Goal: Find contact information: Find contact information

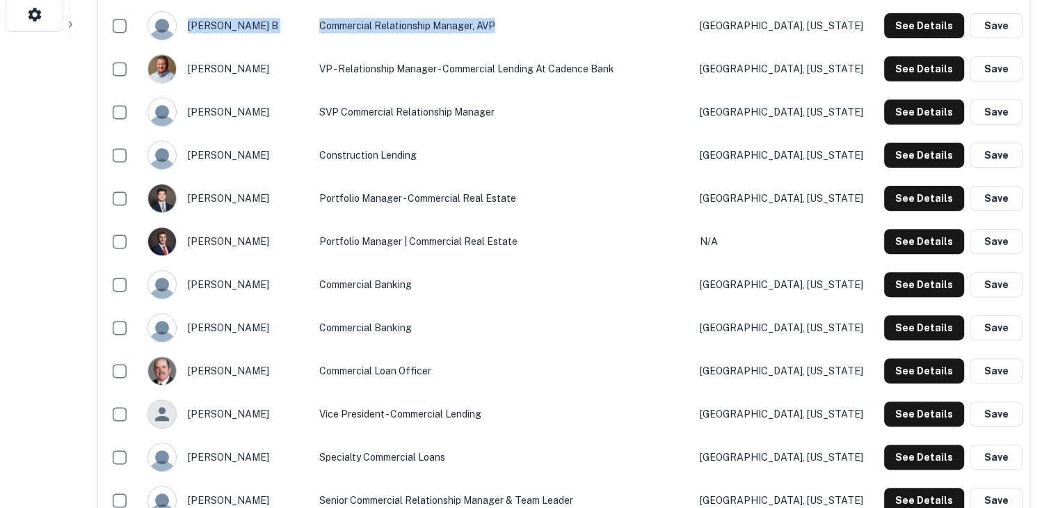
scroll to position [469, 0]
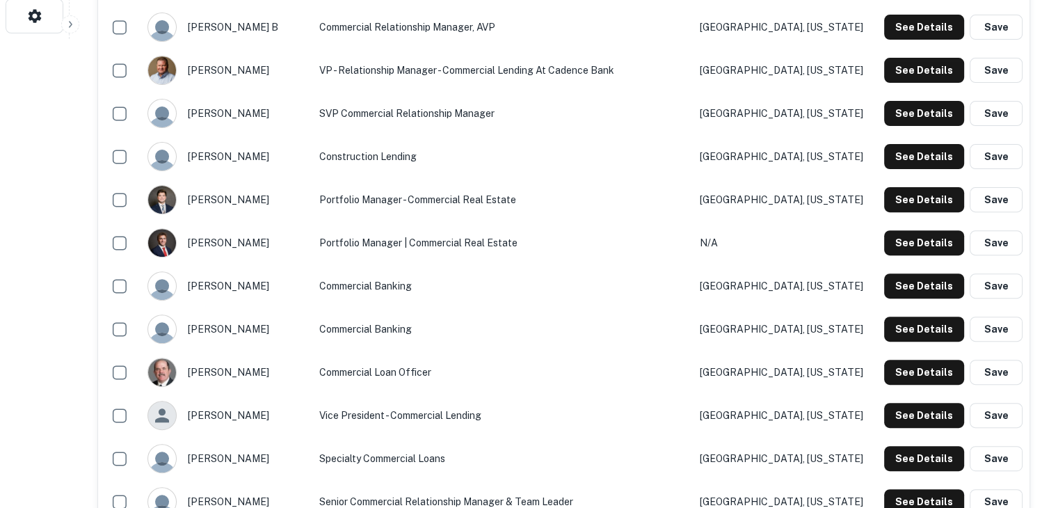
click at [379, 59] on td "VP - Relationship Manager - Commercial Lending at Cadence Bank" at bounding box center [502, 70] width 381 height 43
click at [220, 374] on div "jay mitchell" at bounding box center [225, 372] width 157 height 29
click at [926, 371] on button "See Details" at bounding box center [924, 372] width 80 height 25
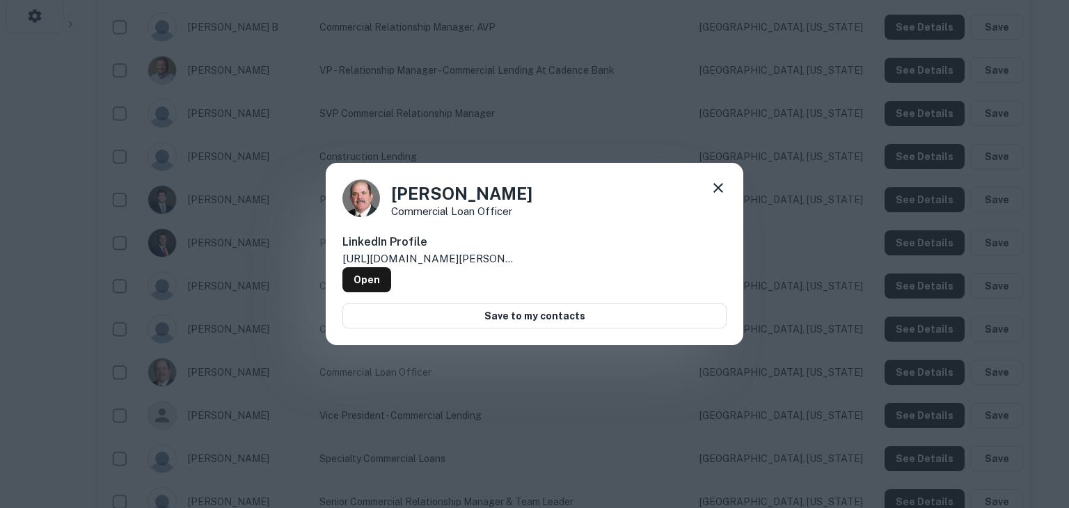
click at [718, 193] on icon at bounding box center [718, 187] width 17 height 17
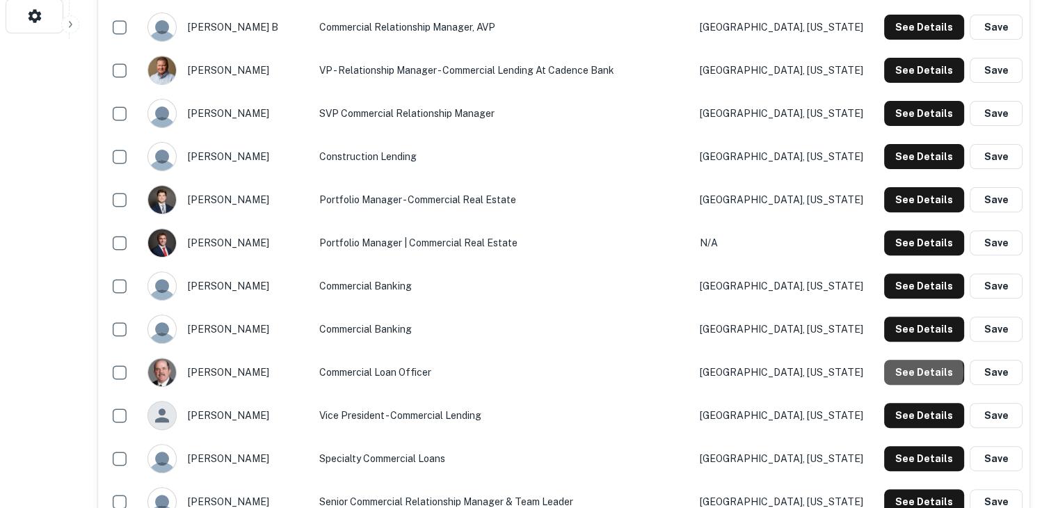
click at [920, 372] on button "See Details" at bounding box center [924, 372] width 80 height 25
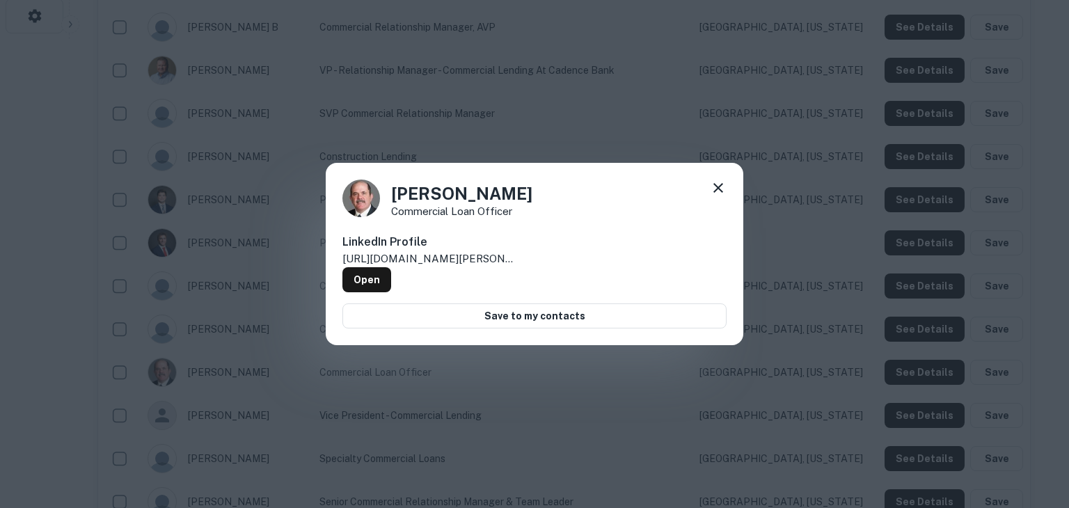
click at [717, 190] on icon at bounding box center [718, 188] width 10 height 10
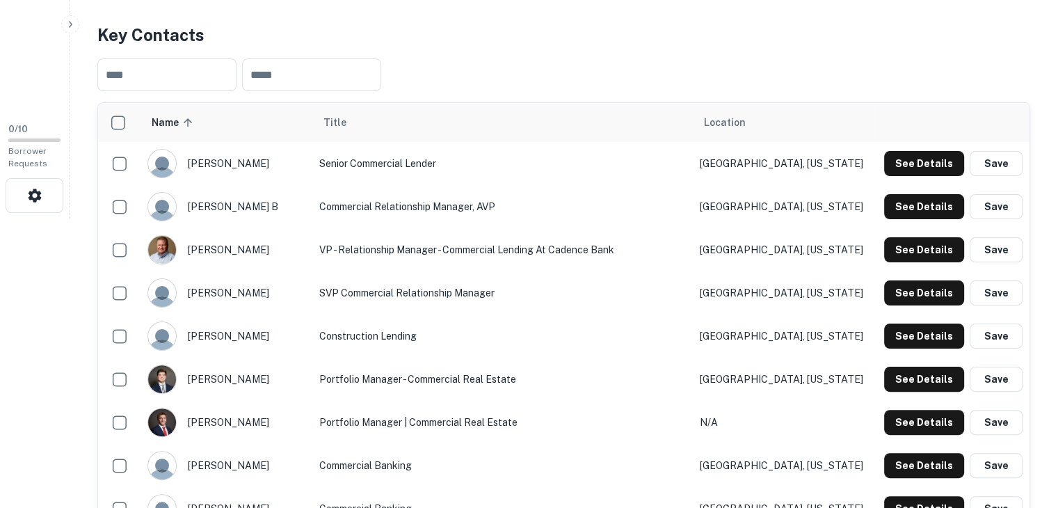
scroll to position [288, 0]
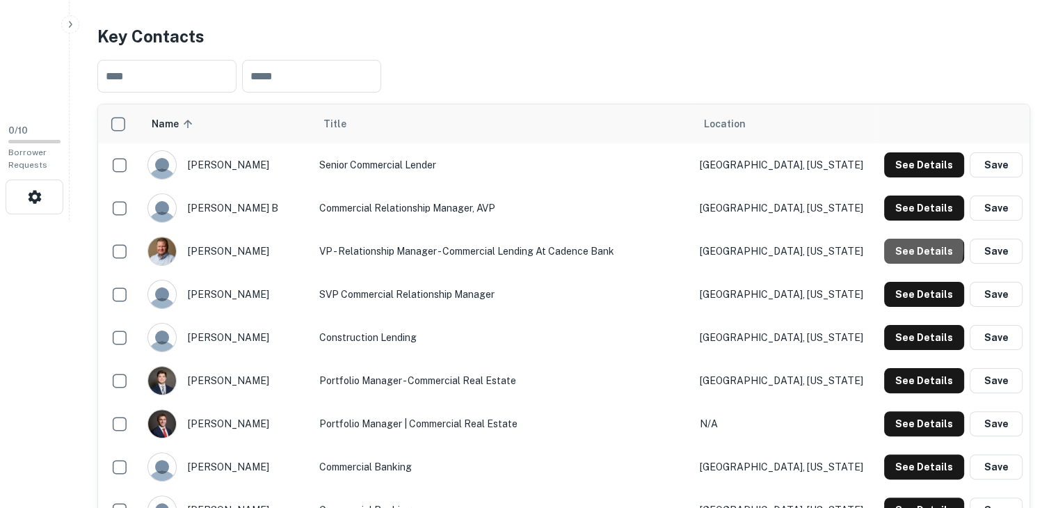
click at [909, 248] on button "See Details" at bounding box center [924, 251] width 80 height 25
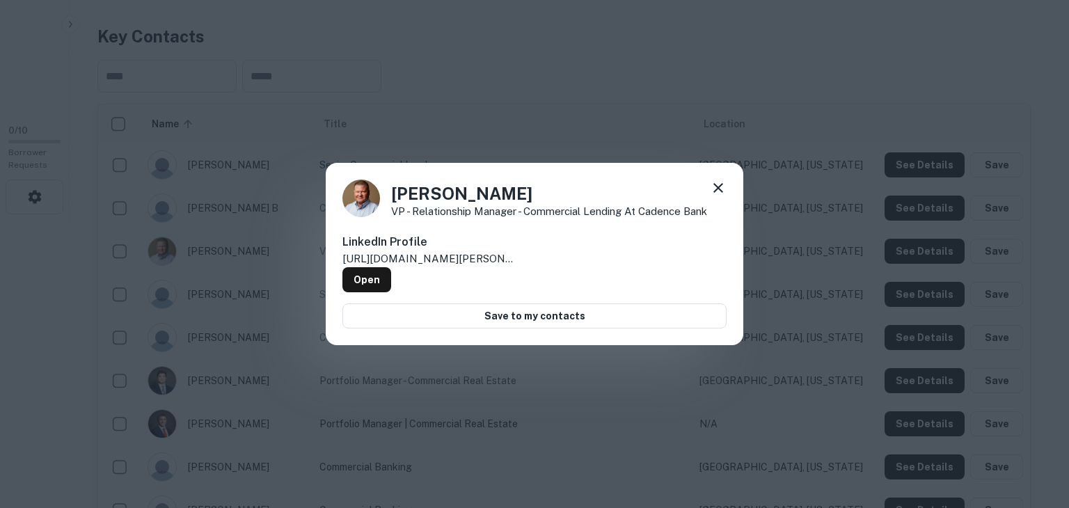
click at [715, 190] on icon at bounding box center [718, 188] width 10 height 10
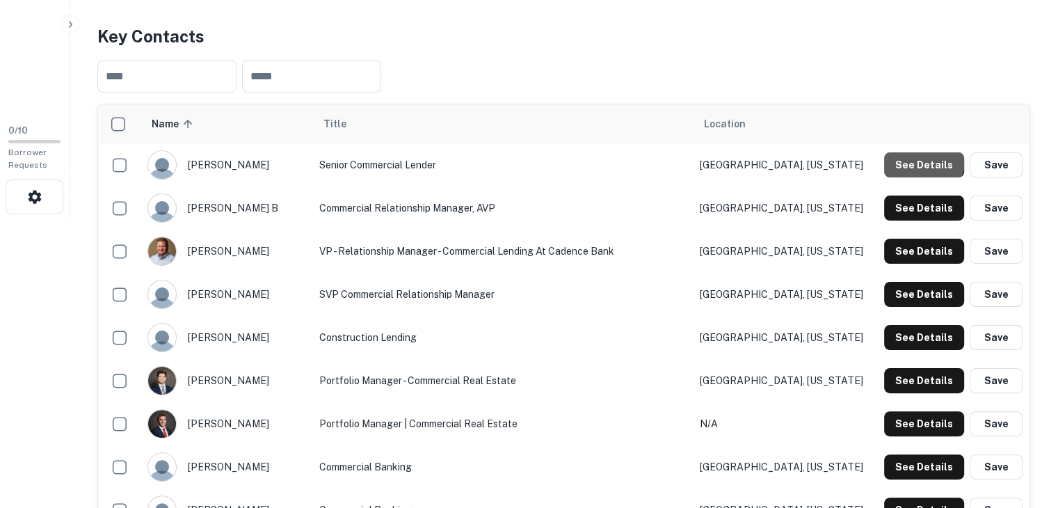
click at [918, 157] on button "See Details" at bounding box center [924, 164] width 80 height 25
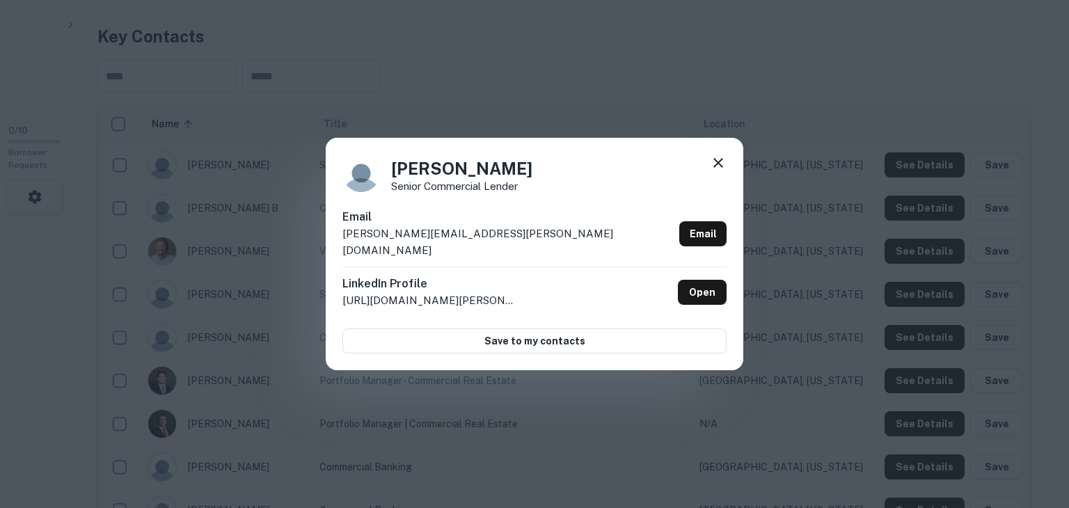
drag, startPoint x: 401, startPoint y: 243, endPoint x: 535, endPoint y: 157, distance: 159.2
click at [535, 157] on div "Eddie Hoff Senior Commercial Lender Email eddie.hoff@bxs.com Email LinkedIn Pro…" at bounding box center [534, 254] width 417 height 232
click at [693, 228] on link "Email" at bounding box center [702, 233] width 47 height 25
drag, startPoint x: 445, startPoint y: 243, endPoint x: 335, endPoint y: 248, distance: 110.0
click at [335, 248] on div "Eddie Hoff Senior Commercial Lender Email eddie.hoff@bxs.com Email LinkedIn Pro…" at bounding box center [534, 254] width 417 height 232
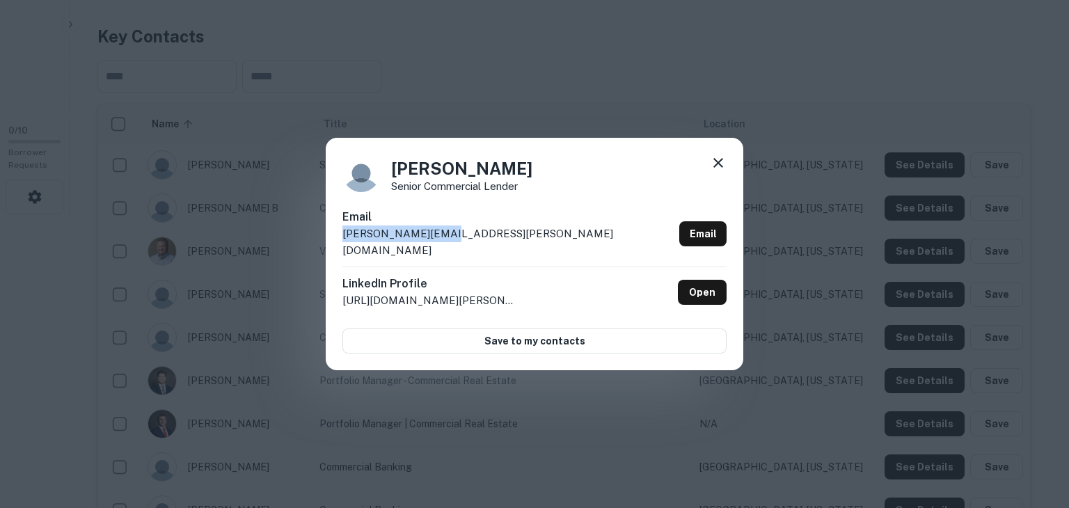
copy p "eddie.hoff@bxs.com"
click at [717, 168] on icon at bounding box center [718, 163] width 10 height 10
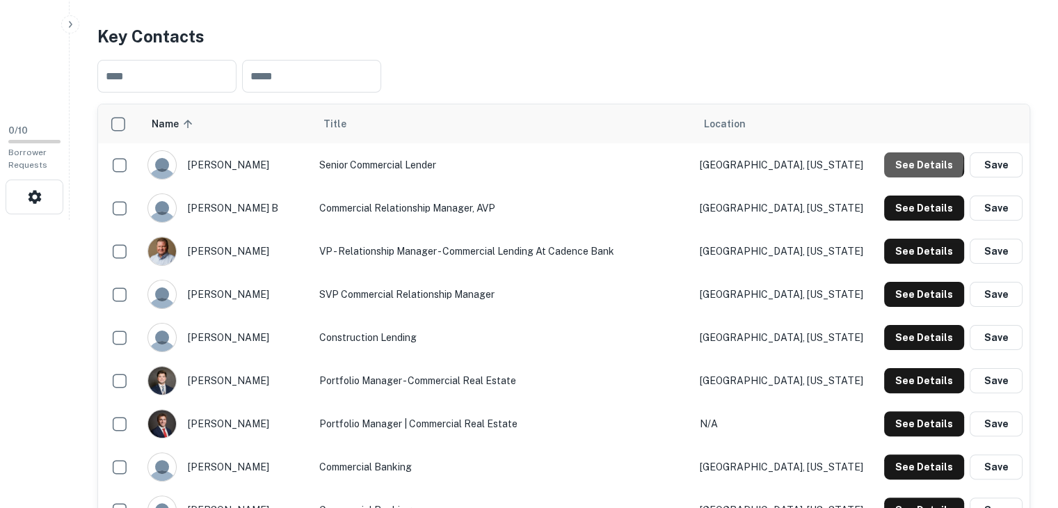
click at [901, 161] on button "See Details" at bounding box center [924, 164] width 80 height 25
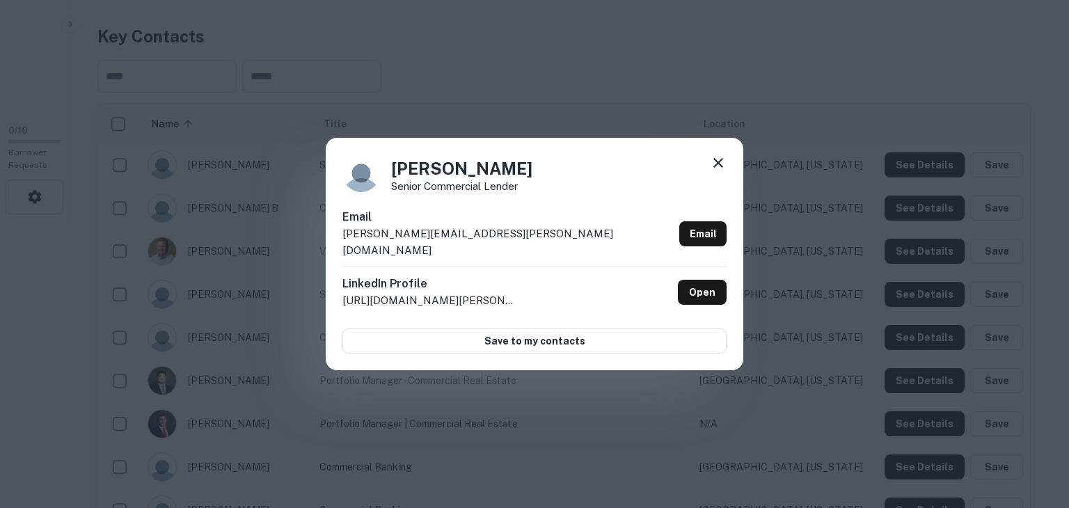
click at [718, 168] on icon at bounding box center [718, 162] width 17 height 17
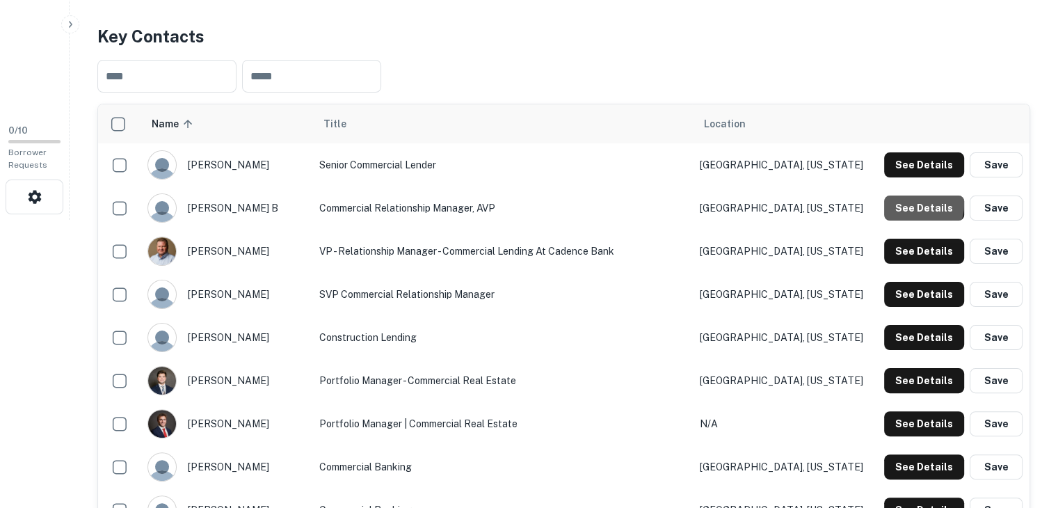
click at [914, 204] on button "See Details" at bounding box center [924, 207] width 80 height 25
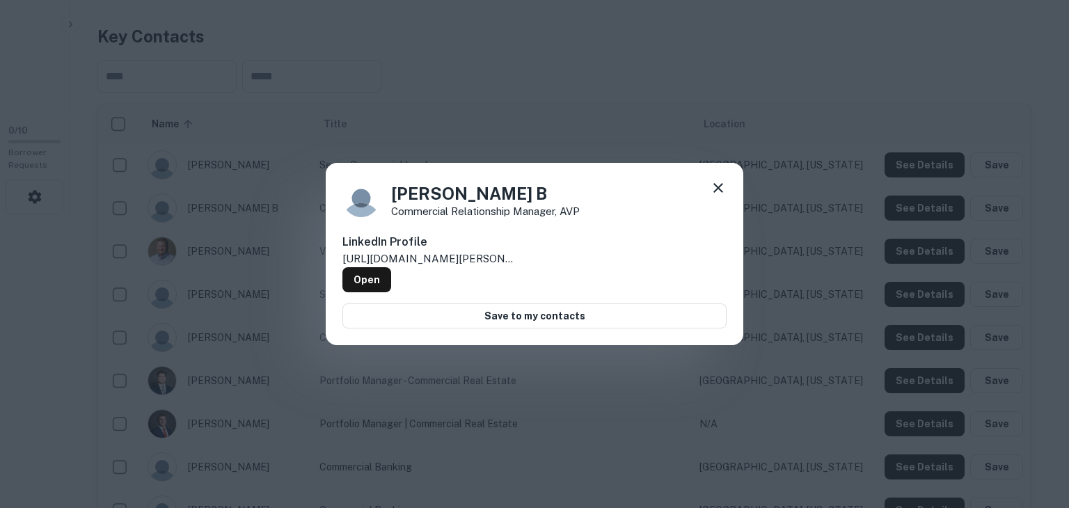
click at [719, 188] on icon at bounding box center [718, 187] width 17 height 17
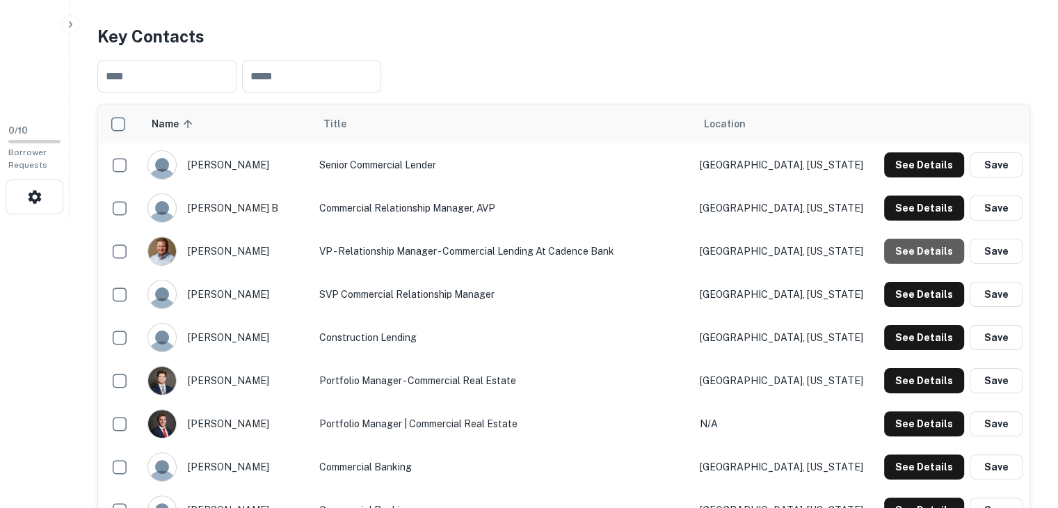
click at [929, 246] on button "See Details" at bounding box center [924, 251] width 80 height 25
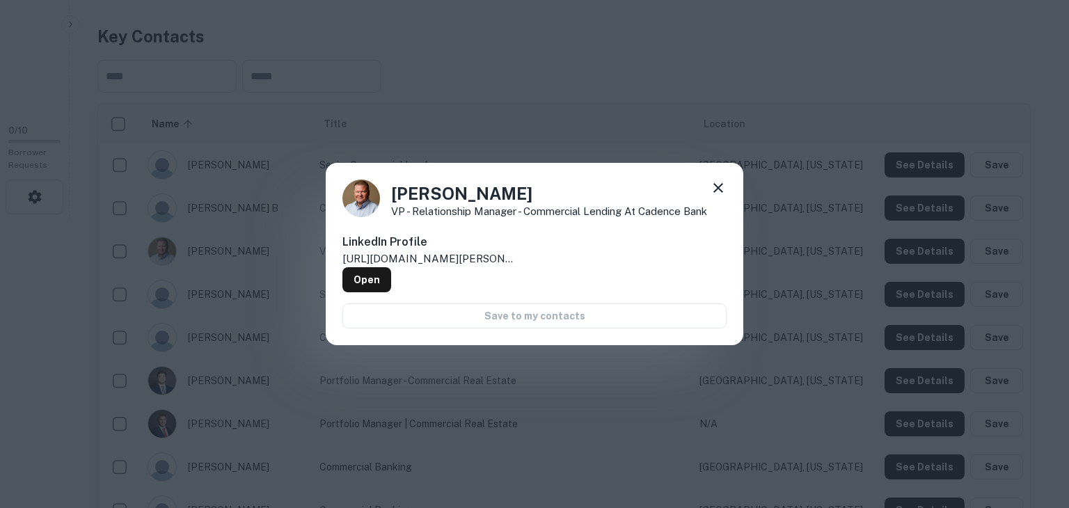
click at [715, 189] on icon at bounding box center [718, 187] width 17 height 17
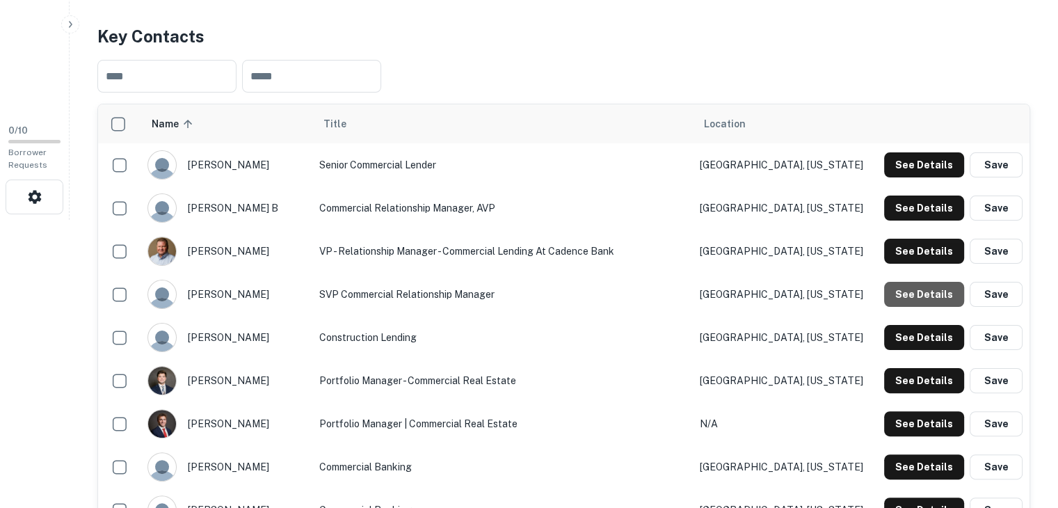
click at [938, 296] on button "See Details" at bounding box center [924, 294] width 80 height 25
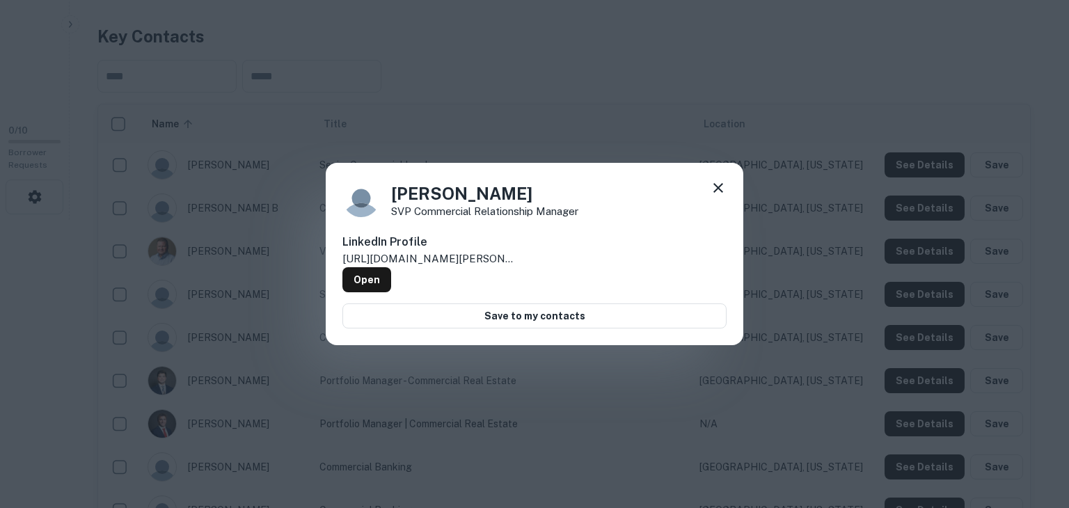
click at [717, 191] on icon at bounding box center [718, 188] width 10 height 10
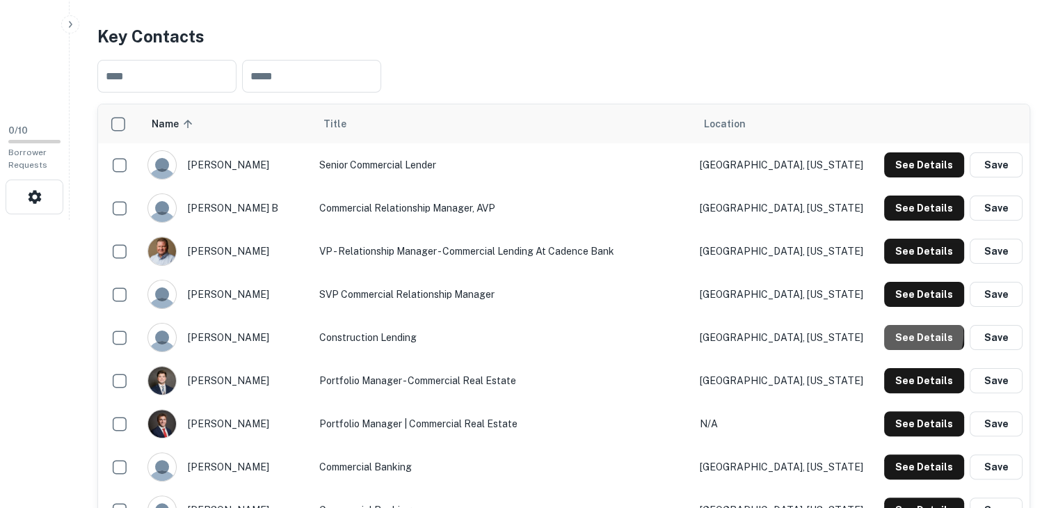
click at [913, 334] on button "See Details" at bounding box center [924, 337] width 80 height 25
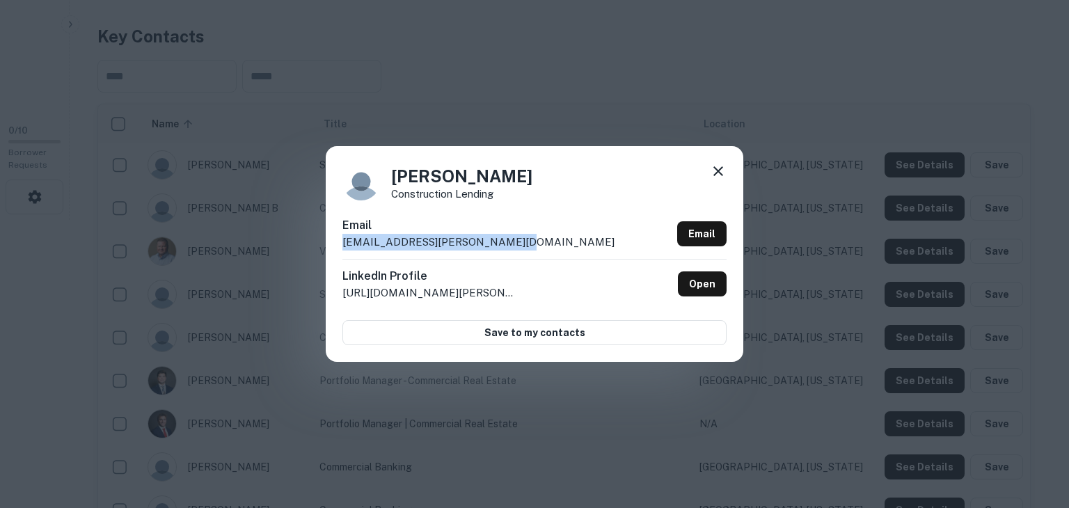
drag, startPoint x: 505, startPoint y: 240, endPoint x: 406, endPoint y: 230, distance: 99.3
click at [406, 230] on div "Email hailey.griffin@cadencebank.com Email" at bounding box center [534, 238] width 384 height 42
copy div "hailey.griffin@cadencebank.com"
click at [718, 167] on icon at bounding box center [718, 171] width 17 height 17
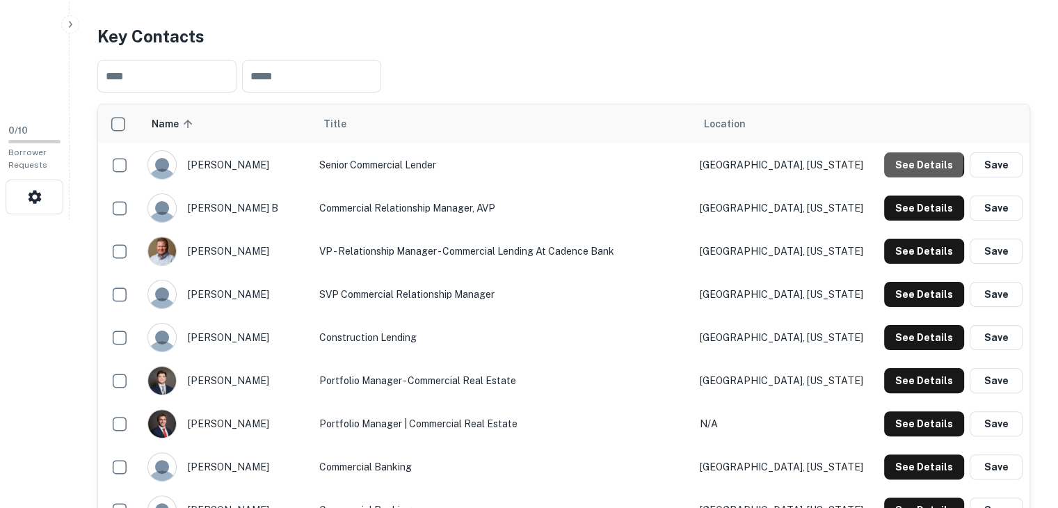
click at [904, 162] on button "See Details" at bounding box center [924, 164] width 80 height 25
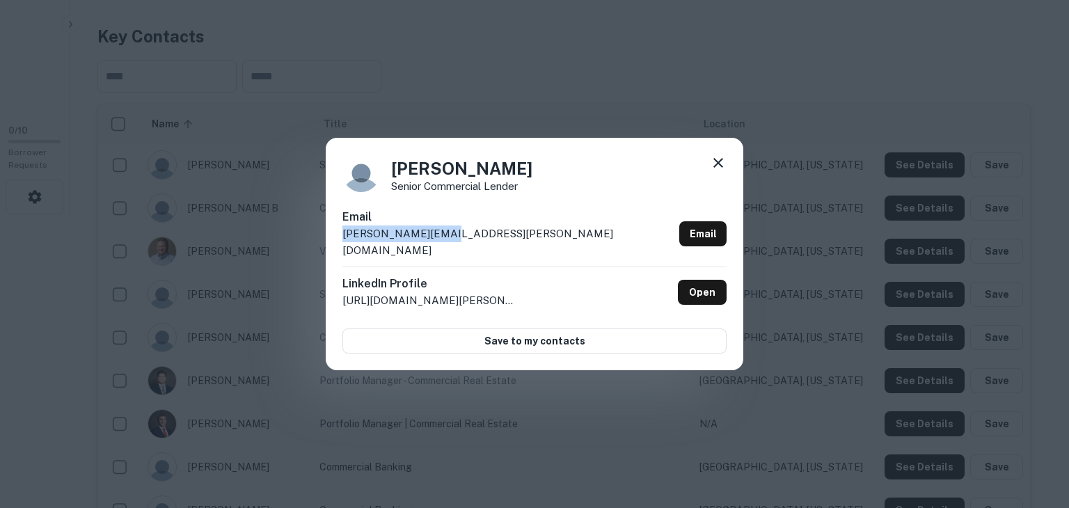
drag, startPoint x: 447, startPoint y: 240, endPoint x: 339, endPoint y: 241, distance: 107.1
click at [339, 241] on div "Eddie Hoff Senior Commercial Lender Email eddie.hoff@bxs.com Email LinkedIn Pro…" at bounding box center [534, 254] width 417 height 232
copy p "eddie.hoff@bxs.com"
click at [720, 168] on icon at bounding box center [718, 163] width 10 height 10
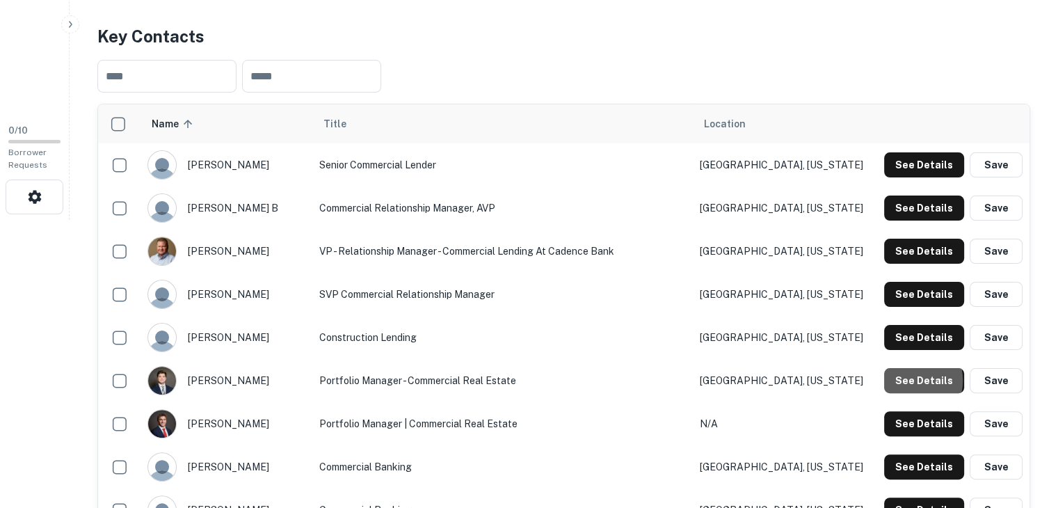
click at [913, 380] on button "See Details" at bounding box center [924, 380] width 80 height 25
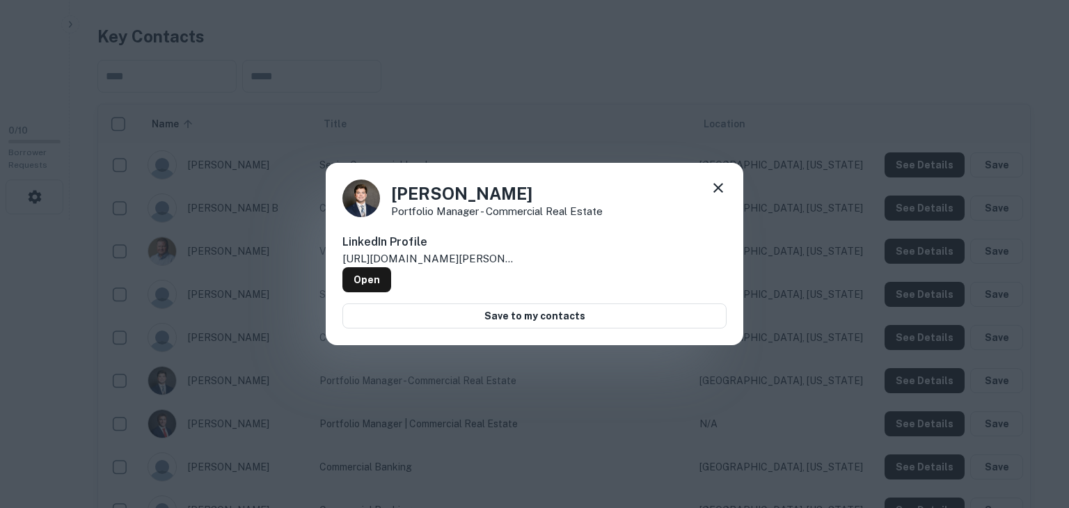
click at [714, 189] on icon at bounding box center [718, 188] width 10 height 10
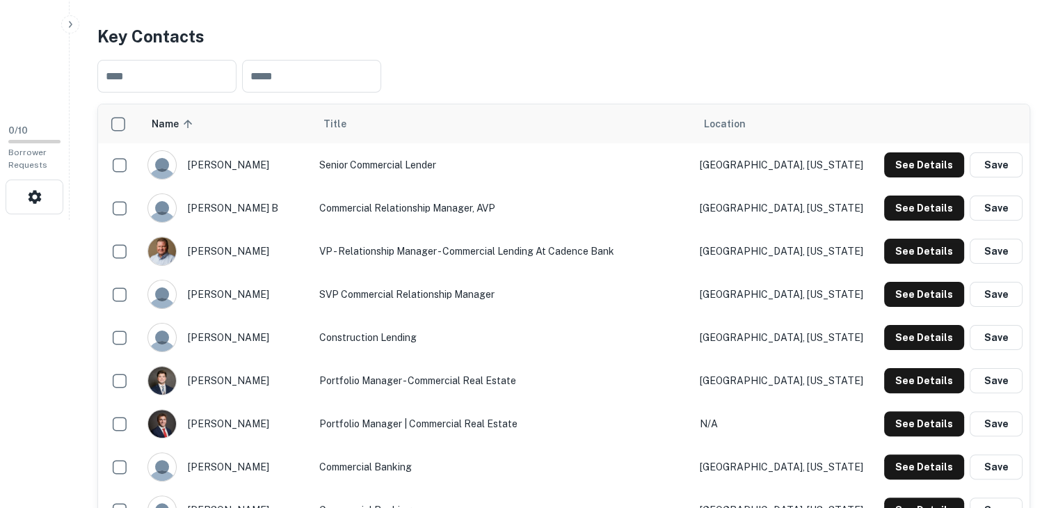
scroll to position [365, 0]
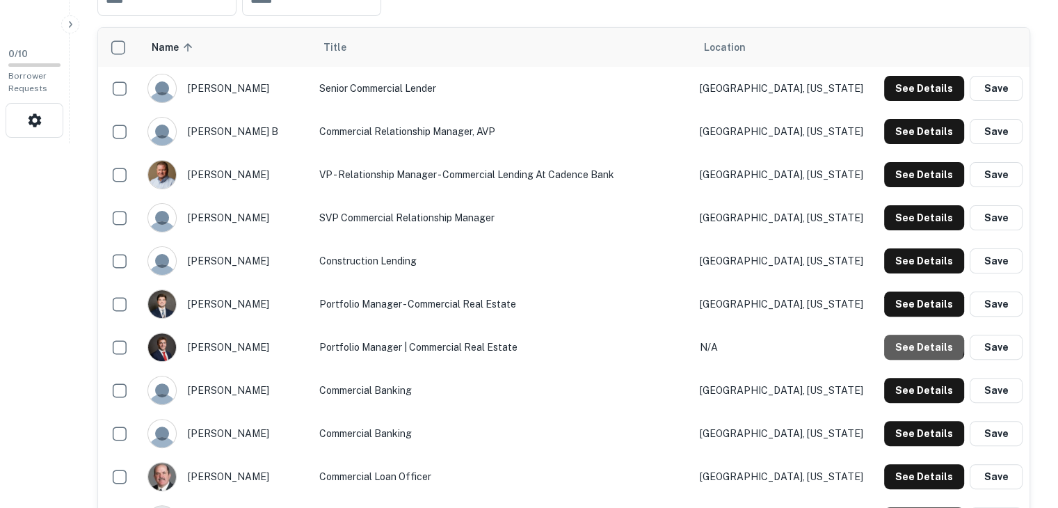
click at [916, 340] on button "See Details" at bounding box center [924, 347] width 80 height 25
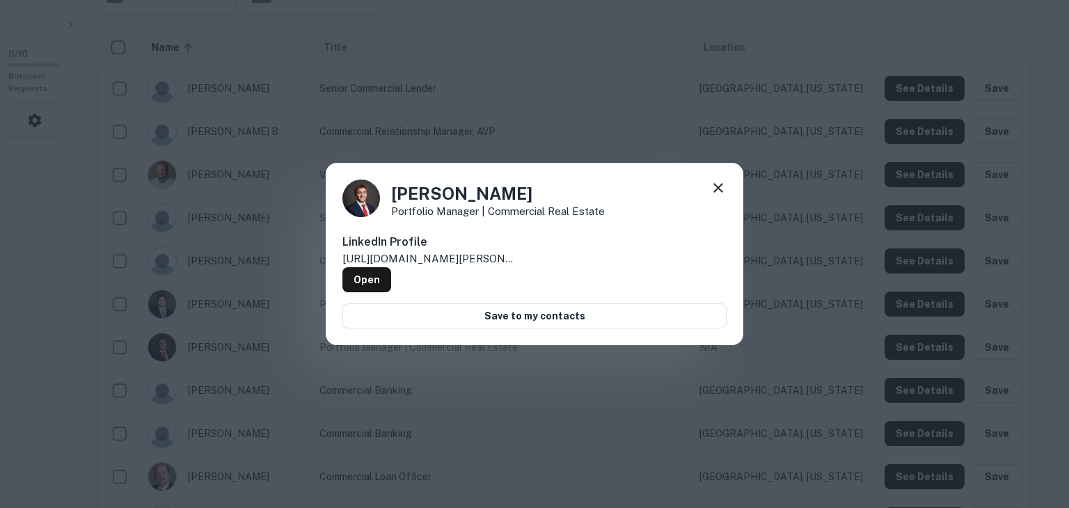
click at [715, 191] on icon at bounding box center [718, 187] width 17 height 17
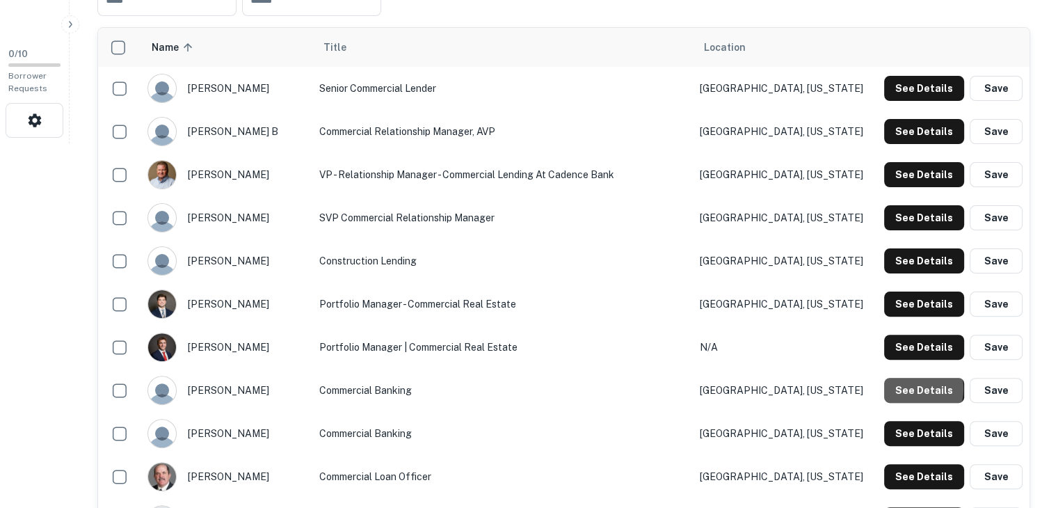
click at [905, 388] on button "See Details" at bounding box center [924, 390] width 80 height 25
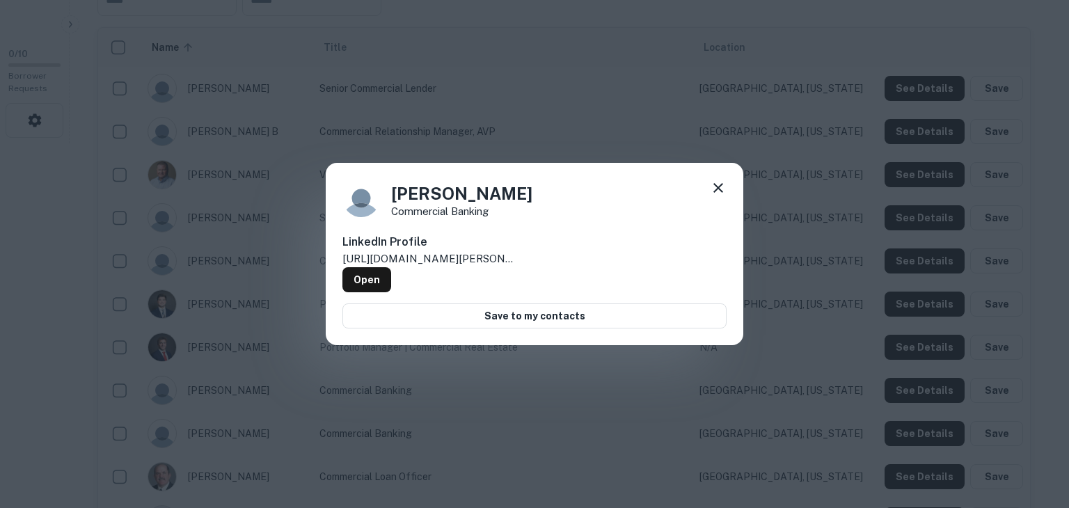
click at [717, 189] on icon at bounding box center [718, 187] width 17 height 17
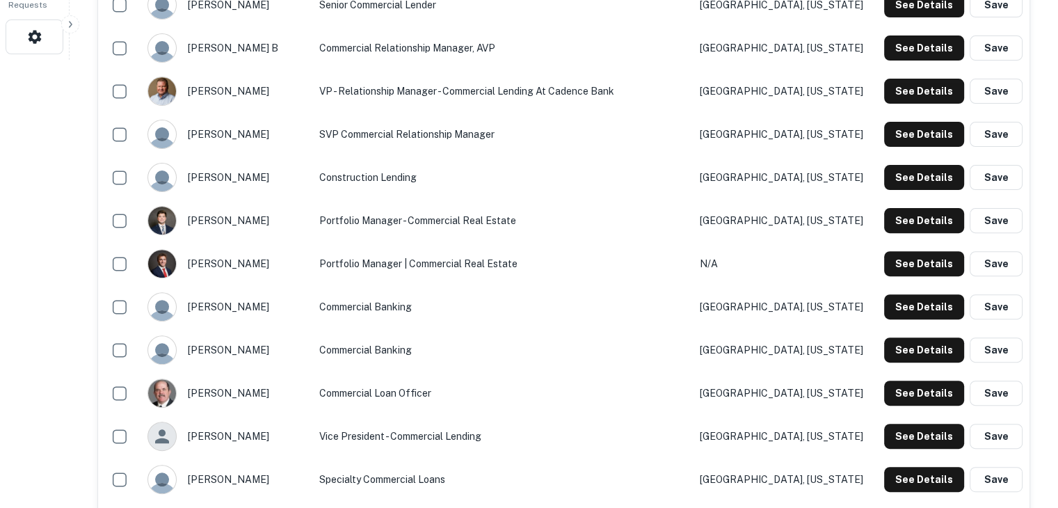
scroll to position [448, 0]
click at [923, 346] on button "See Details" at bounding box center [924, 349] width 80 height 25
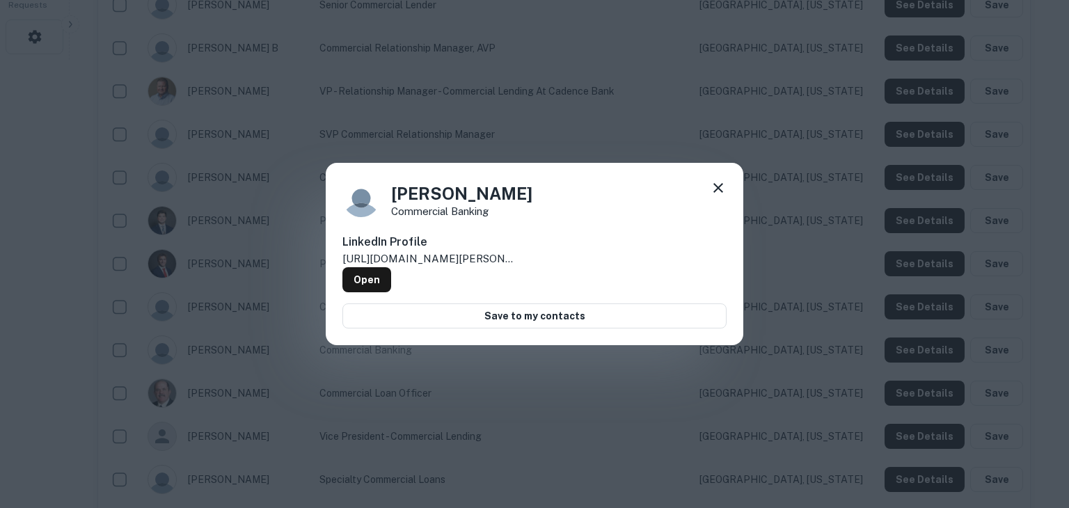
click at [717, 189] on icon at bounding box center [718, 187] width 17 height 17
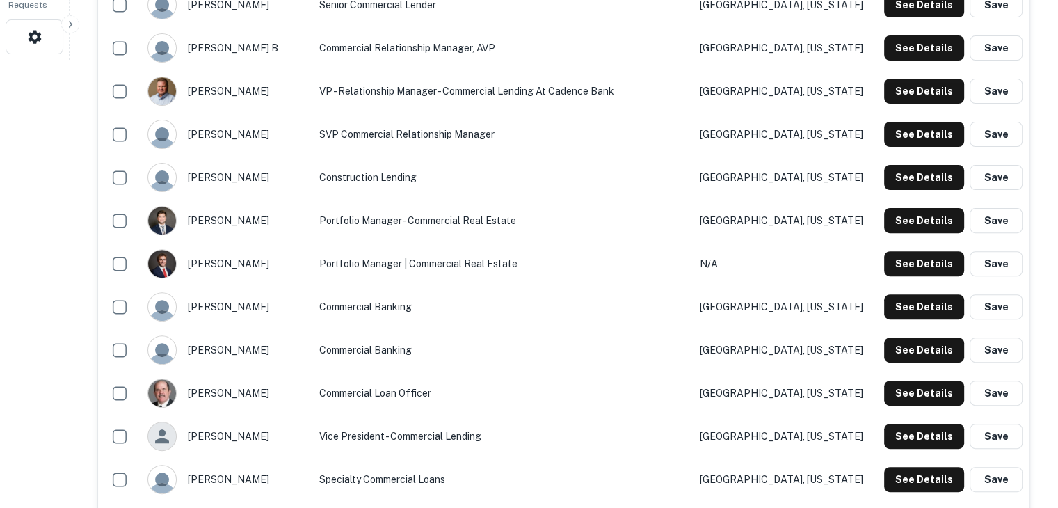
click at [908, 394] on button "See Details" at bounding box center [924, 393] width 80 height 25
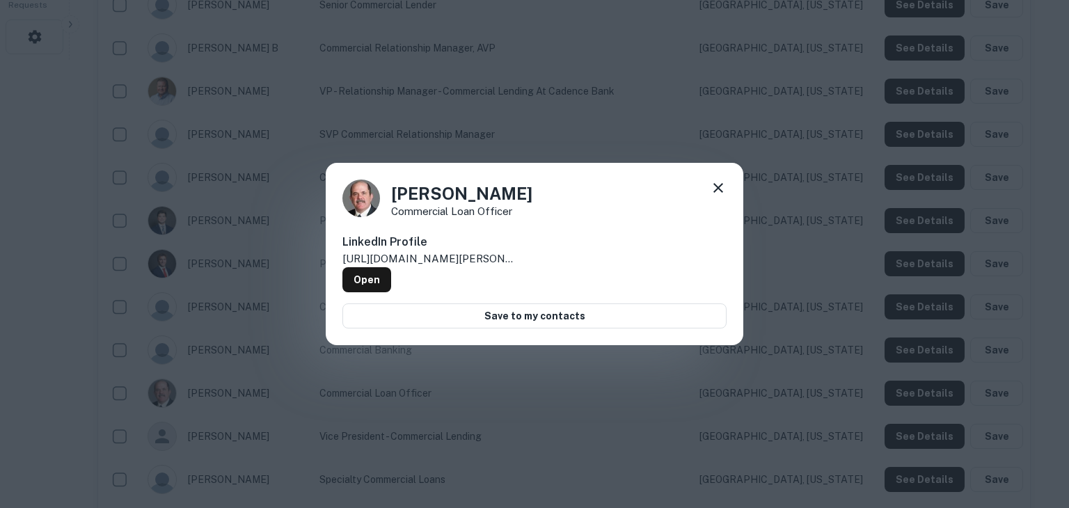
click at [720, 189] on icon at bounding box center [718, 187] width 17 height 17
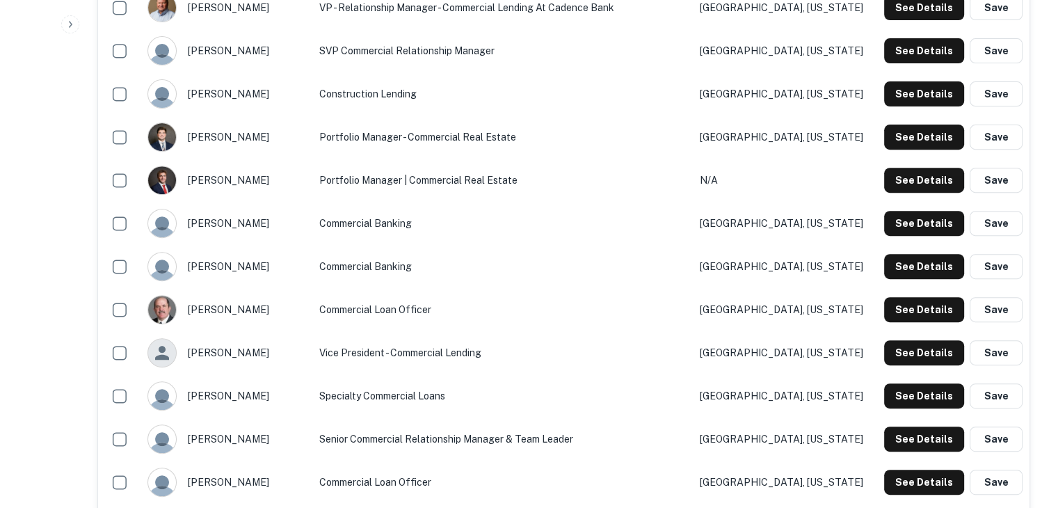
scroll to position [533, 0]
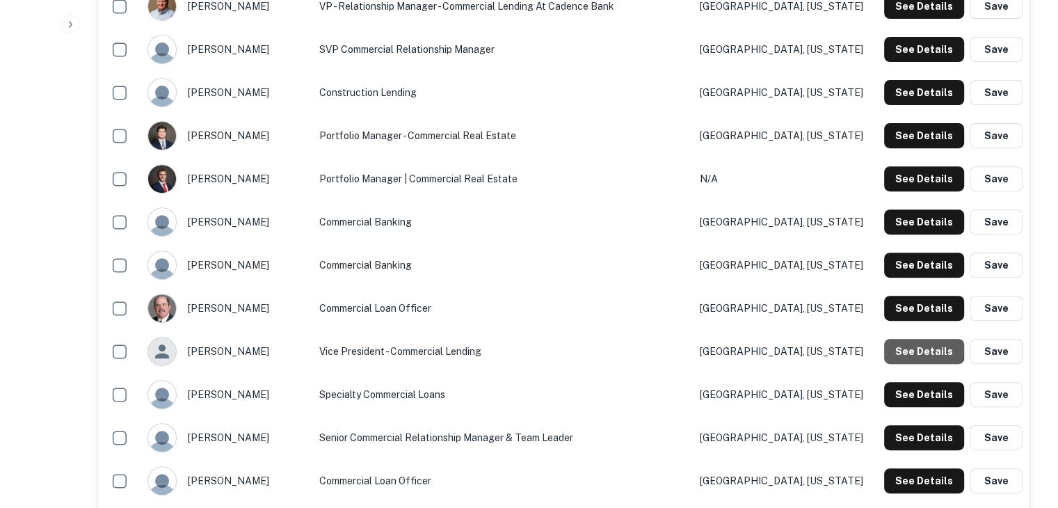
click at [920, 344] on button "See Details" at bounding box center [924, 351] width 80 height 25
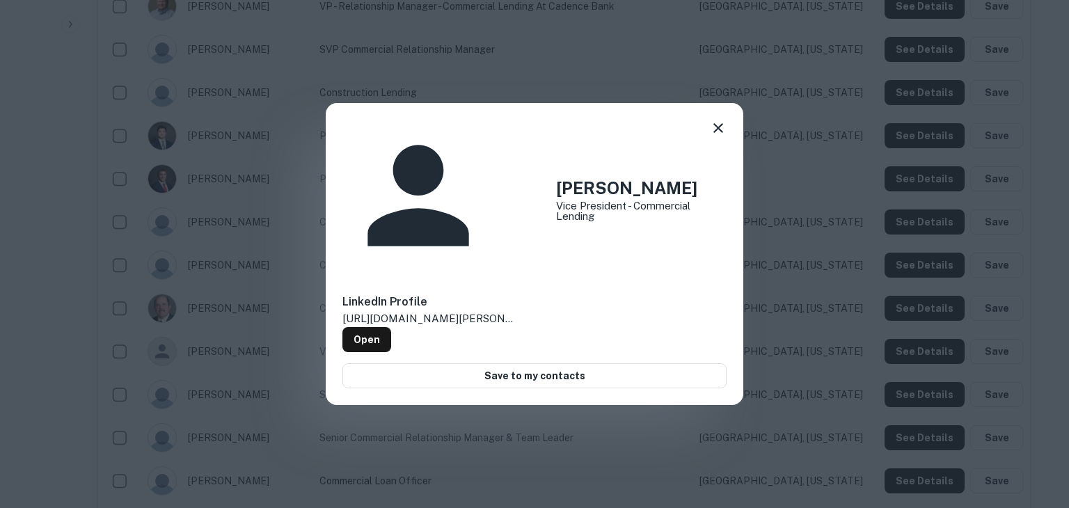
click at [715, 136] on icon at bounding box center [718, 128] width 17 height 17
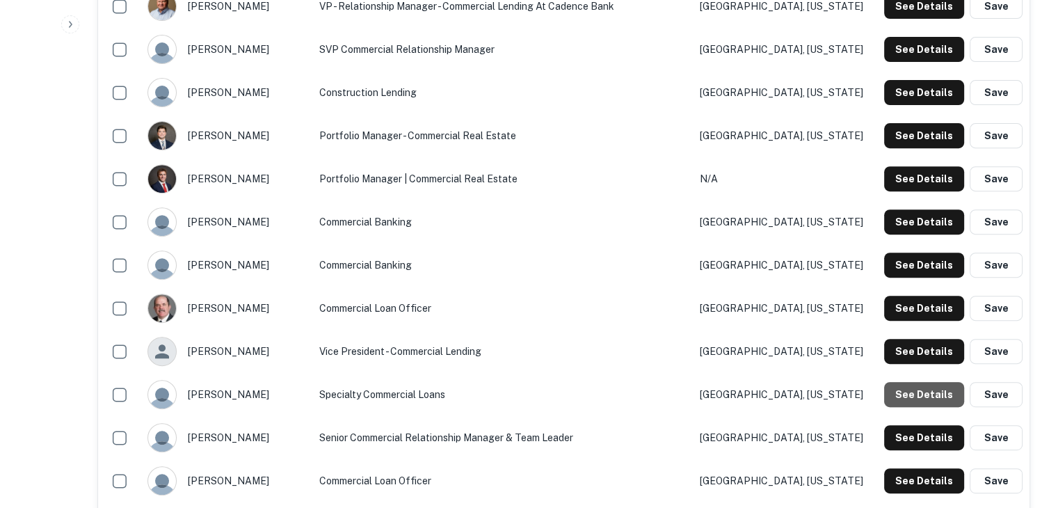
click at [927, 392] on button "See Details" at bounding box center [924, 394] width 80 height 25
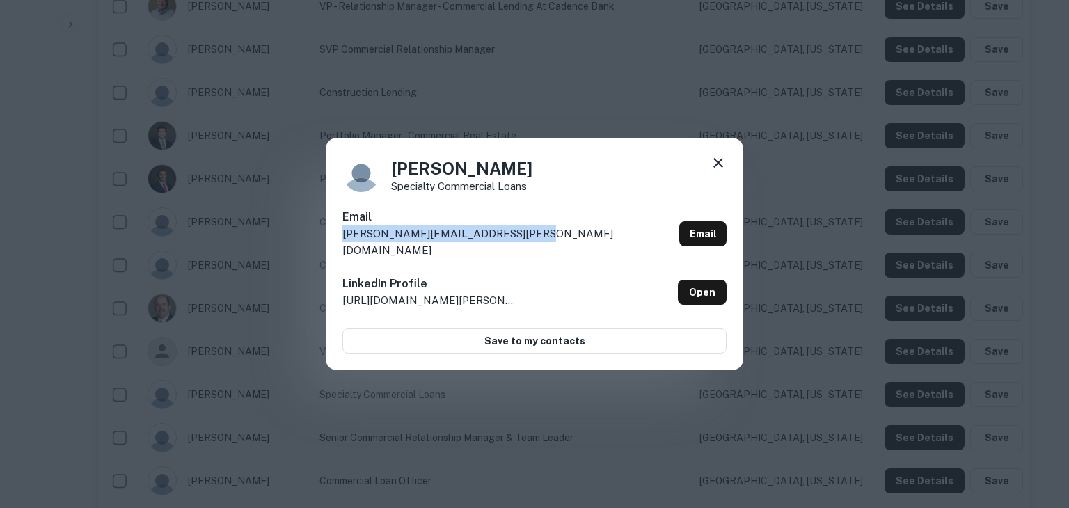
drag, startPoint x: 527, startPoint y: 237, endPoint x: 337, endPoint y: 254, distance: 190.0
click at [337, 254] on div "Kimberly Vonnieda Specialty Commercial Loans Email kimberly.vonnieda@cadenceban…" at bounding box center [534, 254] width 417 height 232
copy p "kimberly.vonnieda@cadencebank.com"
click at [715, 168] on icon at bounding box center [718, 163] width 10 height 10
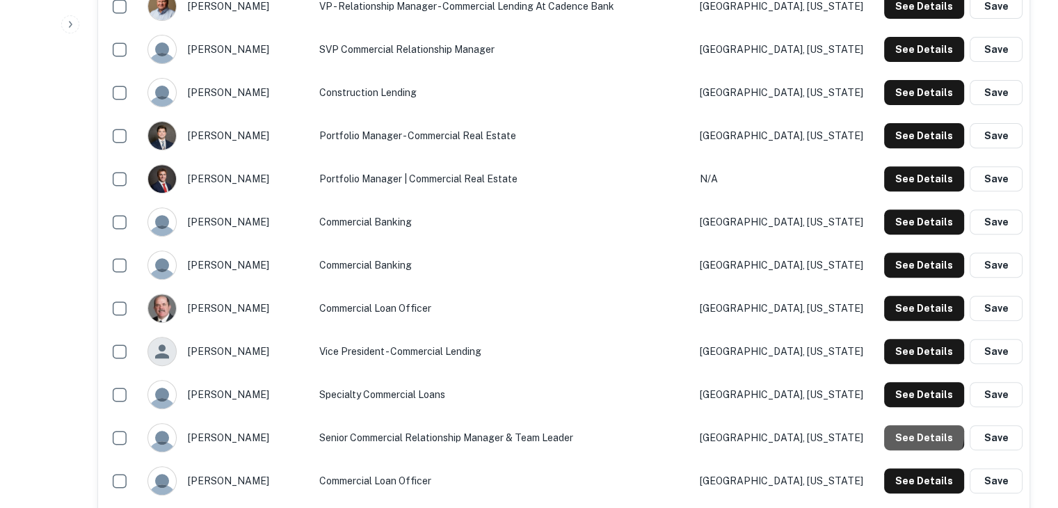
click at [916, 434] on button "See Details" at bounding box center [924, 437] width 80 height 25
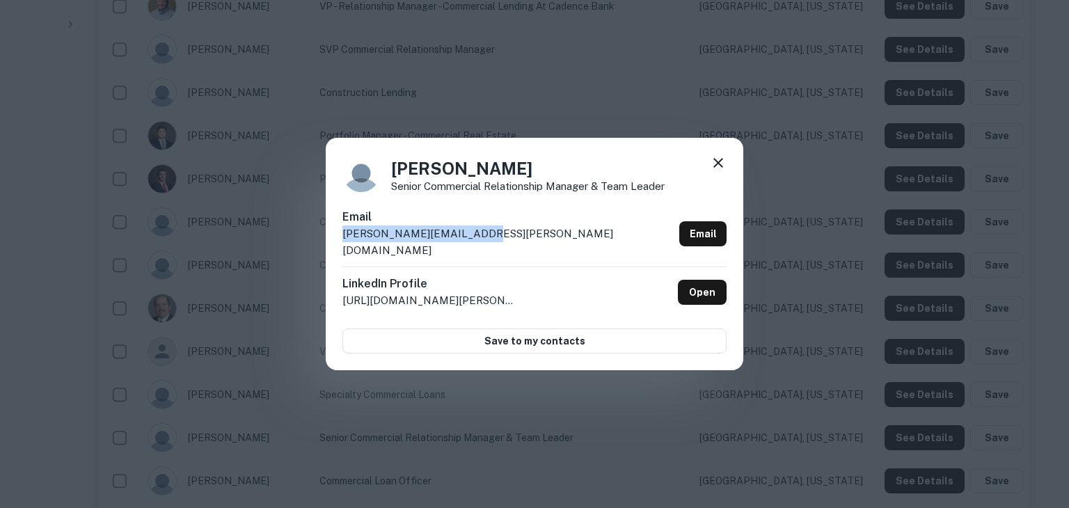
drag, startPoint x: 497, startPoint y: 237, endPoint x: 399, endPoint y: 232, distance: 98.3
click at [399, 232] on div "Email lee.webb@cadencebank.com Email" at bounding box center [534, 238] width 384 height 58
copy div "lee.webb@cadencebank.com"
click at [719, 166] on icon at bounding box center [718, 162] width 17 height 17
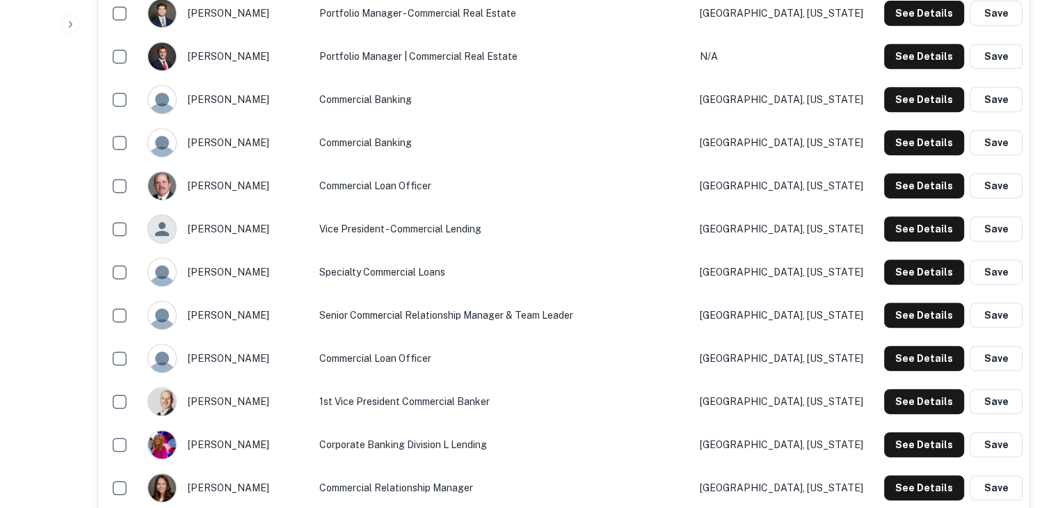
scroll to position [656, 0]
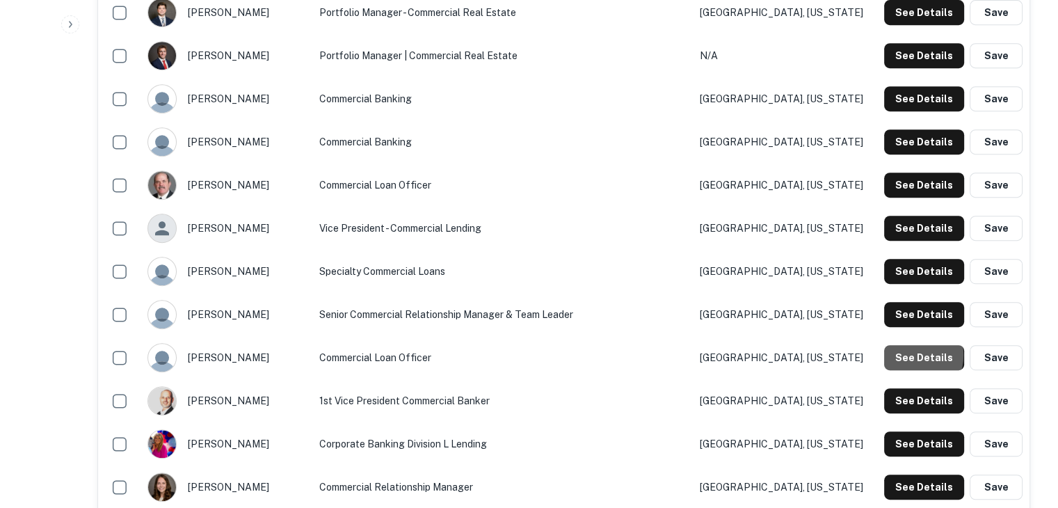
click at [904, 354] on button "See Details" at bounding box center [924, 357] width 80 height 25
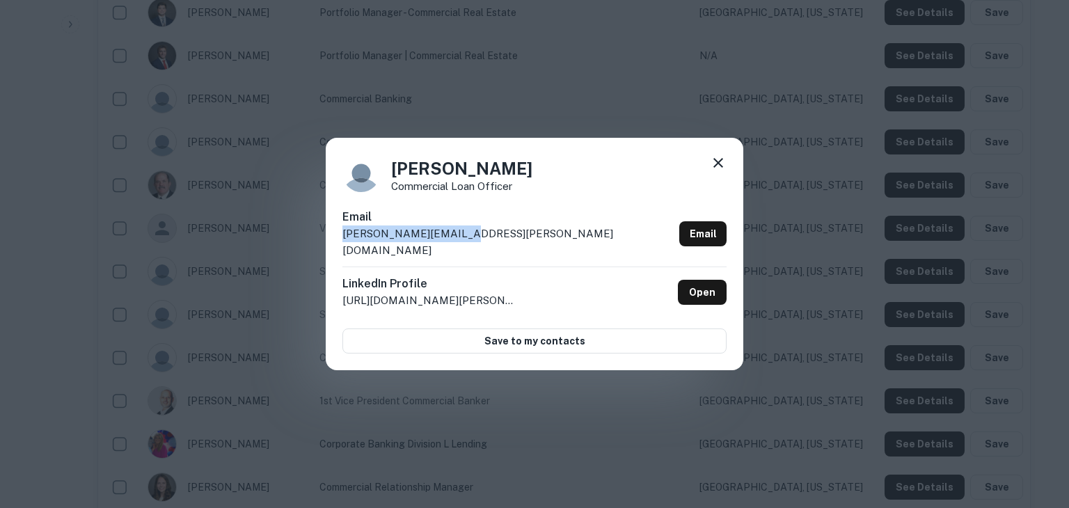
drag, startPoint x: 458, startPoint y: 236, endPoint x: 339, endPoint y: 246, distance: 120.1
click at [339, 246] on div "Lindsay Terry Commercial Loan Officer Email lindsay.terry@bxs.com Email LinkedI…" at bounding box center [534, 254] width 417 height 232
copy p "lindsay.terry@bxs.com"
click at [714, 165] on icon at bounding box center [718, 162] width 17 height 17
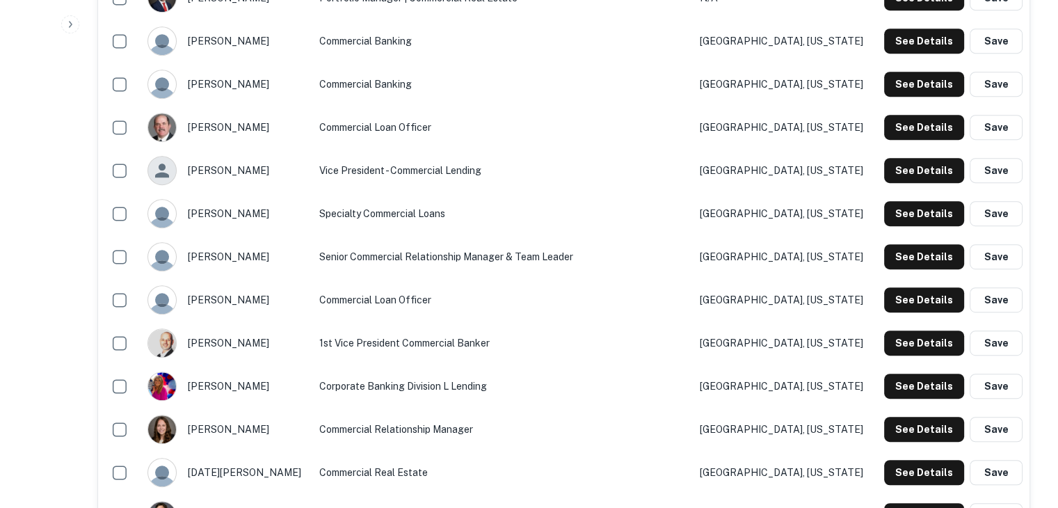
scroll to position [714, 0]
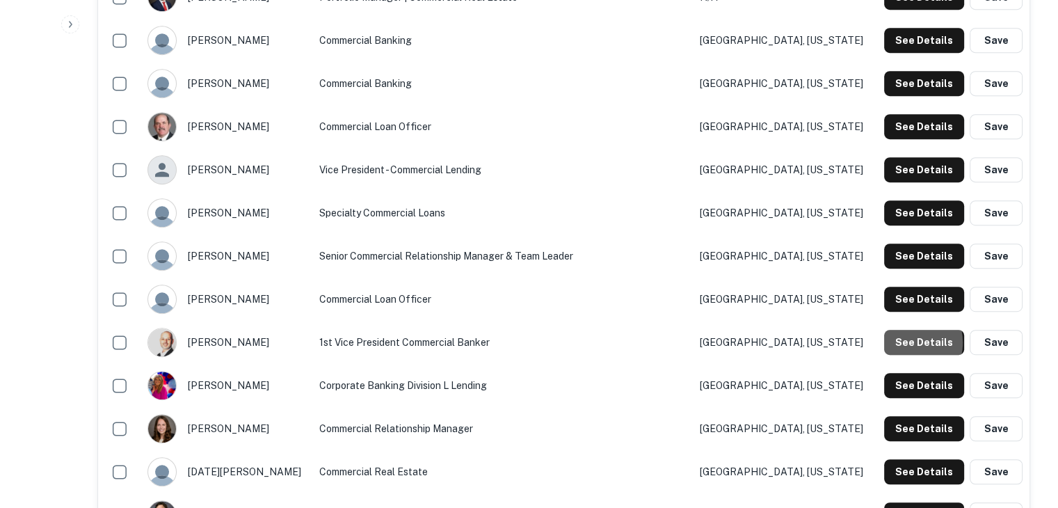
click at [904, 342] on button "See Details" at bounding box center [924, 342] width 80 height 25
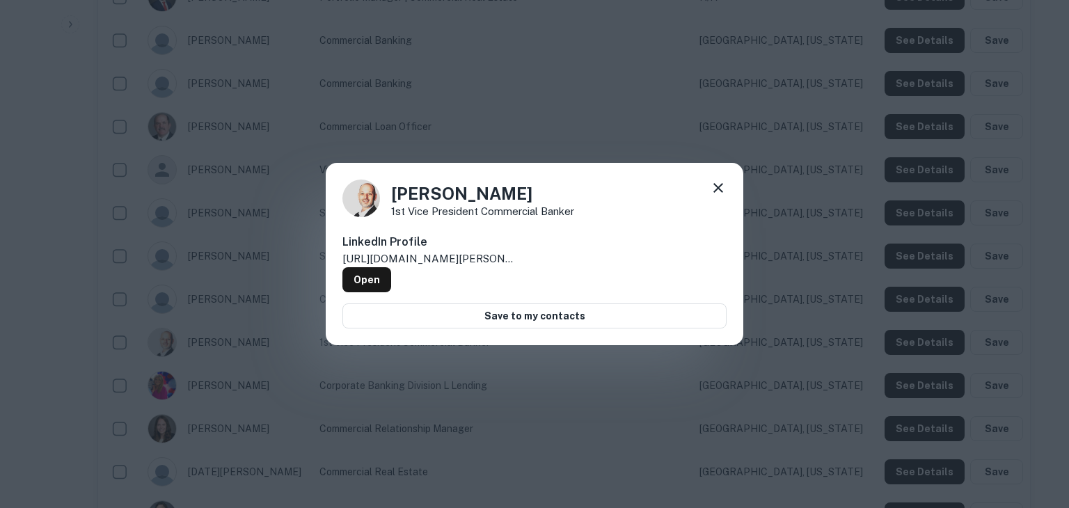
click at [719, 190] on icon at bounding box center [718, 188] width 10 height 10
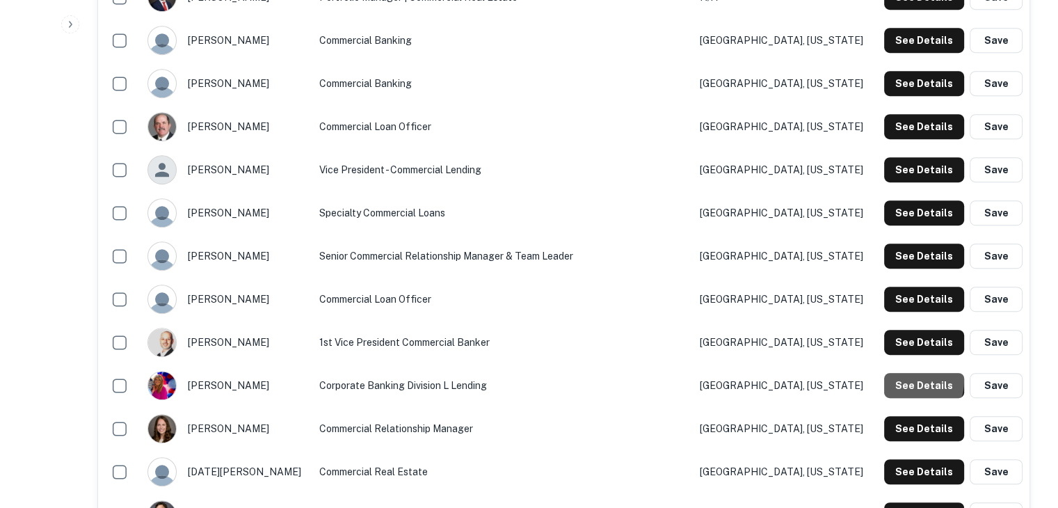
click at [899, 379] on button "See Details" at bounding box center [924, 385] width 80 height 25
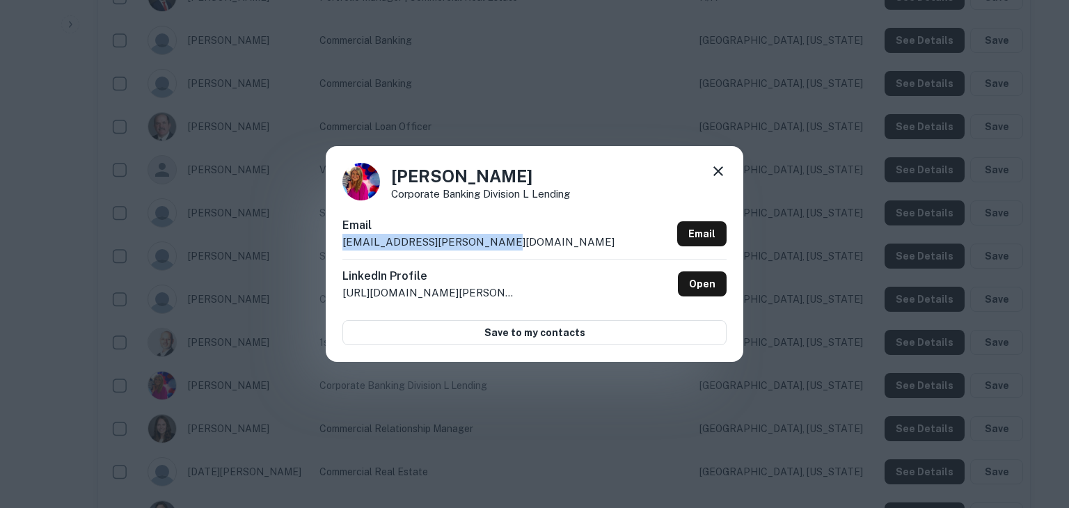
drag, startPoint x: 500, startPoint y: 241, endPoint x: 392, endPoint y: 232, distance: 107.5
click at [392, 232] on div "Email megan.mills@cadencebank.com Email" at bounding box center [534, 238] width 384 height 42
copy div "megan.mills@cadencebank.com"
click at [715, 166] on icon at bounding box center [718, 171] width 17 height 17
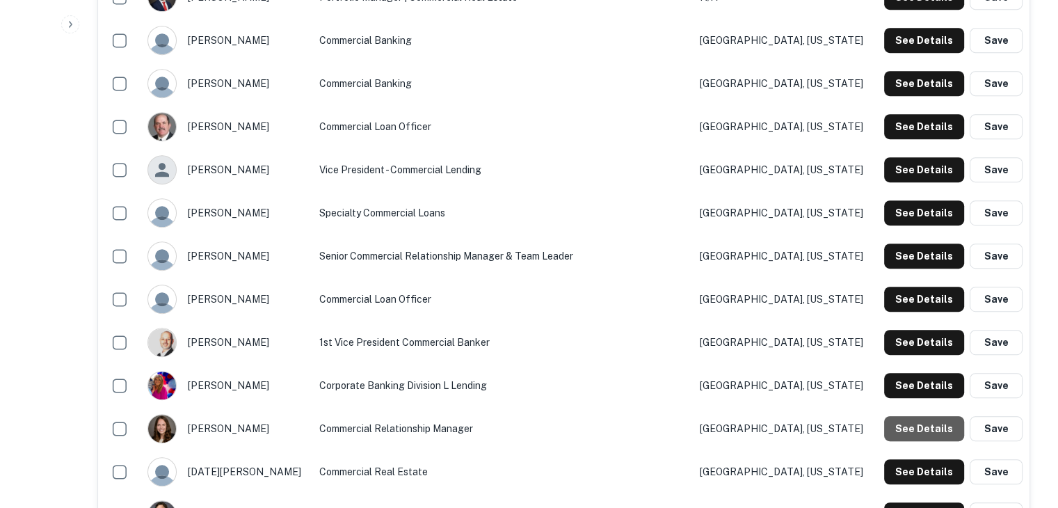
click at [927, 421] on button "See Details" at bounding box center [924, 428] width 80 height 25
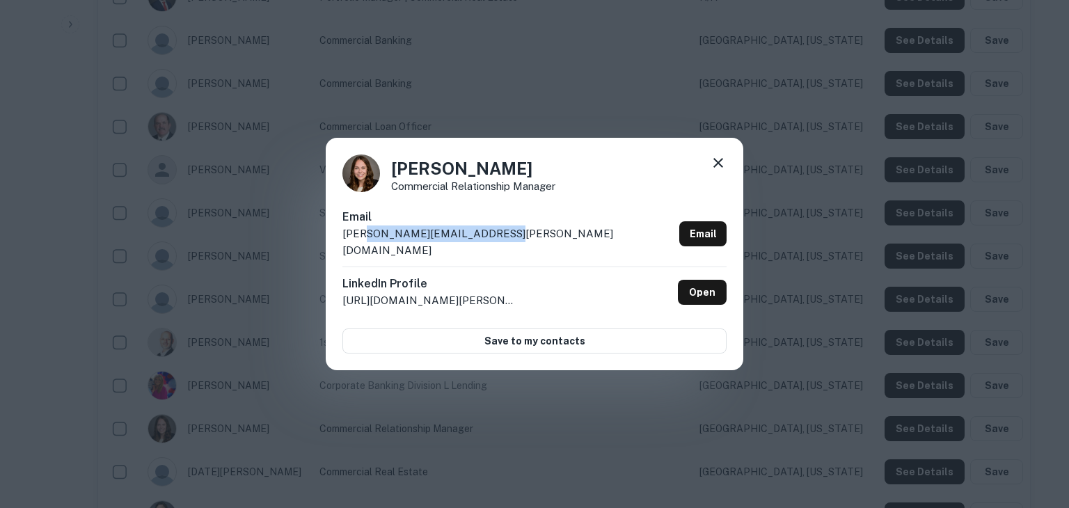
drag, startPoint x: 506, startPoint y: 236, endPoint x: 367, endPoint y: 237, distance: 139.8
click at [367, 237] on div "Email morgan.smith@cadencebank.com Email" at bounding box center [534, 238] width 384 height 58
click at [367, 237] on p "morgan.smith@cadencebank.com" at bounding box center [507, 241] width 331 height 33
drag, startPoint x: 339, startPoint y: 243, endPoint x: 504, endPoint y: 254, distance: 165.3
click at [504, 254] on div "Morgan Smith Commercial Relationship Manager Email morgan.smith@cadencebank.com…" at bounding box center [534, 254] width 417 height 232
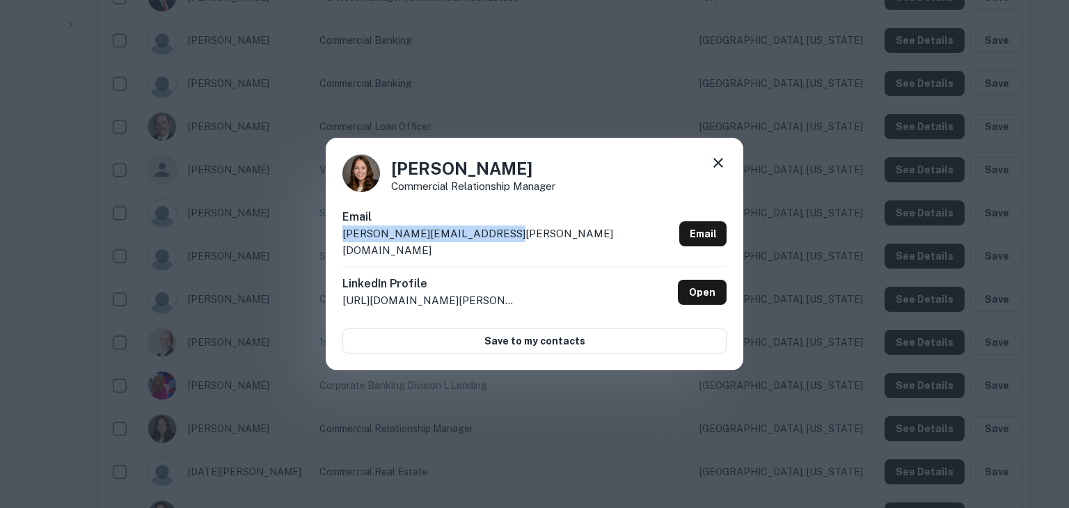
copy p "morgan.smith@cadencebank.com"
click at [716, 168] on icon at bounding box center [718, 162] width 17 height 17
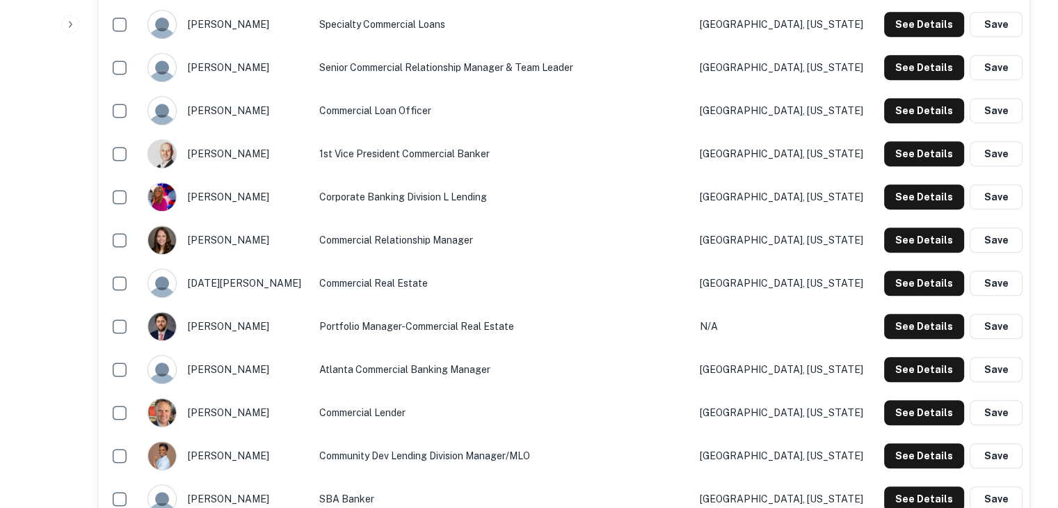
scroll to position [904, 0]
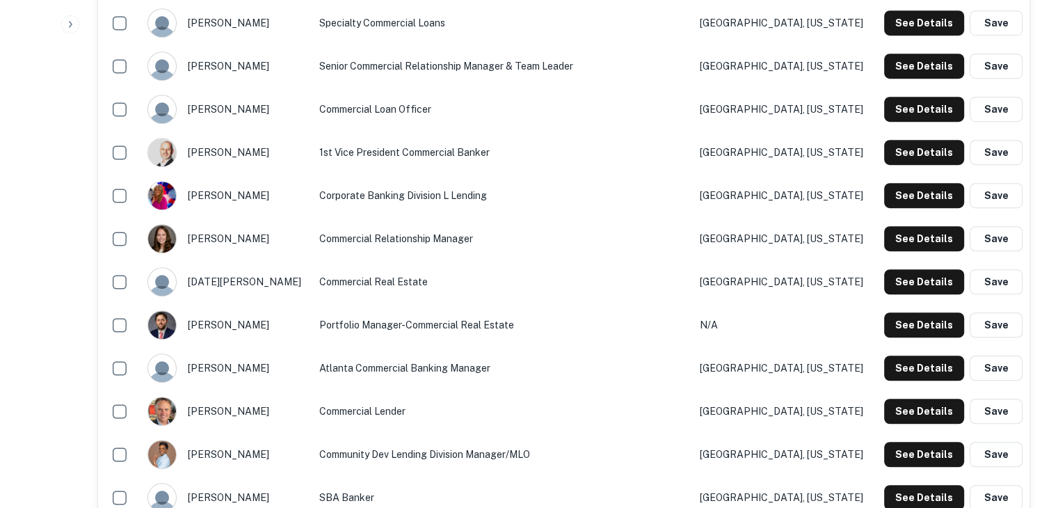
click at [924, 273] on button "See Details" at bounding box center [924, 281] width 80 height 25
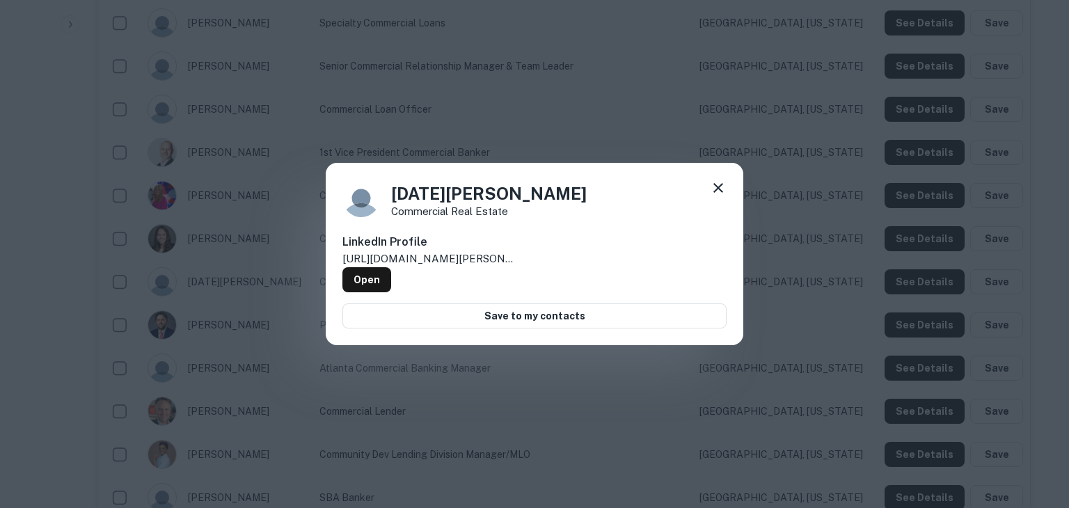
click at [718, 187] on icon at bounding box center [718, 187] width 17 height 17
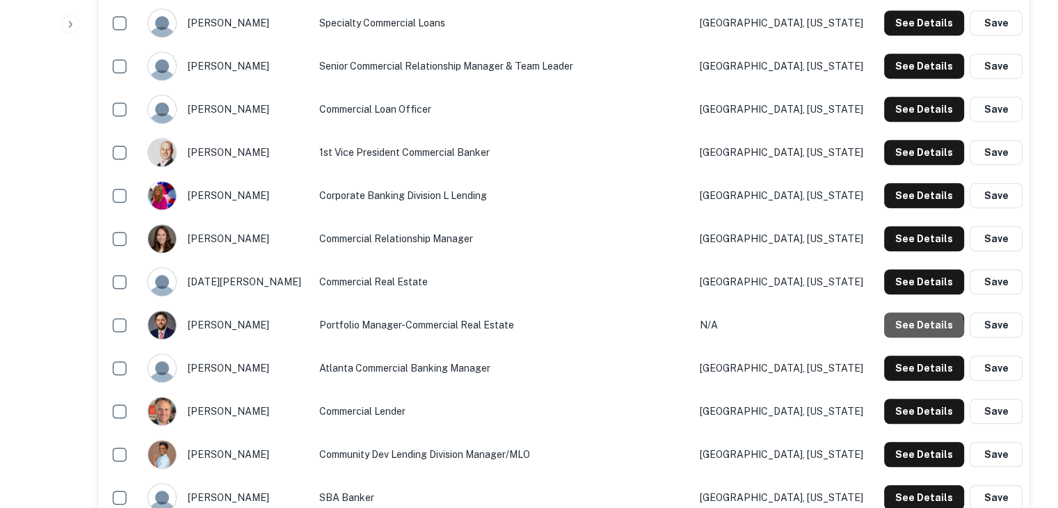
click at [914, 328] on button "See Details" at bounding box center [924, 324] width 80 height 25
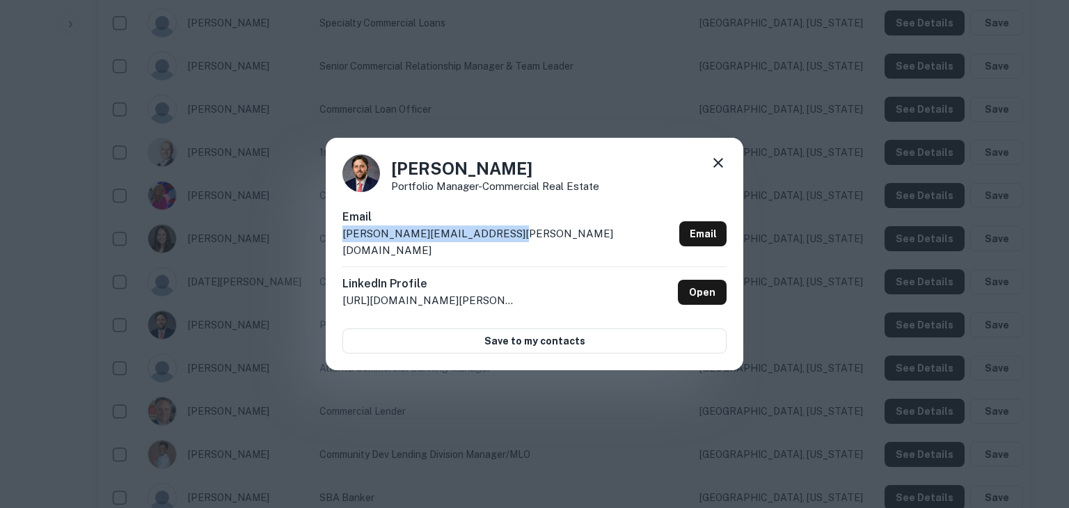
drag, startPoint x: 497, startPoint y: 240, endPoint x: 341, endPoint y: 248, distance: 156.8
click at [341, 248] on div "Phillip James Portfolio Manager-Commercial Real Estate Email phillip.james@cade…" at bounding box center [534, 254] width 417 height 232
copy p "phillip.james@cadencebank.com"
click at [719, 168] on icon at bounding box center [718, 163] width 10 height 10
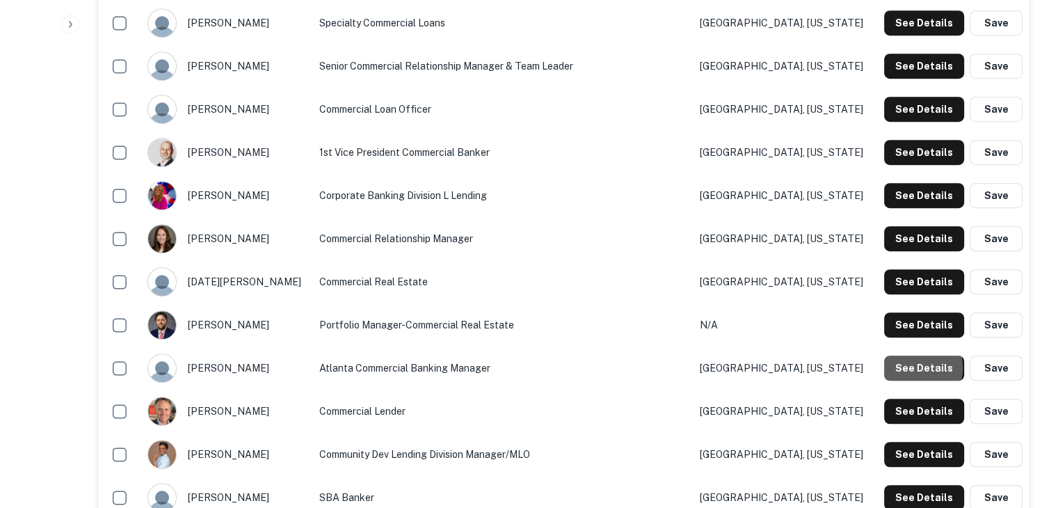
click at [913, 367] on button "See Details" at bounding box center [924, 367] width 80 height 25
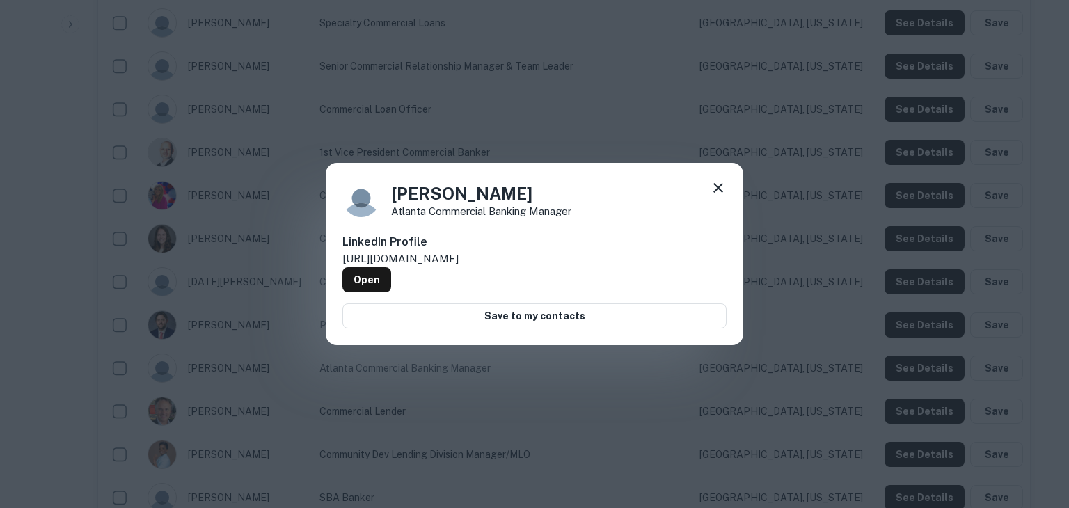
click at [718, 191] on icon at bounding box center [718, 188] width 10 height 10
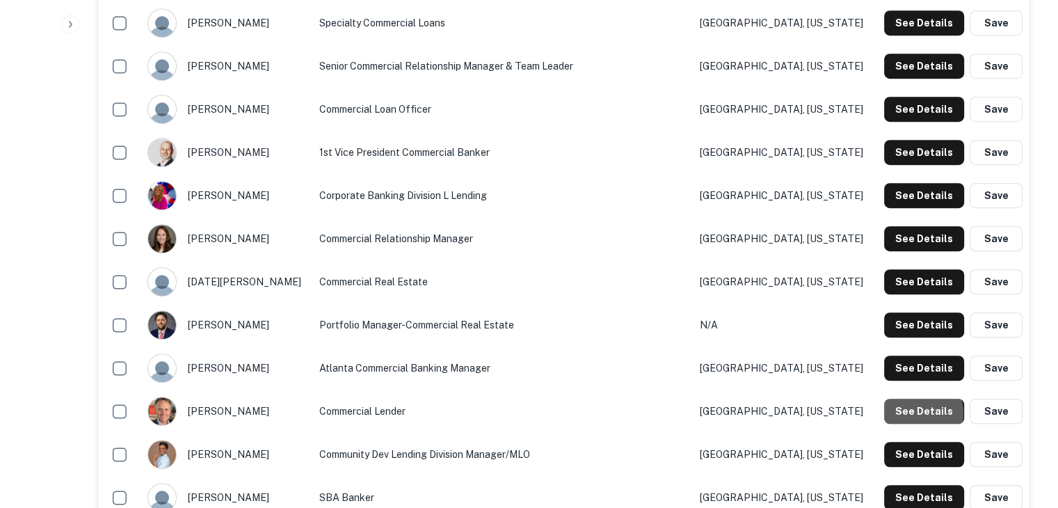
click at [917, 413] on button "See Details" at bounding box center [924, 411] width 80 height 25
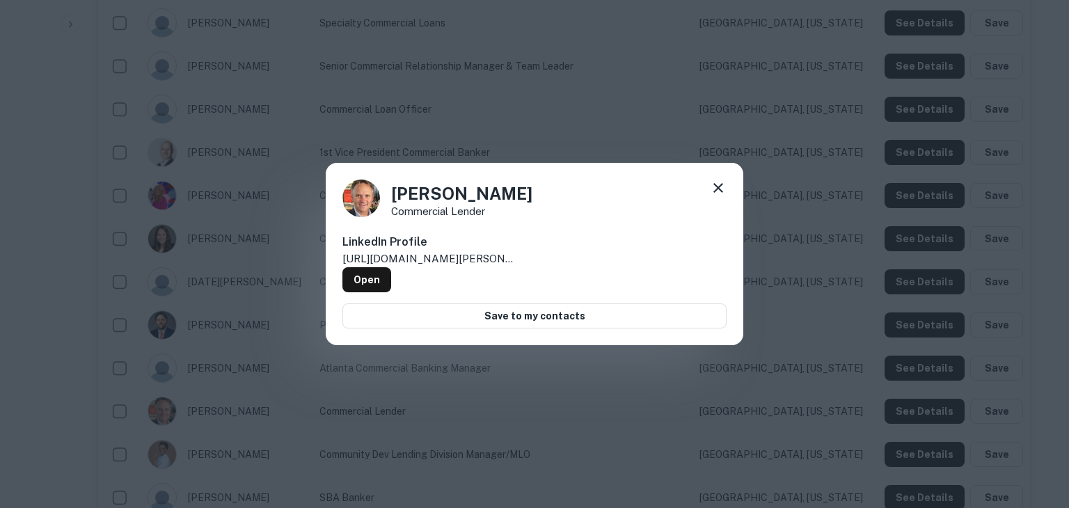
click at [718, 191] on icon at bounding box center [718, 187] width 17 height 17
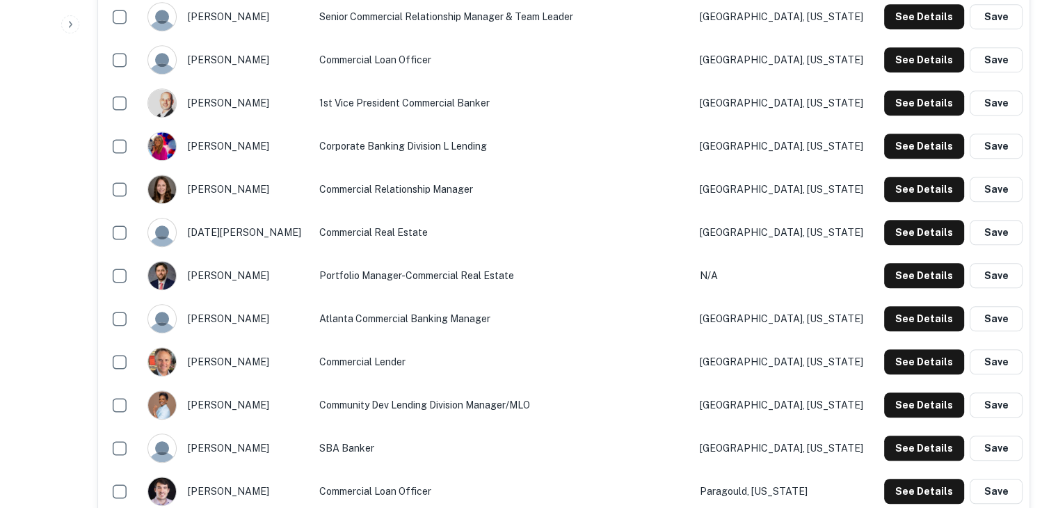
scroll to position [961, 0]
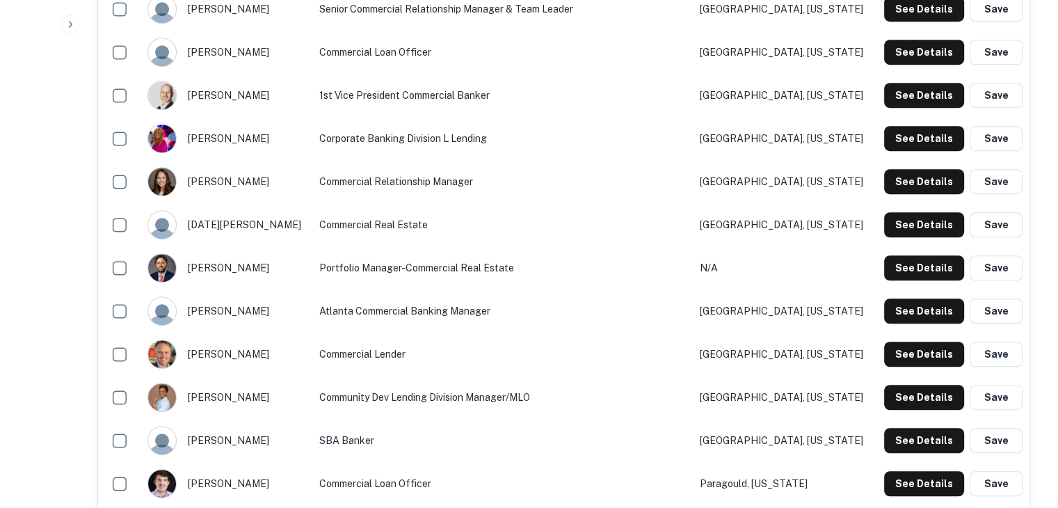
click at [905, 403] on button "See Details" at bounding box center [924, 397] width 80 height 25
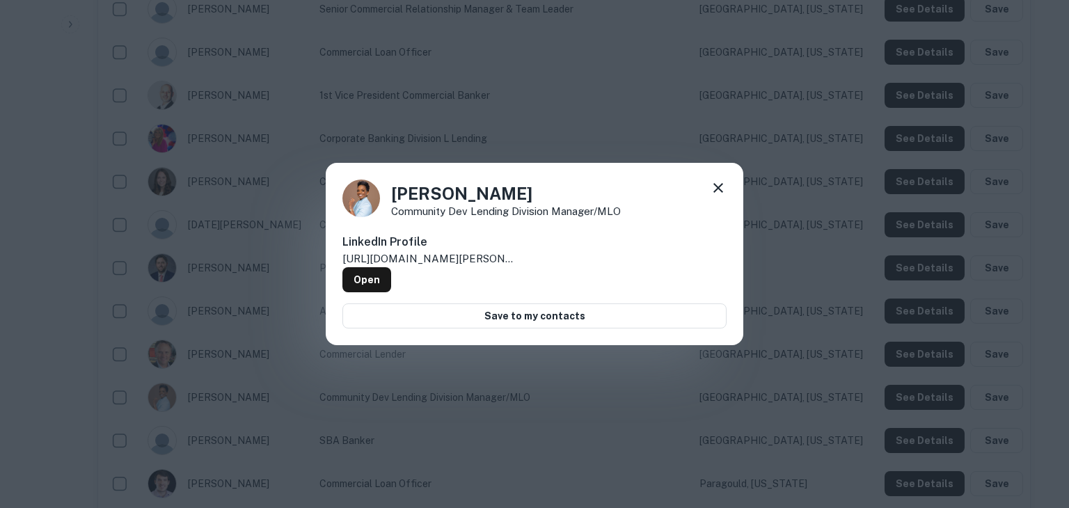
click at [717, 188] on icon at bounding box center [718, 187] width 17 height 17
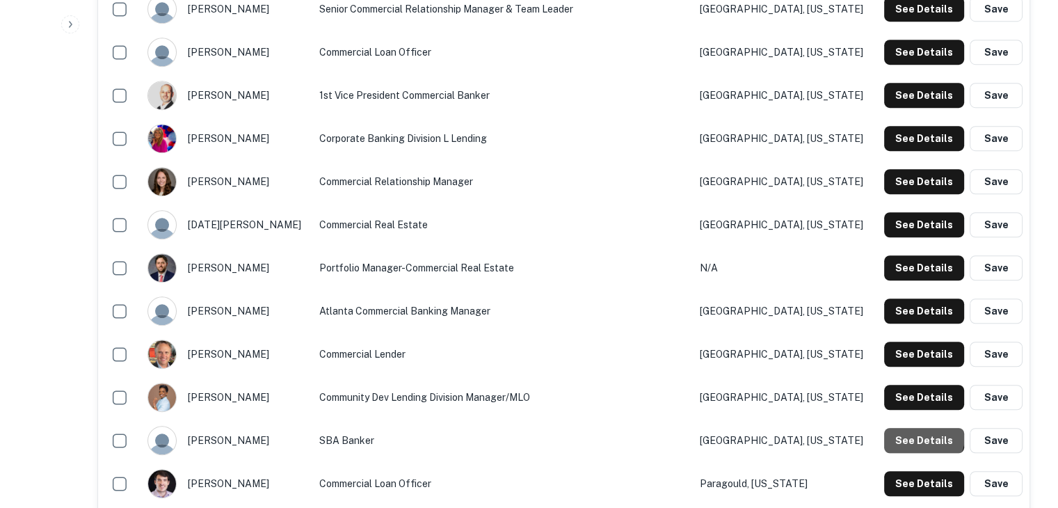
click at [916, 435] on button "See Details" at bounding box center [924, 440] width 80 height 25
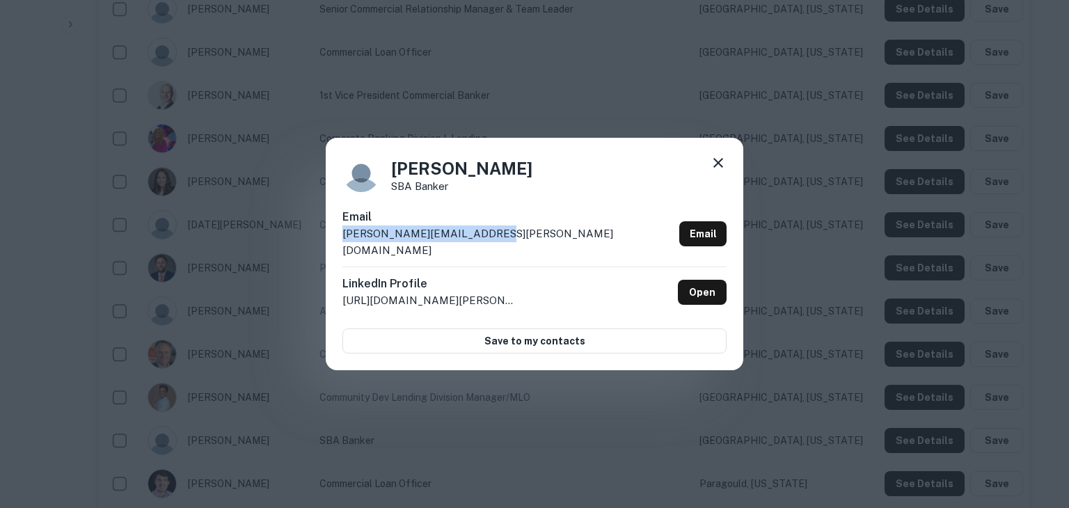
drag, startPoint x: 493, startPoint y: 241, endPoint x: 341, endPoint y: 252, distance: 152.0
click at [341, 252] on div "Ryan Stoll SBA Banker Email ryan.stoll@cadencebank.com Email LinkedIn Profile h…" at bounding box center [534, 254] width 417 height 232
copy p "ryan.stoll@cadencebank.com"
click at [721, 395] on div "Ryan Stoll SBA Banker Email ryan.stoll@cadencebank.com Email LinkedIn Profile h…" at bounding box center [534, 254] width 1069 height 508
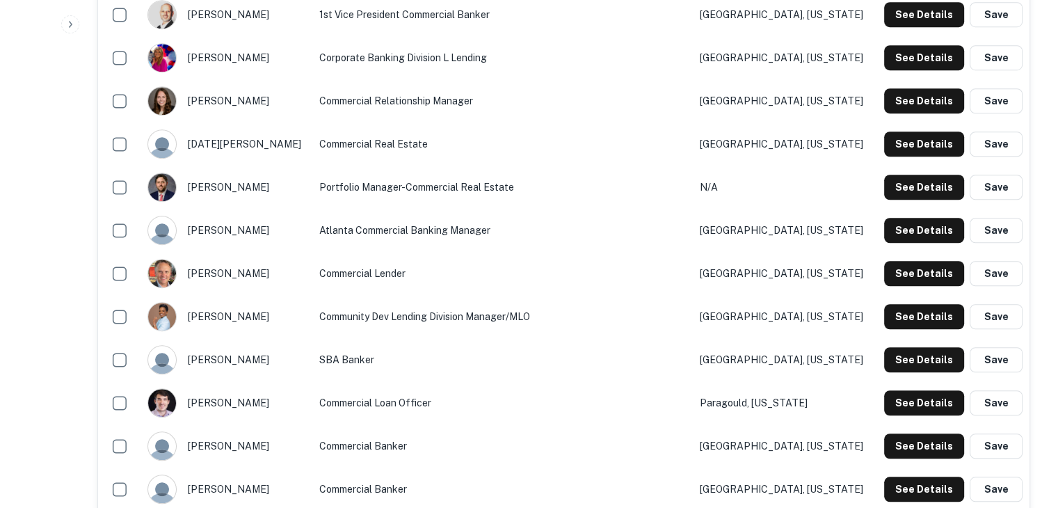
scroll to position [1049, 0]
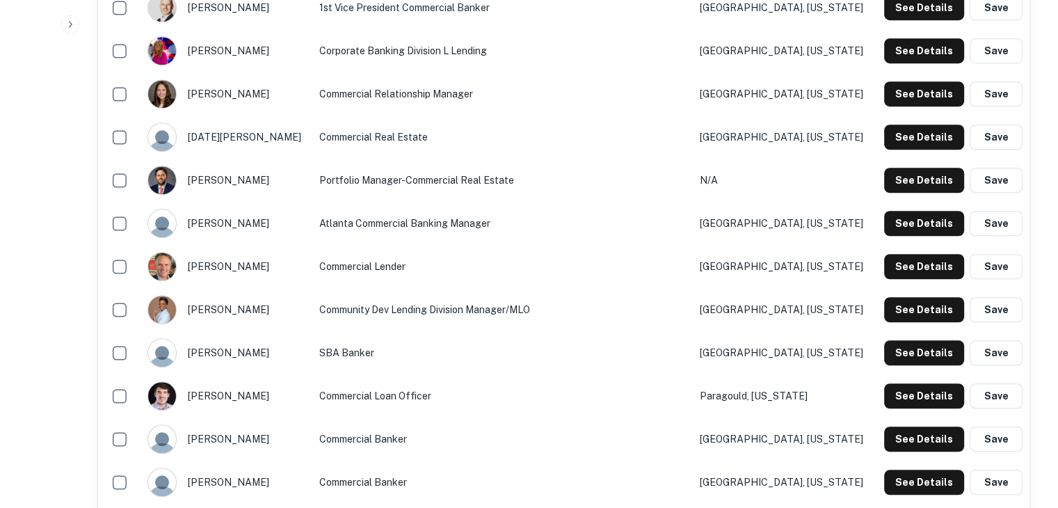
click at [909, 397] on button "See Details" at bounding box center [924, 395] width 80 height 25
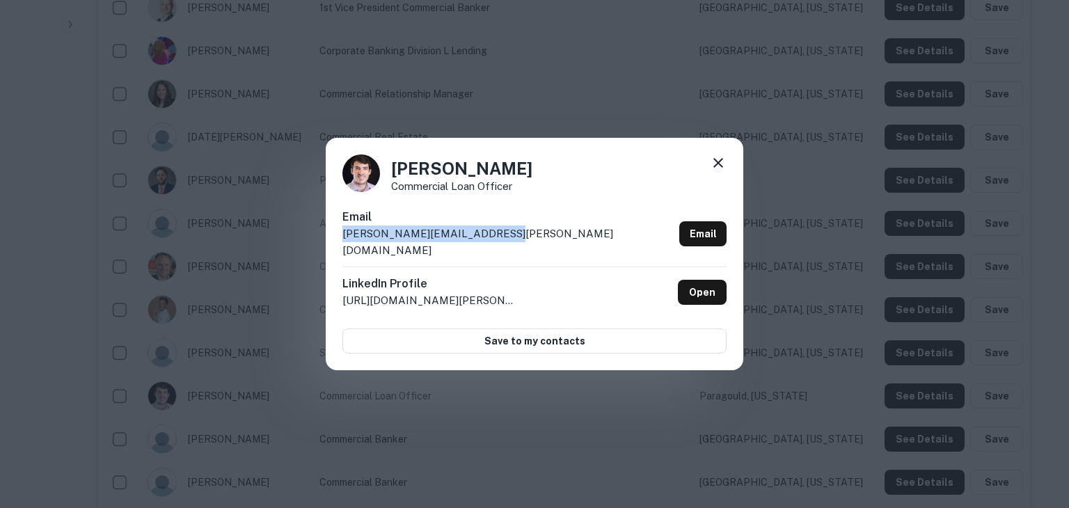
drag, startPoint x: 502, startPoint y: 234, endPoint x: 341, endPoint y: 243, distance: 161.7
click at [341, 243] on div "Seth Dearing Commercial Loan Officer Email seth.dearing@cadencebank.com Email L…" at bounding box center [534, 254] width 417 height 232
click at [687, 375] on div "Seth Dearing Commercial Loan Officer Email seth.dearing@cadencebank.com Email L…" at bounding box center [534, 254] width 1069 height 508
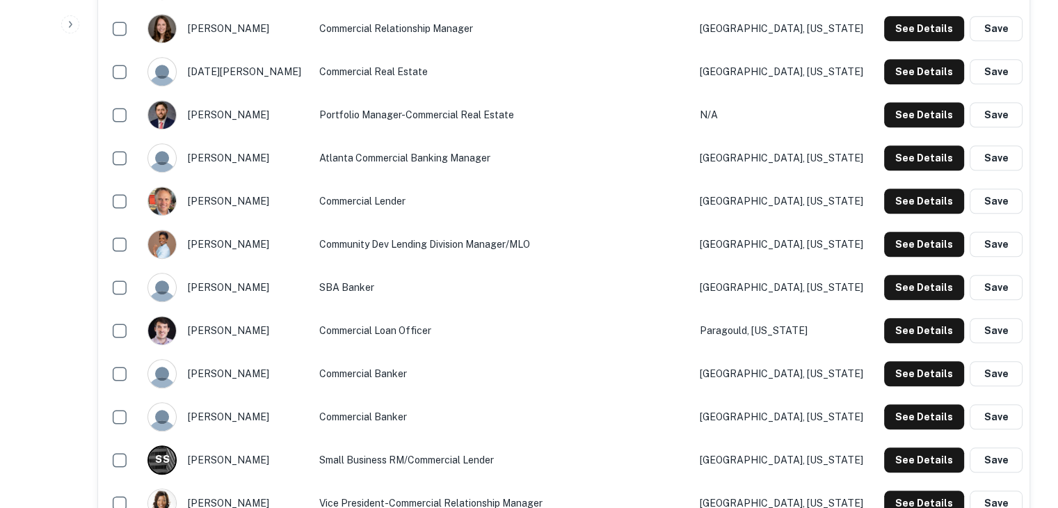
scroll to position [1115, 0]
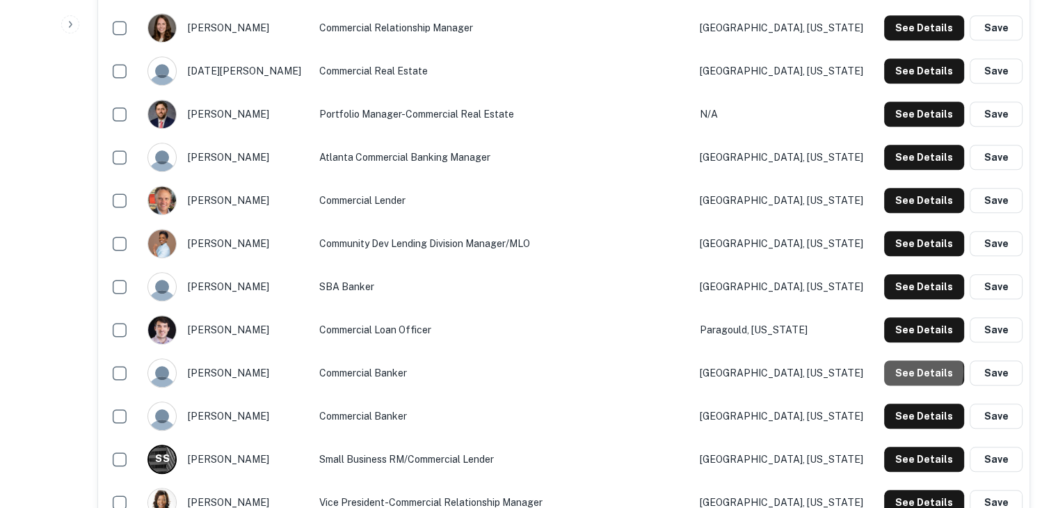
click at [913, 371] on button "See Details" at bounding box center [924, 372] width 80 height 25
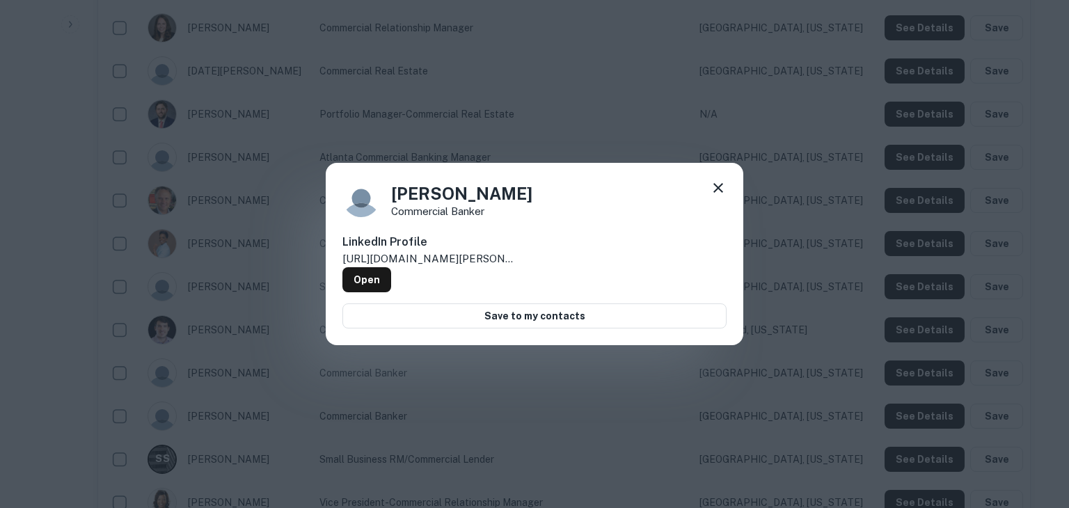
click at [716, 189] on icon at bounding box center [718, 187] width 17 height 17
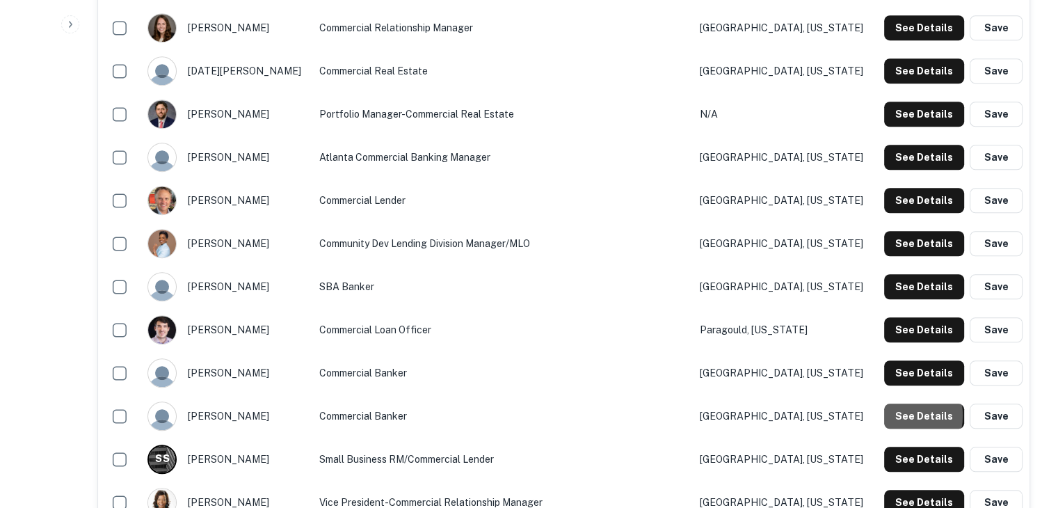
click at [897, 415] on button "See Details" at bounding box center [924, 416] width 80 height 25
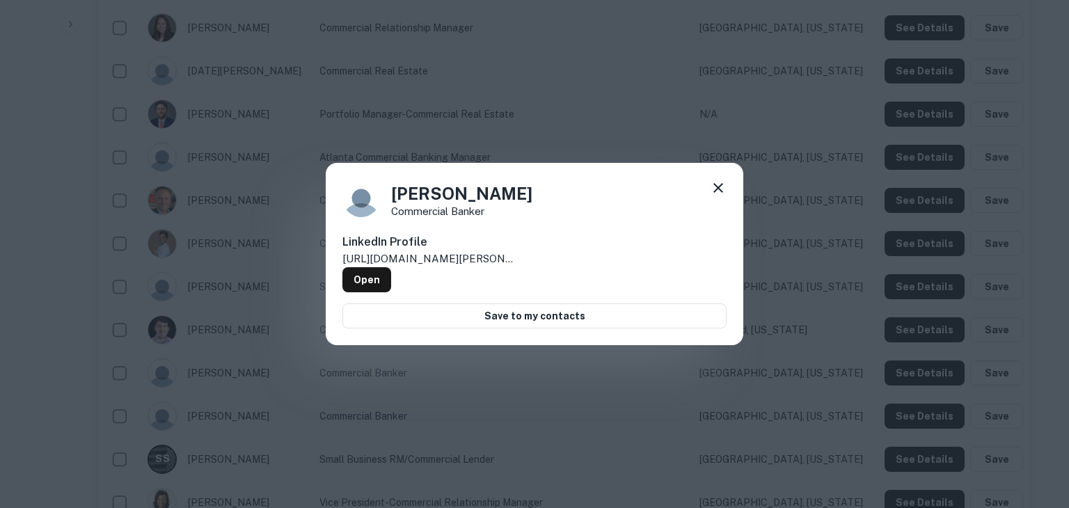
click at [872, 409] on div "Todd Romanowski Commercial Banker LinkedIn Profile http://www.linkedin.com/in/t…" at bounding box center [534, 254] width 1069 height 508
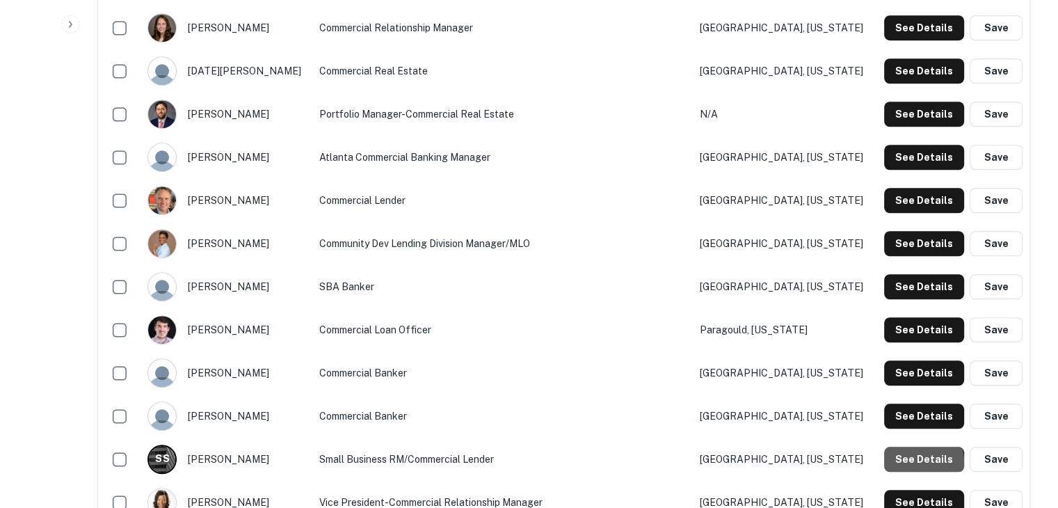
click at [911, 462] on button "See Details" at bounding box center [924, 459] width 80 height 25
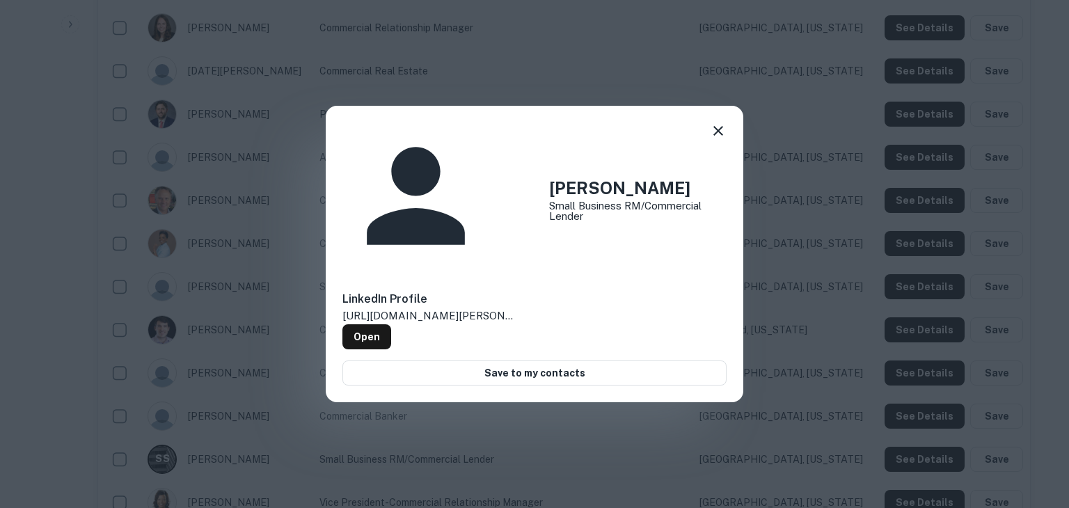
click at [911, 462] on div "Salomon Saucedo Small Business RM/Commercial Lender LinkedIn Profile http://www…" at bounding box center [534, 254] width 1069 height 508
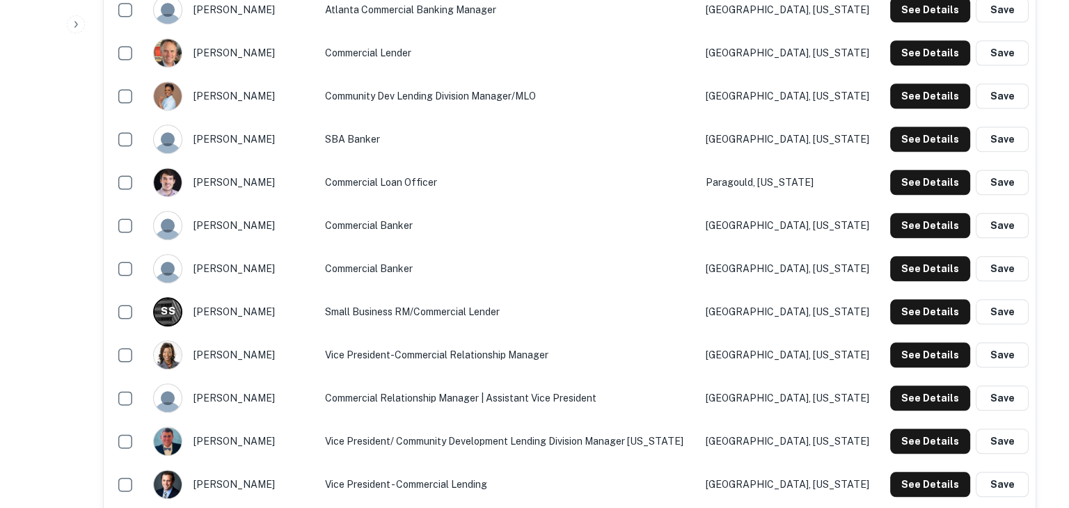
scroll to position [1265, 0]
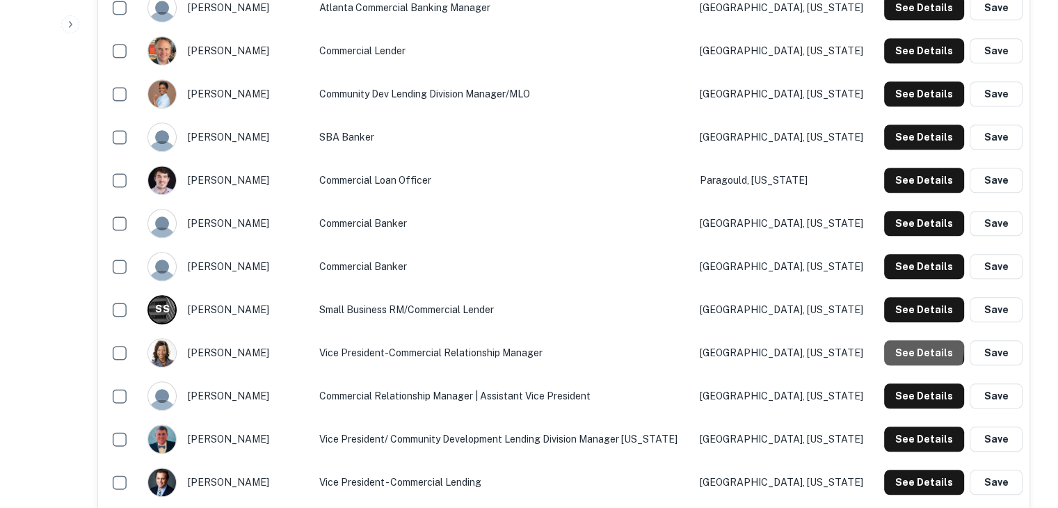
click at [898, 346] on button "See Details" at bounding box center [924, 352] width 80 height 25
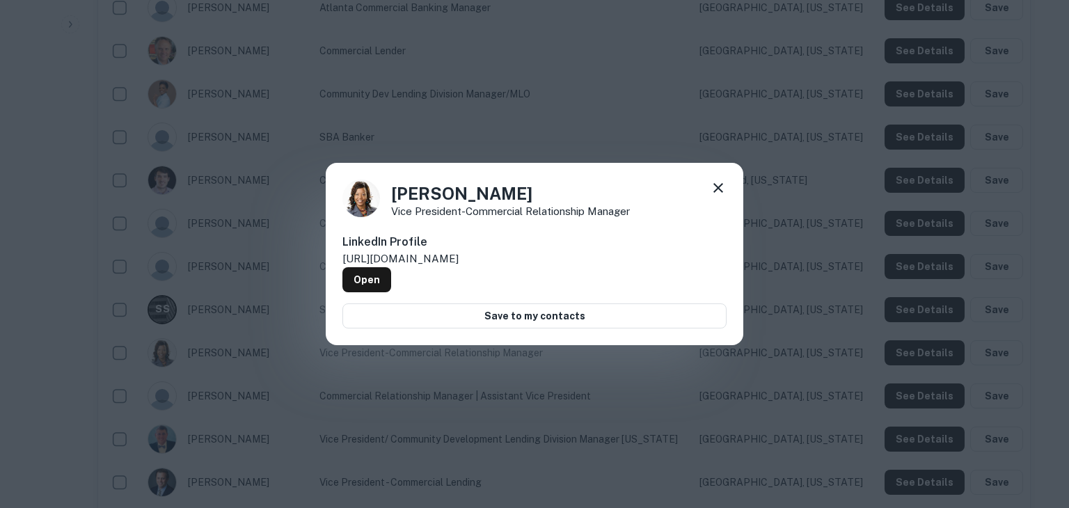
click at [898, 346] on div "April Kindred Vice President-Commercial Relationship Manager LinkedIn Profile h…" at bounding box center [534, 254] width 1069 height 508
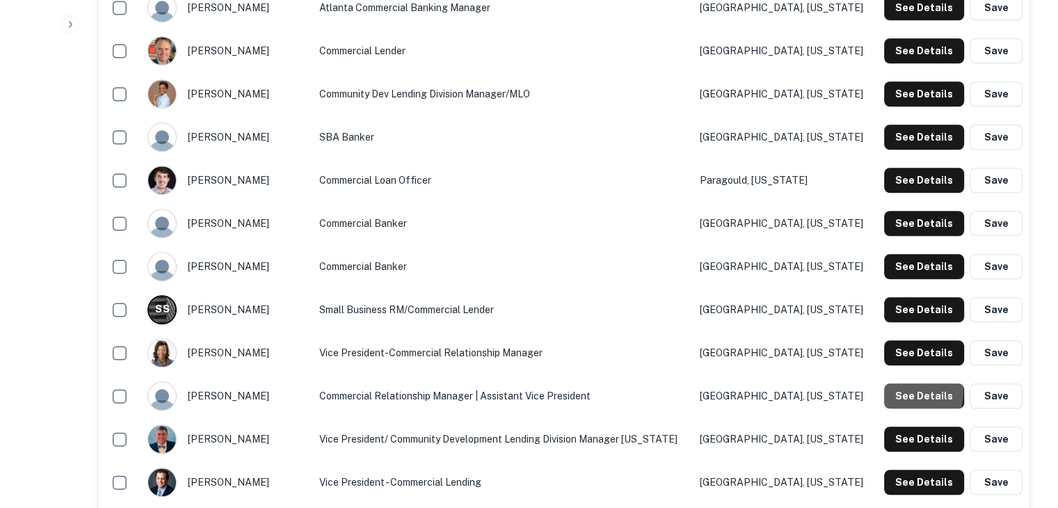
click at [897, 390] on button "See Details" at bounding box center [924, 395] width 80 height 25
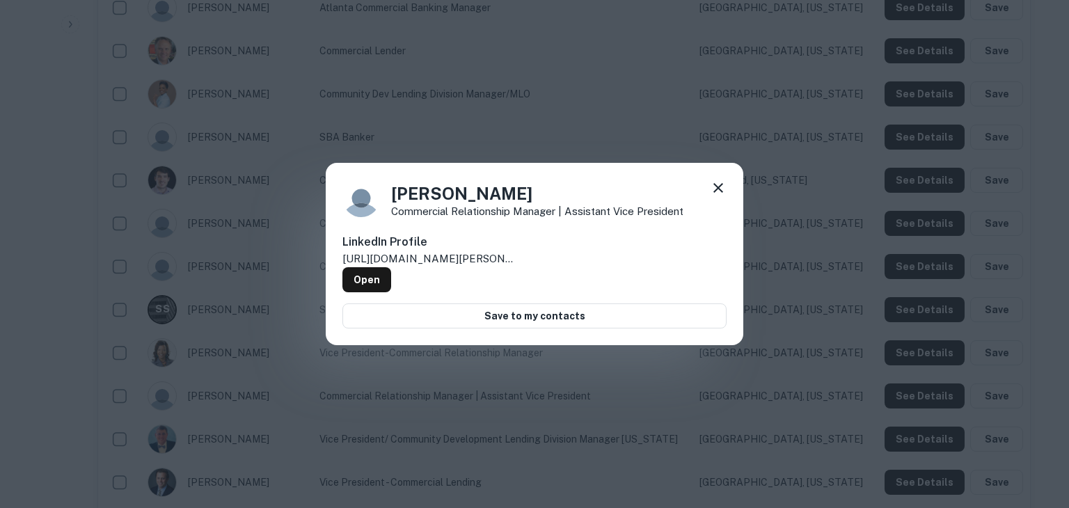
click at [897, 390] on div "Ashley Moore Commercial Relationship Manager | Assistant Vice President LinkedI…" at bounding box center [534, 254] width 1069 height 508
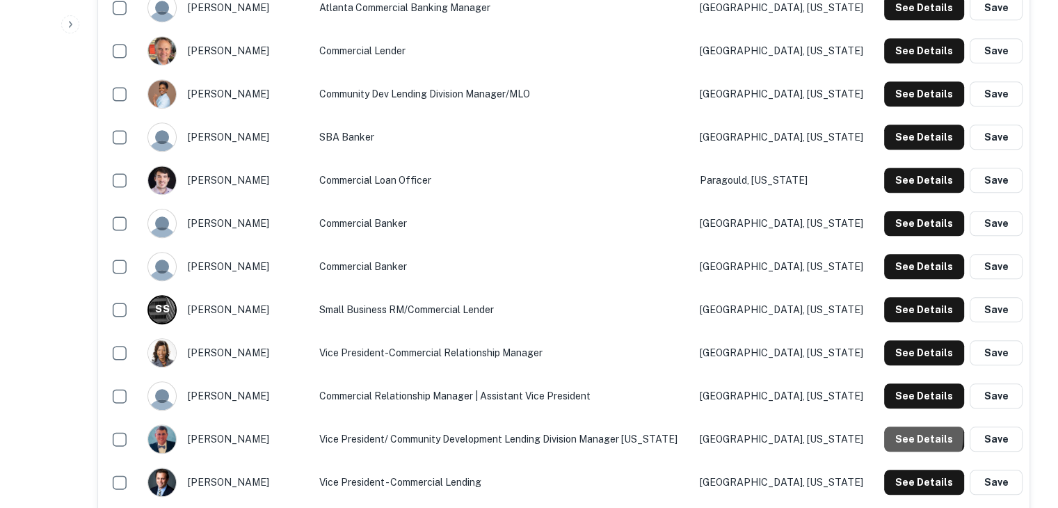
click at [895, 433] on button "See Details" at bounding box center [924, 438] width 80 height 25
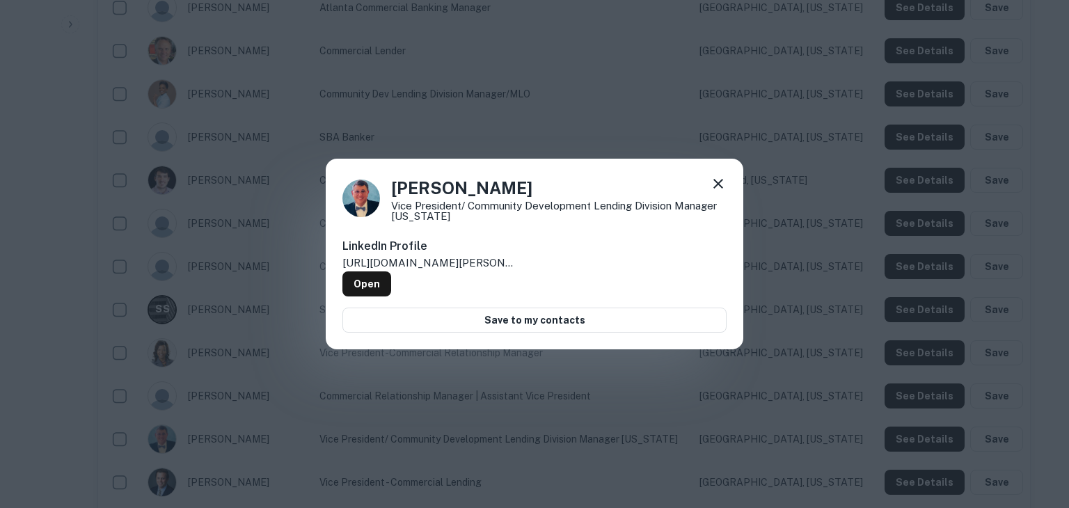
click at [872, 417] on div "Carlos Gaztambide-Janer Vice President/ Community Development Lending Division …" at bounding box center [534, 254] width 1069 height 508
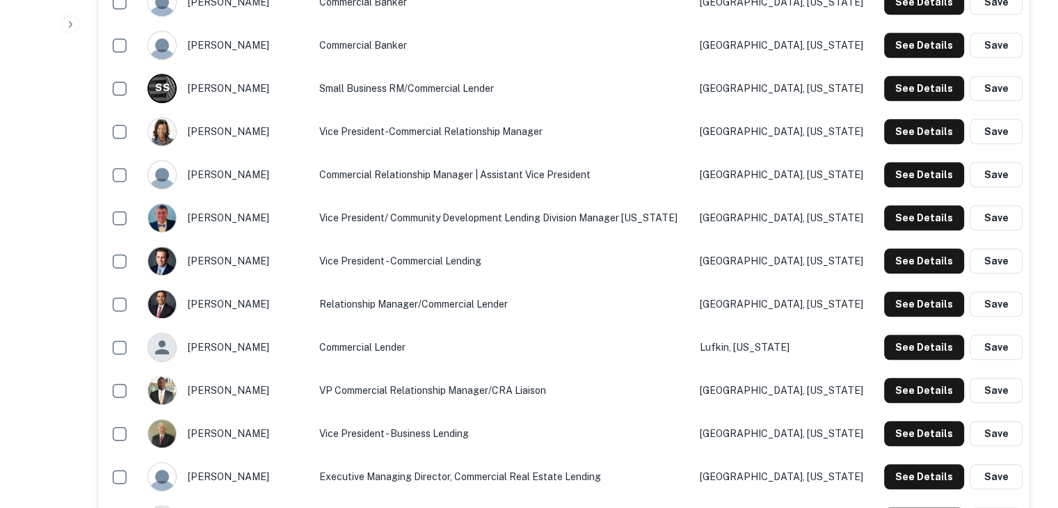
scroll to position [1488, 0]
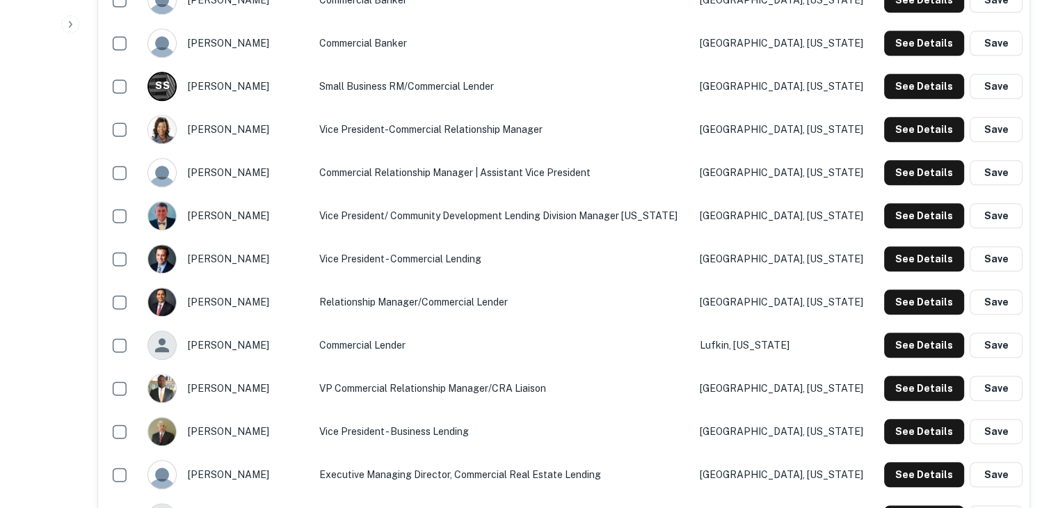
click at [900, 259] on button "See Details" at bounding box center [924, 258] width 80 height 25
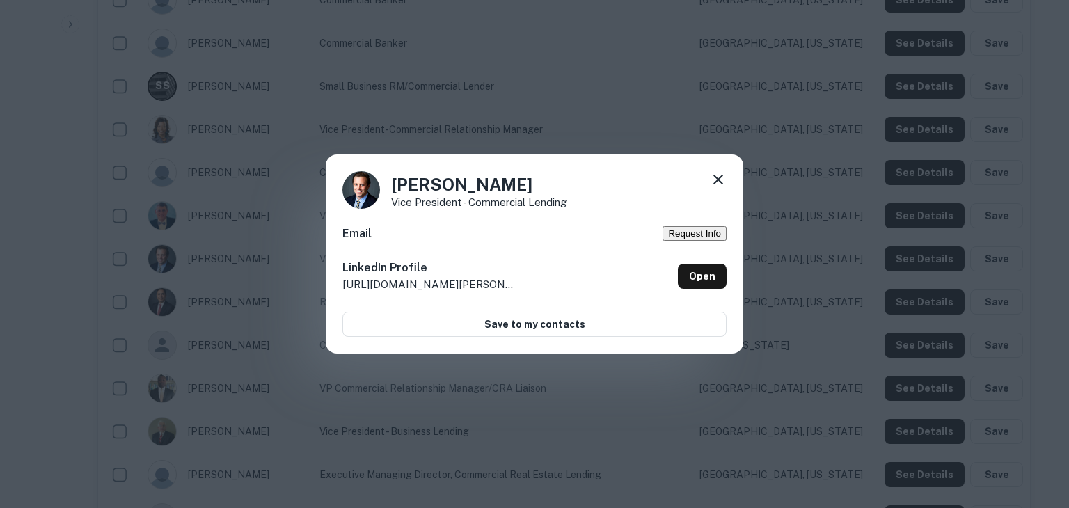
click at [884, 260] on div "Eric Gross Vice President - Commercial Lending Email Request Info LinkedIn Prof…" at bounding box center [534, 254] width 1069 height 508
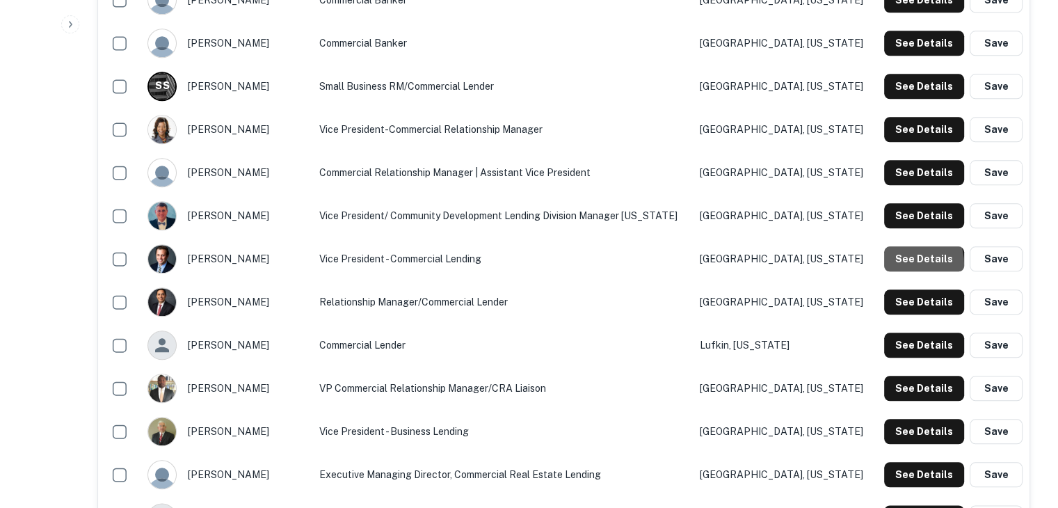
click at [897, 265] on button "See Details" at bounding box center [924, 258] width 80 height 25
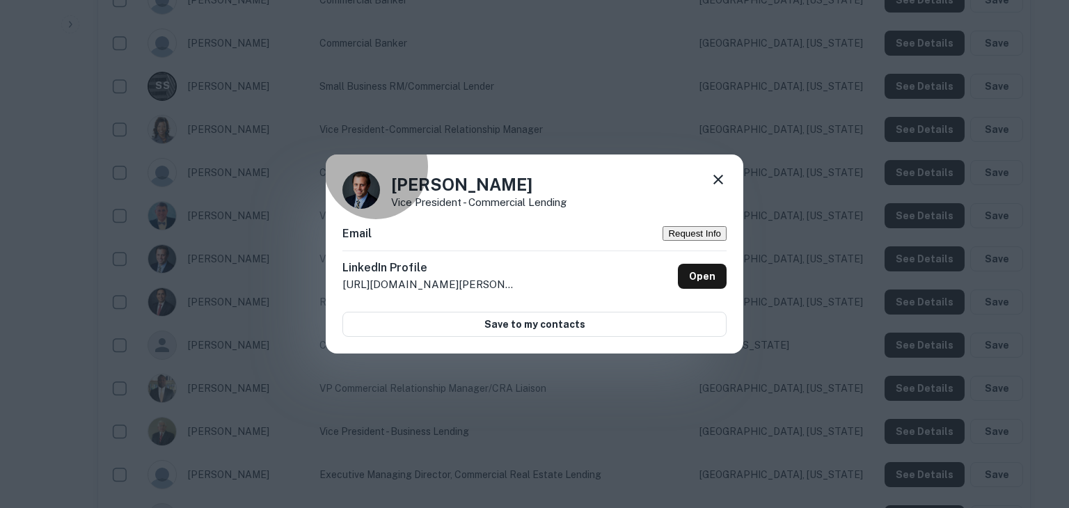
click at [696, 234] on button "Request Info" at bounding box center [694, 233] width 64 height 15
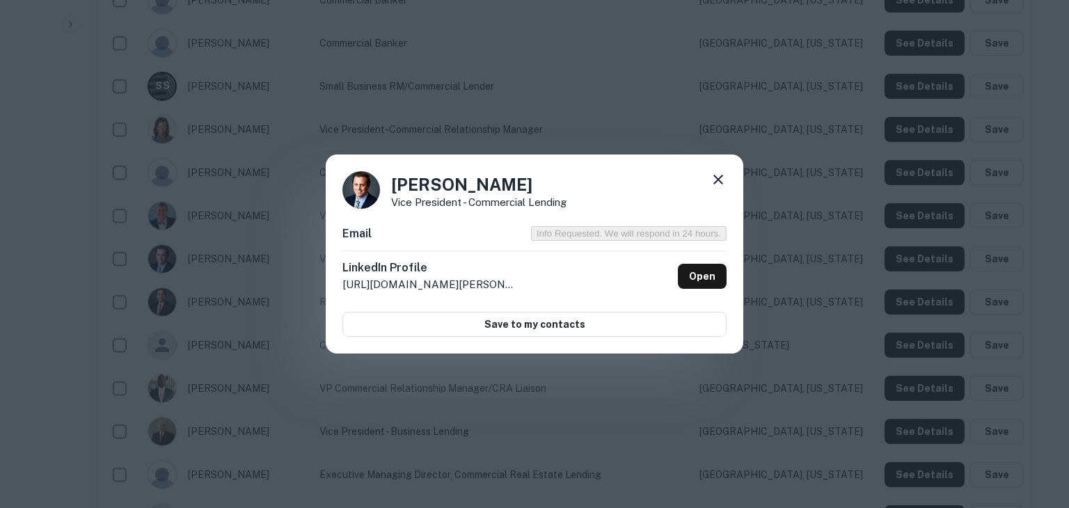
click at [714, 173] on icon at bounding box center [718, 179] width 17 height 17
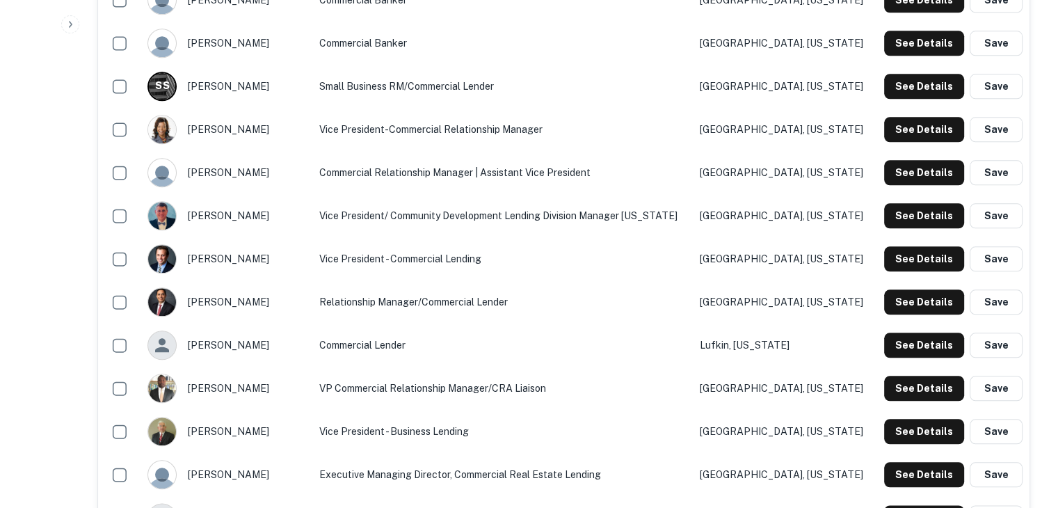
click at [904, 296] on button "See Details" at bounding box center [924, 301] width 80 height 25
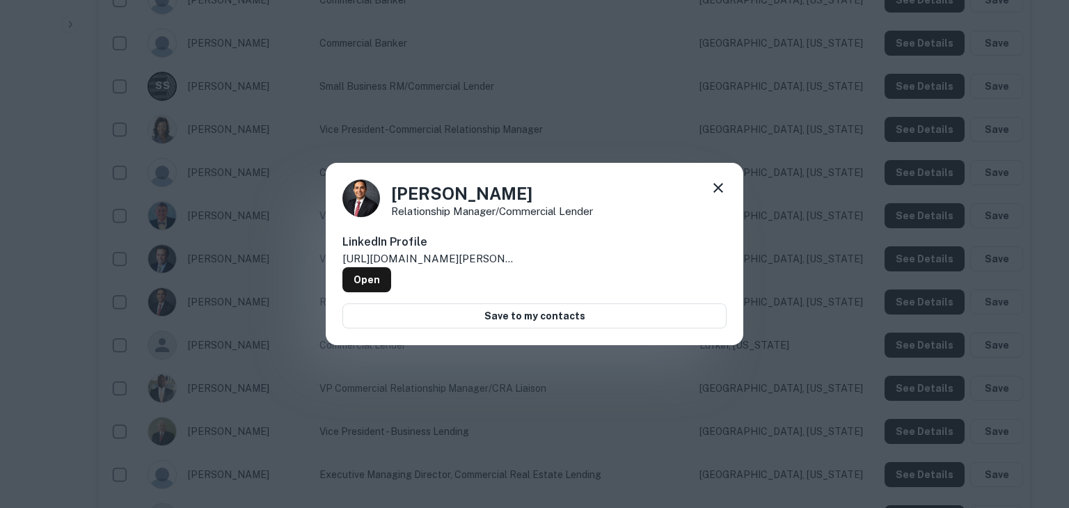
click at [810, 282] on div "Gregory Thomas Relationship Manager/Commercial Lender LinkedIn Profile http://w…" at bounding box center [534, 254] width 1069 height 508
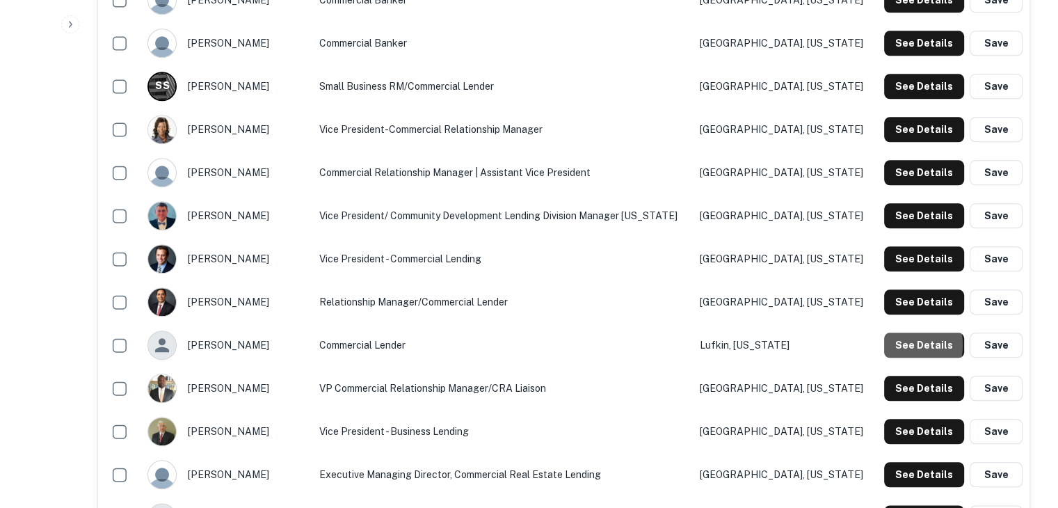
click at [895, 344] on button "See Details" at bounding box center [924, 345] width 80 height 25
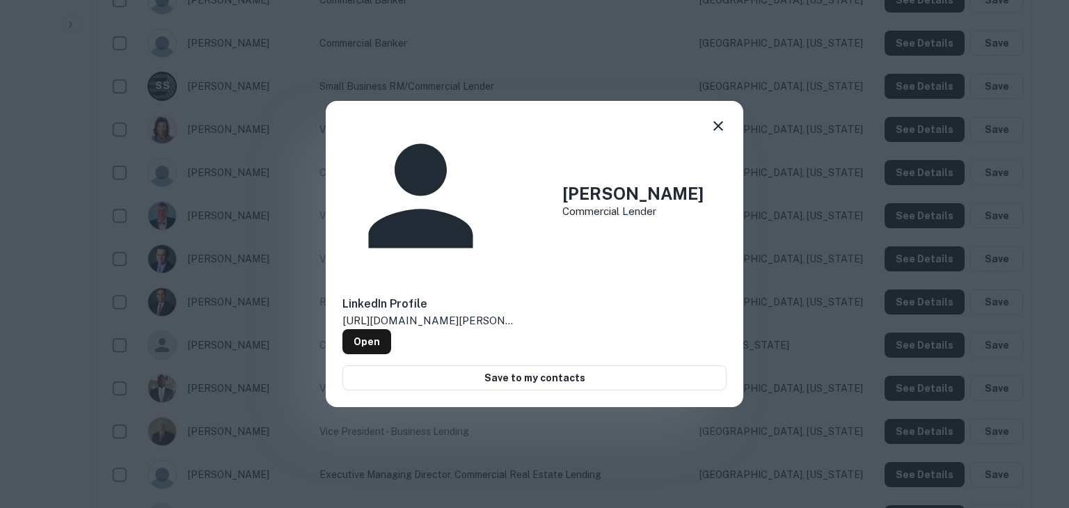
click at [824, 323] on div "Jarrod Anderson Commercial Lender LinkedIn Profile http://www.linkedin.com/in/j…" at bounding box center [534, 254] width 1069 height 508
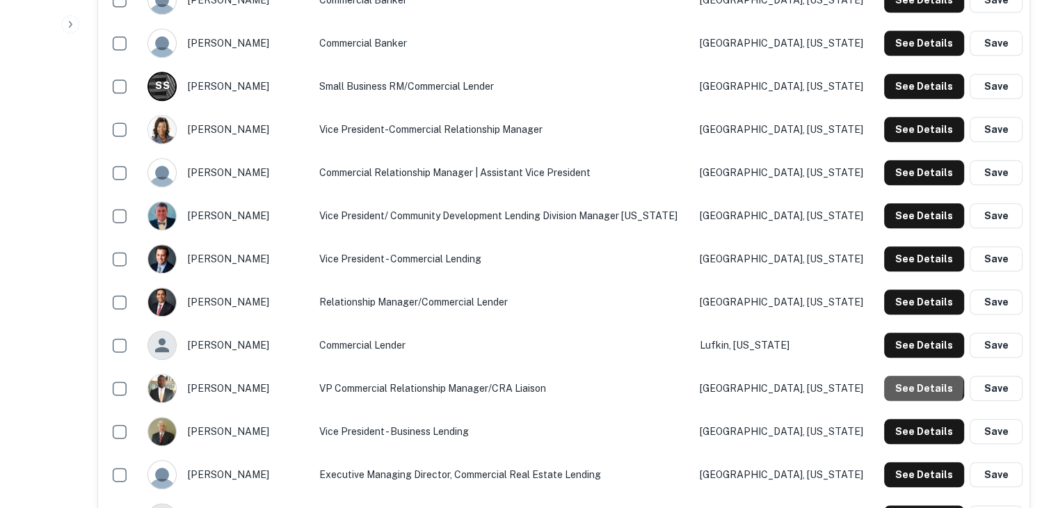
click at [893, 385] on button "See Details" at bounding box center [924, 388] width 80 height 25
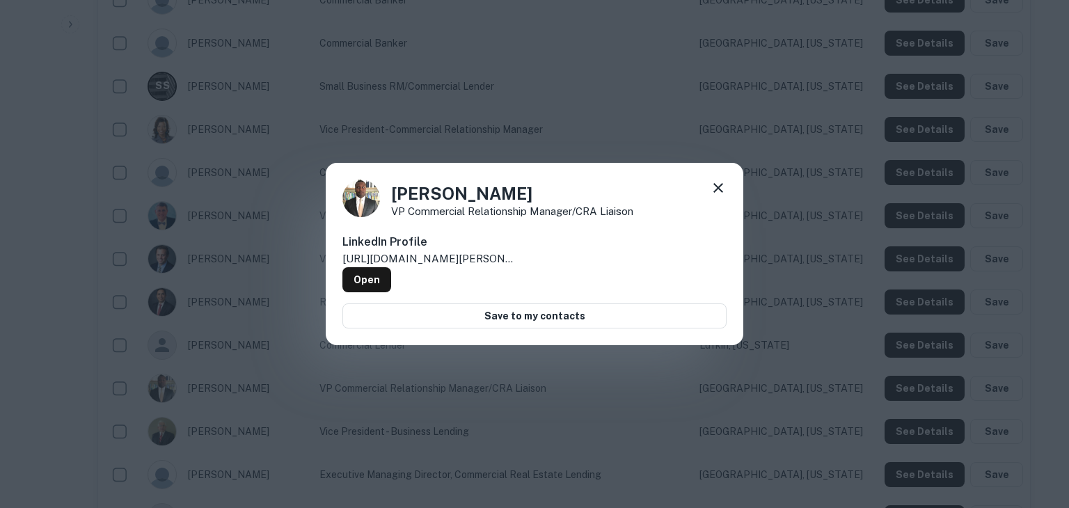
click at [874, 382] on div "Jemerell Rogers VP Commercial Relationship Manager/CRA Liaison LinkedIn Profile…" at bounding box center [534, 254] width 1069 height 508
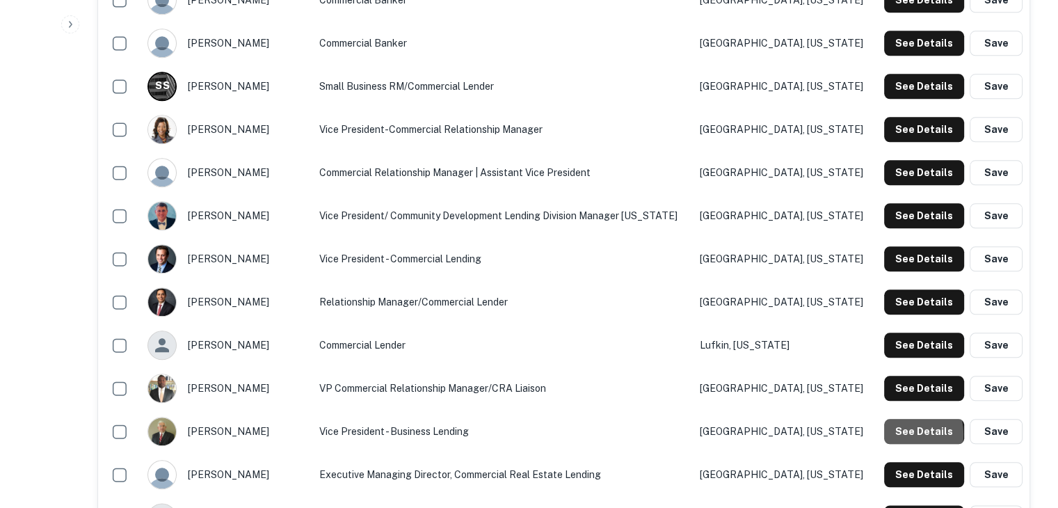
click at [898, 433] on button "See Details" at bounding box center [924, 431] width 80 height 25
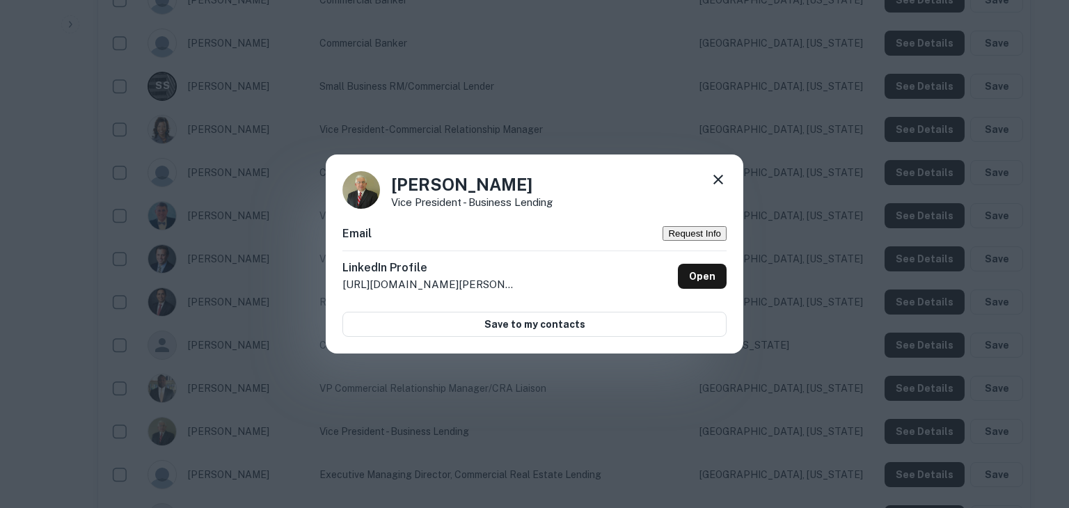
click at [874, 410] on div "Michael Fasulo Vice President - Business Lending Email Request Info LinkedIn Pr…" at bounding box center [534, 254] width 1069 height 508
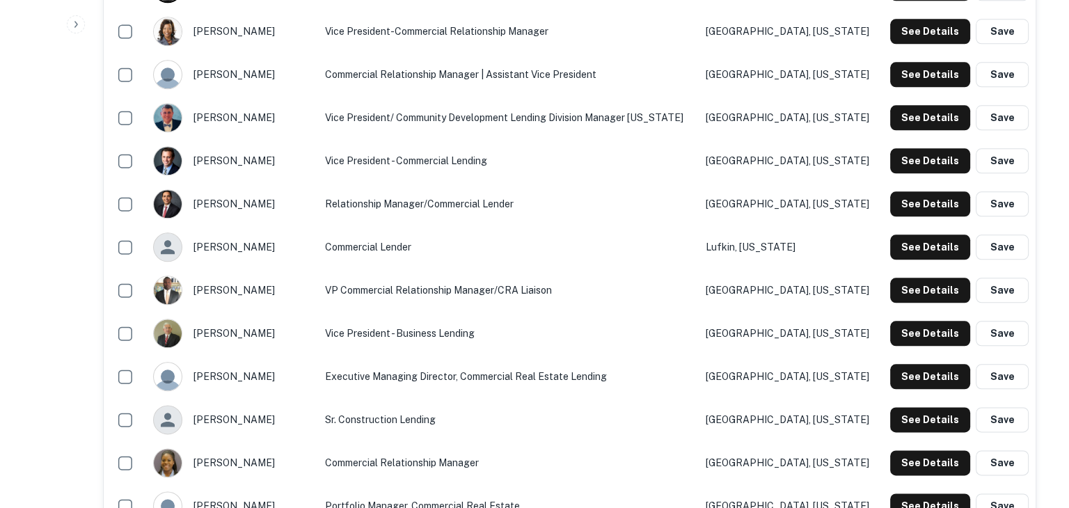
scroll to position [1588, 0]
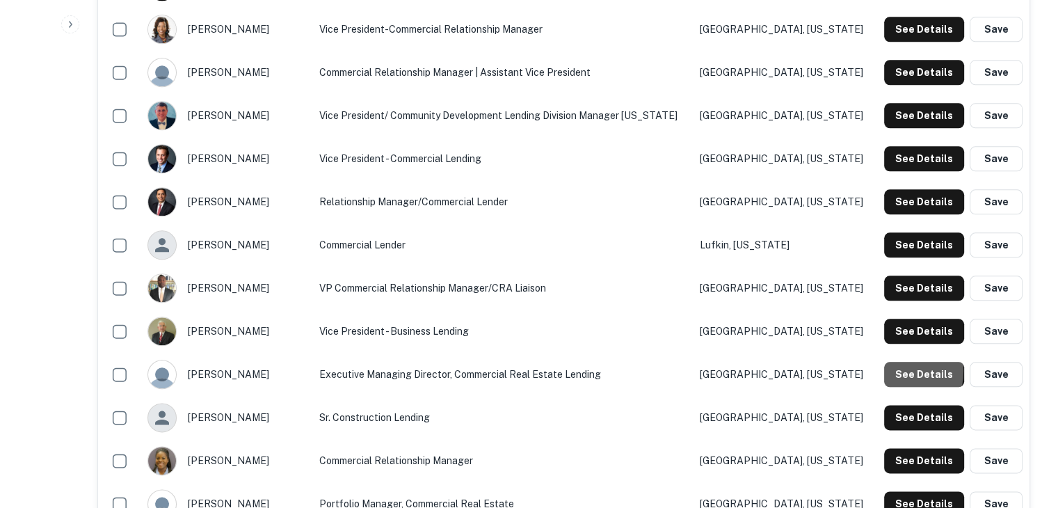
click at [890, 370] on button "See Details" at bounding box center [924, 374] width 80 height 25
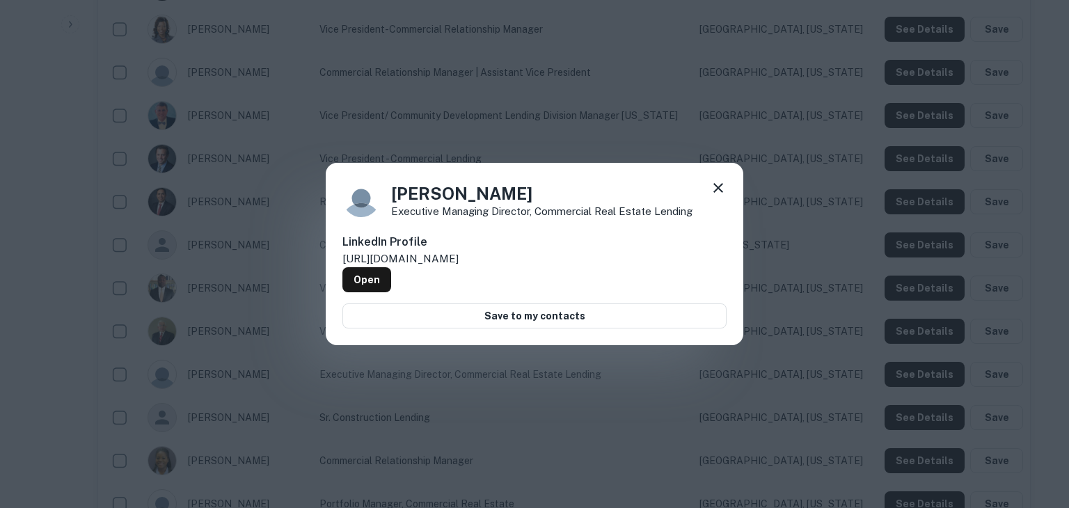
click at [882, 370] on div "Tim Williamson Executive Managing Director, Commercial Real Estate Lending Link…" at bounding box center [534, 254] width 1069 height 508
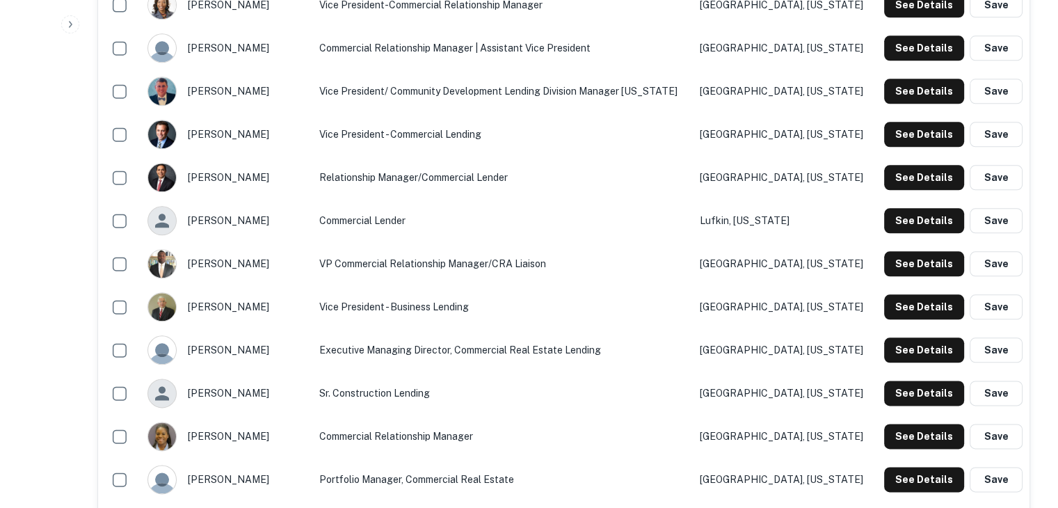
scroll to position [1616, 0]
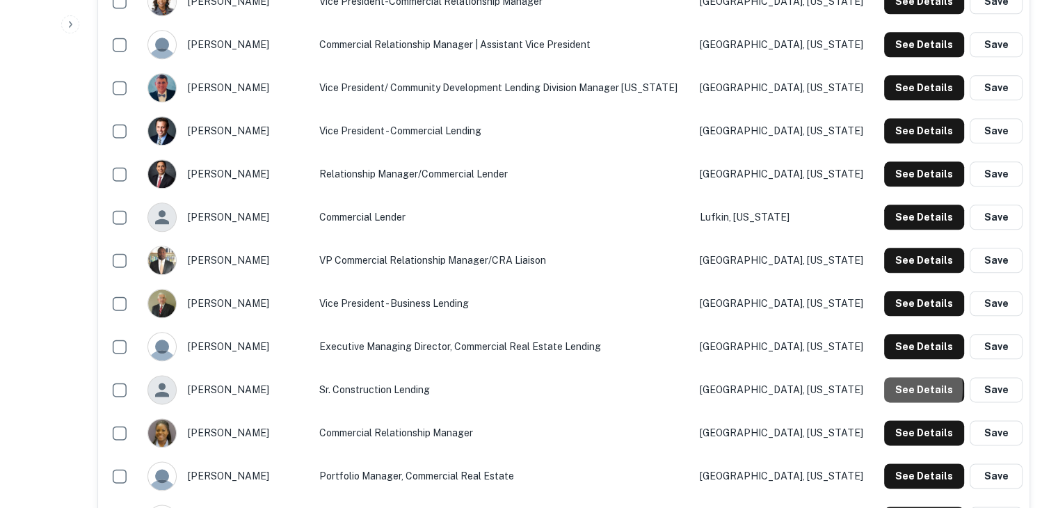
click at [895, 388] on button "See Details" at bounding box center [924, 389] width 80 height 25
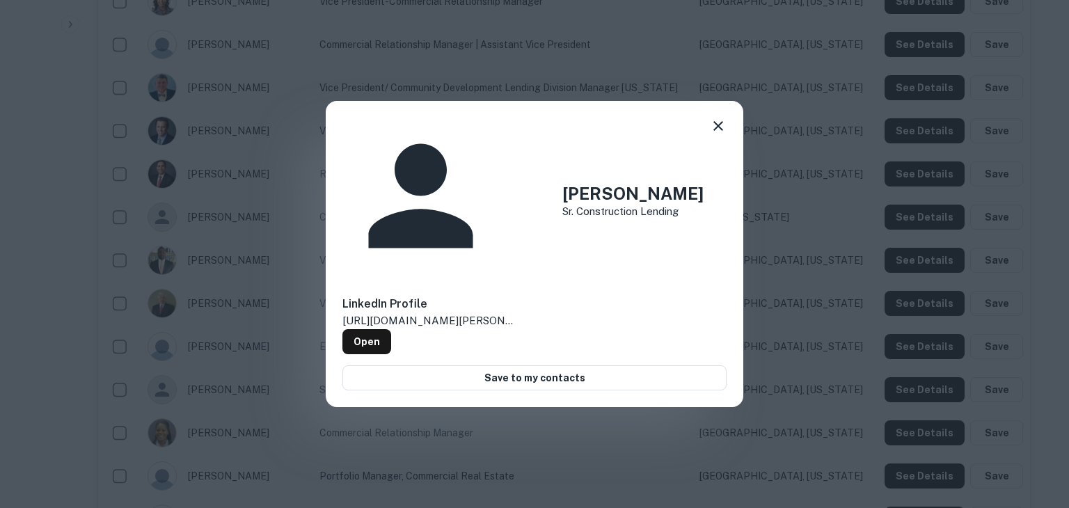
click at [886, 388] on div "Amanda H. Sr. Construction Lending LinkedIn Profile http://www.linkedin.com/in/…" at bounding box center [534, 254] width 1069 height 508
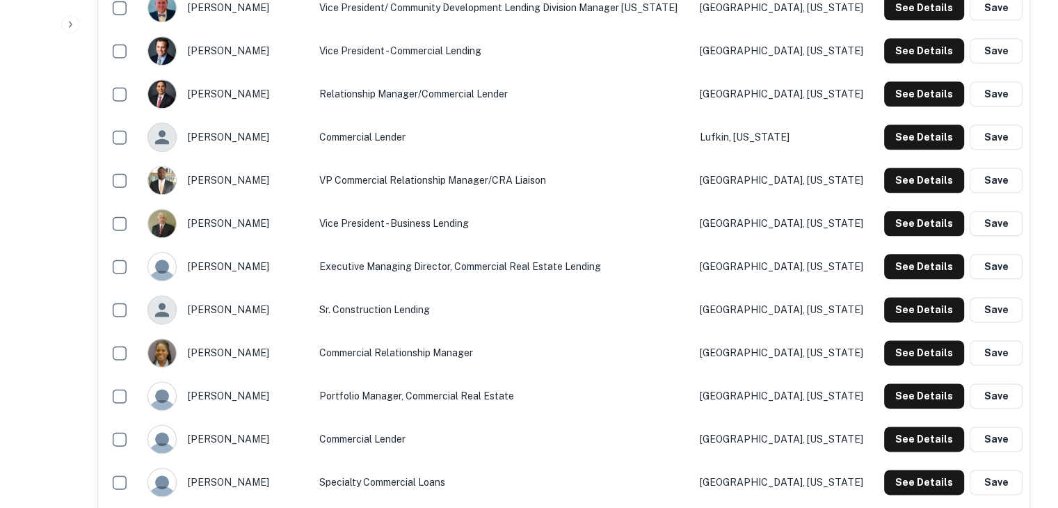
scroll to position [1700, 0]
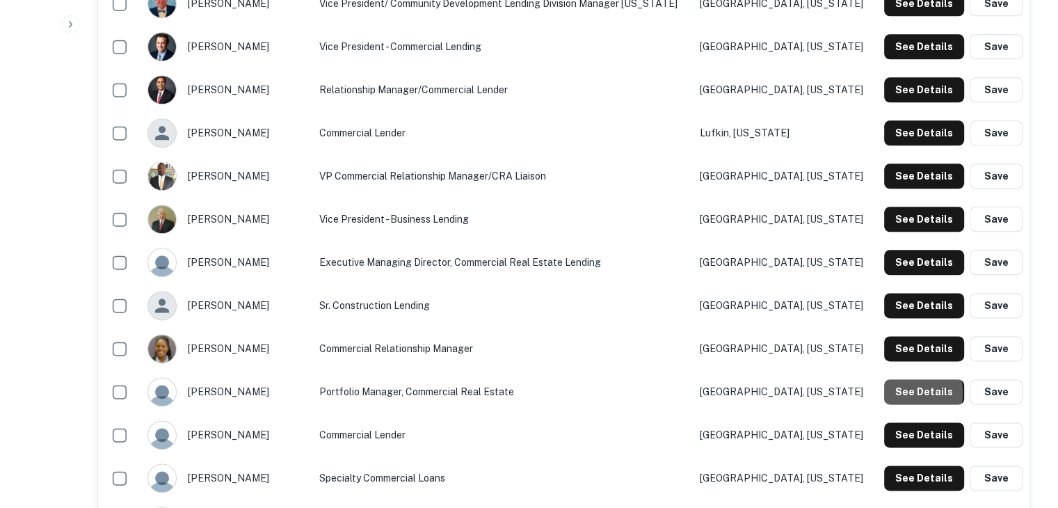
click at [891, 391] on button "See Details" at bounding box center [924, 391] width 80 height 25
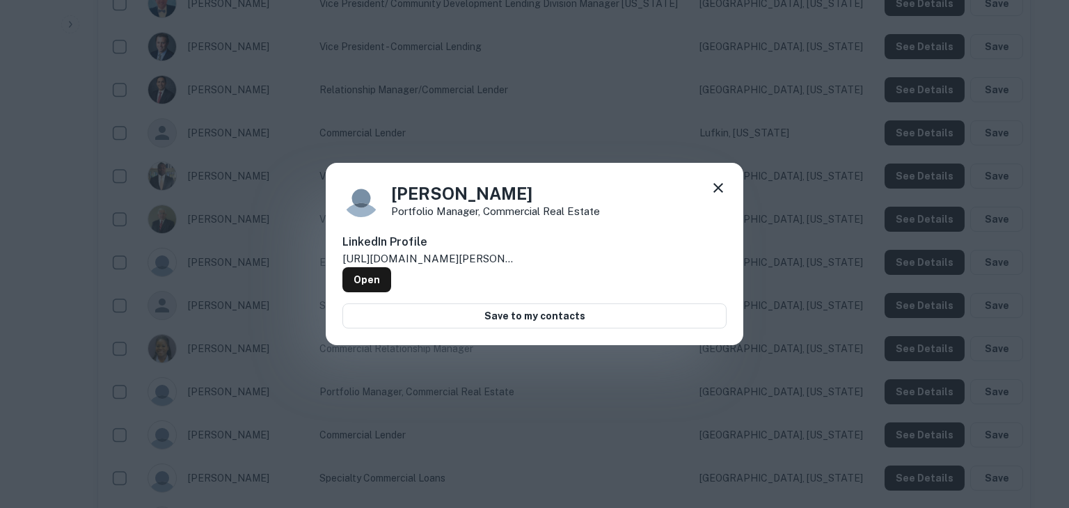
click at [874, 390] on div "Julia Davis Portfolio Manager, Commercial Real Estate LinkedIn Profile http://w…" at bounding box center [534, 254] width 1069 height 508
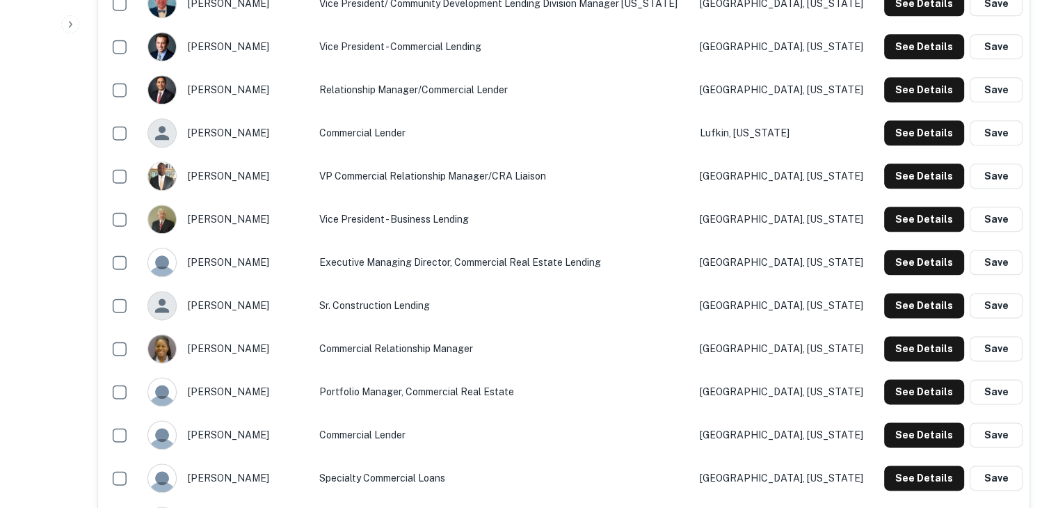
click at [881, 433] on div "See Details Save" at bounding box center [952, 434] width 142 height 25
click at [894, 433] on button "See Details" at bounding box center [924, 434] width 80 height 25
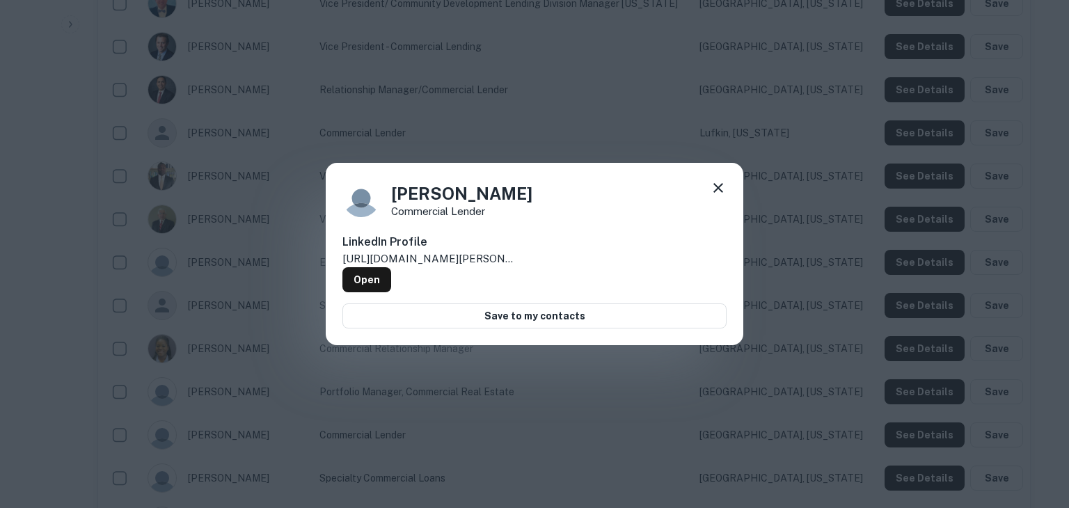
click at [861, 428] on div "Julia Sledge Commercial Lender LinkedIn Profile http://www.linkedin.com/in/juli…" at bounding box center [534, 254] width 1069 height 508
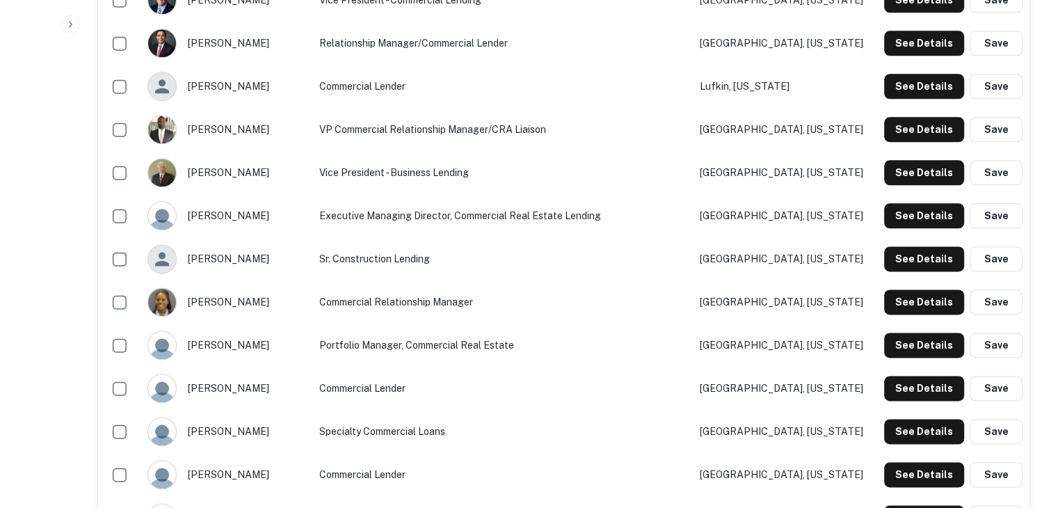
scroll to position [1749, 0]
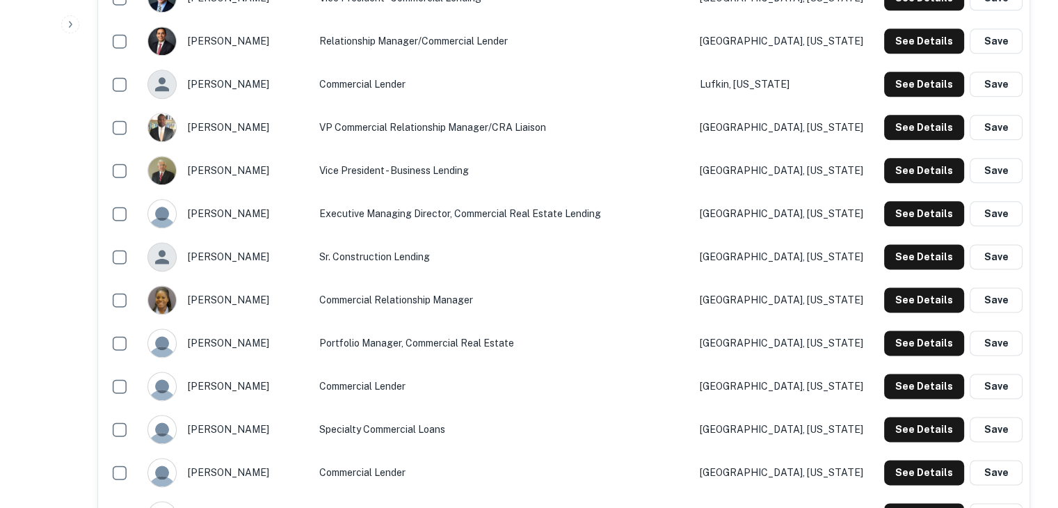
click at [881, 426] on div "See Details Save" at bounding box center [952, 429] width 142 height 25
click at [901, 423] on button "See Details" at bounding box center [924, 429] width 80 height 25
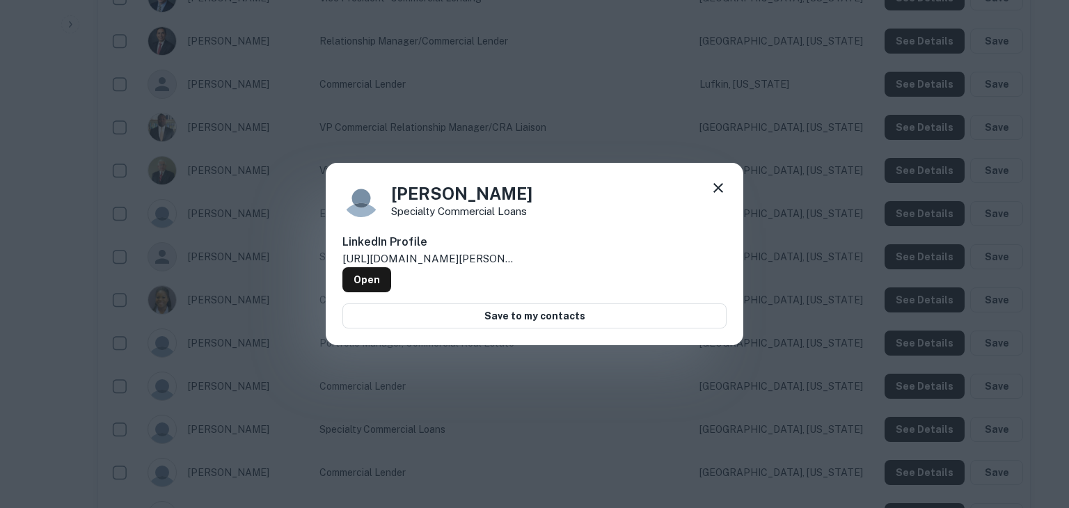
click at [866, 388] on div "Kimberly Vonnieda Specialty Commercial Loans LinkedIn Profile http://www.linked…" at bounding box center [534, 254] width 1069 height 508
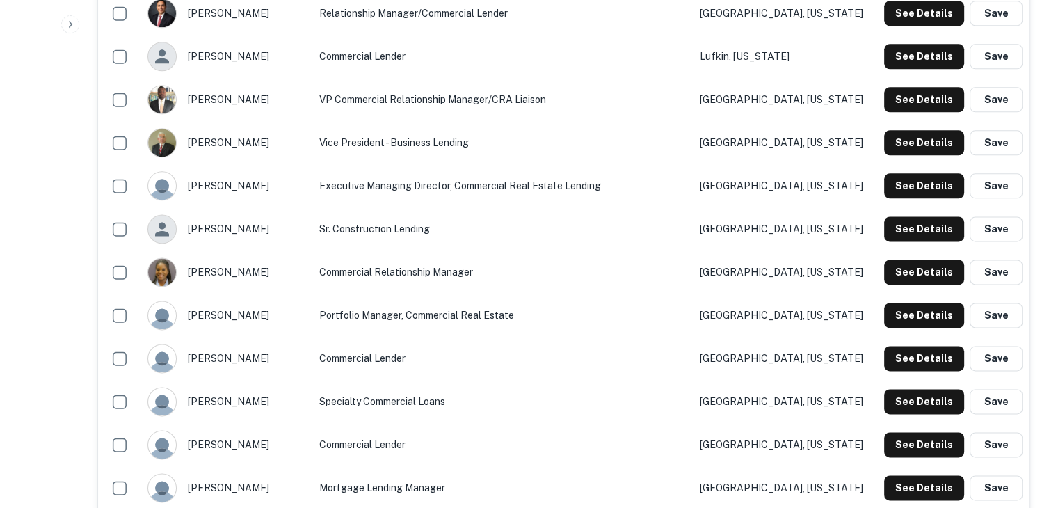
scroll to position [1782, 0]
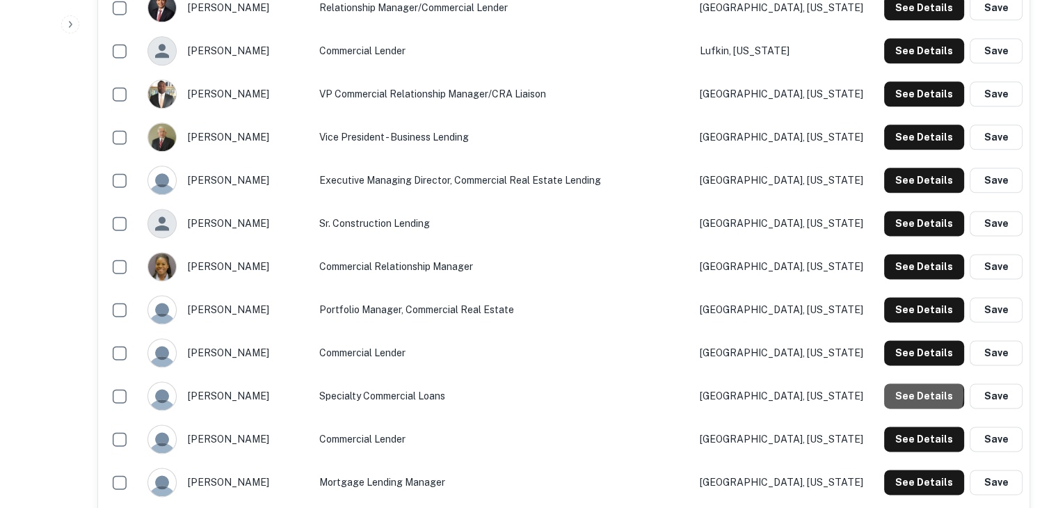
click at [904, 394] on button "See Details" at bounding box center [924, 395] width 80 height 25
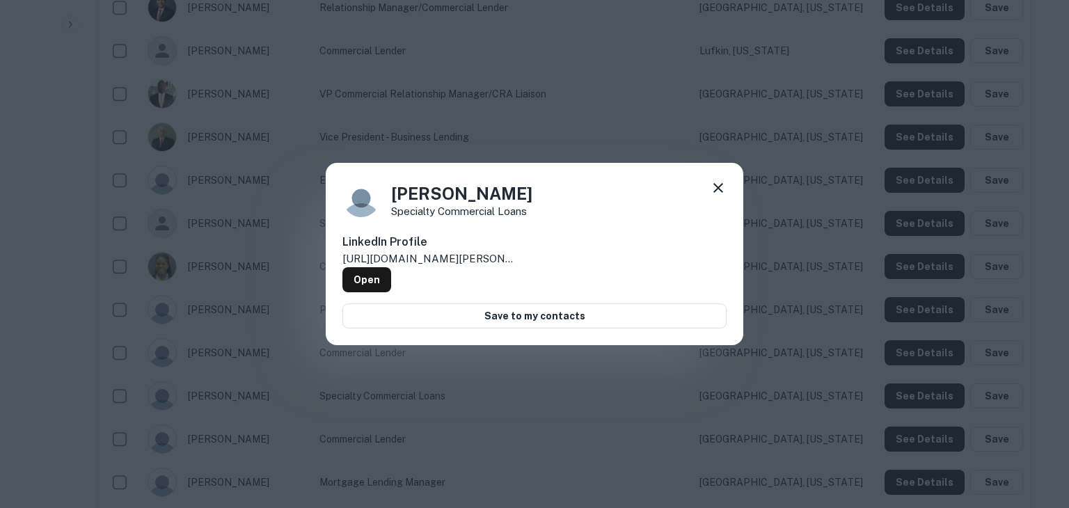
click at [877, 392] on div "Kimberly Vonnieda Specialty Commercial Loans LinkedIn Profile http://www.linked…" at bounding box center [534, 254] width 1069 height 508
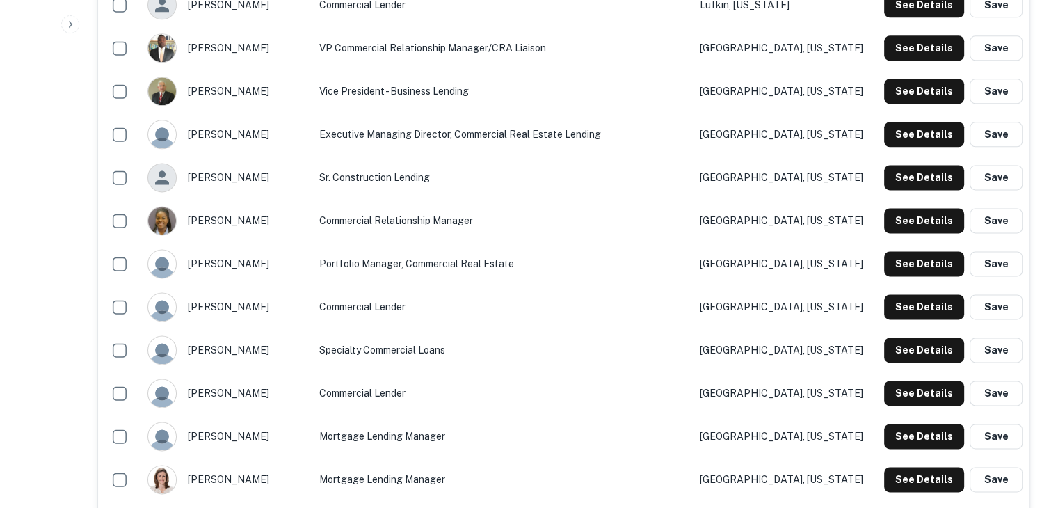
scroll to position [1852, 0]
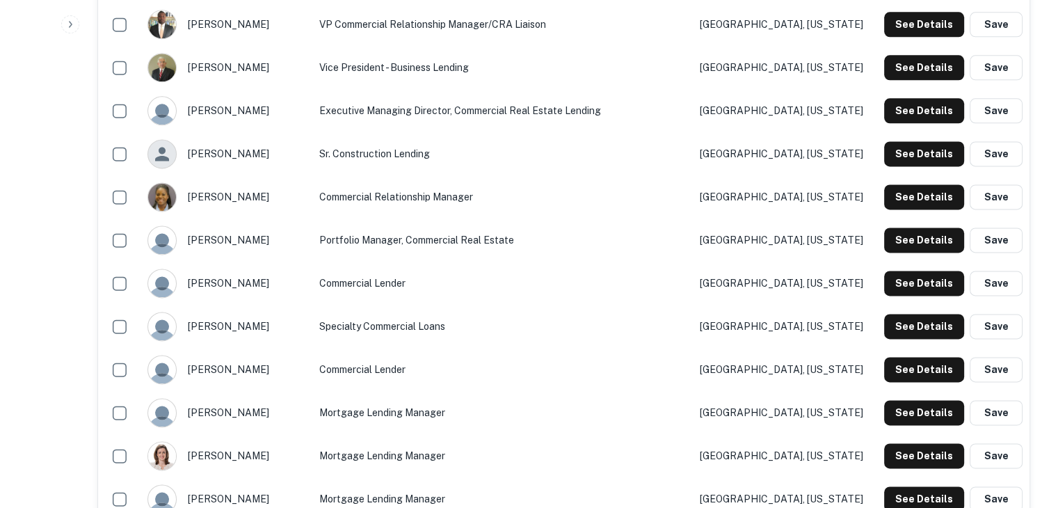
click at [874, 368] on td "See Details Save" at bounding box center [952, 369] width 156 height 43
click at [902, 366] on button "See Details" at bounding box center [924, 369] width 80 height 25
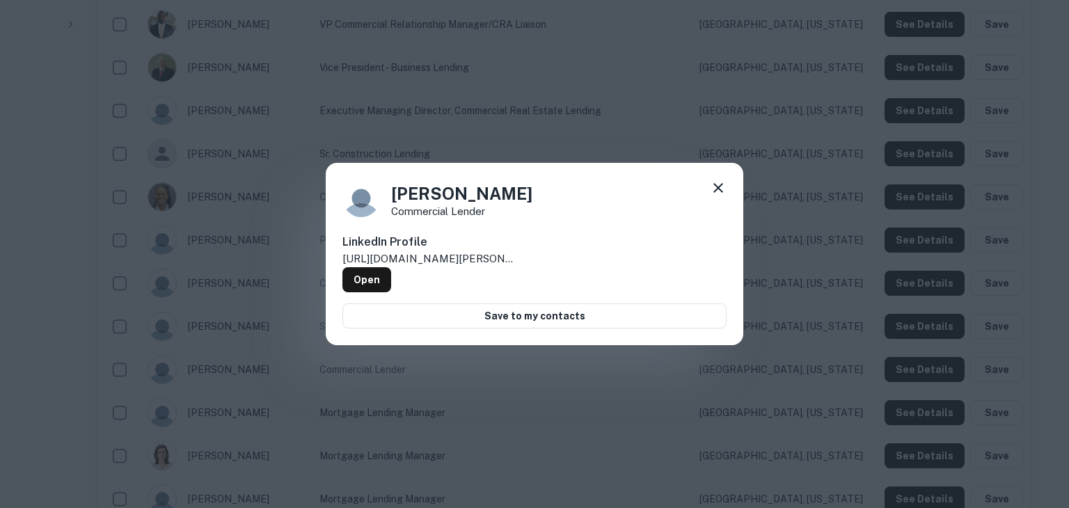
click at [910, 365] on div "Nick Dzembo Commercial Lender LinkedIn Profile http://www.linkedin.com/in/nick-…" at bounding box center [534, 254] width 1069 height 508
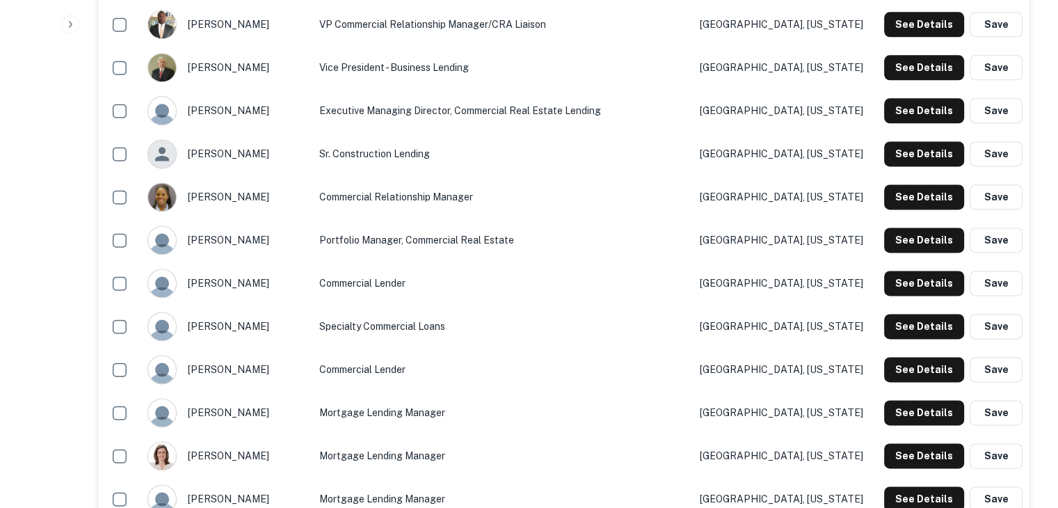
click at [918, 410] on button "See Details" at bounding box center [924, 412] width 80 height 25
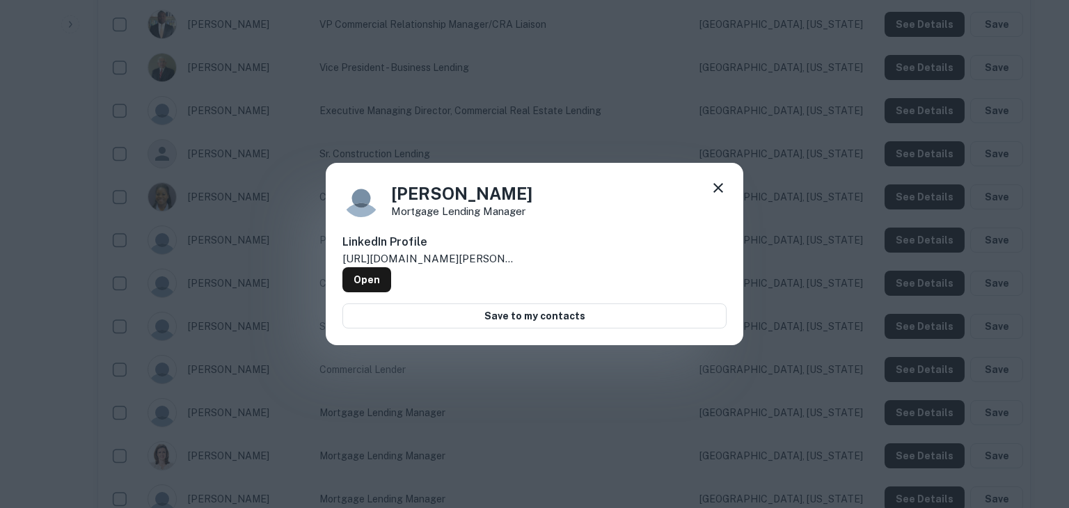
click at [918, 410] on div "Sam Moss Mortgage Lending Manager LinkedIn Profile http://www.linkedin.com/in/s…" at bounding box center [534, 254] width 1069 height 508
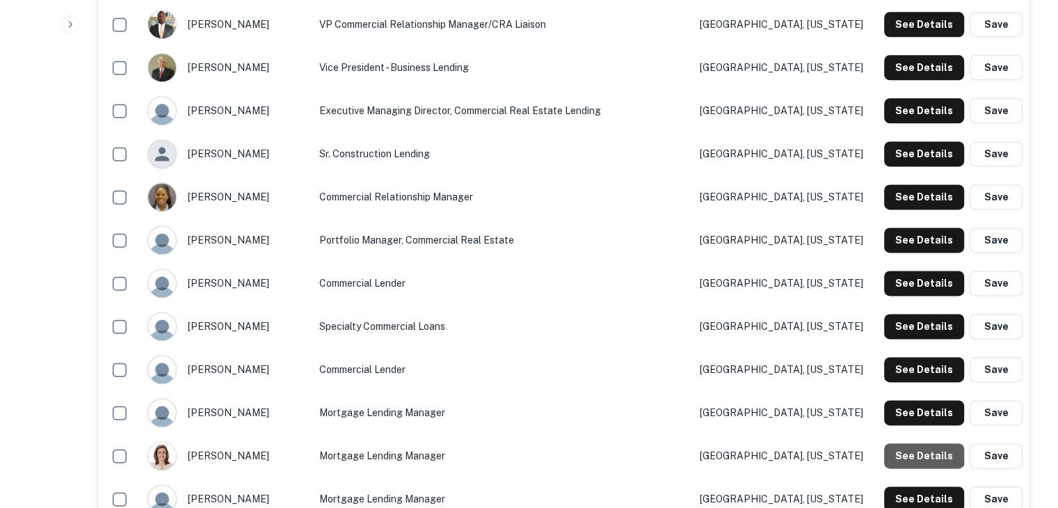
click at [919, 449] on button "See Details" at bounding box center [924, 455] width 80 height 25
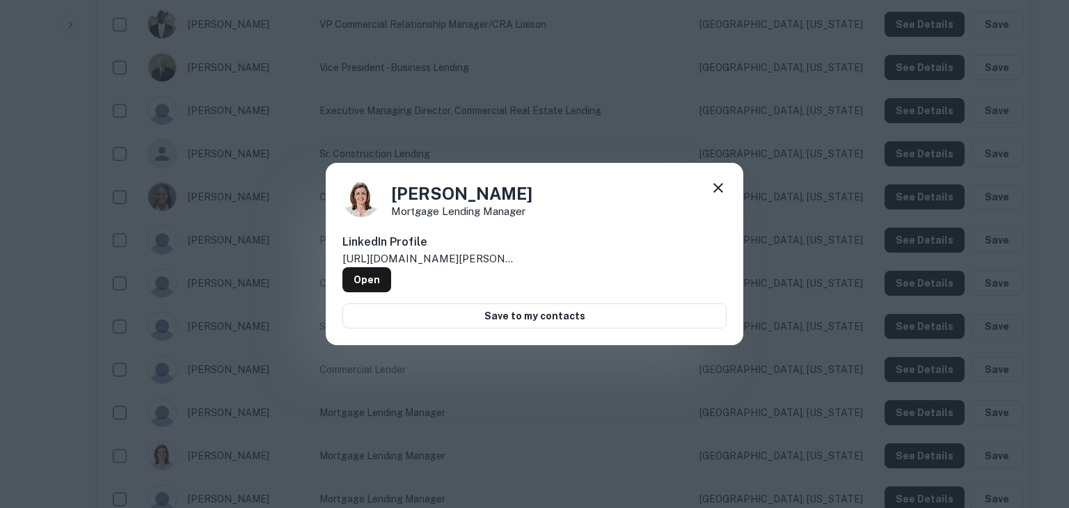
click at [919, 449] on div "Shelly Nickles mortgage lending manager LinkedIn Profile http://www.linkedin.co…" at bounding box center [534, 254] width 1069 height 508
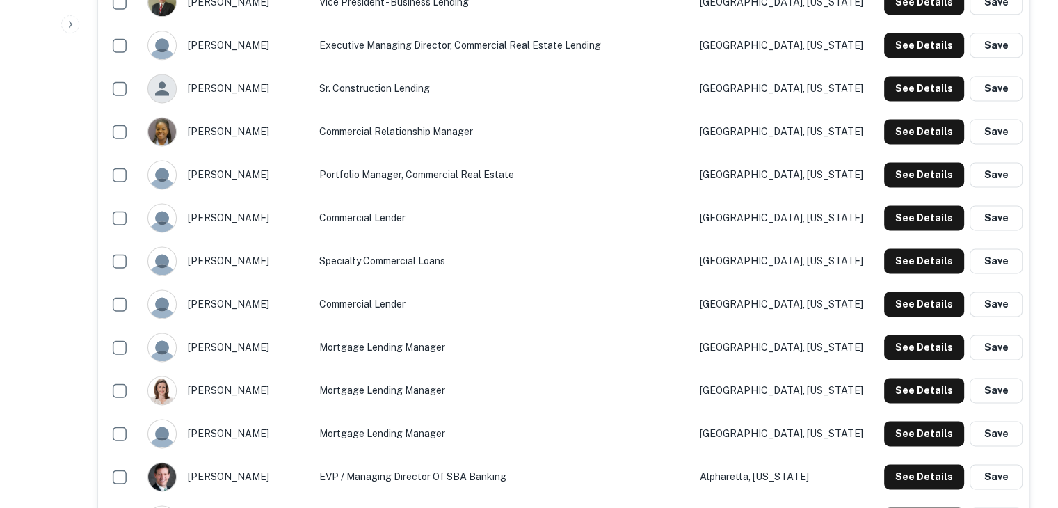
scroll to position [1924, 0]
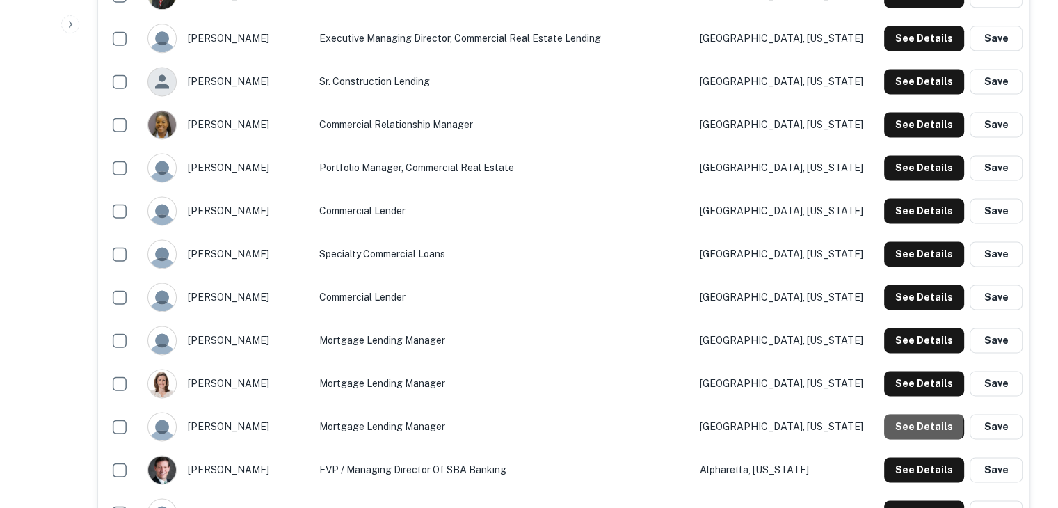
click at [914, 424] on button "See Details" at bounding box center [924, 426] width 80 height 25
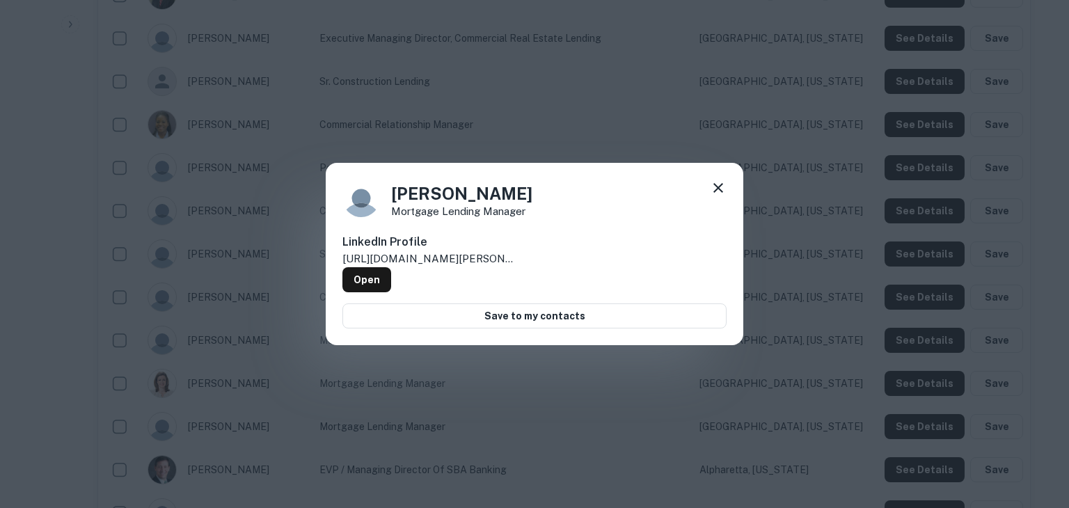
click at [906, 424] on div "Teresa Hagood Mortgage Lending Manager LinkedIn Profile http://www.linkedin.com…" at bounding box center [534, 254] width 1069 height 508
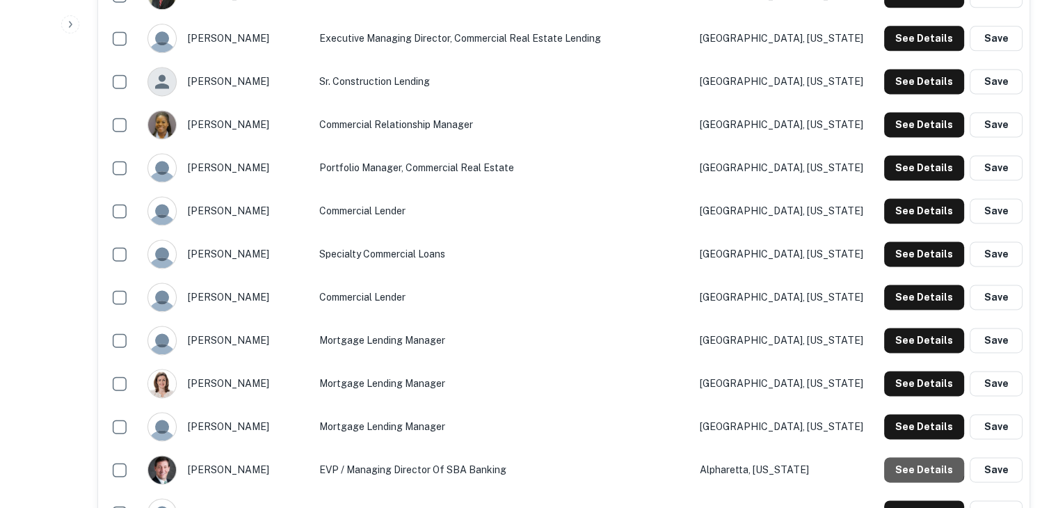
click at [921, 463] on button "See Details" at bounding box center [924, 469] width 80 height 25
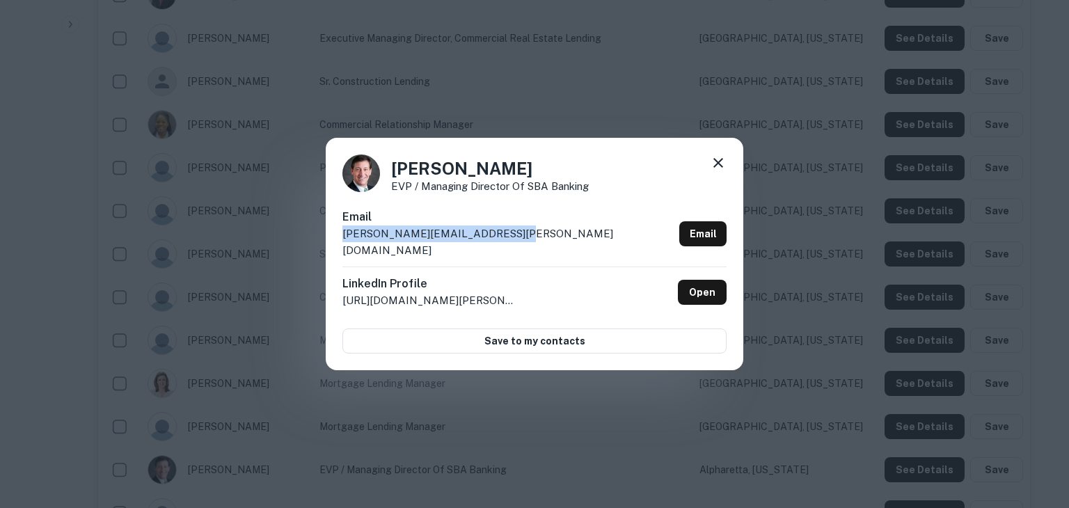
drag, startPoint x: 511, startPoint y: 241, endPoint x: 337, endPoint y: 246, distance: 174.7
click at [337, 246] on div "Alan Thomes EVP / Managing Director of SBA Banking Email richard.thomes@cadence…" at bounding box center [534, 254] width 417 height 232
click at [835, 355] on div "Alan Thomes EVP / Managing Director of SBA Banking Email richard.thomes@cadence…" at bounding box center [534, 254] width 1069 height 508
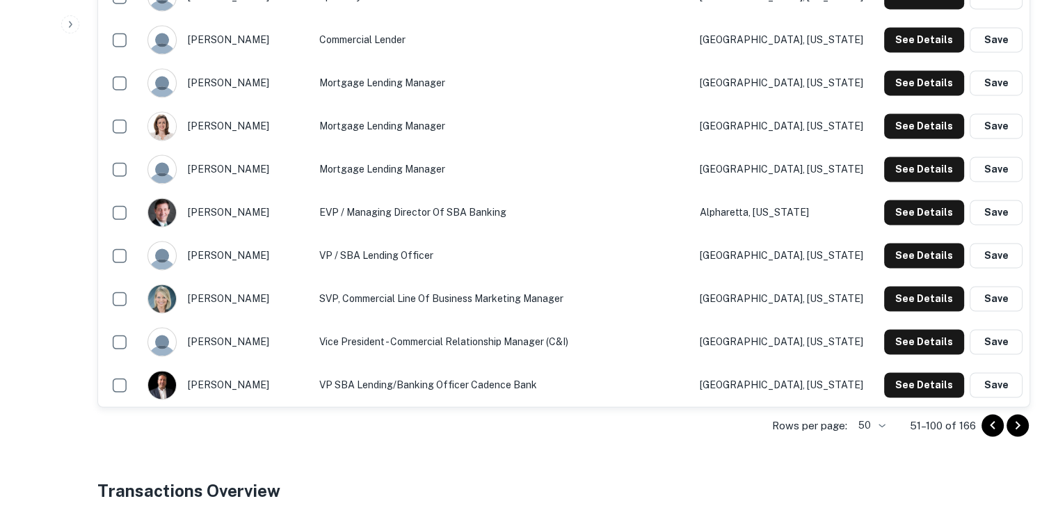
scroll to position [2183, 0]
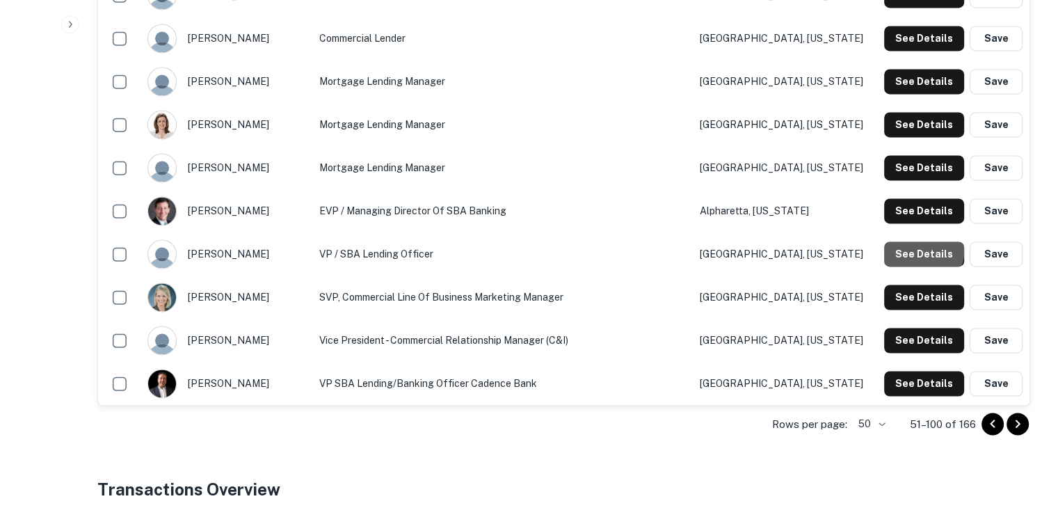
click at [908, 246] on button "See Details" at bounding box center [924, 253] width 80 height 25
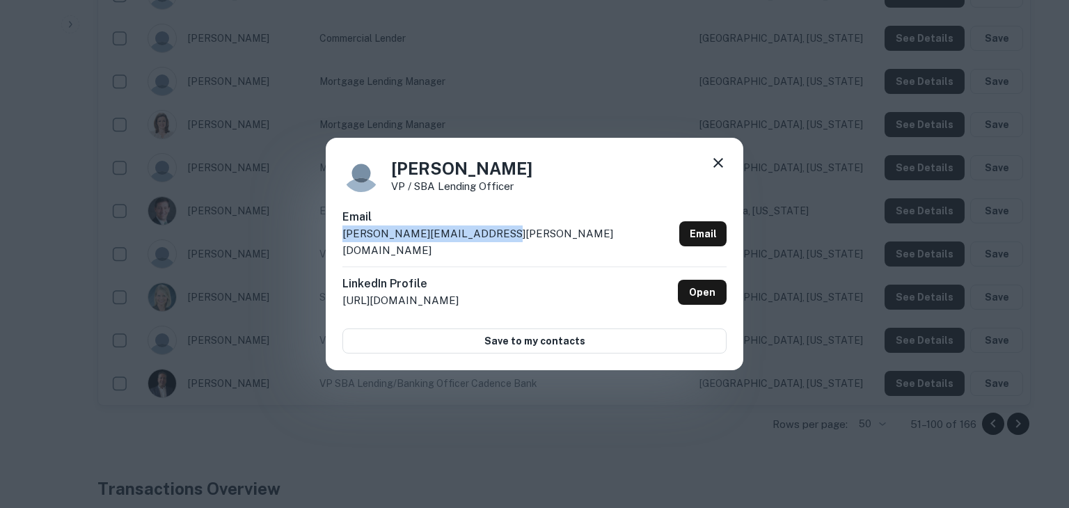
drag, startPoint x: 509, startPoint y: 240, endPoint x: 385, endPoint y: 226, distance: 124.6
click at [385, 226] on div "Email bobby.byrum@cadencebank.com Email" at bounding box center [534, 238] width 384 height 58
click at [848, 269] on div "Bobby Byrum VP / SBA Lending Officer Email bobby.byrum@cadencebank.com Email Li…" at bounding box center [534, 254] width 1069 height 508
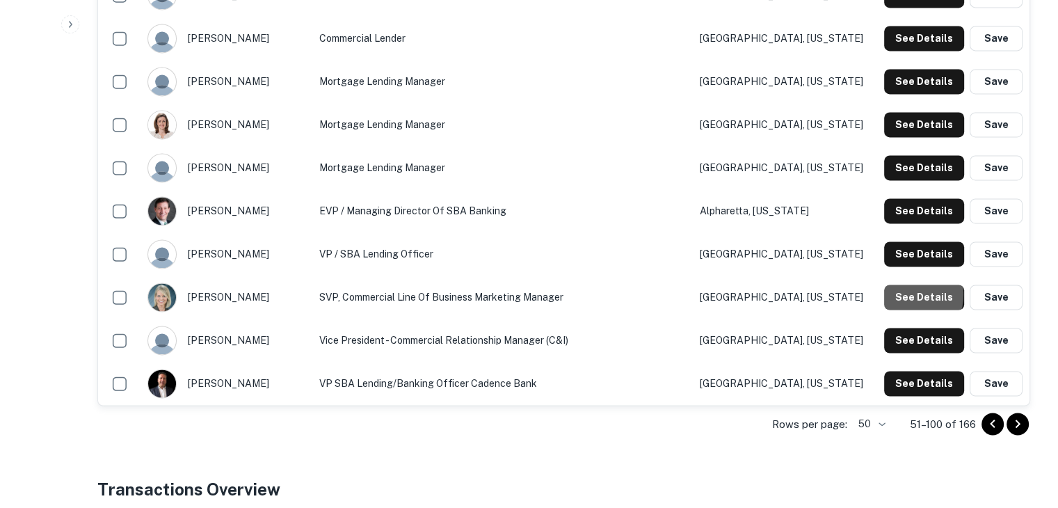
click at [906, 294] on button "See Details" at bounding box center [924, 297] width 80 height 25
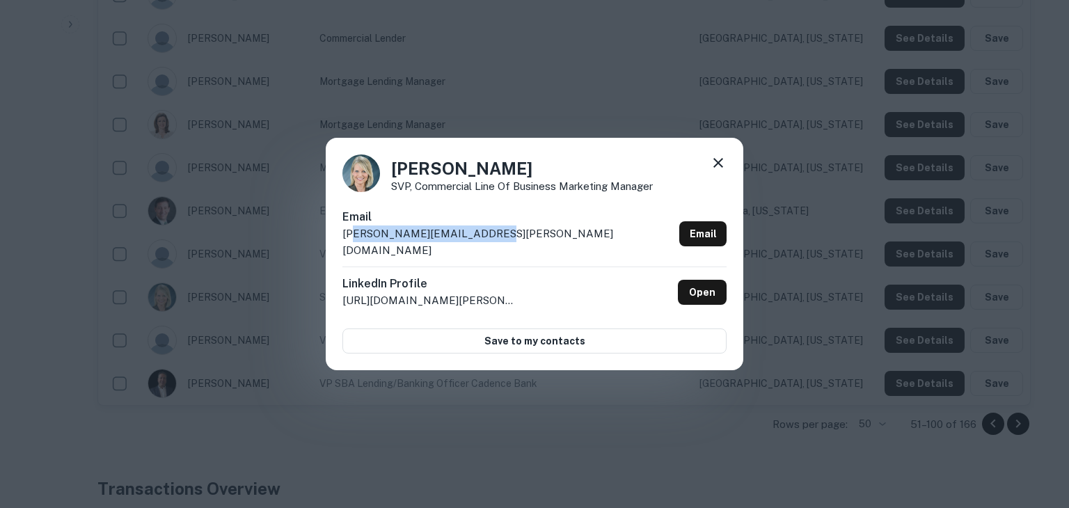
drag, startPoint x: 498, startPoint y: 234, endPoint x: 357, endPoint y: 234, distance: 141.2
click at [357, 234] on div "Email donna.rupp@cadencebank.com Email" at bounding box center [534, 238] width 384 height 58
click at [515, 231] on div "Email donna.rupp@cadencebank.com Email" at bounding box center [534, 238] width 384 height 58
drag, startPoint x: 515, startPoint y: 231, endPoint x: 493, endPoint y: 235, distance: 22.7
click at [493, 235] on div "Email donna.rupp@cadencebank.com Email" at bounding box center [534, 238] width 384 height 58
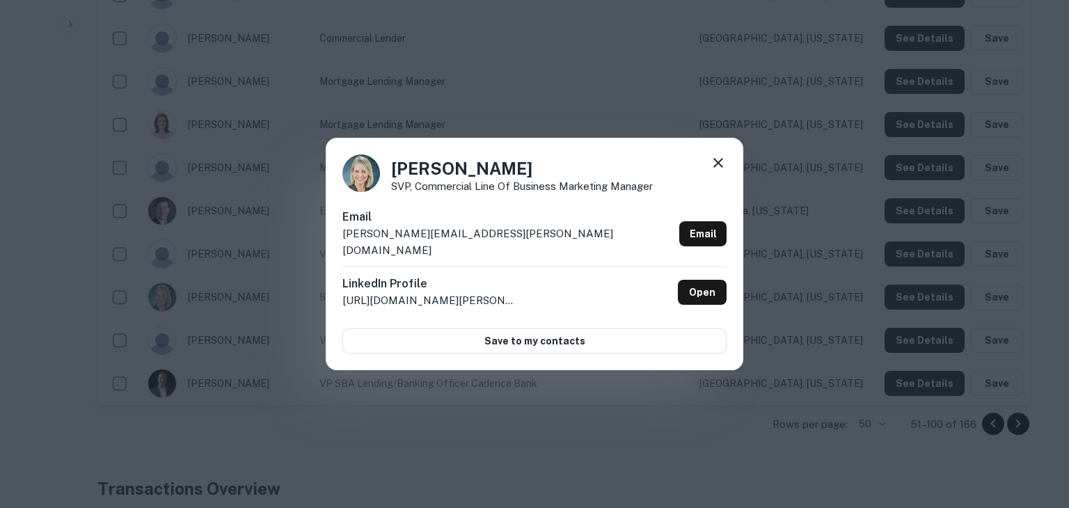
click at [651, 392] on div "Donna Rupp SVP, Commercial Line of Business Marketing Manager Email donna.rupp@…" at bounding box center [534, 254] width 1069 height 508
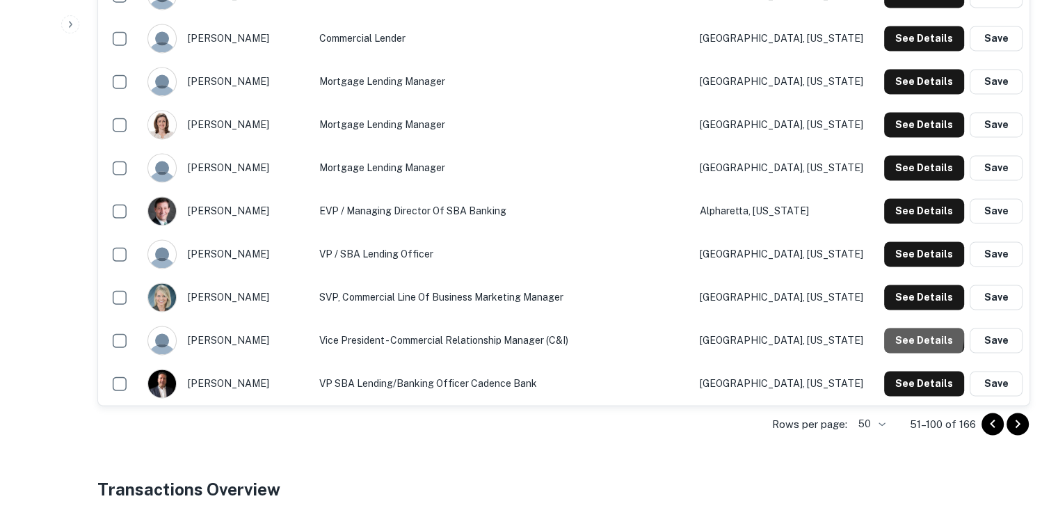
click at [902, 334] on button "See Details" at bounding box center [924, 340] width 80 height 25
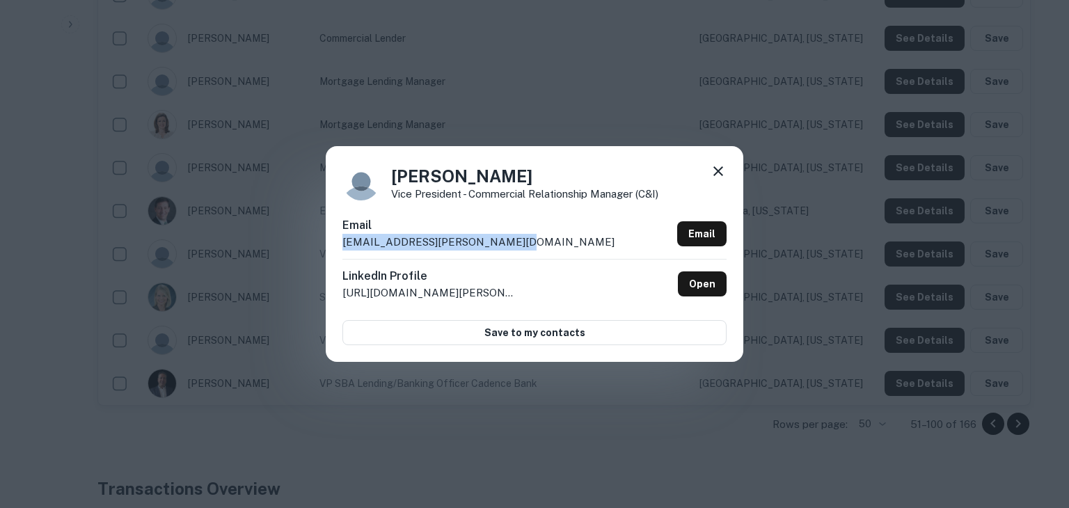
drag, startPoint x: 513, startPoint y: 243, endPoint x: 339, endPoint y: 250, distance: 174.8
click at [339, 250] on div "Dorian Goodwin Vice President - Commercial Relationship Manager (C&I) Email dor…" at bounding box center [534, 254] width 417 height 216
click at [831, 348] on div "Dorian Goodwin Vice President - Commercial Relationship Manager (C&I) Email dor…" at bounding box center [534, 254] width 1069 height 508
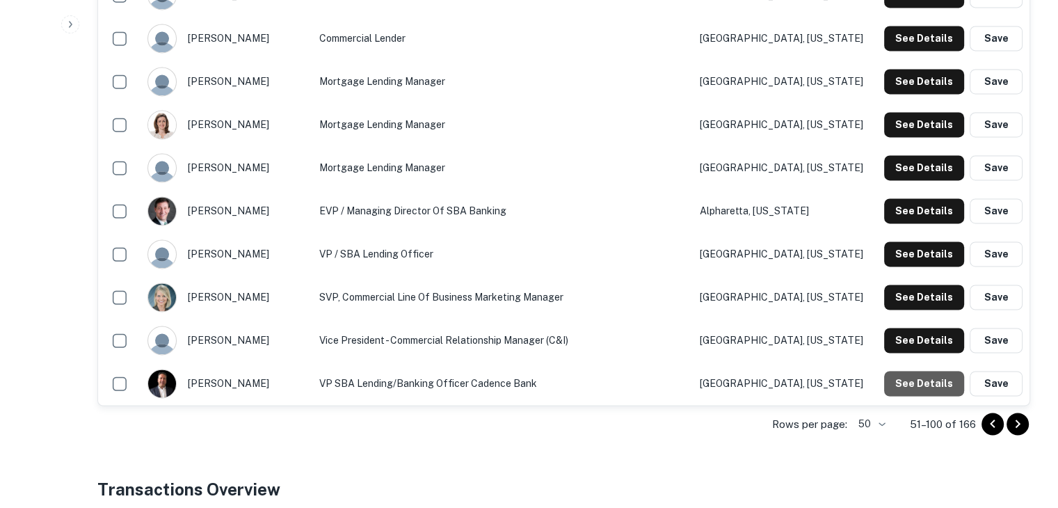
click at [932, 378] on button "See Details" at bounding box center [924, 383] width 80 height 25
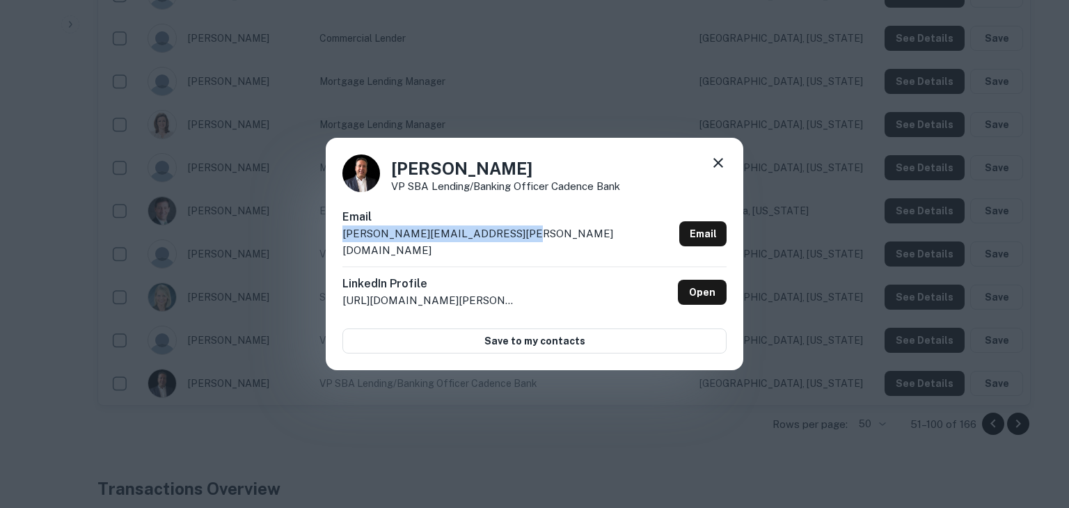
drag, startPoint x: 517, startPoint y: 232, endPoint x: 508, endPoint y: 236, distance: 9.7
click at [508, 236] on div "Email frank.antonelli@cadencebank.com Email" at bounding box center [534, 238] width 384 height 58
click at [742, 409] on div "Frank Antonelli VP SBA Lending/Banking Officer Cadence Bank Email frank.antonel…" at bounding box center [534, 254] width 1069 height 508
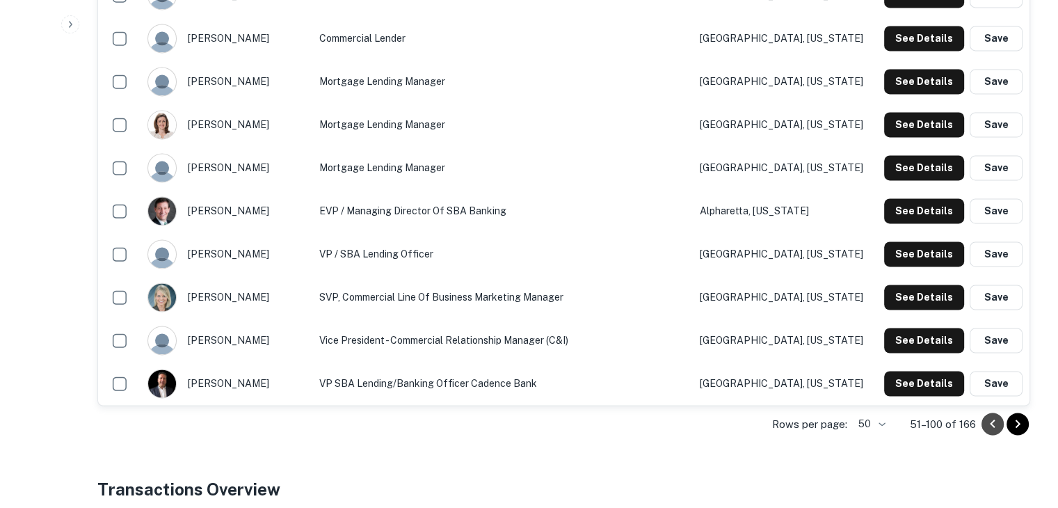
click at [991, 422] on icon "Go to previous page" at bounding box center [992, 424] width 5 height 8
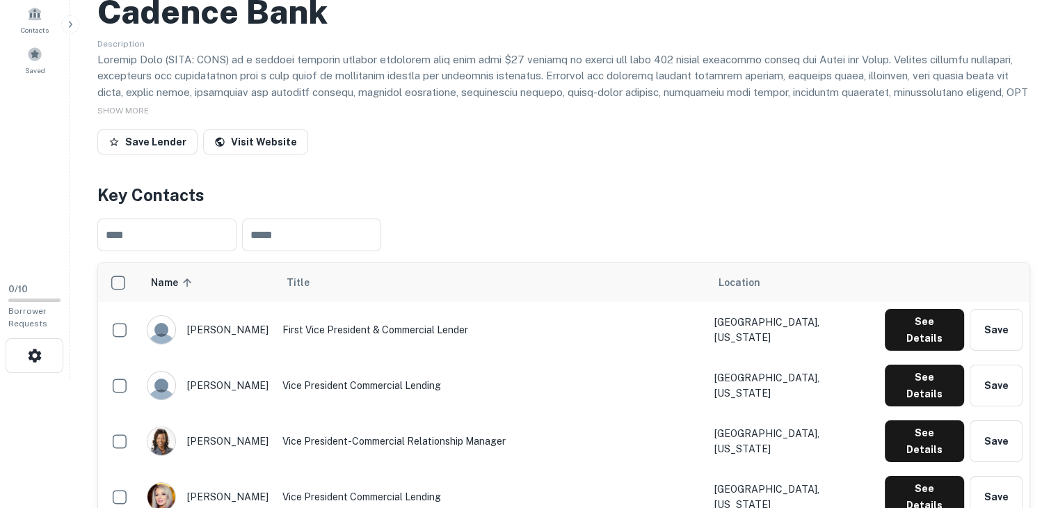
scroll to position [128, 0]
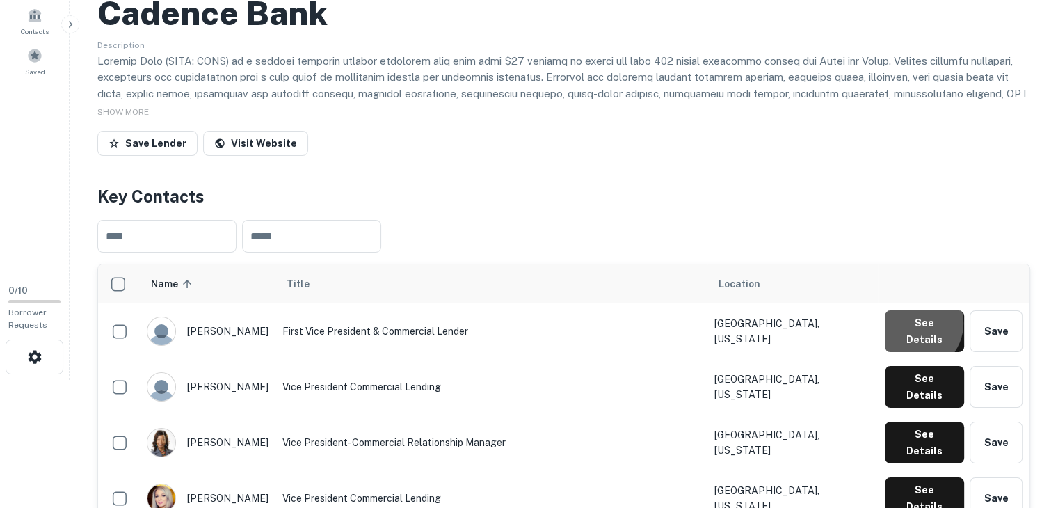
click at [916, 324] on button "See Details" at bounding box center [924, 331] width 79 height 42
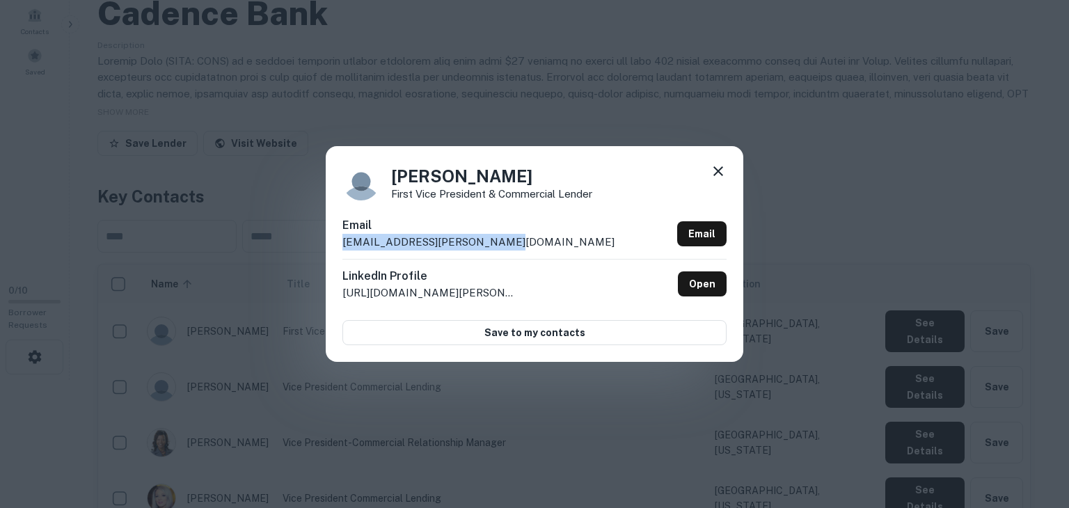
drag, startPoint x: 522, startPoint y: 237, endPoint x: 337, endPoint y: 239, distance: 185.1
click at [337, 239] on div "Amber Gurney First Vice President & Commercial Lender Email amber.gurney@cadenc…" at bounding box center [534, 254] width 417 height 216
click at [879, 336] on div "Amber Gurney First Vice President & Commercial Lender Email amber.gurney@cadenc…" at bounding box center [534, 254] width 1069 height 508
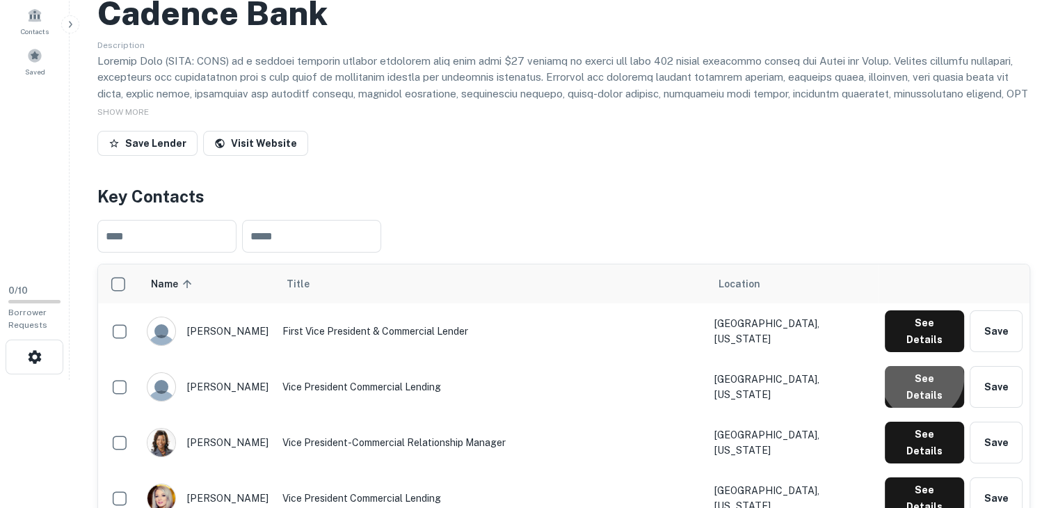
click at [925, 366] on button "See Details" at bounding box center [924, 387] width 79 height 42
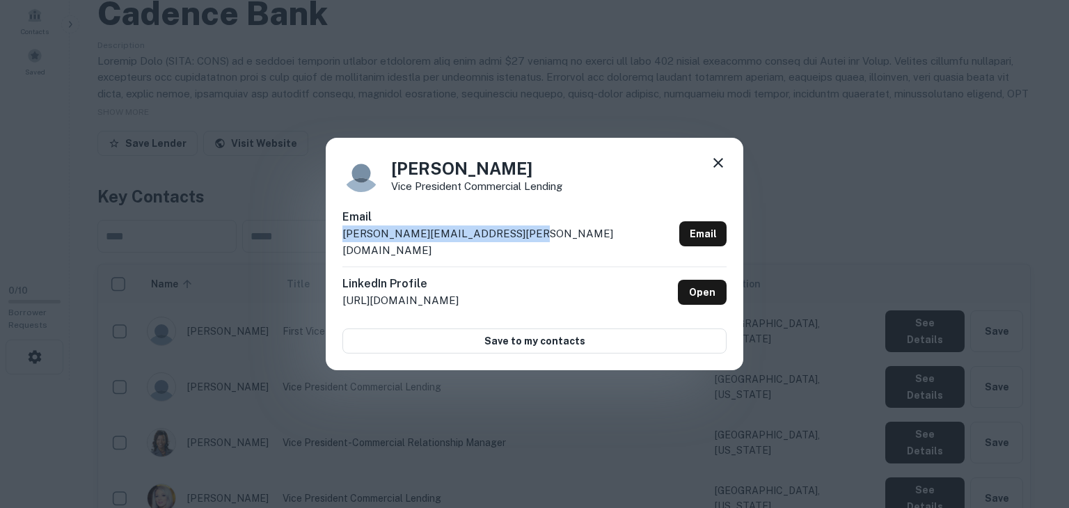
drag, startPoint x: 522, startPoint y: 239, endPoint x: 339, endPoint y: 250, distance: 184.0
click at [339, 250] on div "Andrew Rodriguez Vice President Commercial Lending Email andrew.rodriguez@caden…" at bounding box center [534, 254] width 417 height 232
click at [881, 372] on div "Andrew Rodriguez Vice President Commercial Lending Email andrew.rodriguez@caden…" at bounding box center [534, 254] width 1069 height 508
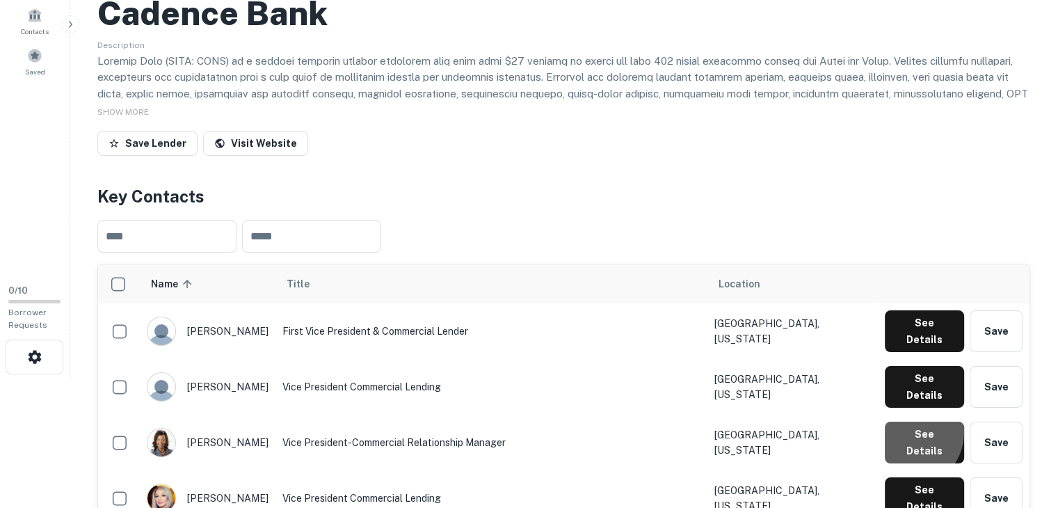
click at [910, 422] on button "See Details" at bounding box center [924, 443] width 79 height 42
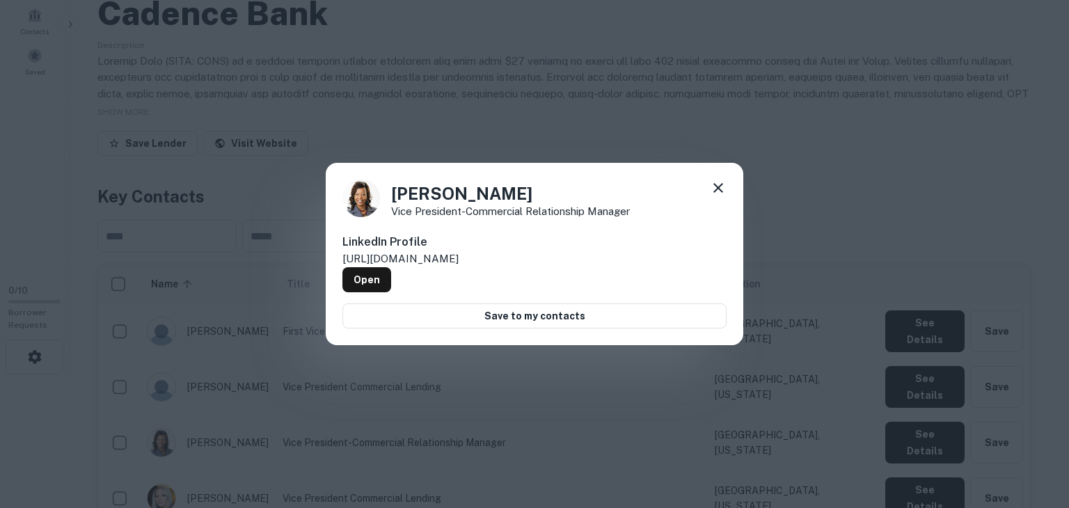
click at [900, 406] on div "April Kindred Vice President-Commercial Relationship Manager LinkedIn Profile h…" at bounding box center [534, 254] width 1069 height 508
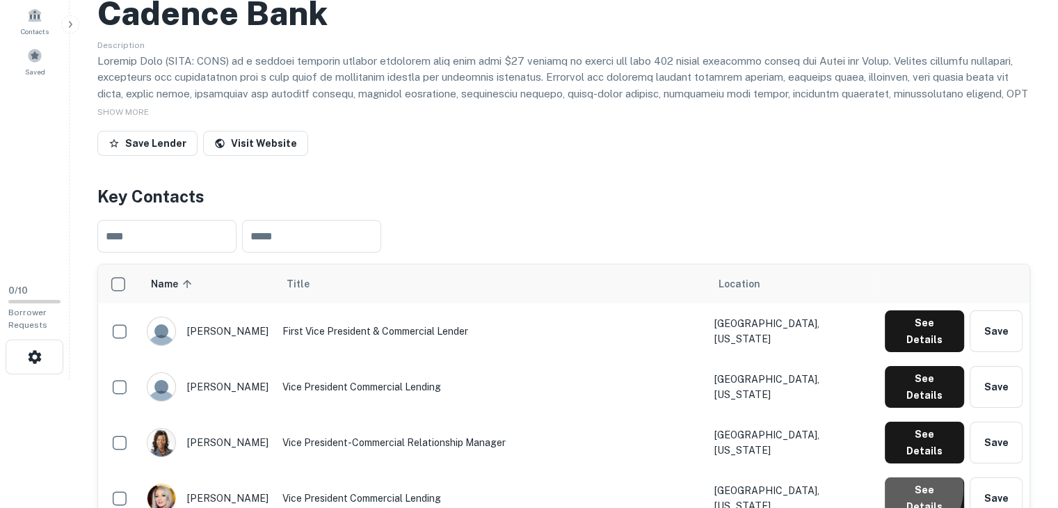
click at [901, 477] on button "See Details" at bounding box center [924, 498] width 79 height 42
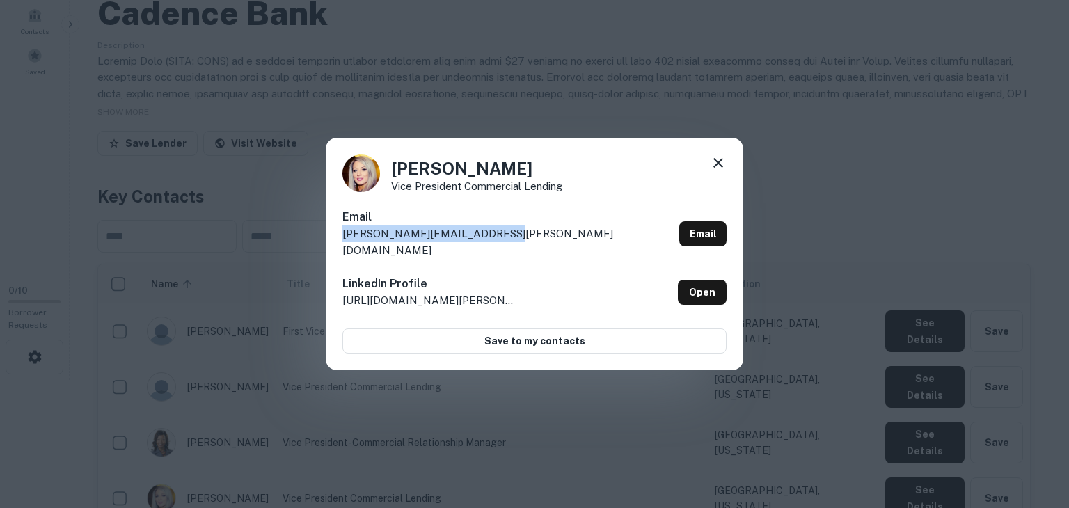
drag, startPoint x: 508, startPoint y: 239, endPoint x: 341, endPoint y: 239, distance: 167.0
click at [341, 239] on div "Ashley Davis Vice President Commercial Lending Email ashley.davis@cadencebank.c…" at bounding box center [534, 254] width 417 height 232
click at [883, 445] on div "Ashley Davis Vice President Commercial Lending Email ashley.davis@cadencebank.c…" at bounding box center [534, 254] width 1069 height 508
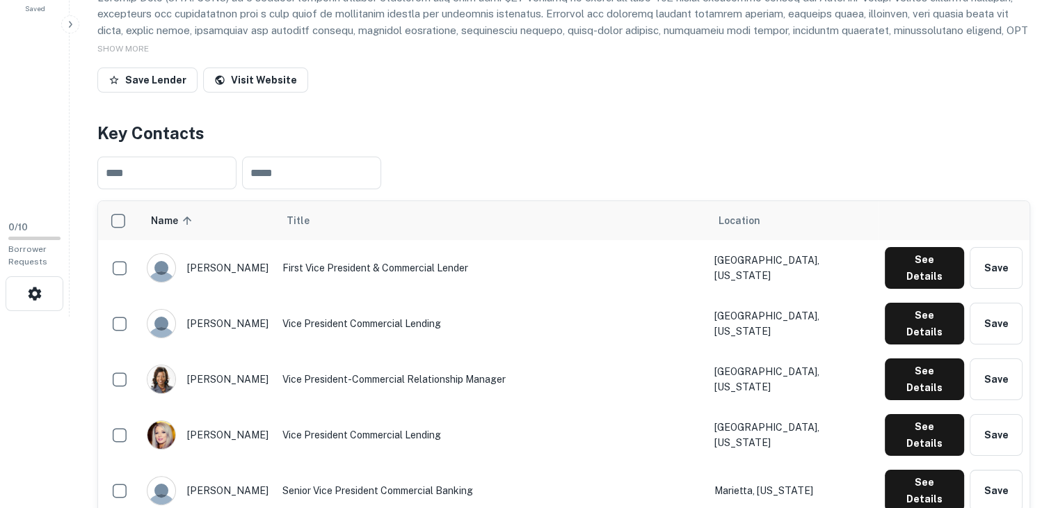
scroll to position [219, 0]
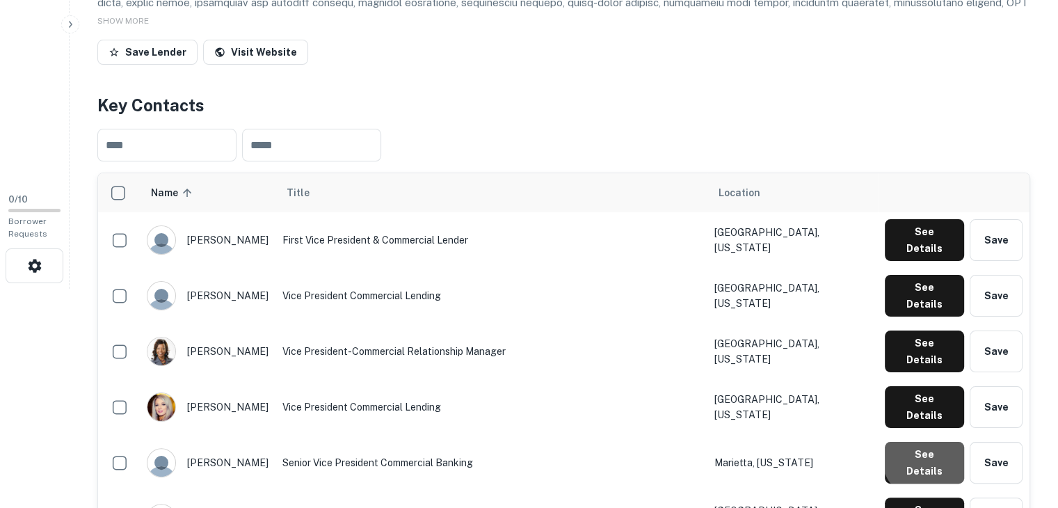
click at [930, 442] on button "See Details" at bounding box center [924, 463] width 79 height 42
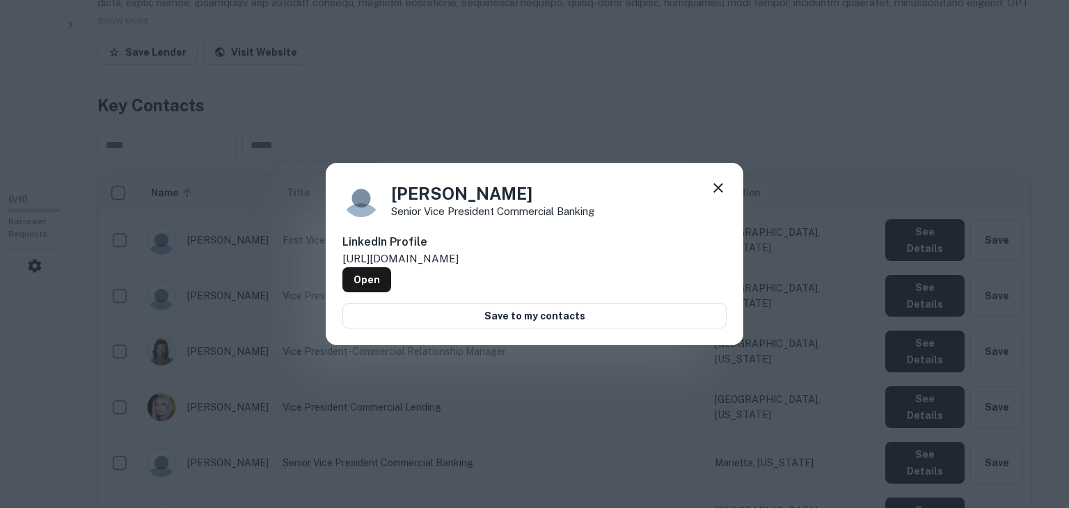
click at [930, 408] on div "Beth Eckford Senior Vice President Commercial Banking LinkedIn Profile http://w…" at bounding box center [534, 254] width 1069 height 508
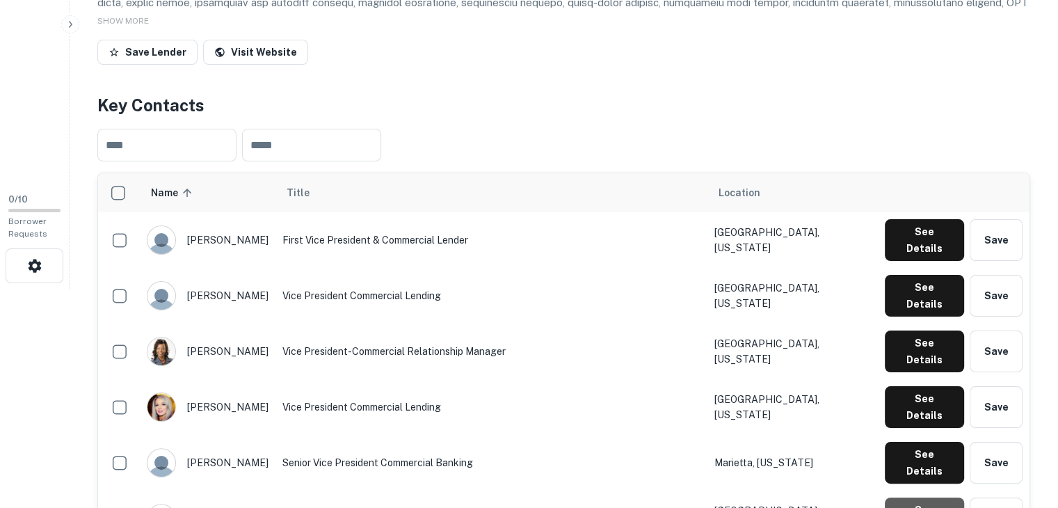
click at [925, 497] on button "See Details" at bounding box center [924, 518] width 79 height 42
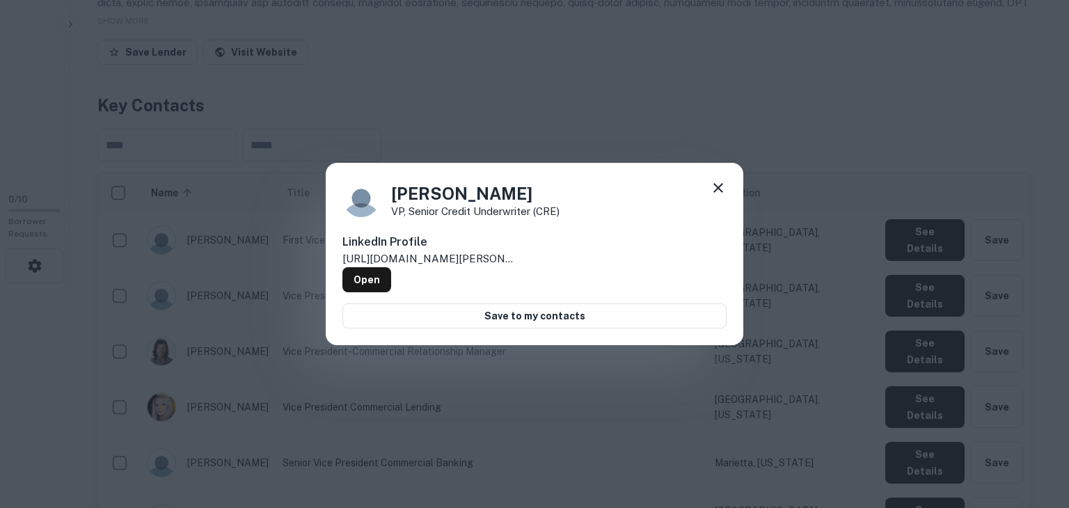
click at [925, 442] on div "Blaine Joyner VP, Senior Credit Underwriter (CRE) LinkedIn Profile http://www.l…" at bounding box center [534, 254] width 1069 height 508
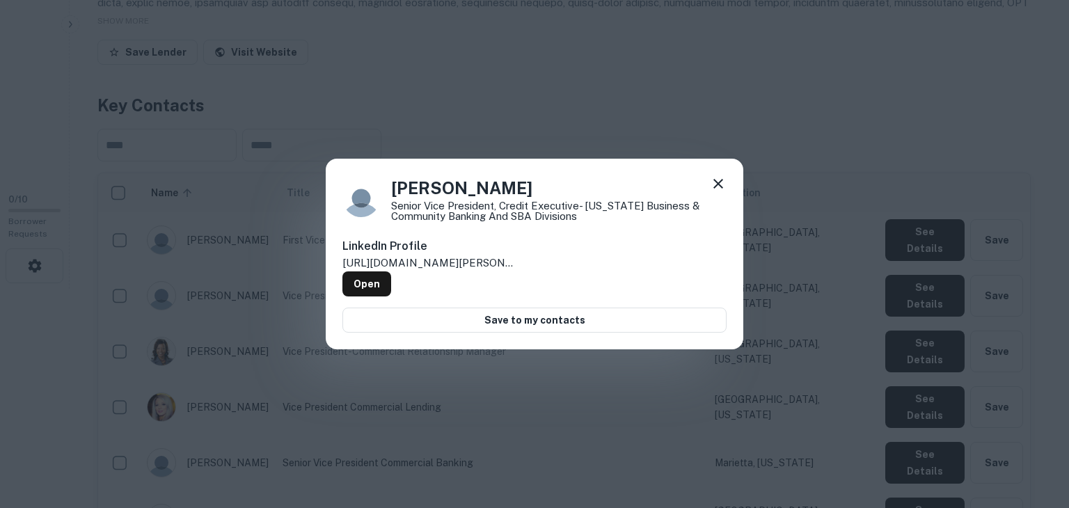
click at [927, 491] on div "Branden Renfroe Senior Vice President, Credit Executive- Georgia Business & Com…" at bounding box center [534, 254] width 1069 height 508
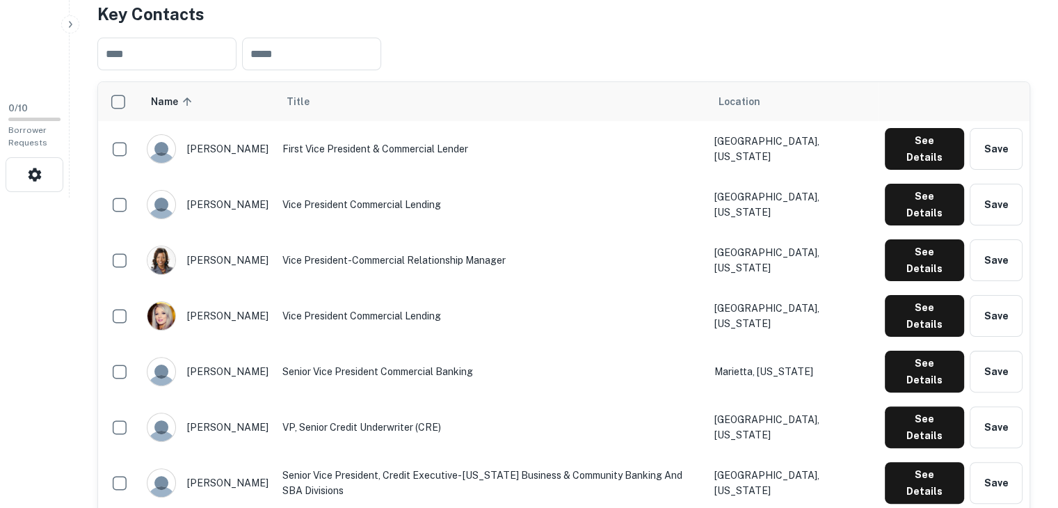
scroll to position [311, 0]
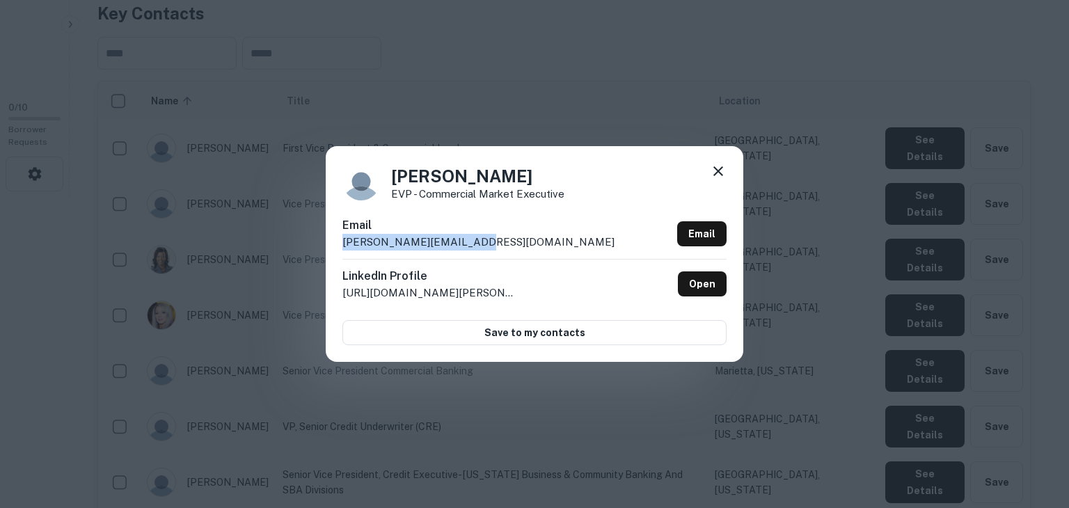
drag, startPoint x: 465, startPoint y: 235, endPoint x: 337, endPoint y: 242, distance: 128.2
click at [337, 242] on div "Brian Heslop EVP - Commercial Market Executive Email brian@hoistpartners.com Em…" at bounding box center [534, 254] width 417 height 216
click at [869, 374] on div "Brian Heslop EVP - Commercial Market Executive Email brian@hoistpartners.com Em…" at bounding box center [534, 254] width 1069 height 508
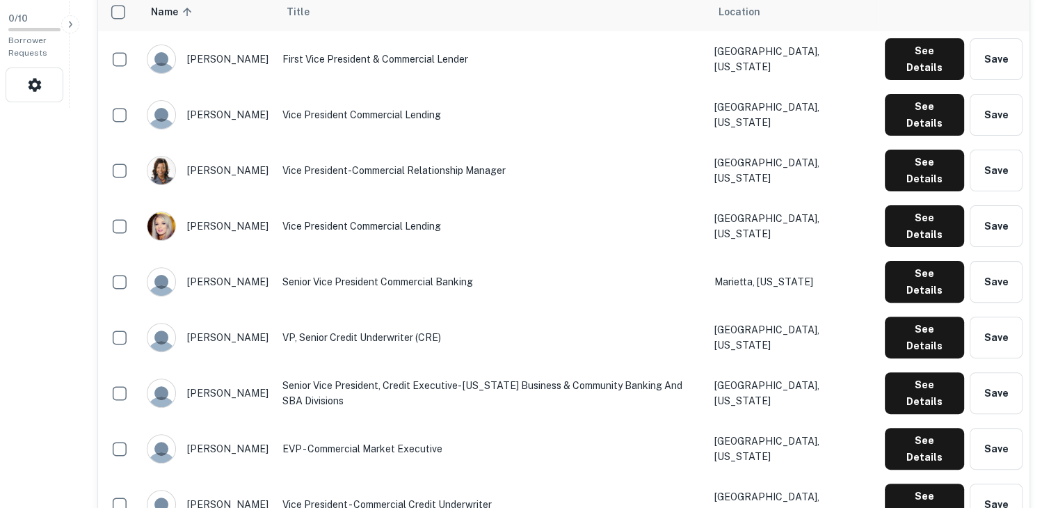
scroll to position [428, 0]
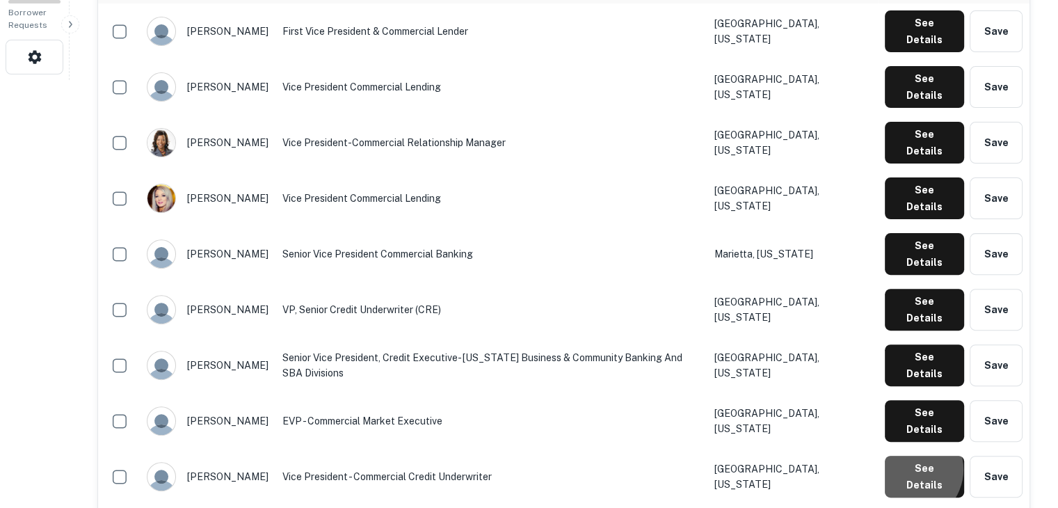
click at [912, 456] on button "See Details" at bounding box center [924, 477] width 79 height 42
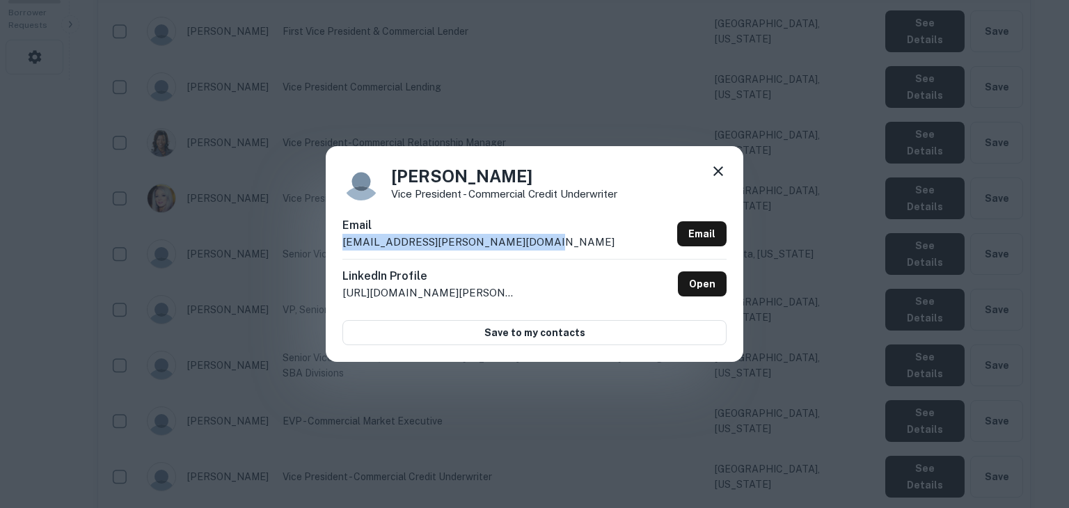
drag, startPoint x: 537, startPoint y: 240, endPoint x: 338, endPoint y: 256, distance: 199.6
click at [338, 256] on div "Brittany Beauchamp Vice President - Commercial Credit Underwriter Email brittan…" at bounding box center [534, 254] width 417 height 216
click at [879, 404] on div "Brittany Beauchamp Vice President - Commercial Credit Underwriter Email brittan…" at bounding box center [534, 254] width 1069 height 508
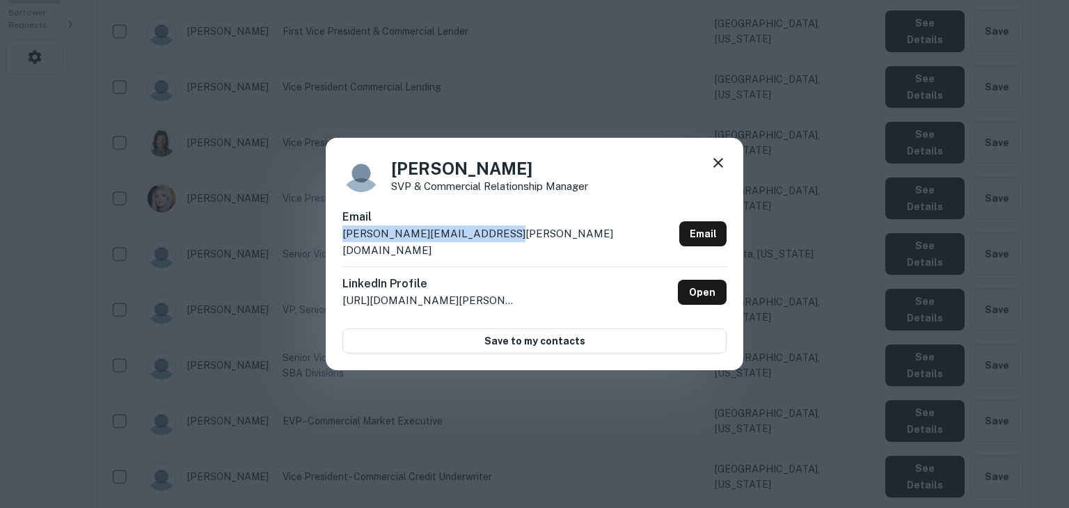
drag, startPoint x: 519, startPoint y: 239, endPoint x: 340, endPoint y: 248, distance: 179.0
click at [340, 248] on div "Carson Thoma SVP & Commercial Relationship Manager Email carson.thoma@cadenceba…" at bounding box center [534, 254] width 417 height 232
click at [839, 426] on div "Carson Thoma SVP & Commercial Relationship Manager Email carson.thoma@cadenceba…" at bounding box center [534, 254] width 1069 height 508
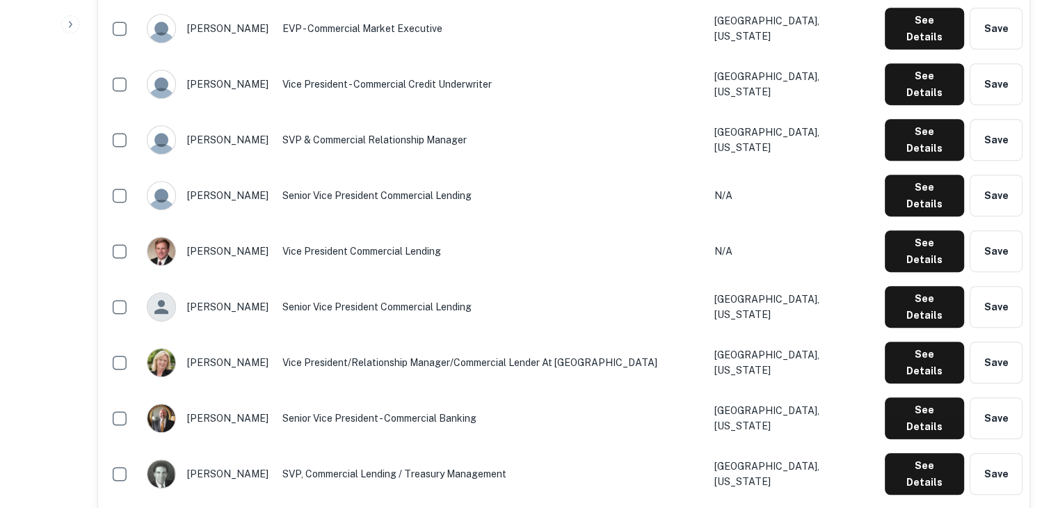
scroll to position [821, 0]
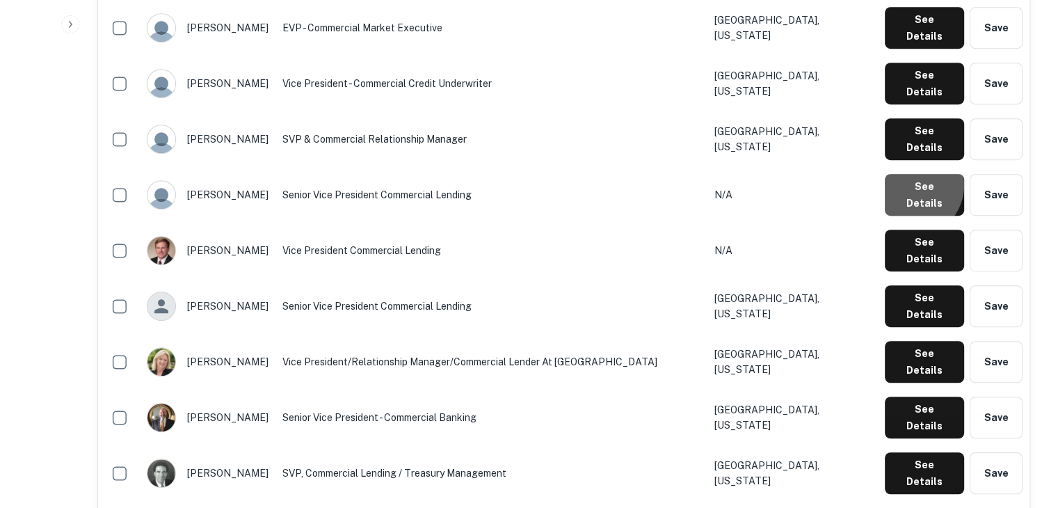
click at [914, 174] on button "See Details" at bounding box center [924, 195] width 79 height 42
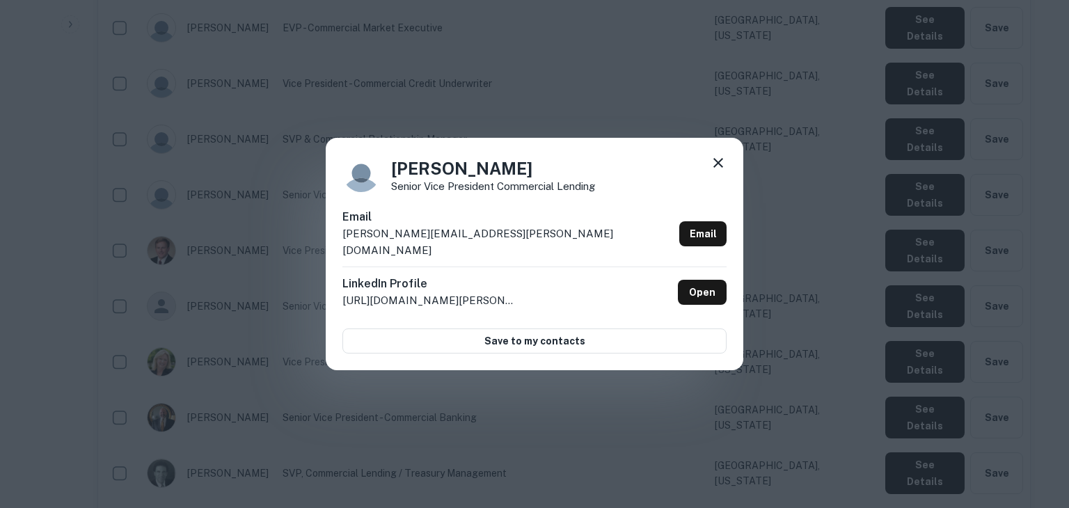
drag, startPoint x: 525, startPoint y: 234, endPoint x: 346, endPoint y: 242, distance: 179.7
click at [346, 242] on div "Email christina.cheng@cadencebank.com Email" at bounding box center [534, 238] width 384 height 58
drag, startPoint x: 337, startPoint y: 242, endPoint x: 512, endPoint y: 245, distance: 175.3
click at [512, 245] on div "Christina Cheng Senior Vice President Commercial Lending Email christina.cheng@…" at bounding box center [534, 254] width 417 height 232
click at [861, 211] on div "Christina Cheng Senior Vice President Commercial Lending Email christina.cheng@…" at bounding box center [534, 254] width 1069 height 508
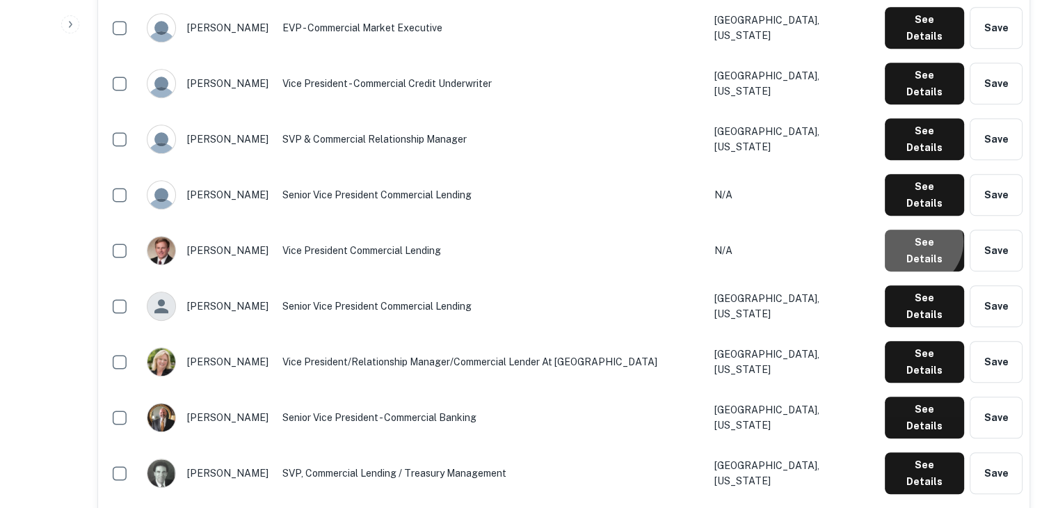
click at [920, 230] on button "See Details" at bounding box center [924, 251] width 79 height 42
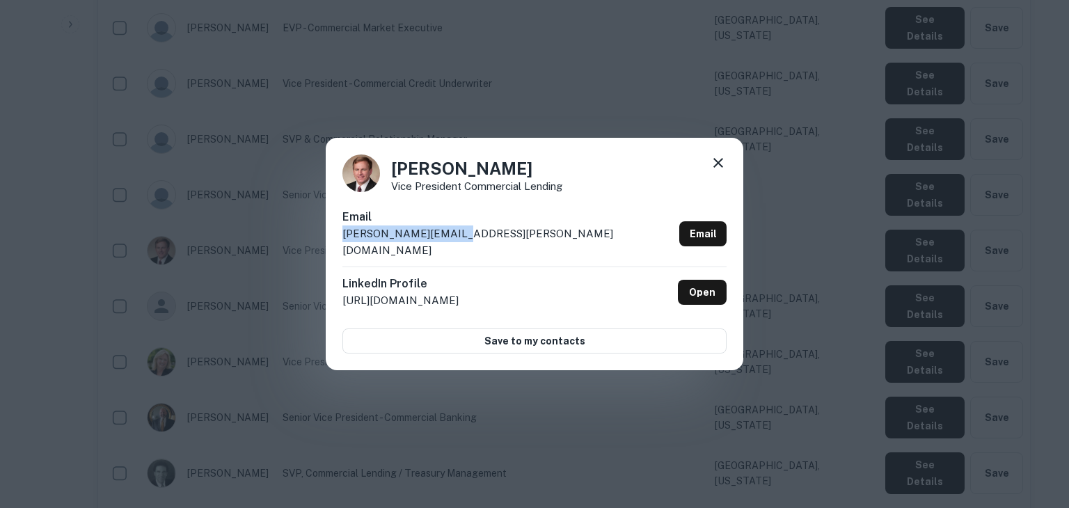
drag, startPoint x: 456, startPoint y: 234, endPoint x: 335, endPoint y: 246, distance: 122.3
click at [335, 246] on div "Chris Walker Vice President Commercial Lending Email chris.walker@bxs.com Email…" at bounding box center [534, 254] width 417 height 232
click at [528, 398] on div "Chris Walker Vice President Commercial Lending Email chris.walker@bxs.com Email…" at bounding box center [534, 254] width 1069 height 508
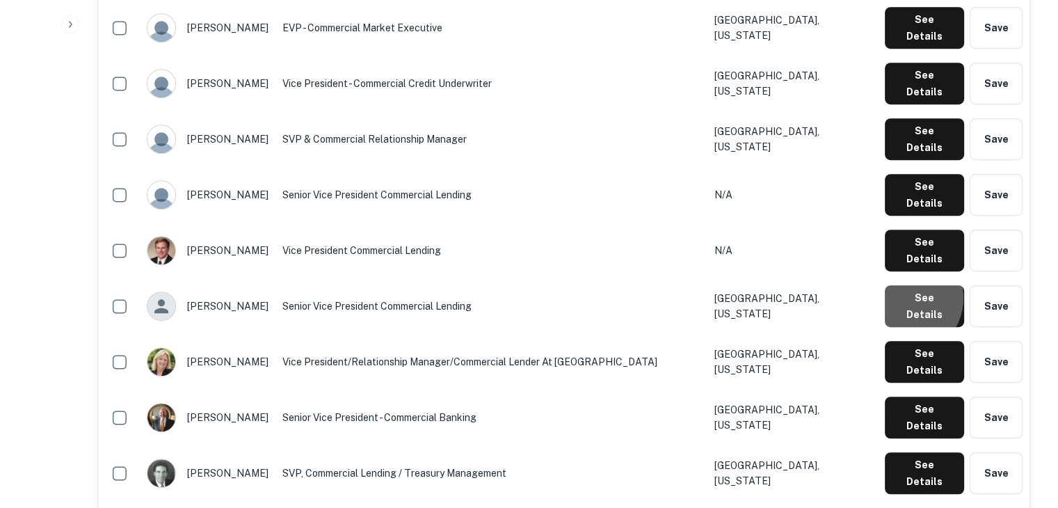
click at [906, 285] on button "See Details" at bounding box center [924, 306] width 79 height 42
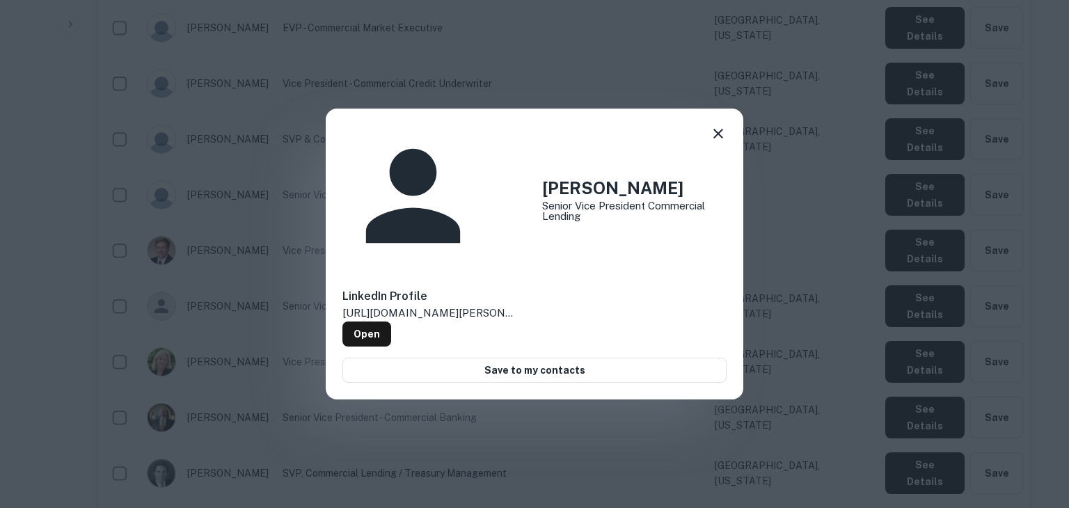
click at [934, 144] on div "Cindy Davies Senior Vice President Commercial Lending LinkedIn Profile http://w…" at bounding box center [534, 254] width 1069 height 508
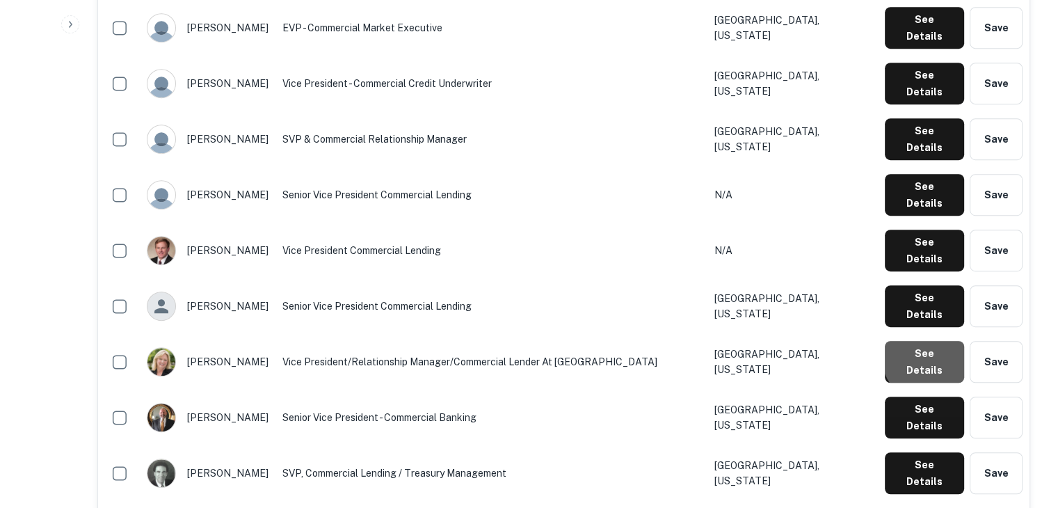
click at [935, 341] on button "See Details" at bounding box center [924, 362] width 79 height 42
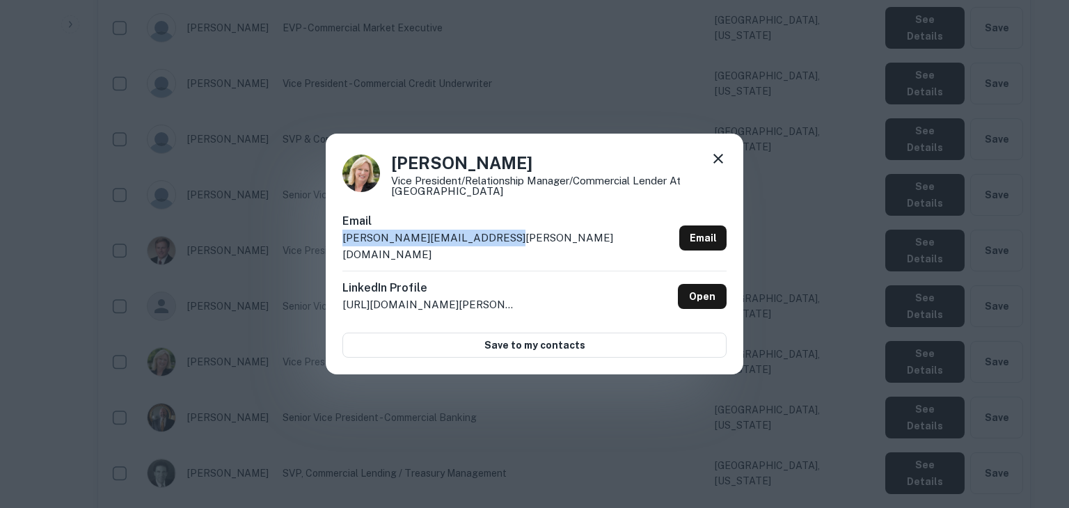
drag, startPoint x: 512, startPoint y: 246, endPoint x: 334, endPoint y: 253, distance: 178.2
click at [334, 253] on div "Connie Peden Vice President/Relationship Manager/Commercial Lender at BancorpSo…" at bounding box center [534, 254] width 417 height 241
click at [842, 261] on div "Connie Peden Vice President/Relationship Manager/Commercial Lender at BancorpSo…" at bounding box center [534, 254] width 1069 height 508
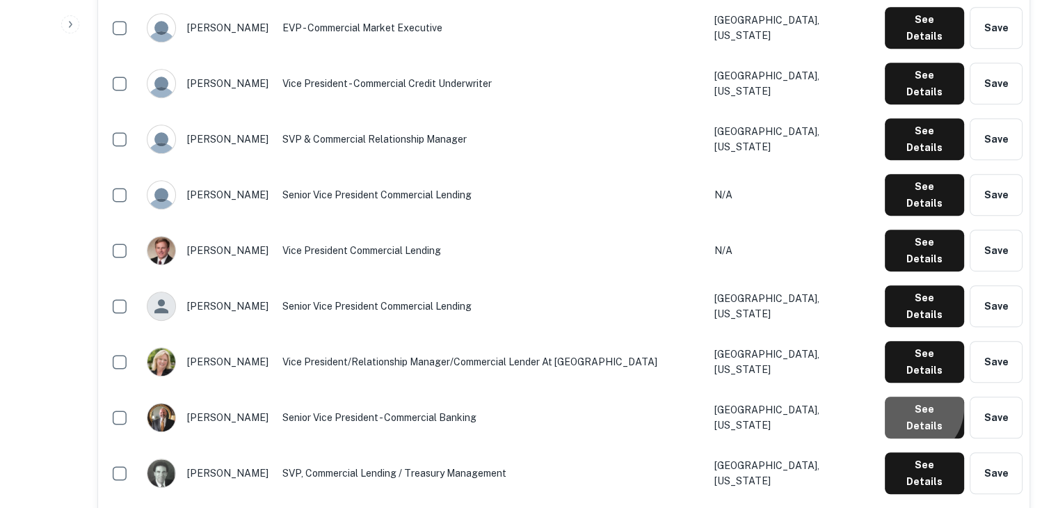
click at [913, 397] on button "See Details" at bounding box center [924, 418] width 79 height 42
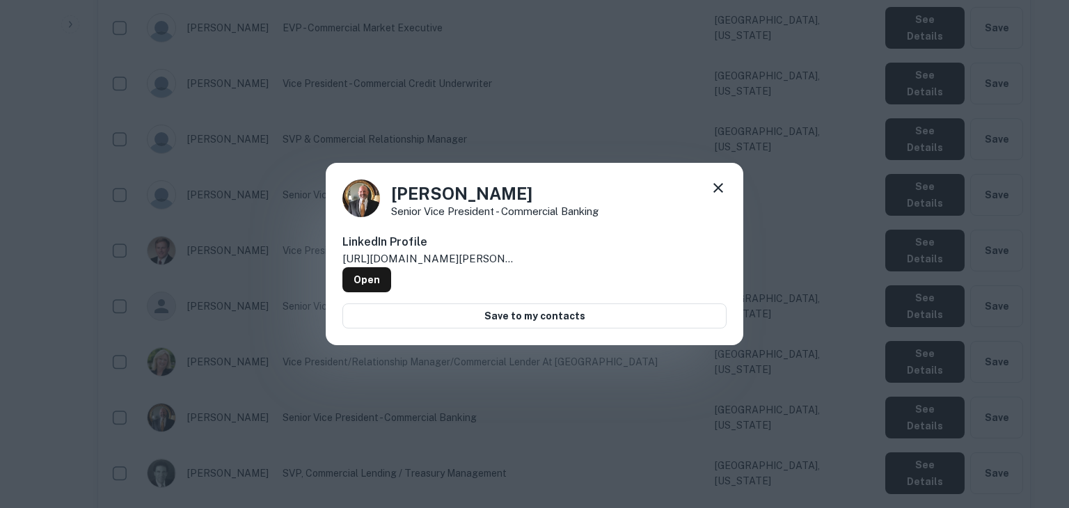
click at [913, 234] on div "Dean Bartels Senior Vice President - Commercial Banking LinkedIn Profile http:/…" at bounding box center [534, 254] width 1069 height 508
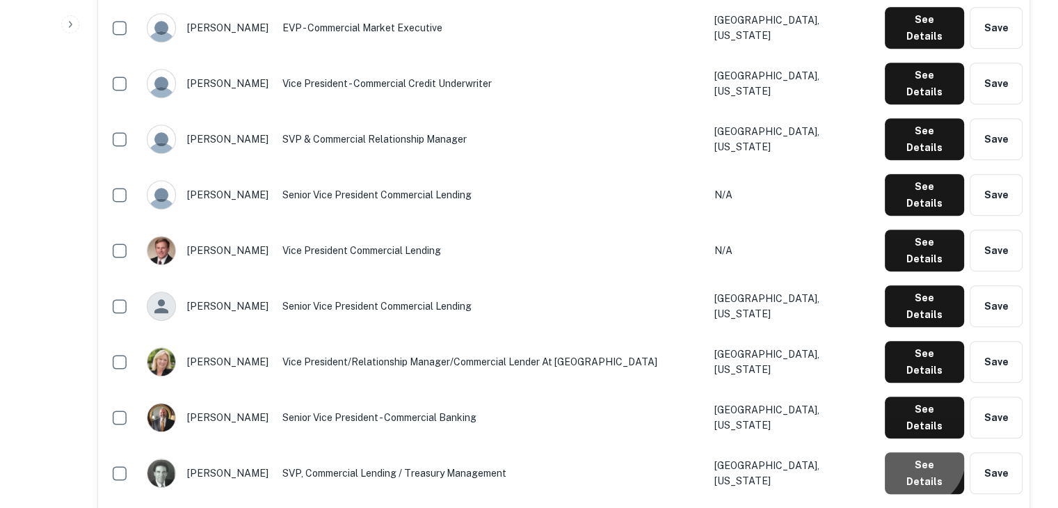
click at [918, 452] on button "See Details" at bounding box center [924, 473] width 79 height 42
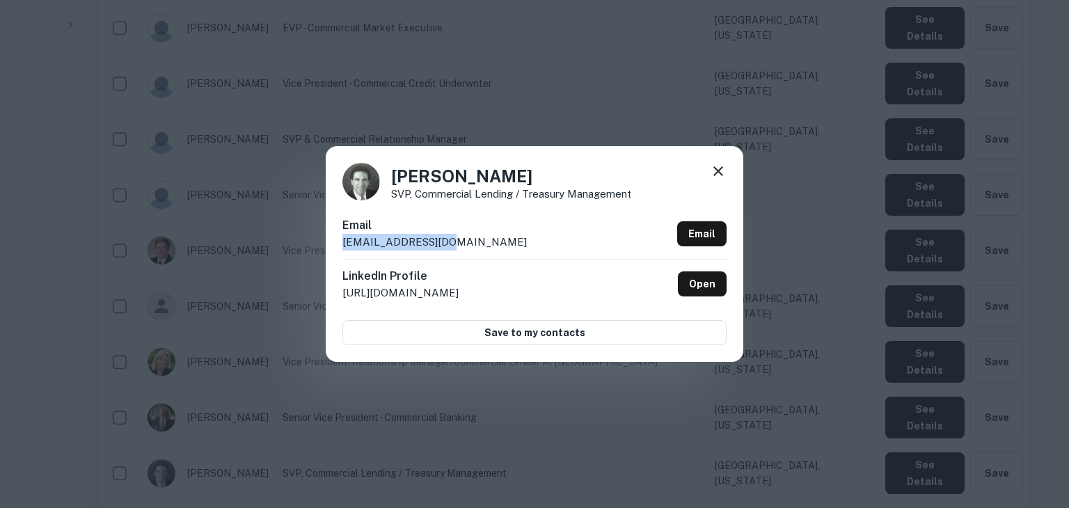
drag, startPoint x: 442, startPoint y: 240, endPoint x: 342, endPoint y: 240, distance: 99.5
click at [342, 240] on p "dick.sadka@bxs.com" at bounding box center [434, 242] width 184 height 17
click at [748, 352] on div "Dick Sadka SVP, Commercial Lending / Treasury Management Email dick.sadka@bxs.c…" at bounding box center [534, 254] width 1069 height 508
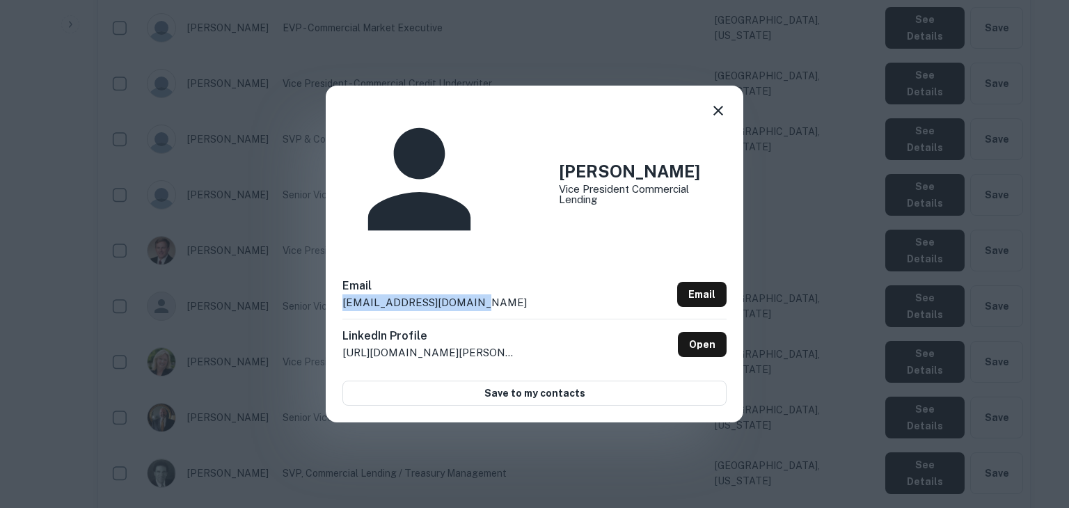
drag, startPoint x: 493, startPoint y: 237, endPoint x: 338, endPoint y: 243, distance: 154.6
click at [338, 243] on div "Donna Rogers Vice President Commercial Lending Email drogers@cadencebank.com Em…" at bounding box center [534, 254] width 417 height 337
click at [788, 349] on div "Donna Rogers Vice President Commercial Lending Email drogers@cadencebank.com Em…" at bounding box center [534, 254] width 1069 height 508
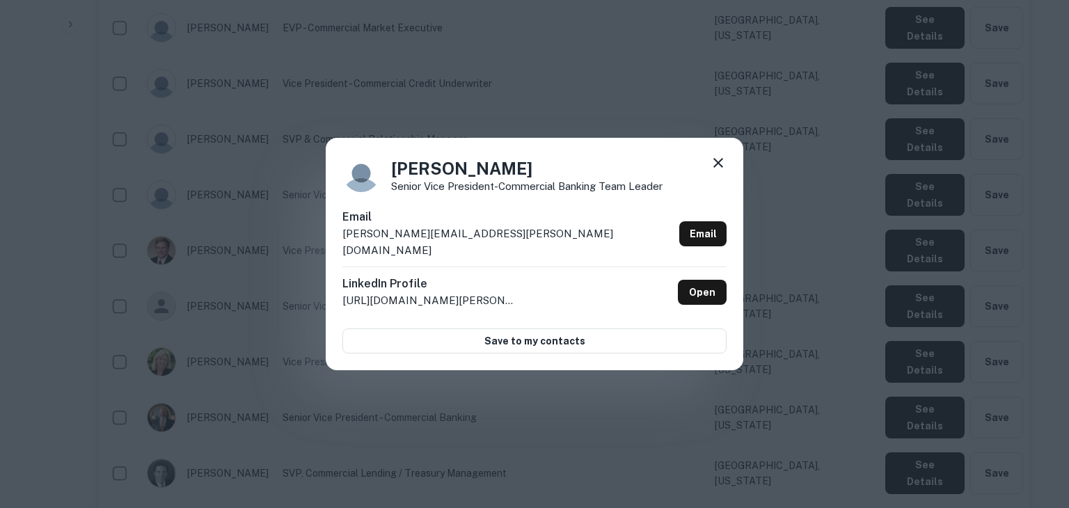
drag, startPoint x: 522, startPoint y: 234, endPoint x: 369, endPoint y: 243, distance: 153.4
click at [369, 243] on div "Email gary.isenhower@cadencebank.com Email" at bounding box center [534, 238] width 384 height 58
drag, startPoint x: 513, startPoint y: 240, endPoint x: 341, endPoint y: 256, distance: 173.3
click at [341, 256] on div "Gary Isenhower Senior Vice President-Commercial Banking Team Leader Email gary.…" at bounding box center [534, 254] width 417 height 232
click at [933, 291] on div "Gary Isenhower Senior Vice President-Commercial Banking Team Leader Email gary.…" at bounding box center [534, 254] width 1069 height 508
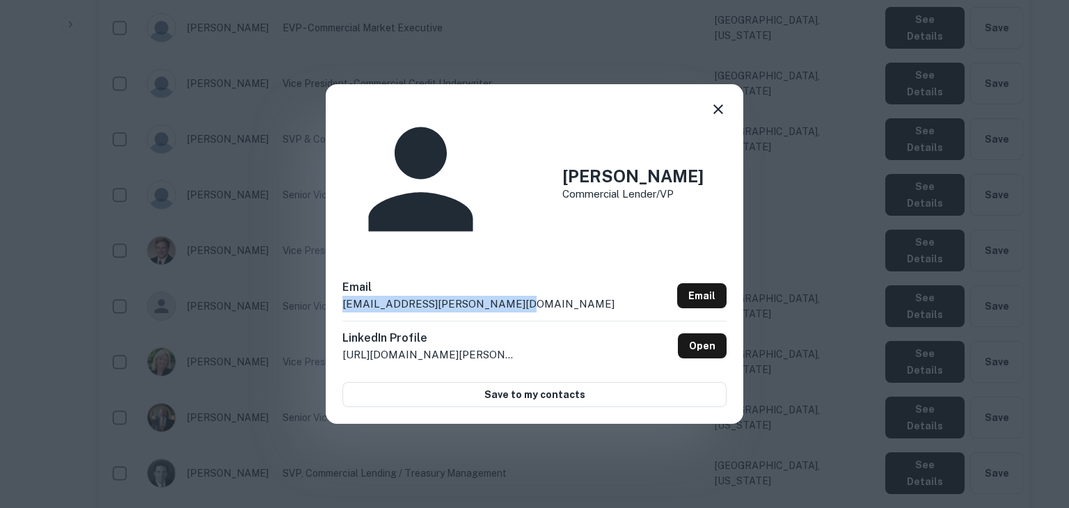
drag, startPoint x: 515, startPoint y: 243, endPoint x: 341, endPoint y: 253, distance: 174.2
click at [341, 253] on div "Hunter McCalla Commercial Lender/VP Email hunter.mccalla@cadencebank.com Email …" at bounding box center [534, 253] width 417 height 339
click at [761, 413] on div "Hunter McCalla Commercial Lender/VP Email hunter.mccalla@cadencebank.com Email …" at bounding box center [534, 254] width 1069 height 508
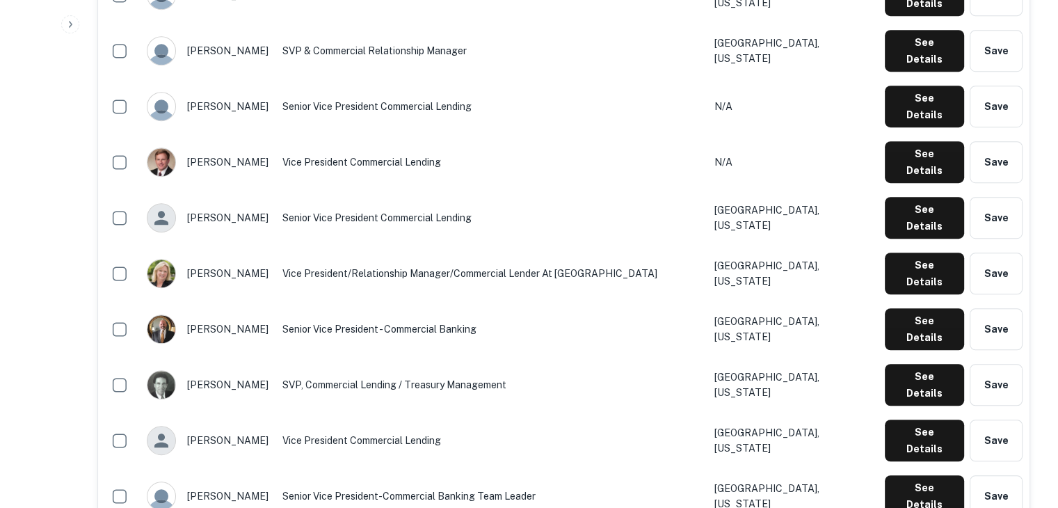
scroll to position [910, 0]
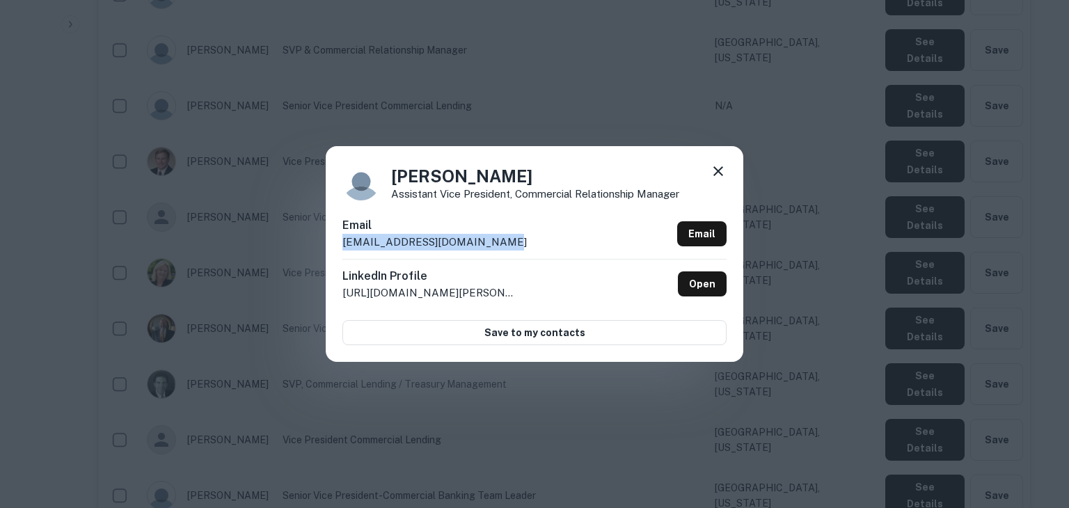
drag, startPoint x: 481, startPoint y: 240, endPoint x: 339, endPoint y: 257, distance: 142.9
click at [339, 257] on div "Jacob Abbott Assistant Vice President, Commercial Relationship Manager Email ja…" at bounding box center [534, 254] width 417 height 216
click at [653, 401] on div "Jacob Abbott Assistant Vice President, Commercial Relationship Manager Email ja…" at bounding box center [534, 254] width 1069 height 508
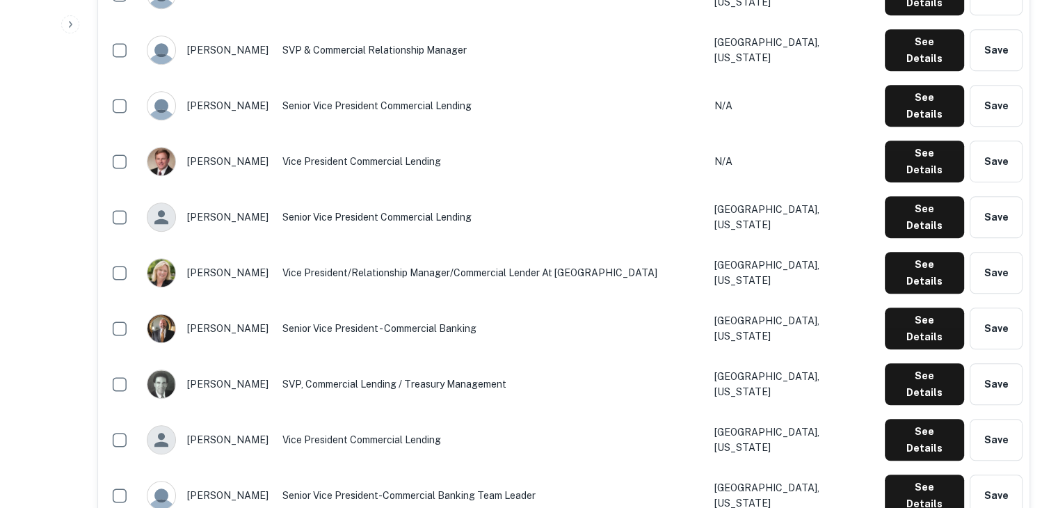
scroll to position [973, 0]
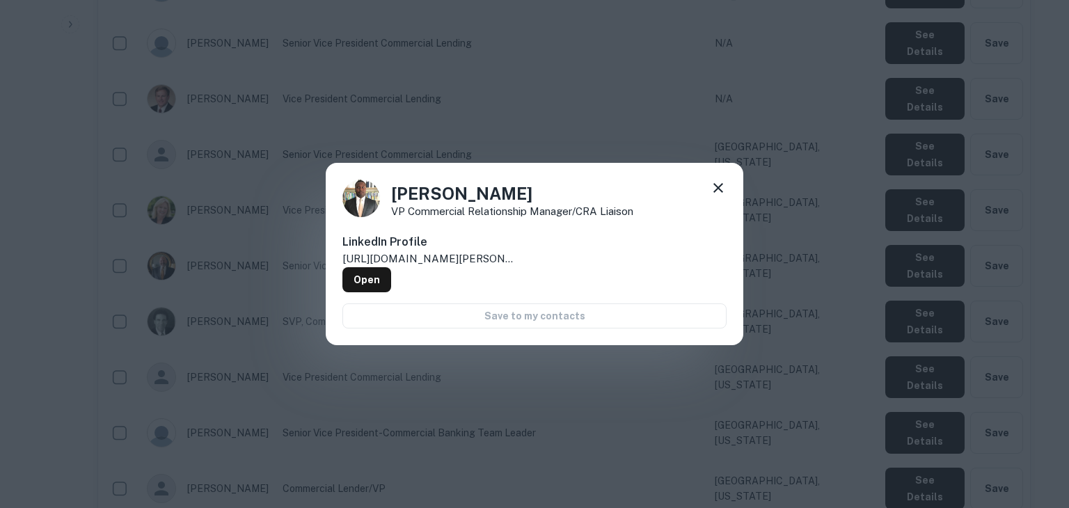
click at [896, 397] on div "Jemerell Rogers VP Commercial Relationship Manager/CRA Liaison LinkedIn Profile…" at bounding box center [534, 254] width 1069 height 508
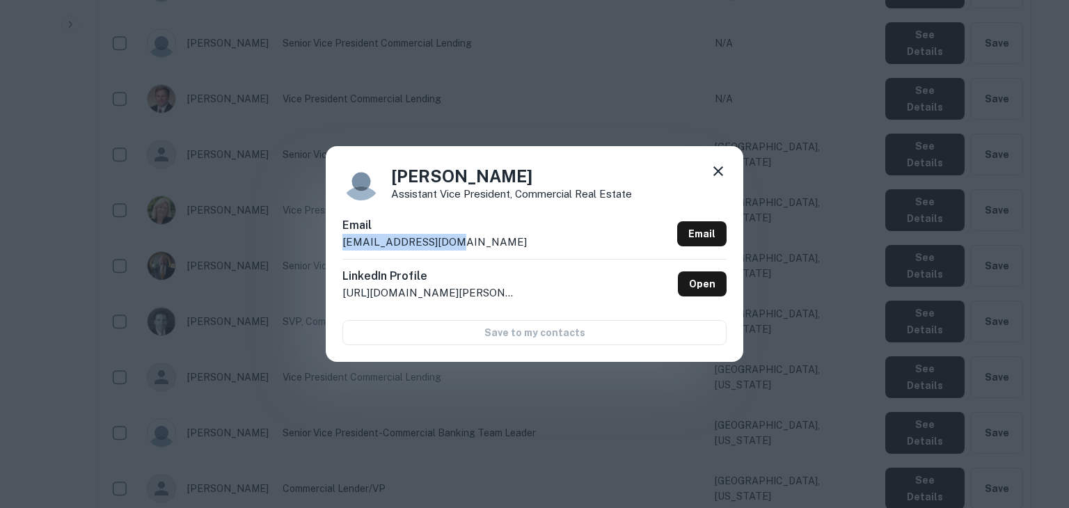
drag, startPoint x: 458, startPoint y: 239, endPoint x: 338, endPoint y: 241, distance: 120.4
click at [338, 241] on div "Jordan Raffray Assistant Vice President, Commercial Real Estate Email jordan@be…" at bounding box center [534, 254] width 417 height 216
click at [676, 446] on div "Jordan Raffray Assistant Vice President, Commercial Real Estate Email jordan@be…" at bounding box center [534, 254] width 1069 height 508
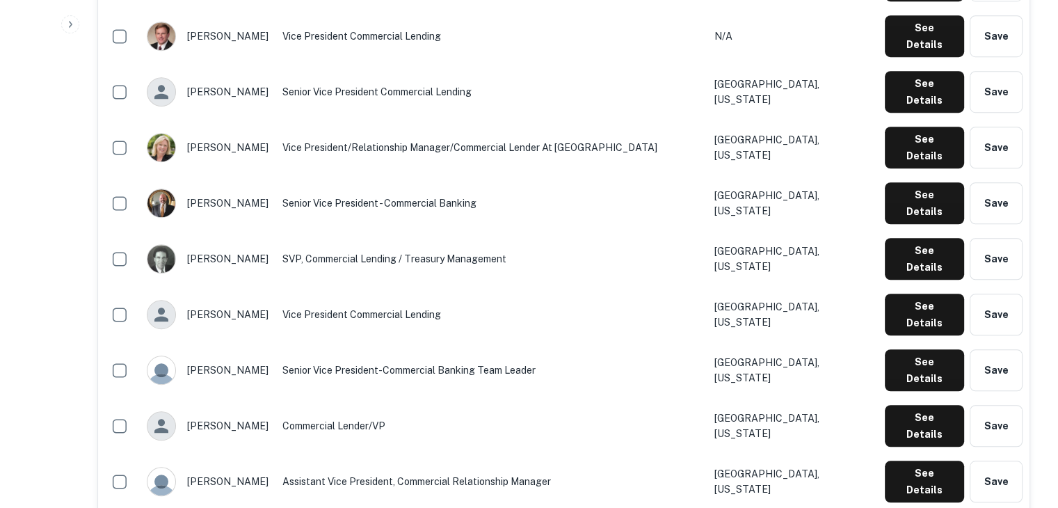
scroll to position [1038, 0]
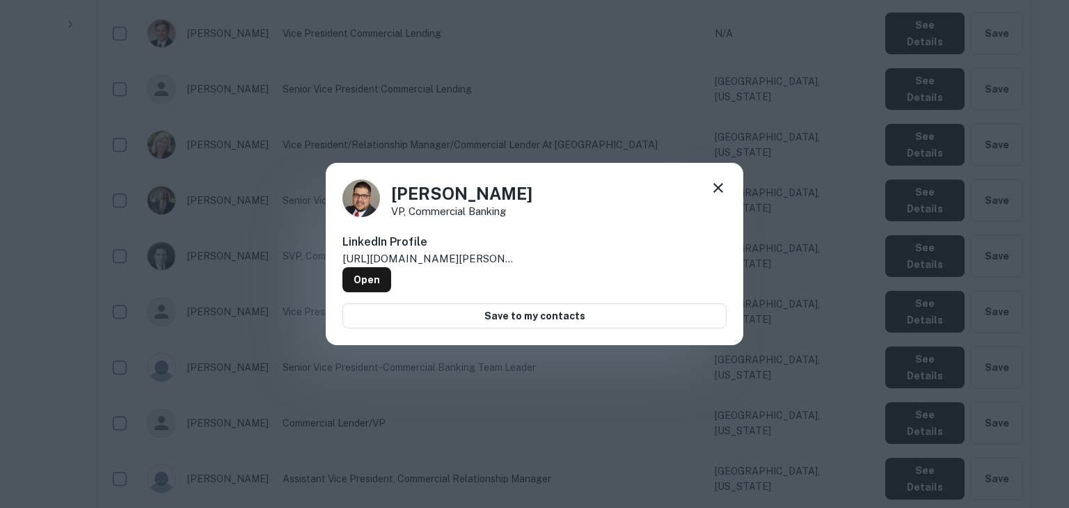
click at [923, 404] on div "Jorge Ledesma VP, Commercial Banking LinkedIn Profile http://www.linkedin.com/i…" at bounding box center [534, 254] width 1069 height 508
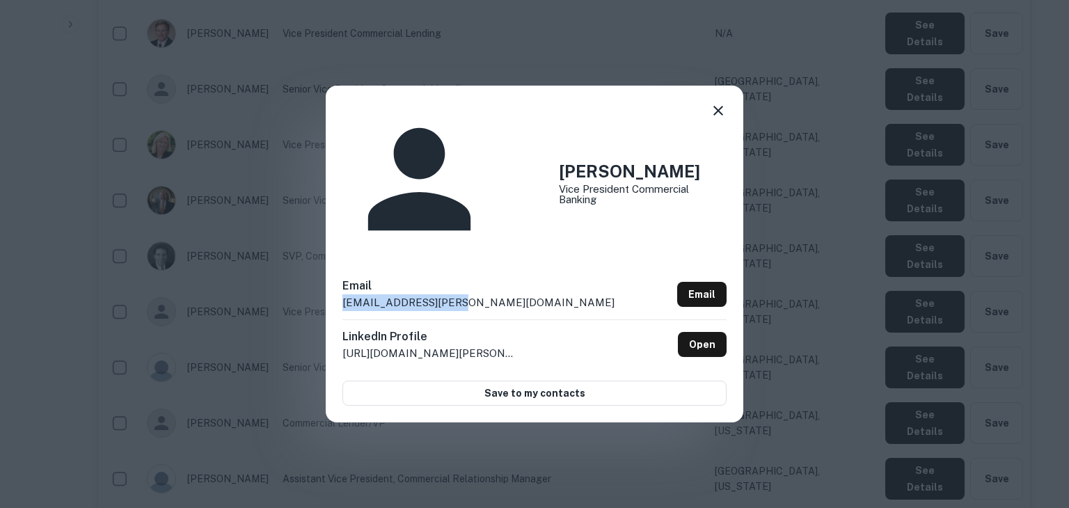
drag, startPoint x: 446, startPoint y: 241, endPoint x: 333, endPoint y: 252, distance: 113.9
click at [333, 252] on div "Justin Bradley Vice President Commercial Banking Email jbradley@morris.bank Ema…" at bounding box center [534, 254] width 417 height 337
click at [824, 383] on div "Justin Bradley Vice President Commercial Banking Email jbradley@morris.bank Ema…" at bounding box center [534, 254] width 1069 height 508
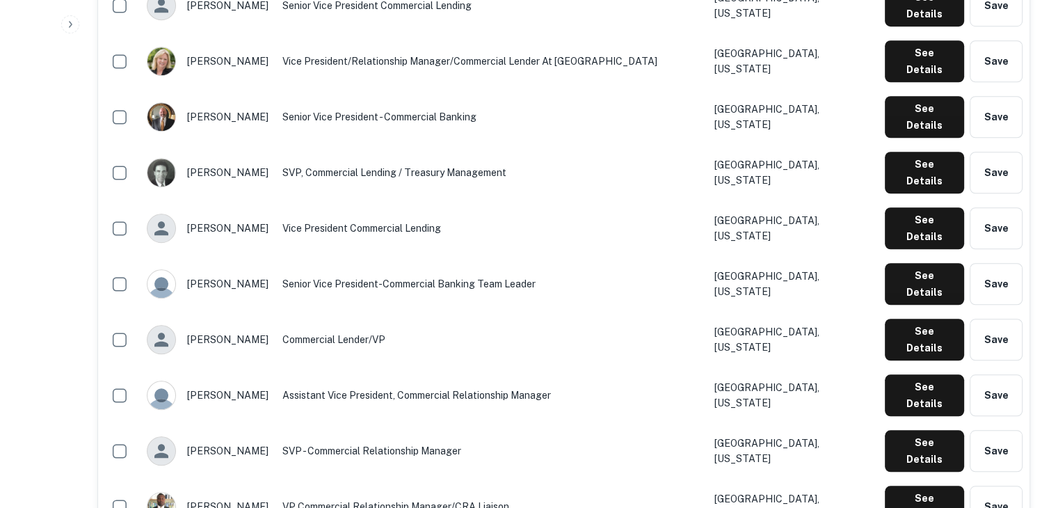
scroll to position [1123, 0]
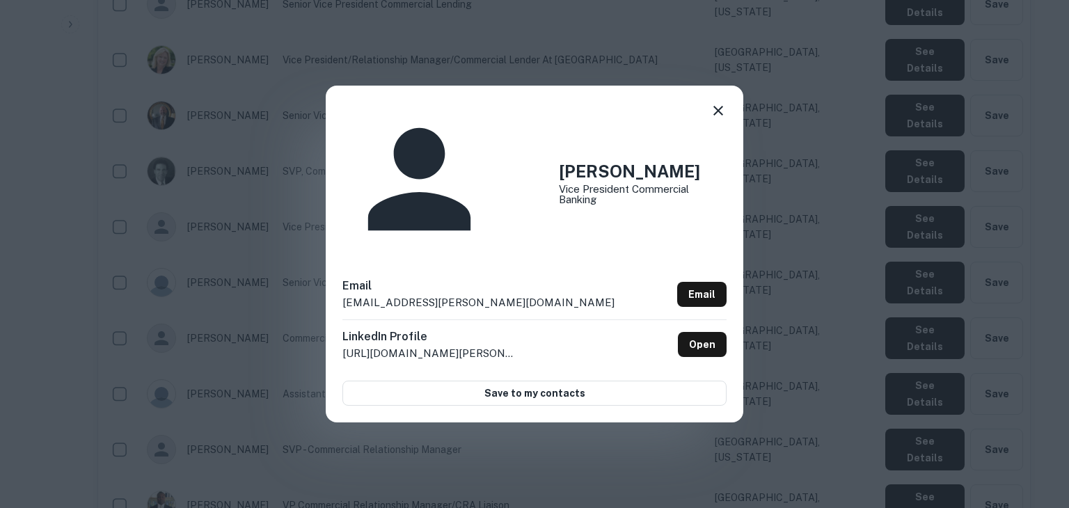
click at [917, 368] on div "Justin Bradley Vice President Commercial Banking Email jbradley@morris.bank Ema…" at bounding box center [534, 254] width 1069 height 508
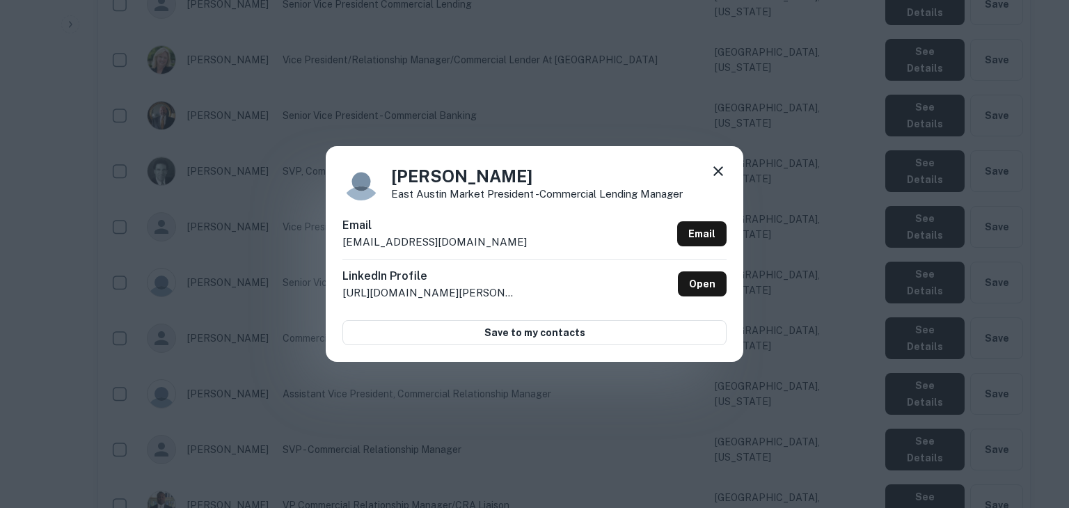
drag, startPoint x: 503, startPoint y: 234, endPoint x: 337, endPoint y: 239, distance: 166.3
click at [337, 239] on div "Kara Pinnelli East Austin Market President -Commercial Lending Manager Email ka…" at bounding box center [534, 254] width 417 height 216
click at [690, 384] on div "Kara Pinnelli East Austin Market President -Commercial Lending Manager Email ka…" at bounding box center [534, 254] width 1069 height 508
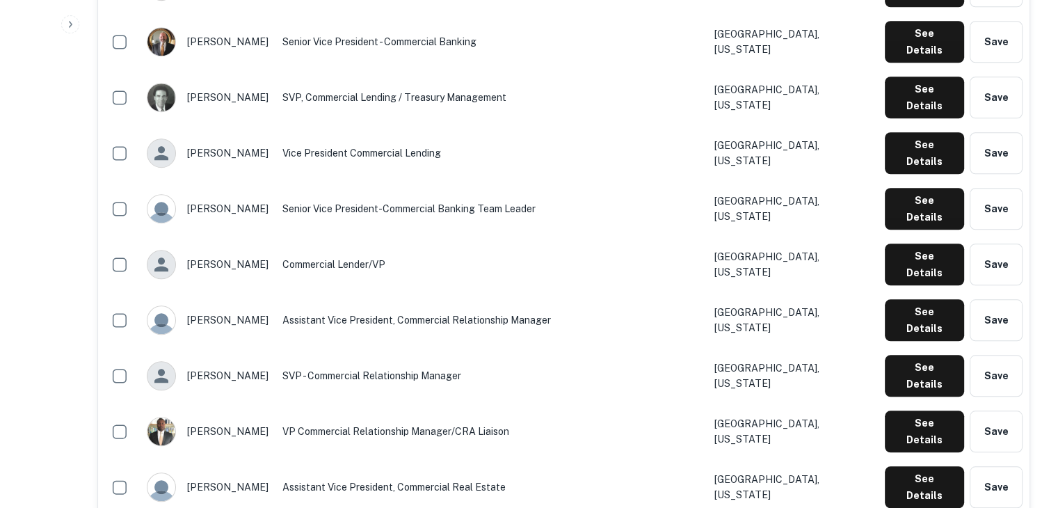
scroll to position [1199, 0]
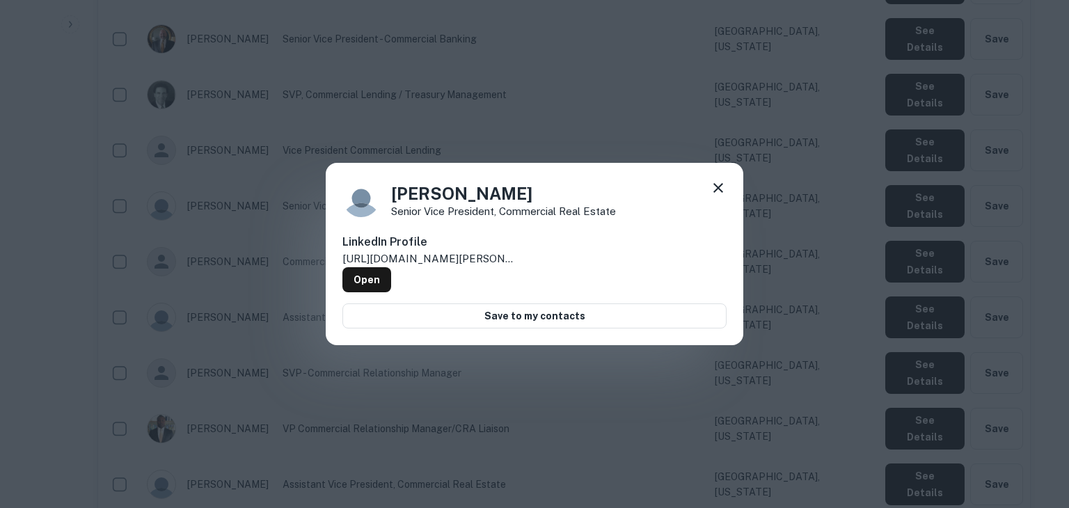
click at [911, 369] on div "Kate Langston Senior Vice President, Commercial Real Estate LinkedIn Profile ht…" at bounding box center [534, 254] width 1069 height 508
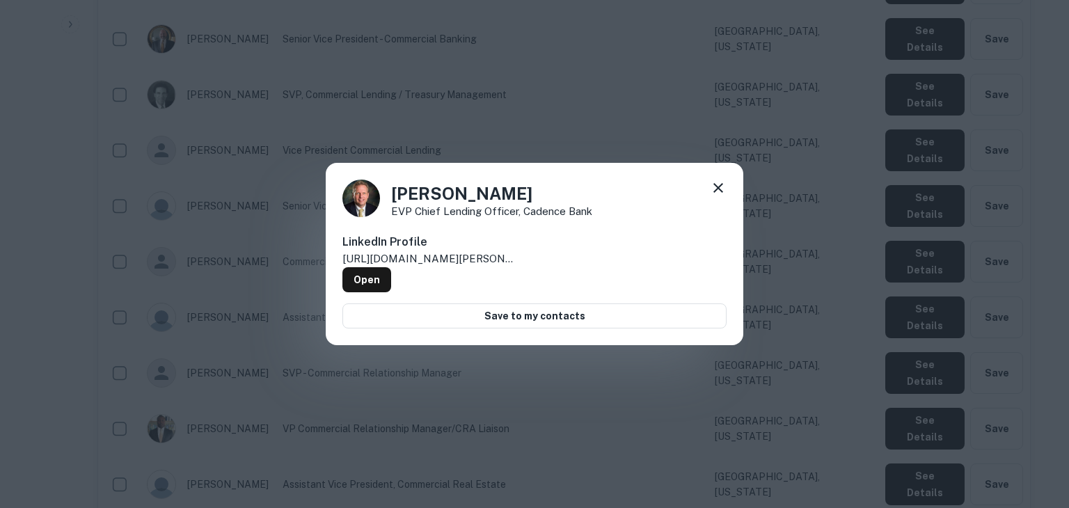
click at [919, 424] on div "Keith Steeg EVP Chief Lending Officer, Cadence Bank LinkedIn Profile http://www…" at bounding box center [534, 254] width 1069 height 508
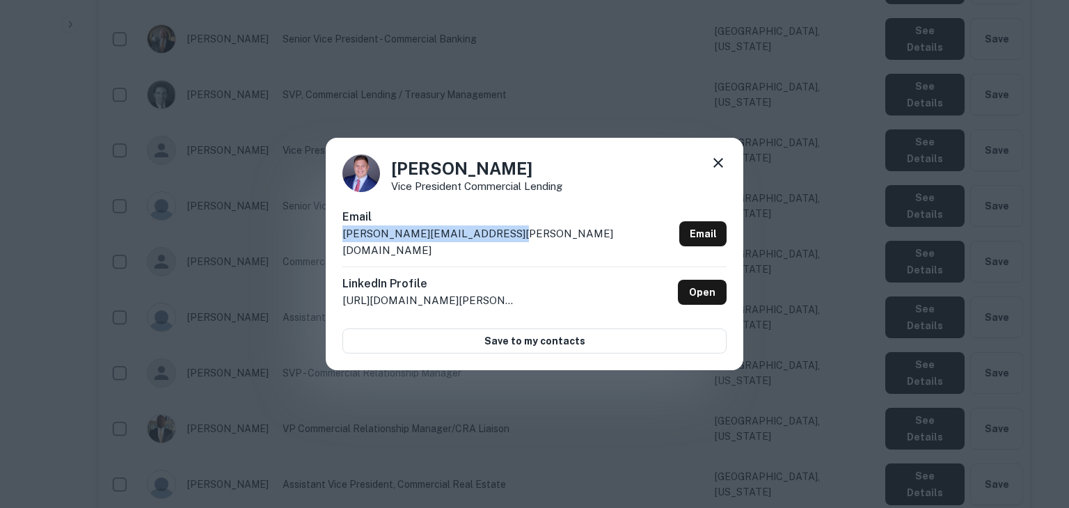
drag, startPoint x: 516, startPoint y: 240, endPoint x: 337, endPoint y: 251, distance: 179.1
click at [337, 251] on div "Kyle Wechsler Vice President Commercial Lending Email kyle.wechsler@cadencebank…" at bounding box center [534, 254] width 417 height 232
click at [613, 422] on div "Kyle Wechsler Vice President Commercial Lending Email kyle.wechsler@cadencebank…" at bounding box center [534, 254] width 1069 height 508
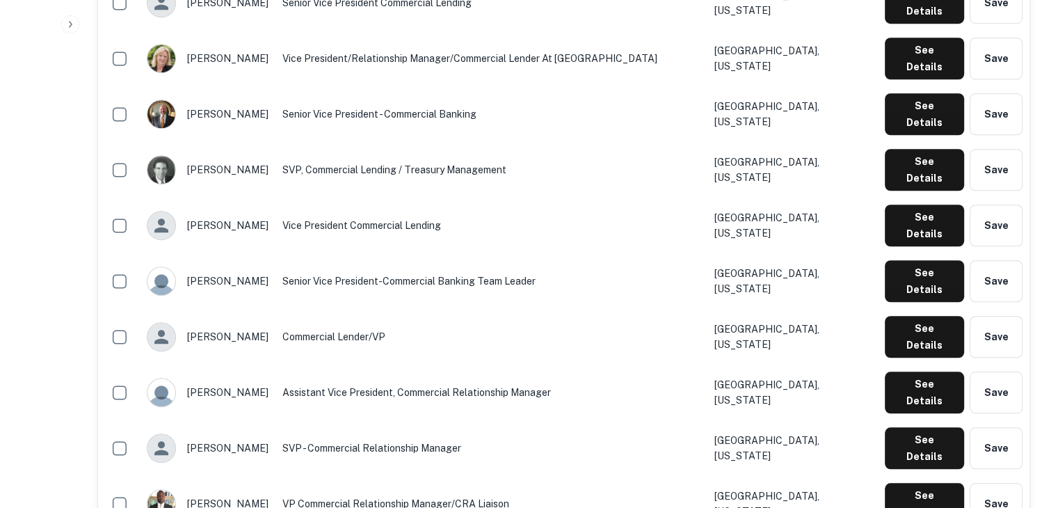
scroll to position [1124, 0]
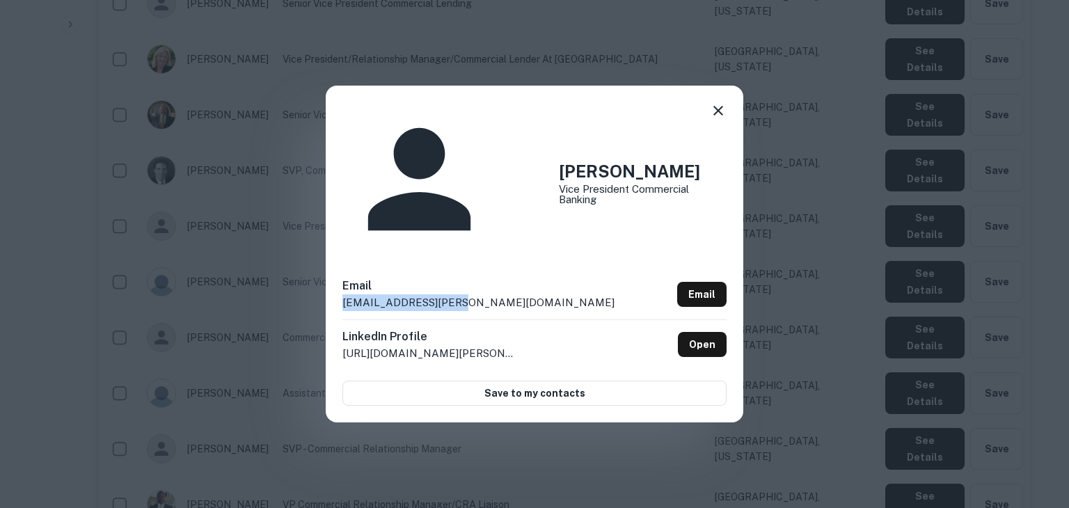
drag, startPoint x: 452, startPoint y: 237, endPoint x: 336, endPoint y: 241, distance: 116.3
click at [336, 241] on div "Justin Bradley Vice President Commercial Banking Email jbradley@morris.bank Ema…" at bounding box center [534, 254] width 417 height 337
click at [717, 119] on icon at bounding box center [718, 110] width 17 height 17
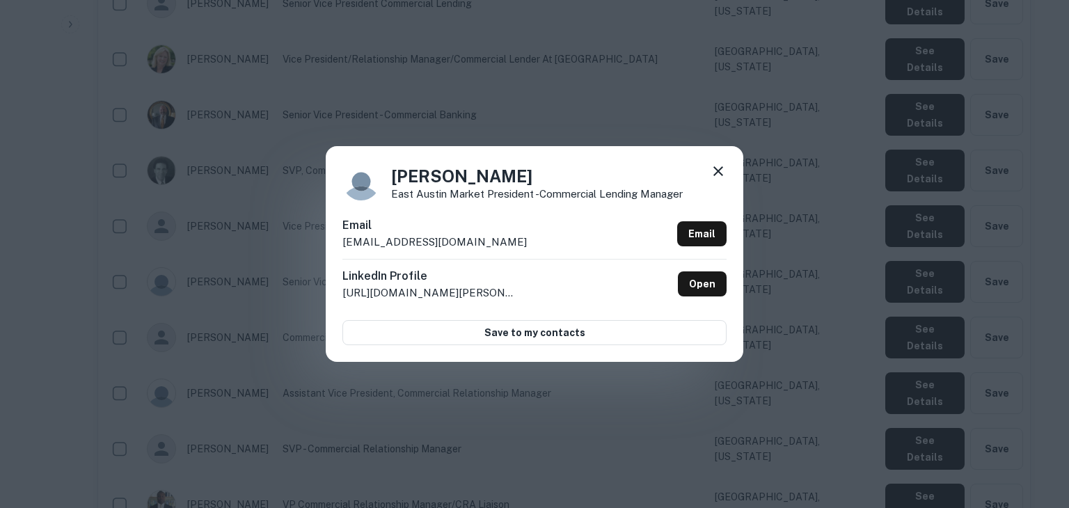
click at [928, 442] on div "Kara Pinnelli East Austin Market President -Commercial Lending Manager Email ka…" at bounding box center [534, 254] width 1069 height 508
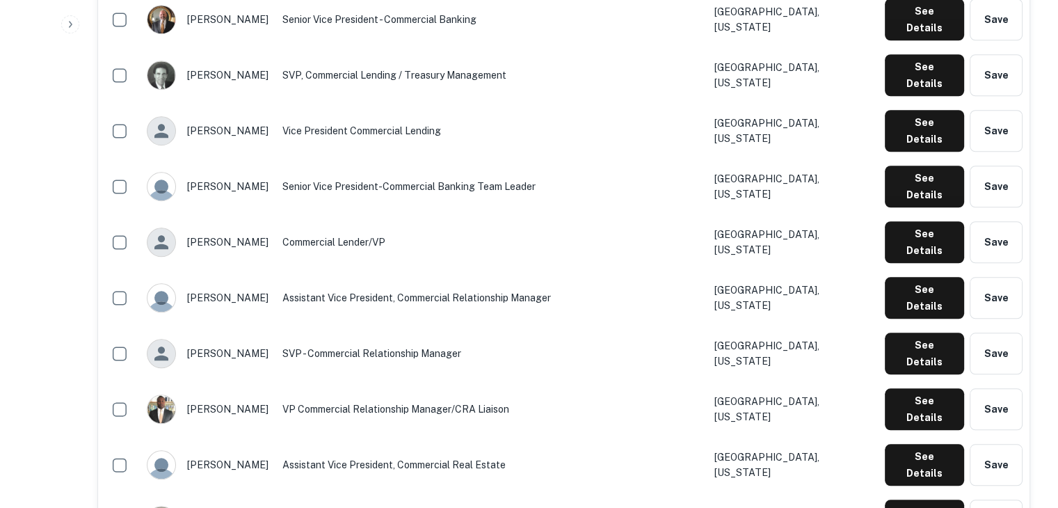
scroll to position [1222, 0]
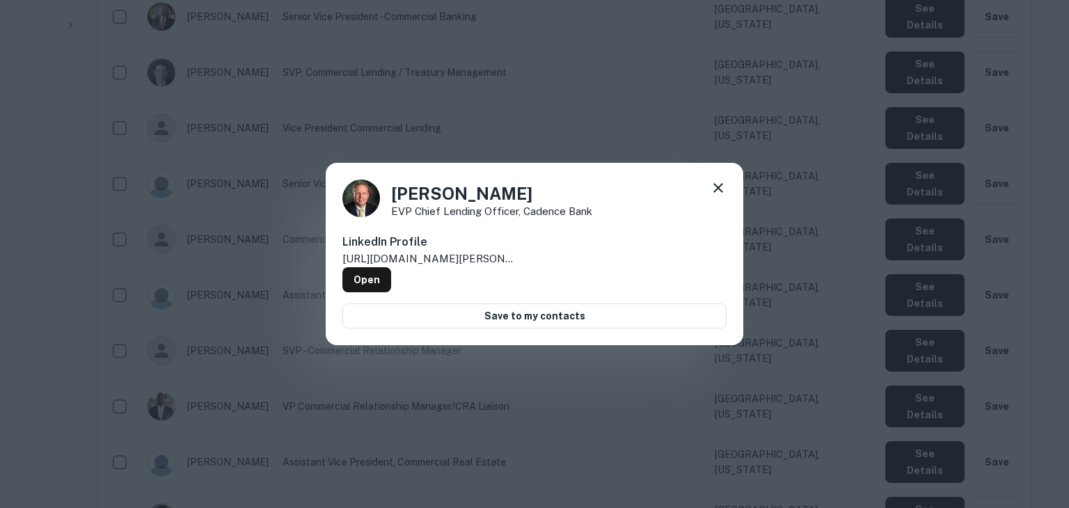
click at [743, 399] on div "Keith Steeg EVP Chief Lending Officer, Cadence Bank LinkedIn Profile http://www…" at bounding box center [534, 254] width 1069 height 508
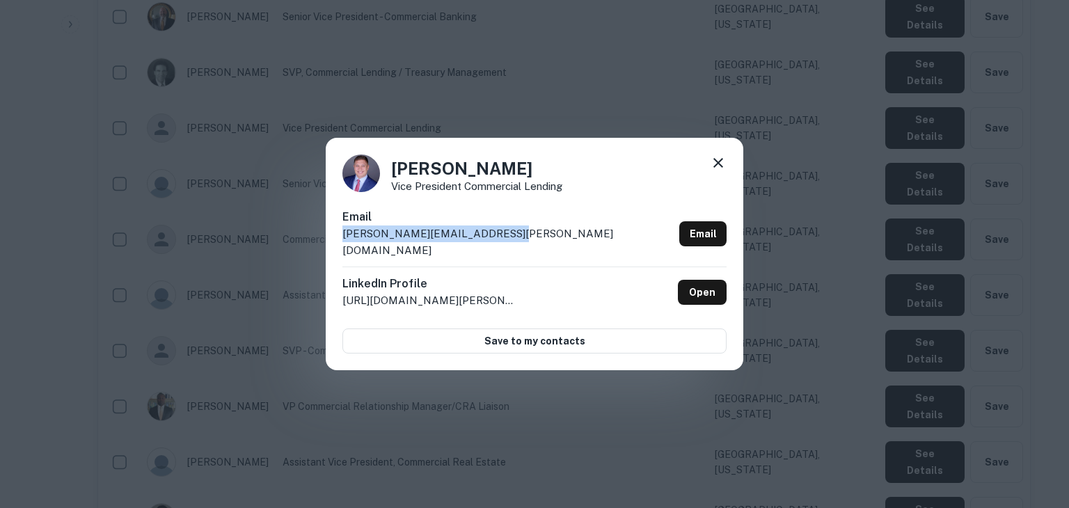
drag, startPoint x: 510, startPoint y: 237, endPoint x: 340, endPoint y: 251, distance: 170.3
click at [340, 251] on div "Kyle Wechsler Vice President Commercial Lending Email kyle.wechsler@cadencebank…" at bounding box center [534, 254] width 417 height 232
click at [833, 339] on div "Kyle Wechsler Vice President Commercial Lending Email kyle.wechsler@cadencebank…" at bounding box center [534, 254] width 1069 height 508
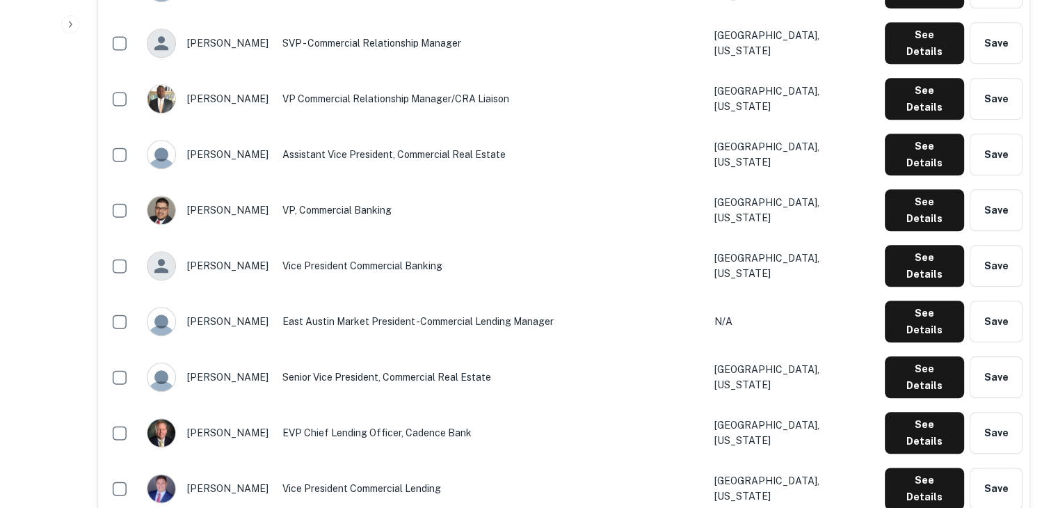
scroll to position [1574, 0]
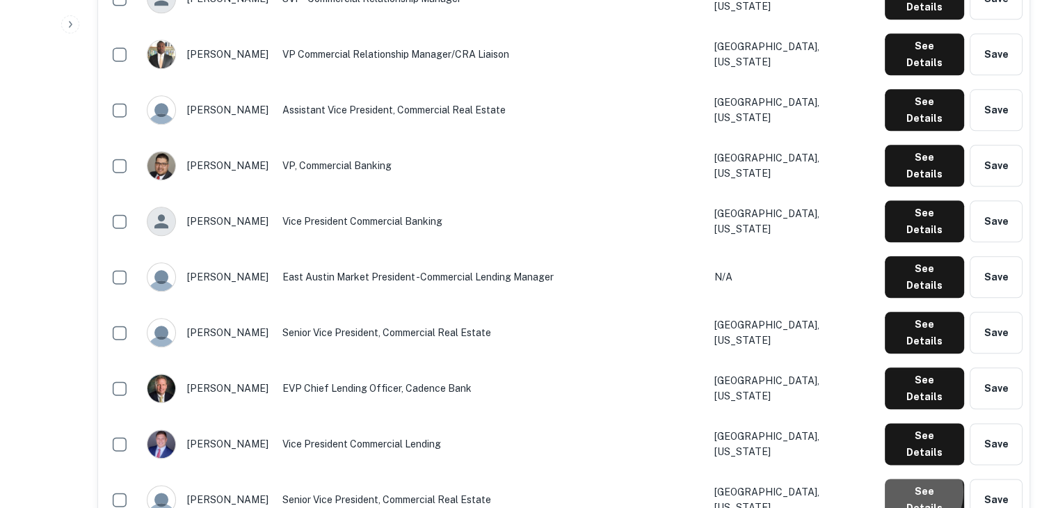
click at [910, 479] on button "See Details" at bounding box center [924, 500] width 79 height 42
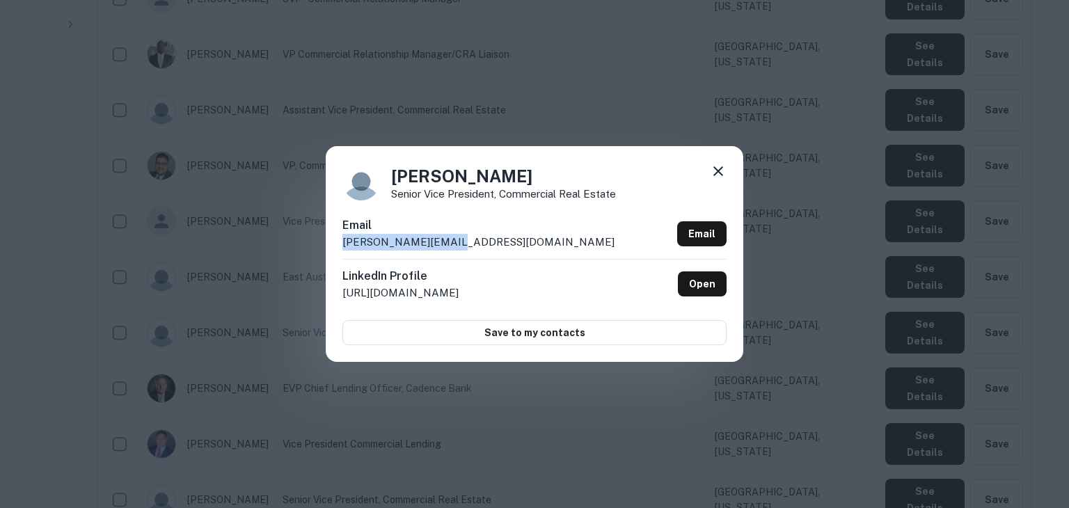
drag, startPoint x: 468, startPoint y: 240, endPoint x: 335, endPoint y: 243, distance: 132.9
click at [335, 243] on div "Leo Karpeles Senior Vice President, Commercial Real Estate Email leo@cadenceban…" at bounding box center [534, 254] width 417 height 216
click at [672, 379] on div "Leo Karpeles Senior Vice President, Commercial Real Estate Email leo@cadenceban…" at bounding box center [534, 254] width 1069 height 508
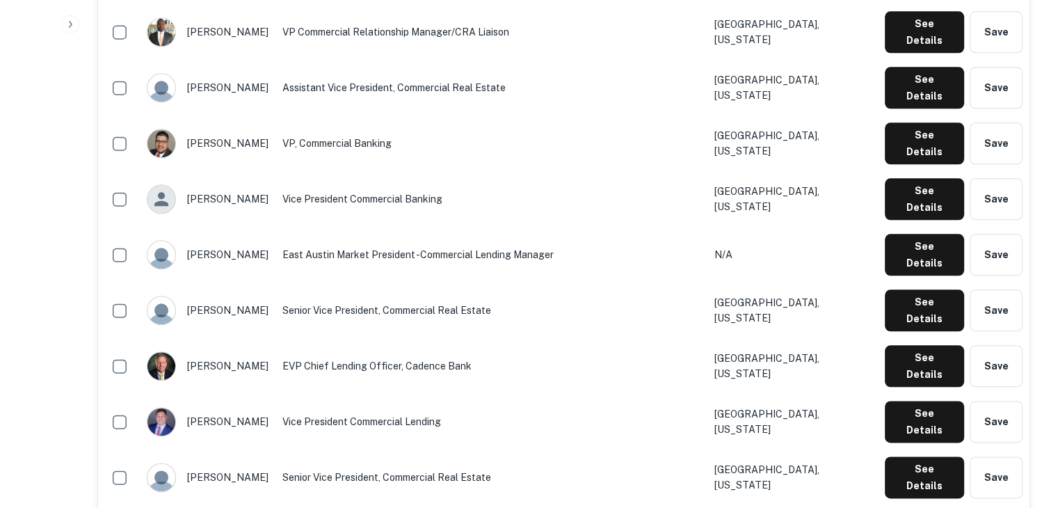
scroll to position [1596, 0]
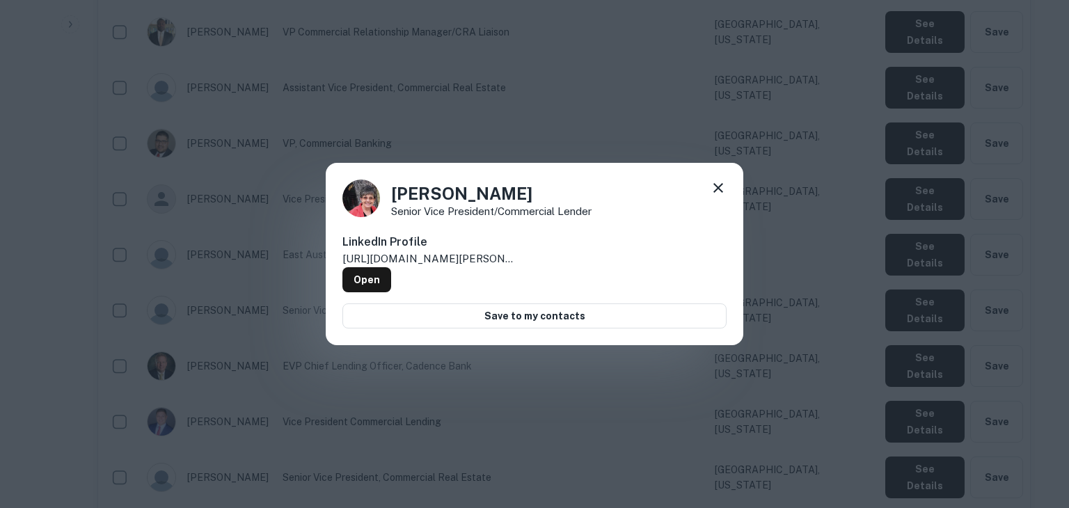
click at [913, 148] on div "Lynda Freeman Senior Vice President/Commercial Lender LinkedIn Profile http://w…" at bounding box center [534, 254] width 1069 height 508
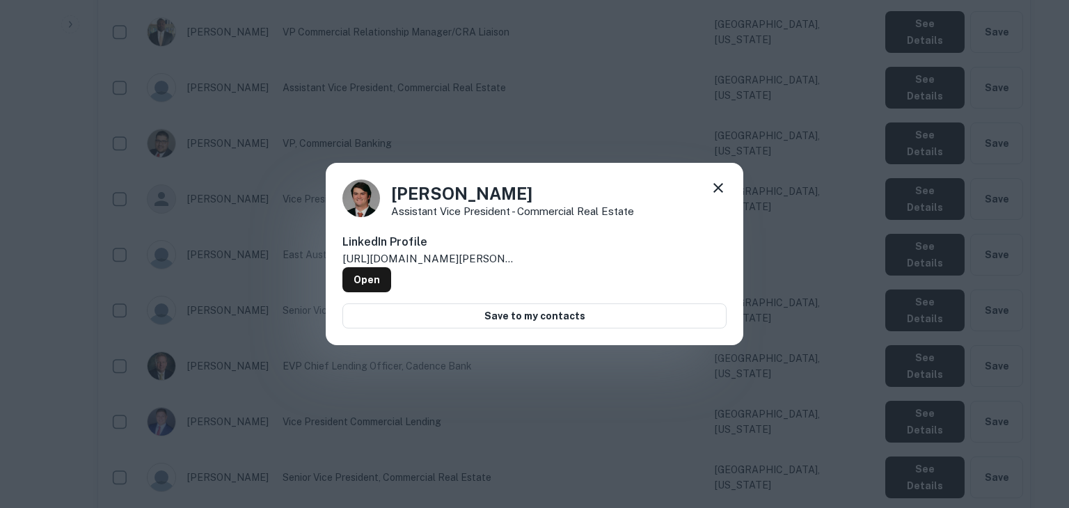
click at [924, 191] on div "Mason McIntyre Assistant Vice President - Commercial Real Estate LinkedIn Profi…" at bounding box center [534, 254] width 1069 height 508
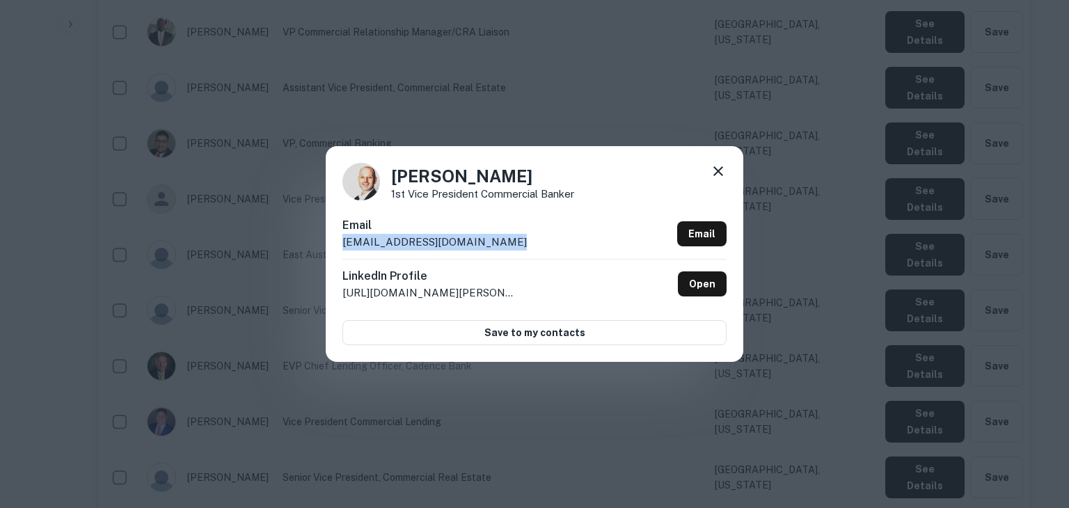
drag, startPoint x: 514, startPoint y: 238, endPoint x: 338, endPoint y: 248, distance: 176.3
click at [338, 248] on div "Matt Shaheen 1st Vice President Commercial Banker Email matt.shaheen@cadenceban…" at bounding box center [534, 254] width 417 height 216
click at [599, 396] on div "Matt Shaheen 1st Vice President Commercial Banker Email matt.shaheen@cadenceban…" at bounding box center [534, 254] width 1069 height 508
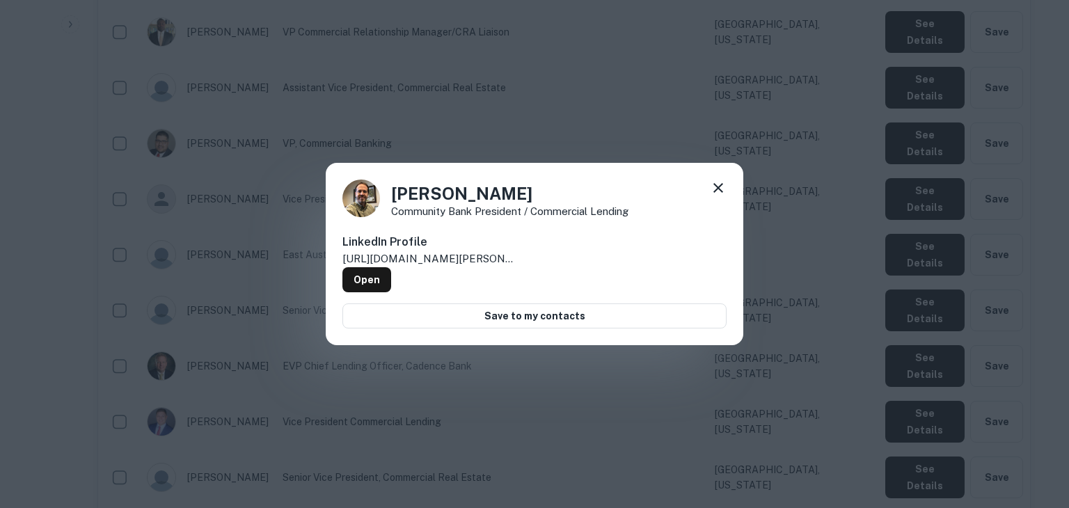
click at [908, 282] on div "Matt Sparkman Community Bank President / Commercial Lending LinkedIn Profile ht…" at bounding box center [534, 254] width 1069 height 508
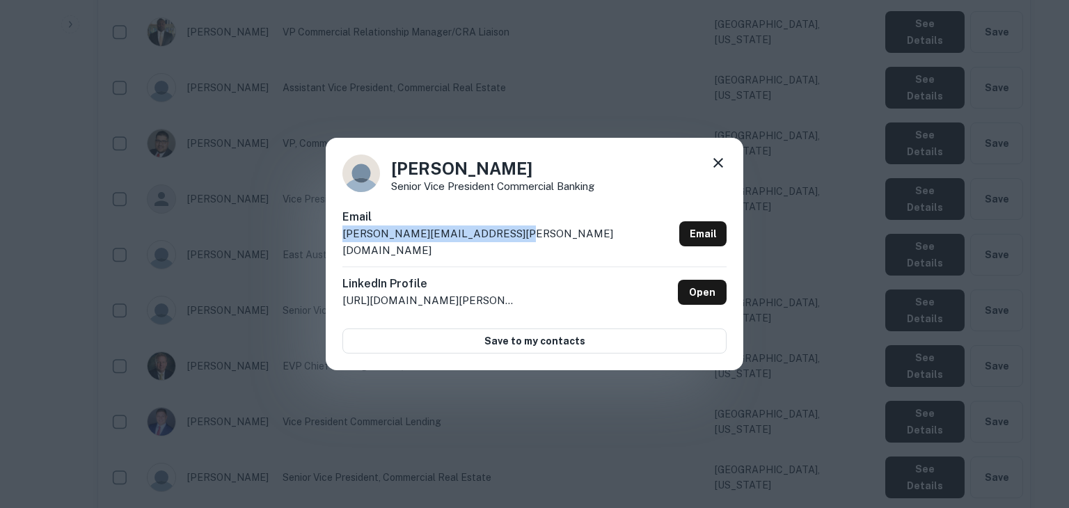
drag, startPoint x: 522, startPoint y: 236, endPoint x: 342, endPoint y: 248, distance: 179.9
click at [342, 248] on div "Email michael.wright@cadencebank.com Email" at bounding box center [534, 238] width 384 height 58
click at [703, 404] on div "Michael Wright Senior Vice President Commercial Banking Email michael.wright@ca…" at bounding box center [534, 254] width 1069 height 508
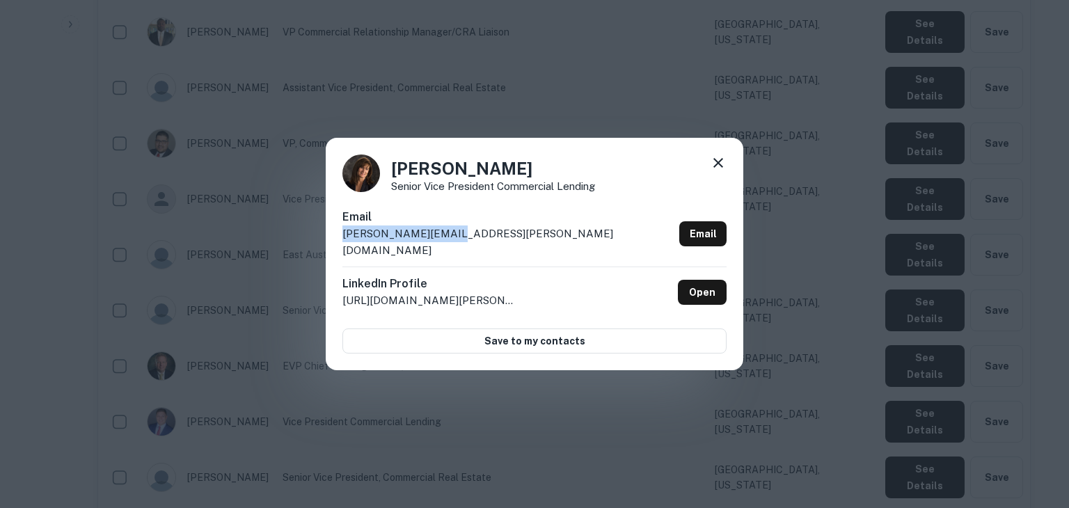
drag, startPoint x: 451, startPoint y: 241, endPoint x: 344, endPoint y: 234, distance: 107.3
click at [344, 234] on div "Email sara.lackey@bxs.com Email" at bounding box center [534, 238] width 384 height 58
click at [685, 396] on div "Sara Lackey Senior Vice President Commercial Lending Email sara.lackey@bxs.com …" at bounding box center [534, 254] width 1069 height 508
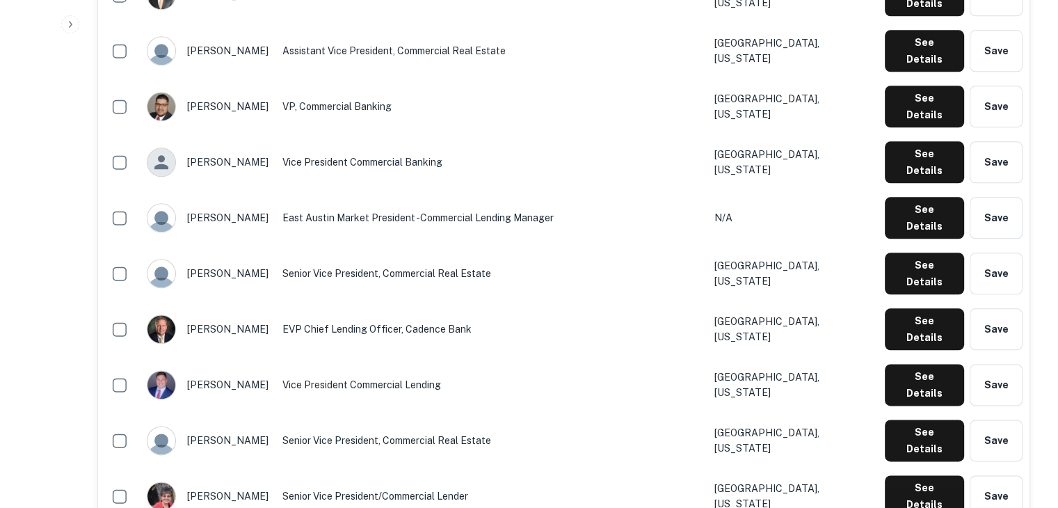
scroll to position [1633, 0]
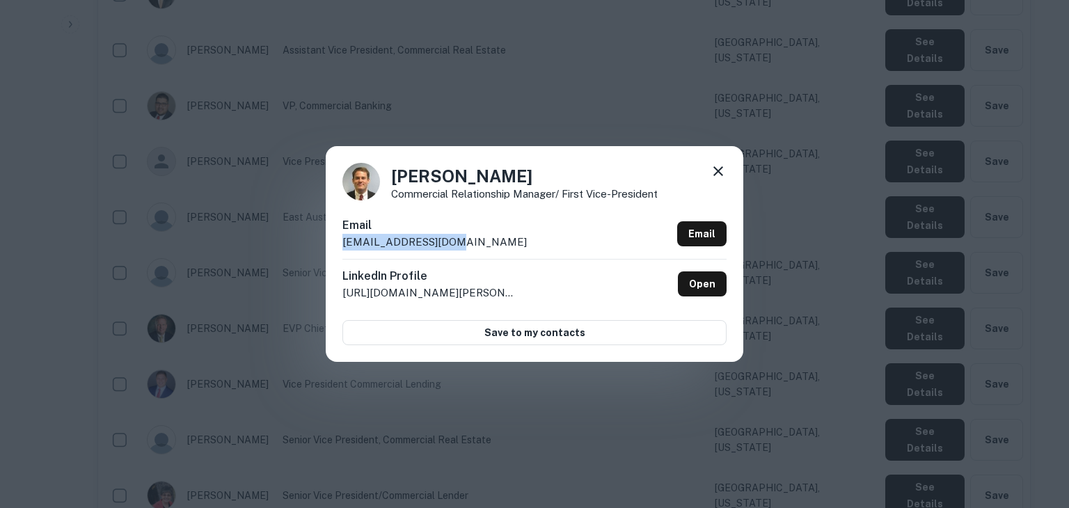
drag, startPoint x: 471, startPoint y: 232, endPoint x: 473, endPoint y: 240, distance: 8.6
click at [473, 240] on div "Email stowles@abevinc.com Email" at bounding box center [534, 238] width 384 height 42
click at [725, 404] on div "Seth Towles Commercial Relationship Manager/ First Vice-President Email stowles…" at bounding box center [534, 254] width 1069 height 508
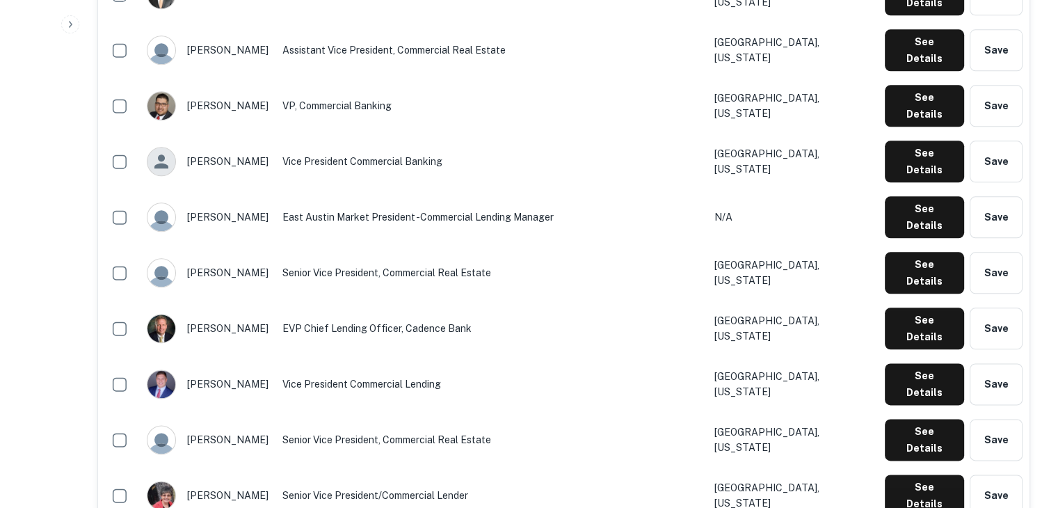
scroll to position [1672, 0]
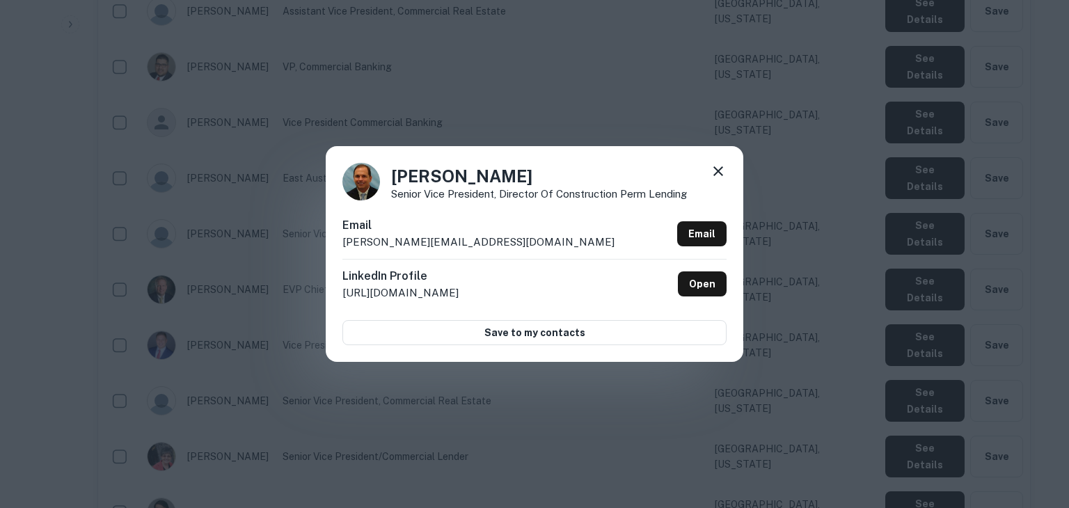
drag, startPoint x: 518, startPoint y: 234, endPoint x: 365, endPoint y: 240, distance: 153.2
click at [365, 240] on div "Email shane.white@cadencebank.com Email" at bounding box center [534, 238] width 384 height 42
drag, startPoint x: 339, startPoint y: 241, endPoint x: 499, endPoint y: 240, distance: 159.3
click at [499, 240] on div "Shane White Senior Vice President, Director of Construction Perm Lending Email …" at bounding box center [534, 254] width 417 height 216
click at [729, 376] on div "Shane White Senior Vice President, Director of Construction Perm Lending Email …" at bounding box center [534, 254] width 1069 height 508
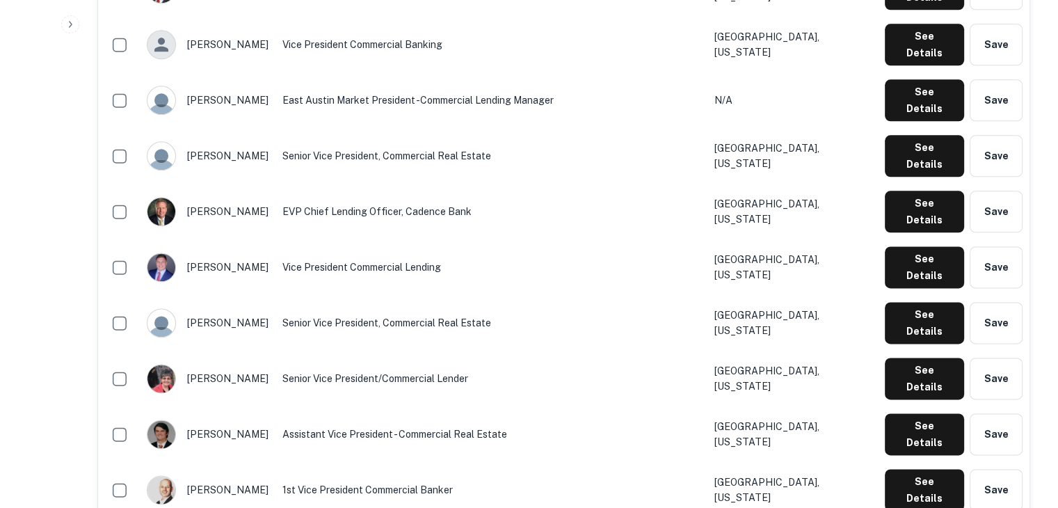
scroll to position [1763, 0]
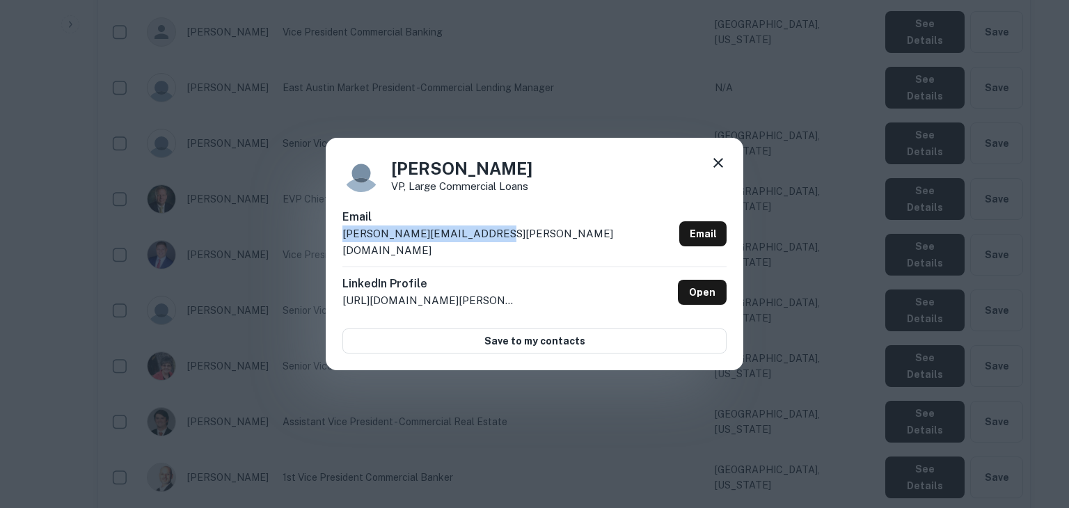
drag, startPoint x: 490, startPoint y: 237, endPoint x: 340, endPoint y: 241, distance: 150.3
click at [340, 241] on div "Teri Smith VP, Large Commercial Loans Email teri.smith@cadencebank.com Email Li…" at bounding box center [534, 254] width 417 height 232
click at [632, 396] on div "Teri Smith VP, Large Commercial Loans Email teri.smith@cadencebank.com Email Li…" at bounding box center [534, 254] width 1069 height 508
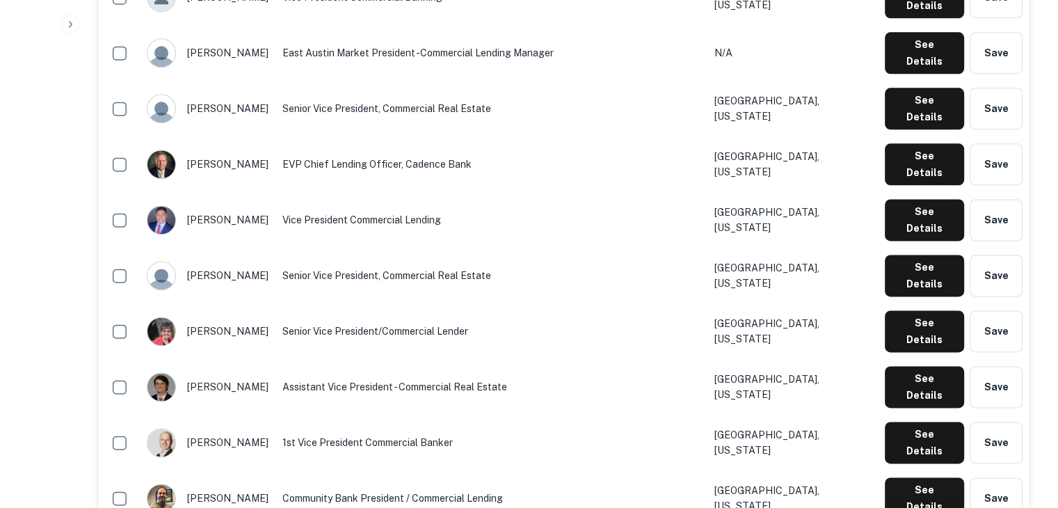
scroll to position [1799, 0]
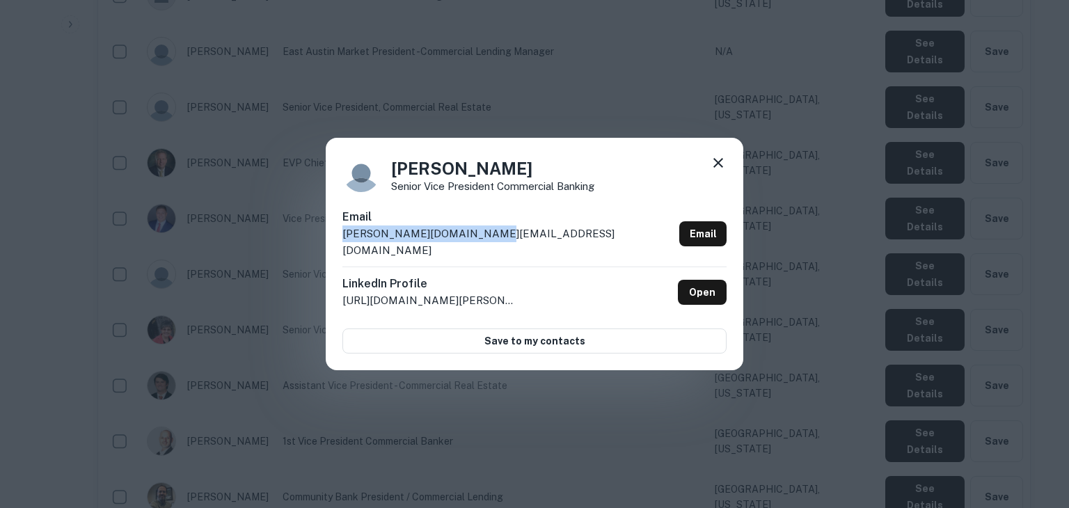
drag, startPoint x: 490, startPoint y: 236, endPoint x: 337, endPoint y: 246, distance: 153.4
click at [337, 246] on div "Tim Green Senior Vice President Commercial Banking Email tim.green@cadencebank.…" at bounding box center [534, 254] width 417 height 232
click at [868, 352] on div "Tim Green Senior Vice President Commercial Banking Email tim.green@cadencebank.…" at bounding box center [534, 254] width 1069 height 508
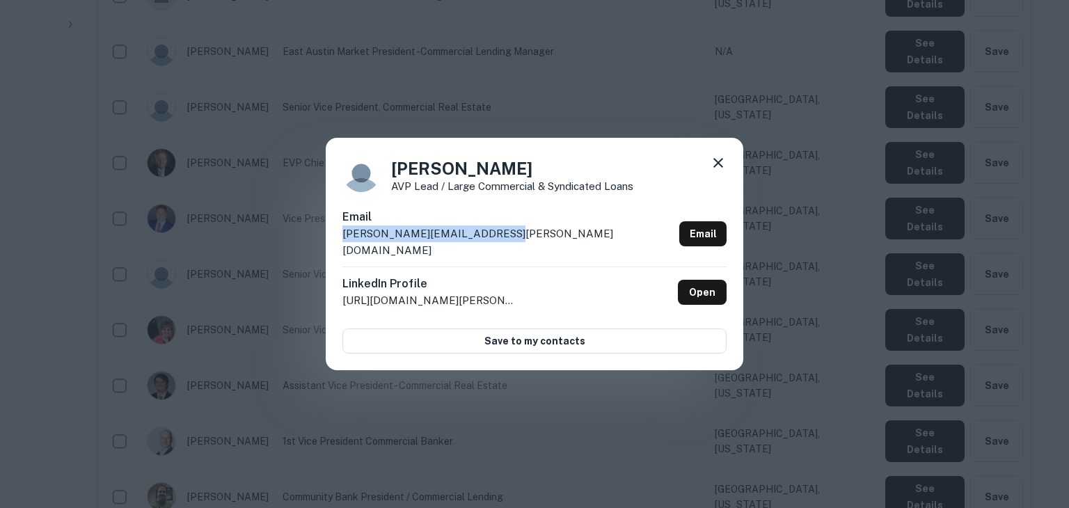
drag, startPoint x: 500, startPoint y: 238, endPoint x: 328, endPoint y: 255, distance: 172.0
click at [328, 255] on div "Tonya Grimes AVP Lead / Large Commercial & Syndicated Loans Email tonya.grimes@…" at bounding box center [534, 254] width 417 height 232
click at [646, 399] on div "Tonya Grimes AVP Lead / Large Commercial & Syndicated Loans Email tonya.grimes@…" at bounding box center [534, 254] width 1069 height 508
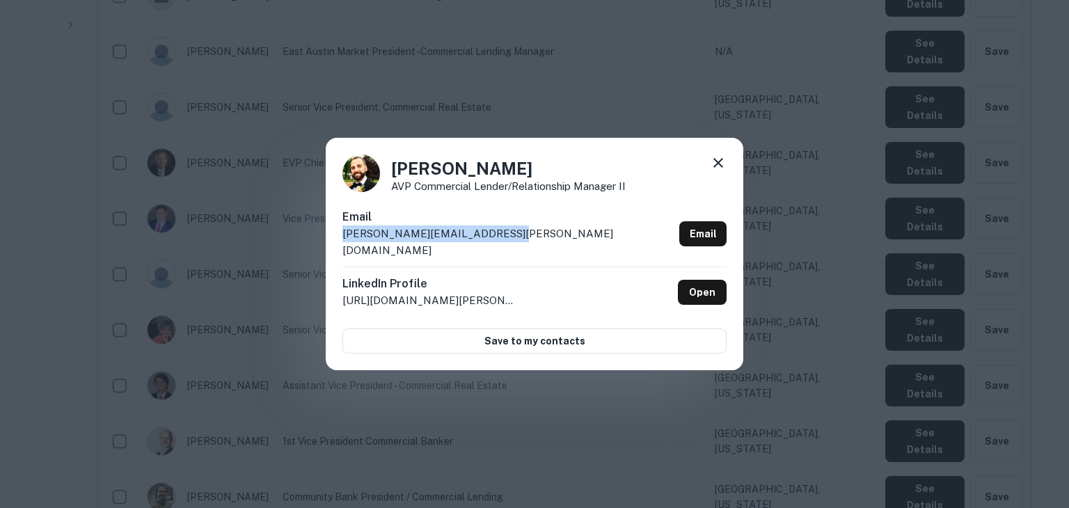
drag, startPoint x: 518, startPoint y: 240, endPoint x: 334, endPoint y: 238, distance: 183.7
click at [334, 238] on div "Tyler Adamson AVP Commercial Lender/Relationship Manager II Email tyler.adamson…" at bounding box center [534, 254] width 417 height 232
click at [669, 400] on div "Tyler Adamson AVP Commercial Lender/Relationship Manager II Email tyler.adamson…" at bounding box center [534, 254] width 1069 height 508
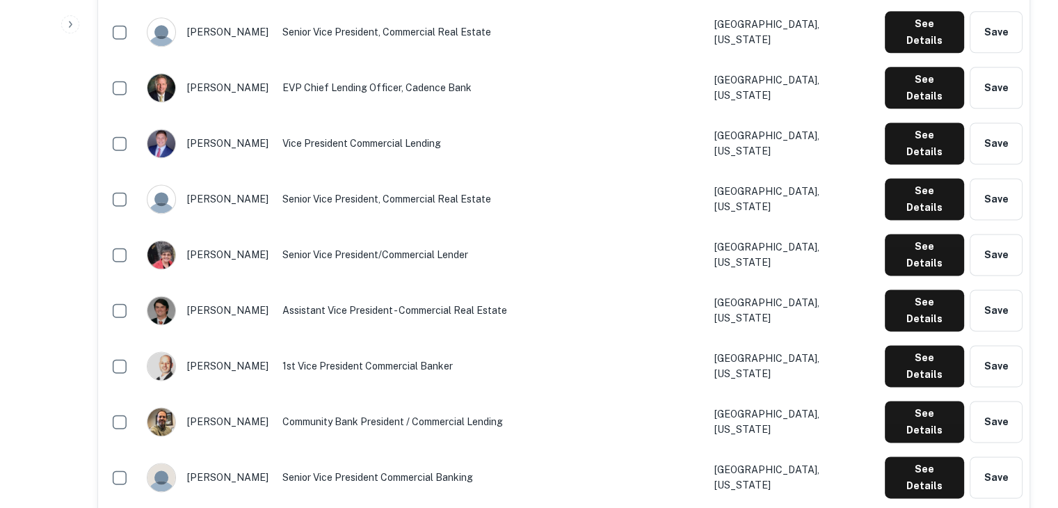
scroll to position [1890, 0]
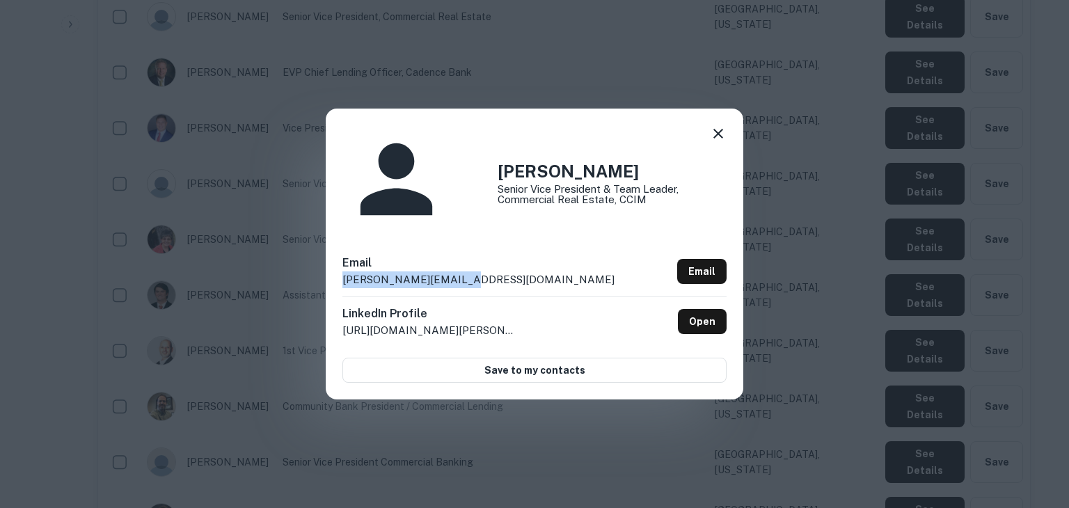
drag, startPoint x: 469, startPoint y: 240, endPoint x: 331, endPoint y: 251, distance: 138.2
click at [331, 251] on div "David Williamson Senior Vice President & Team Leader, Commercial Real Estate, C…" at bounding box center [534, 254] width 417 height 291
click at [760, 387] on div "David Williamson Senior Vice President & Team Leader, Commercial Real Estate, C…" at bounding box center [534, 254] width 1069 height 508
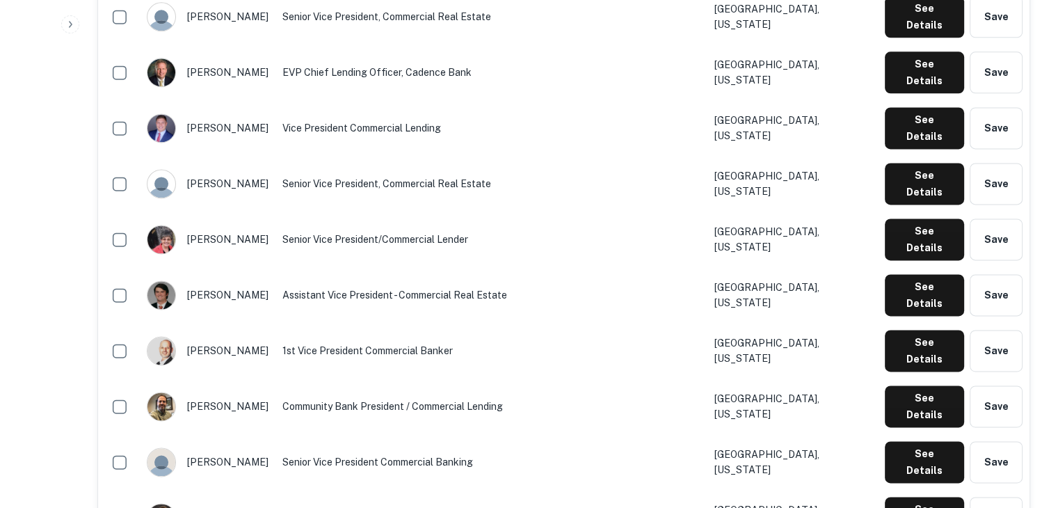
scroll to position [1947, 0]
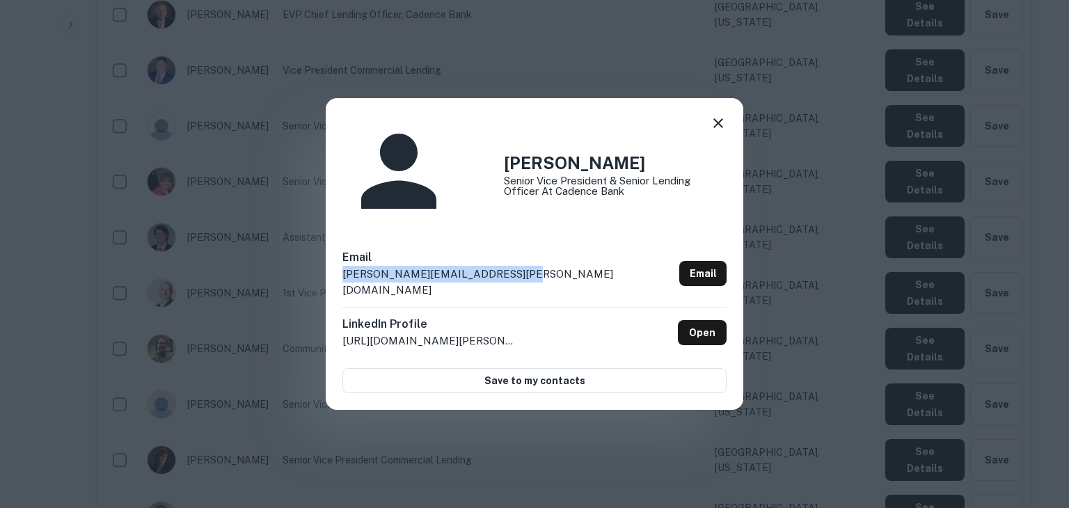
drag, startPoint x: 532, startPoint y: 234, endPoint x: 337, endPoint y: 243, distance: 195.0
click at [337, 243] on div "James Alexander Senior Vice President & Senior Lending Officer at Cadence Bank …" at bounding box center [534, 254] width 417 height 312
click at [652, 390] on div "James Alexander Senior Vice President & Senior Lending Officer at Cadence Bank …" at bounding box center [534, 254] width 1069 height 508
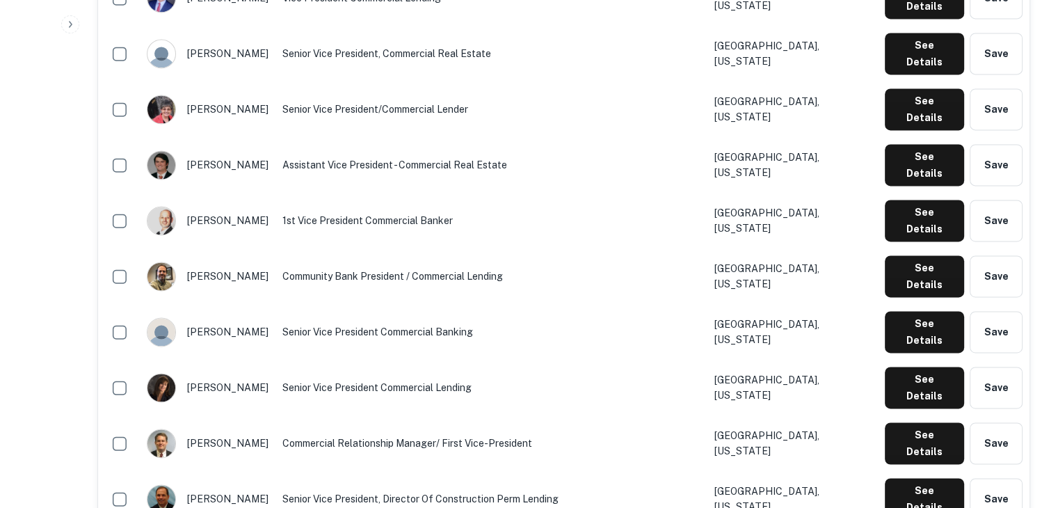
scroll to position [2022, 0]
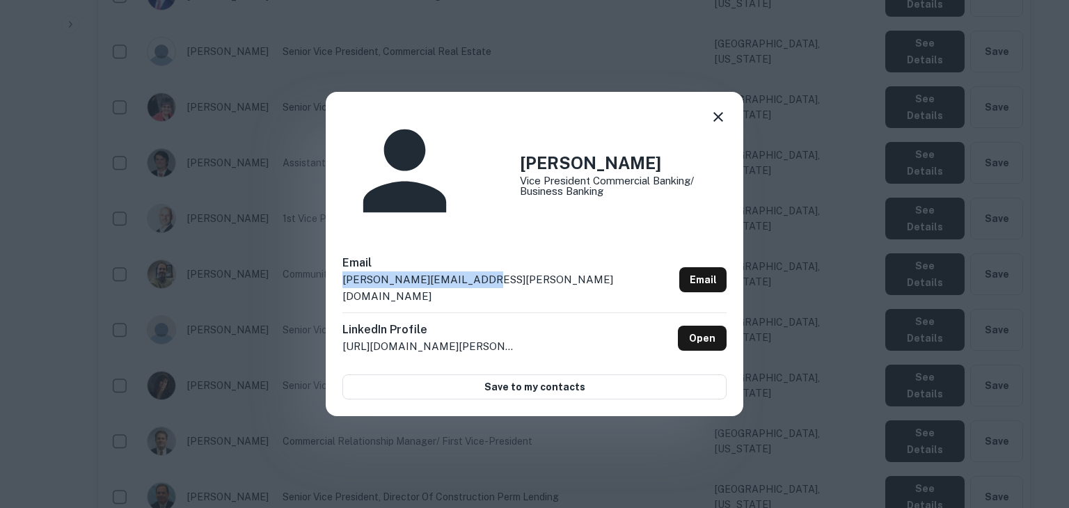
drag, startPoint x: 479, startPoint y: 233, endPoint x: 480, endPoint y: 248, distance: 15.4
click at [480, 255] on div "Email james.parker@statebt.com Email" at bounding box center [534, 284] width 384 height 58
click at [676, 385] on div "James Parker Vice President Commercial Banking/ Business Banking Email james.pa…" at bounding box center [534, 254] width 1069 height 508
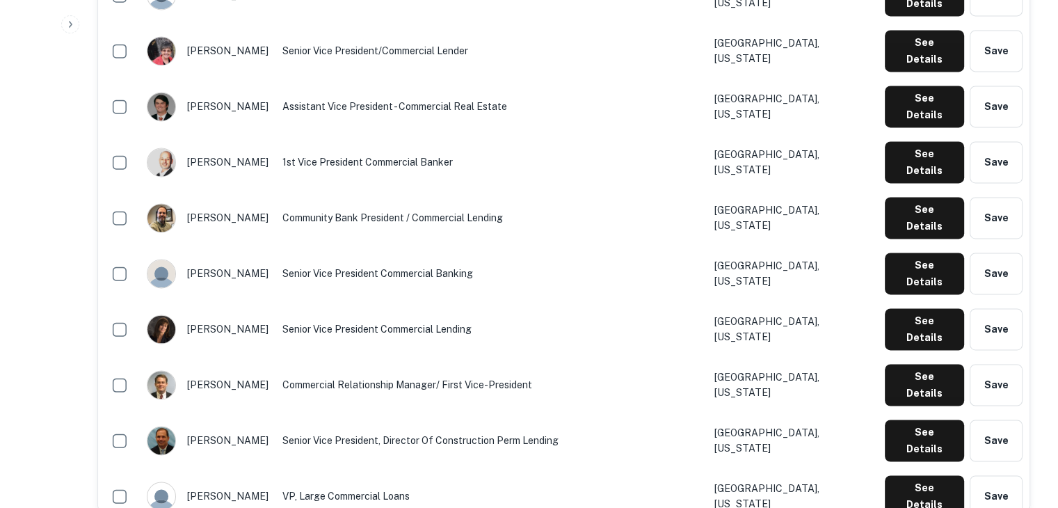
scroll to position [2079, 0]
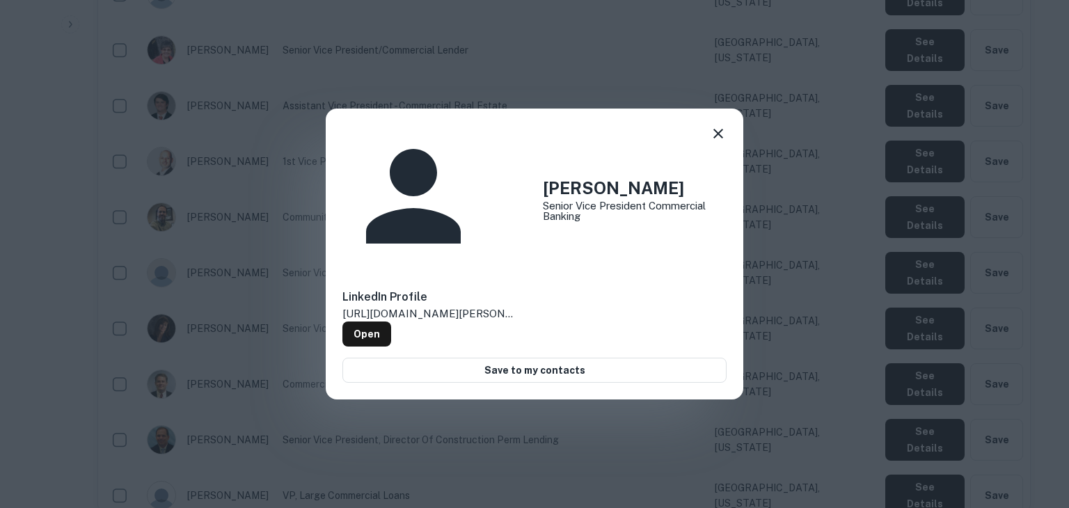
click at [943, 314] on div "Ryan Vance Senior Vice President Commercial Banking LinkedIn Profile http://www…" at bounding box center [534, 254] width 1069 height 508
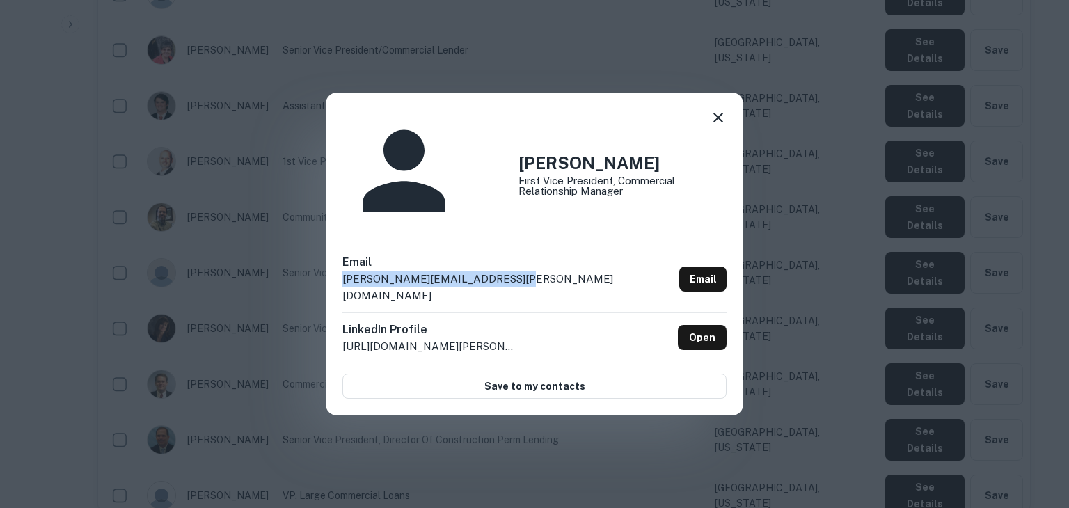
drag, startPoint x: 517, startPoint y: 237, endPoint x: 342, endPoint y: 235, distance: 175.3
click at [342, 235] on div "Sara Alexander First Vice President, Commercial Relationship Manager Email sara…" at bounding box center [534, 254] width 417 height 323
click at [856, 381] on div "Sara Alexander First Vice President, Commercial Relationship Manager Email sara…" at bounding box center [534, 254] width 1069 height 508
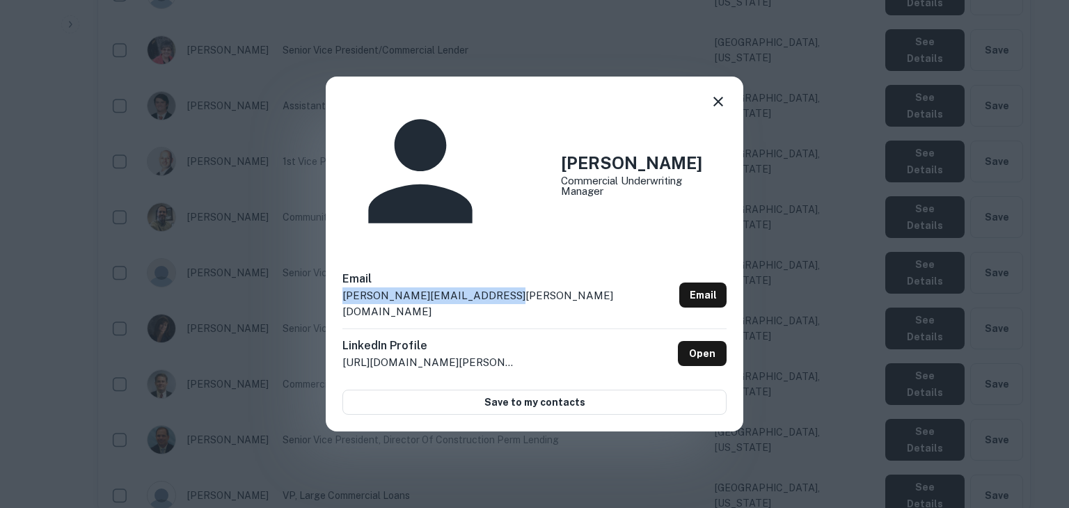
drag, startPoint x: 513, startPoint y: 243, endPoint x: 332, endPoint y: 247, distance: 180.9
click at [332, 247] on div "Adam Pickens Commercial Underwriting Manager Email adam.pickens@cadencebank.com…" at bounding box center [534, 254] width 417 height 355
drag, startPoint x: 751, startPoint y: 415, endPoint x: 843, endPoint y: 443, distance: 96.6
click at [843, 443] on div "Adam Pickens Commercial Underwriting Manager Email adam.pickens@cadencebank.com…" at bounding box center [534, 254] width 1069 height 508
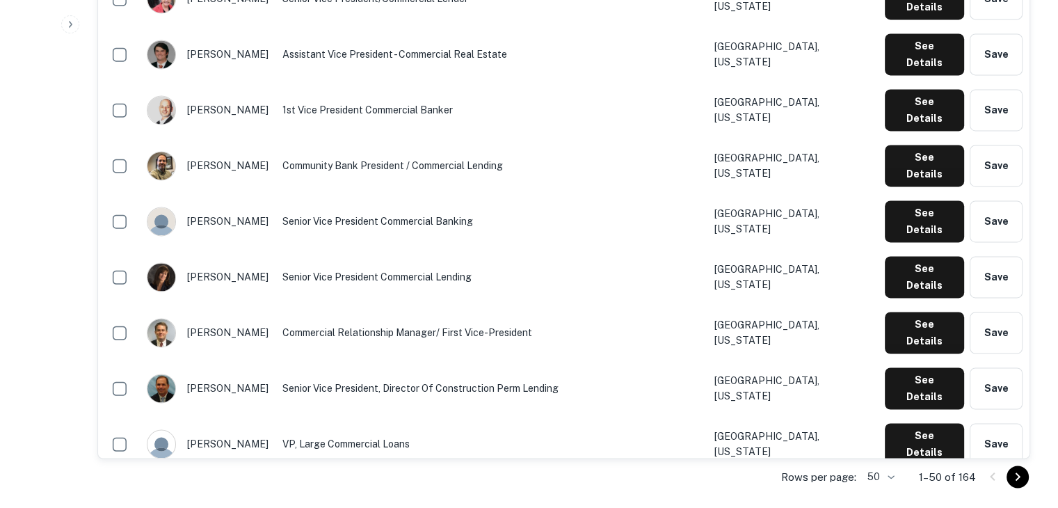
scroll to position [2140, 0]
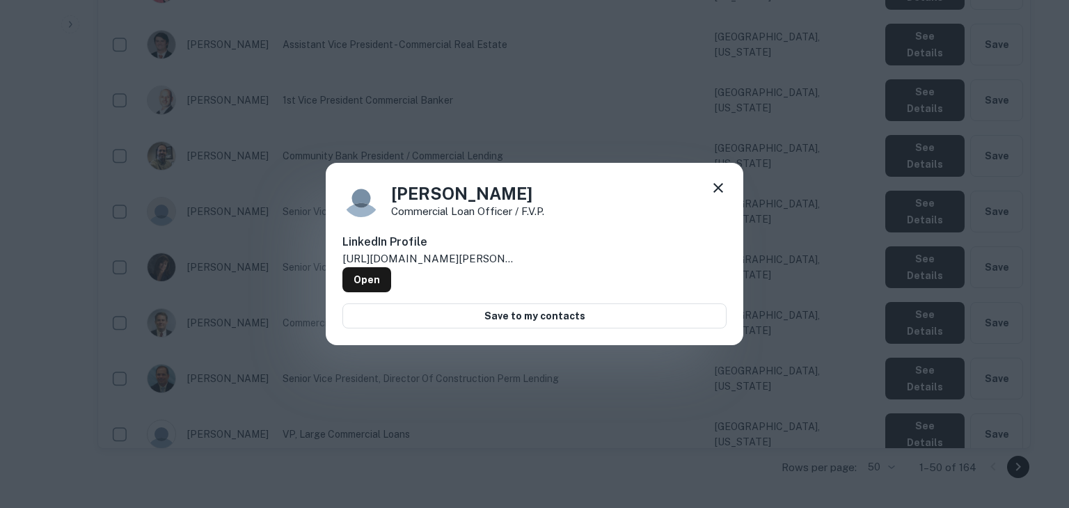
click at [943, 419] on div "Brock Wooldridge Commercial Loan Officer / F.V.P. LinkedIn Profile http://www.l…" at bounding box center [534, 254] width 1069 height 508
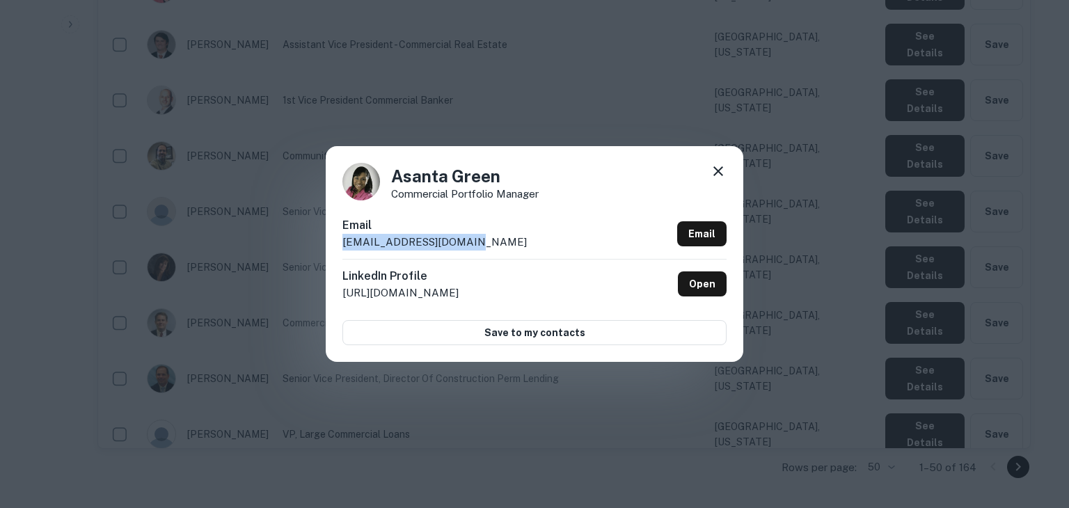
drag, startPoint x: 479, startPoint y: 245, endPoint x: 372, endPoint y: 230, distance: 107.5
click at [372, 230] on div "Email asanta@cadencebank.com Email" at bounding box center [534, 238] width 384 height 42
click at [718, 168] on icon at bounding box center [718, 171] width 17 height 17
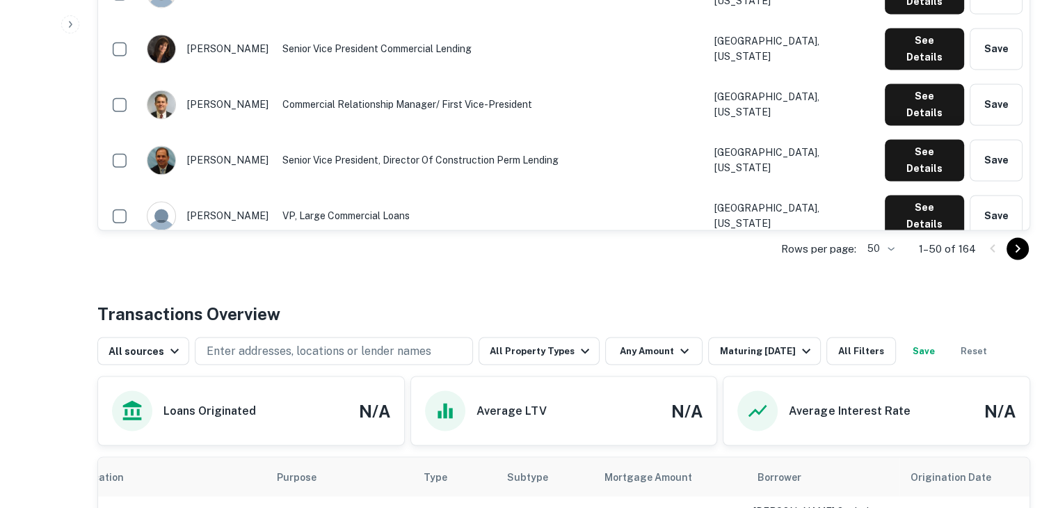
scroll to position [2363, 0]
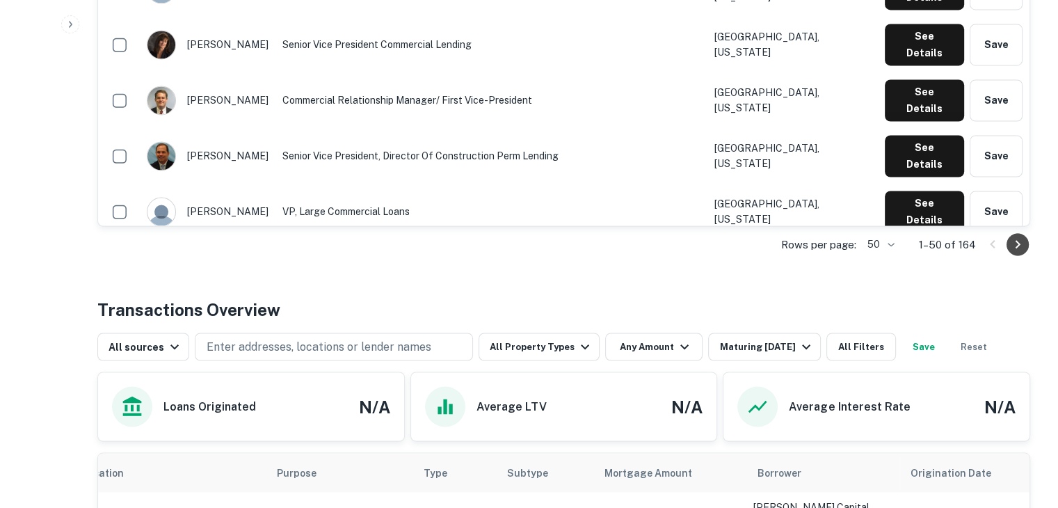
click at [1016, 242] on icon "Go to next page" at bounding box center [1017, 244] width 17 height 17
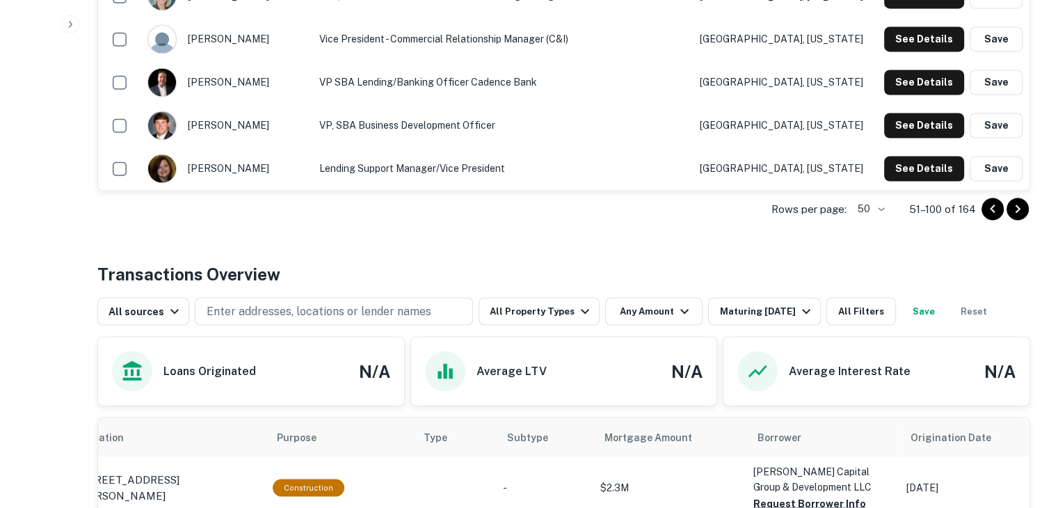
scroll to position [2399, 0]
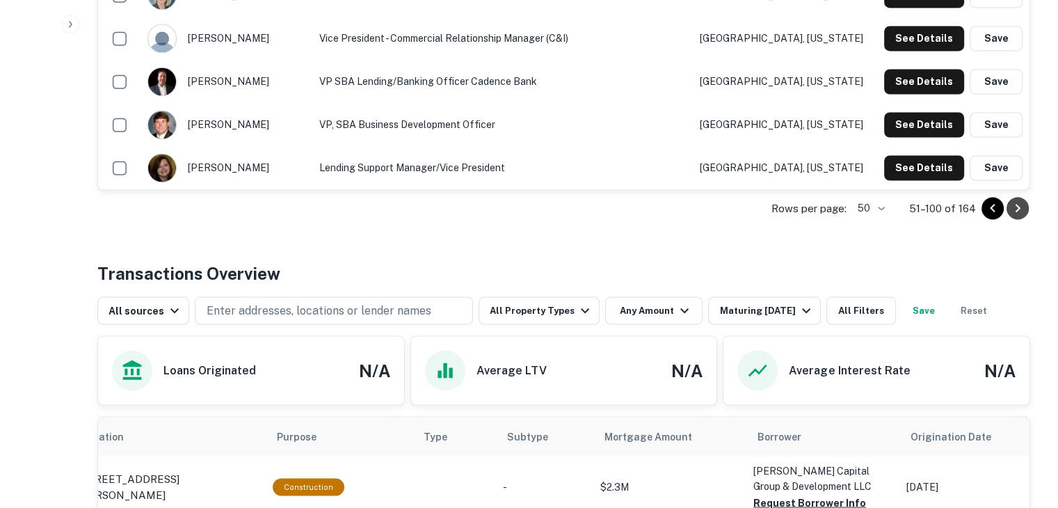
click at [1014, 207] on icon "Go to next page" at bounding box center [1017, 208] width 17 height 17
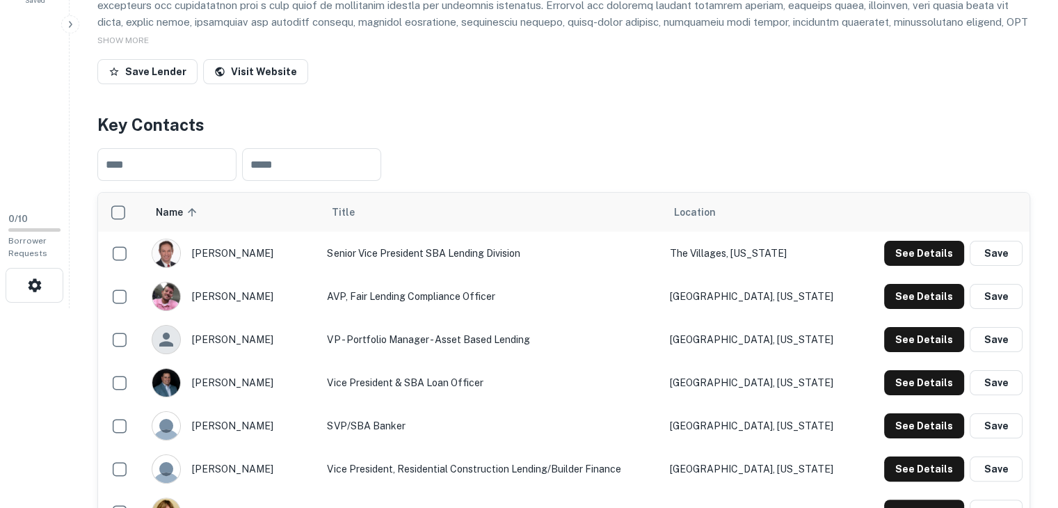
scroll to position [200, 0]
click at [926, 243] on button "See Details" at bounding box center [924, 252] width 80 height 25
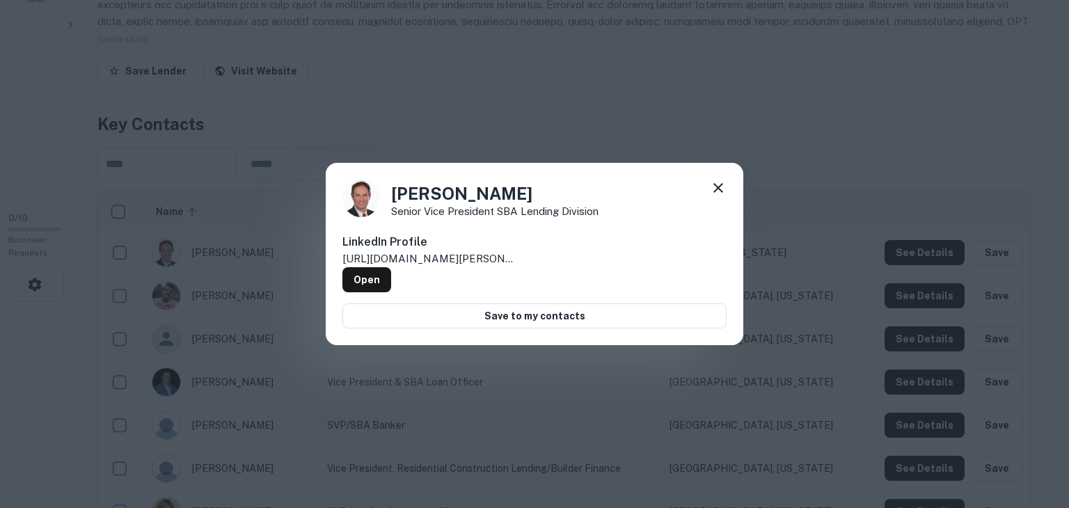
click at [934, 259] on div "Jim Brown Senior Vice President SBA Lending Division LinkedIn Profile http://ww…" at bounding box center [534, 254] width 1069 height 508
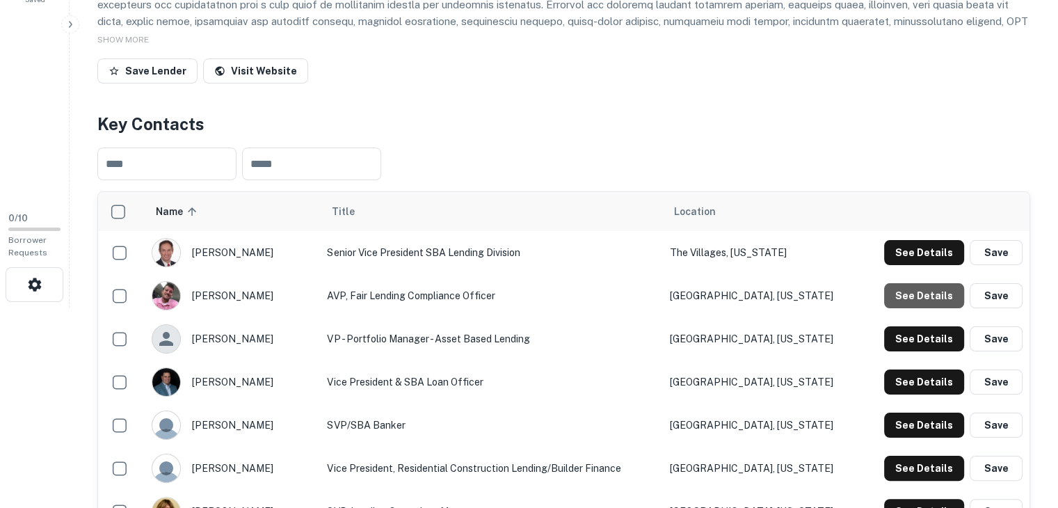
click at [932, 285] on button "See Details" at bounding box center [924, 295] width 80 height 25
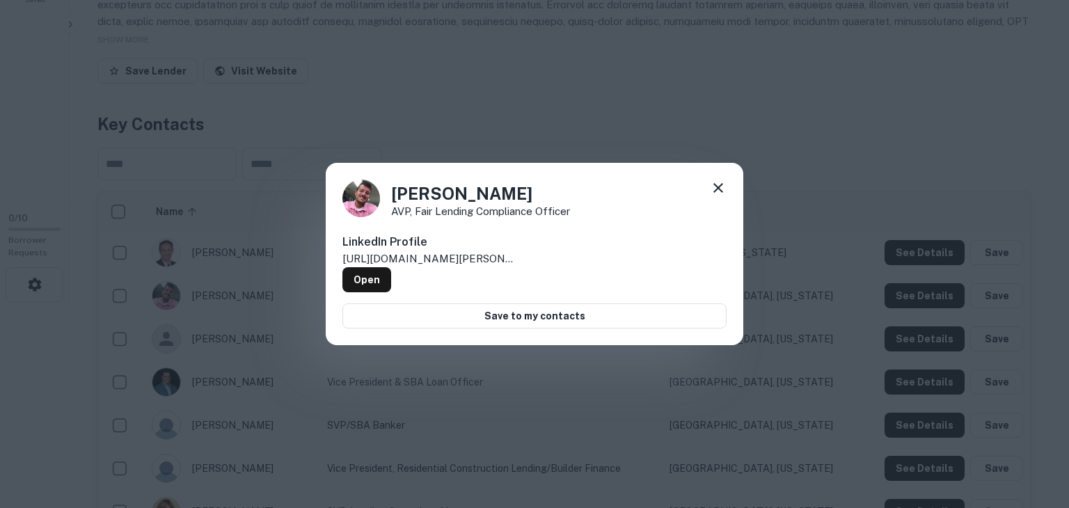
click at [932, 285] on div "Jonathan Ramsey AVP, Fair Lending Compliance Officer LinkedIn Profile http://ww…" at bounding box center [534, 254] width 1069 height 508
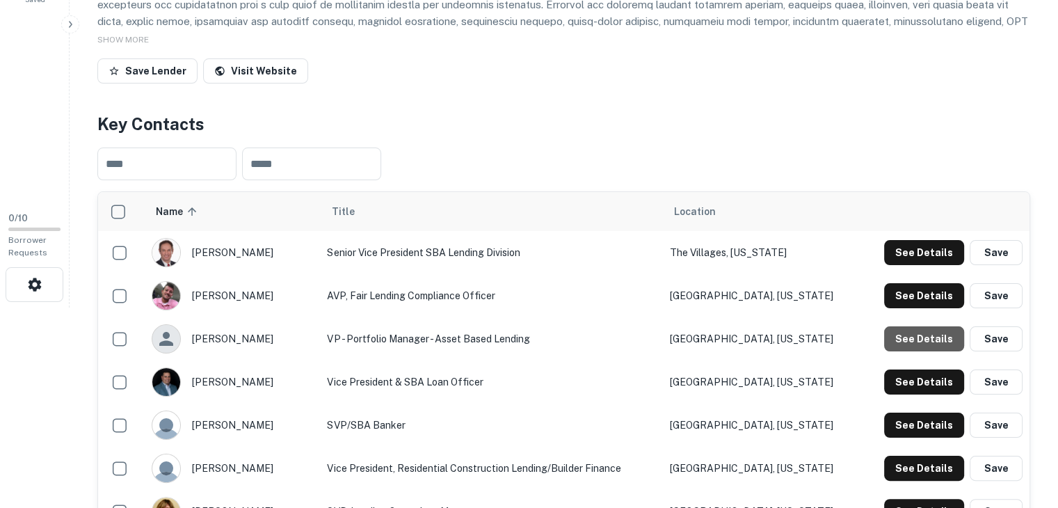
click at [928, 337] on button "See Details" at bounding box center [924, 338] width 80 height 25
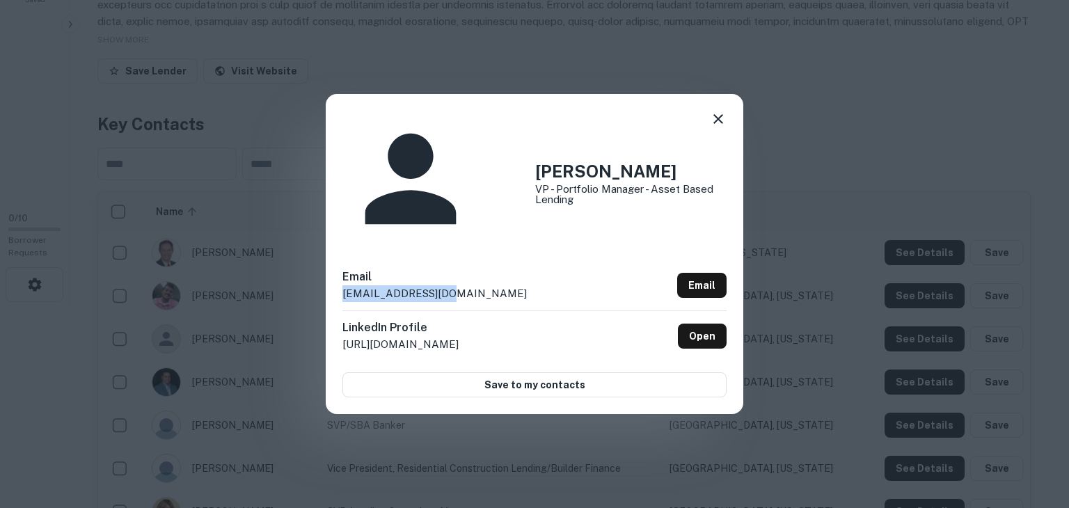
drag, startPoint x: 456, startPoint y: 239, endPoint x: 337, endPoint y: 238, distance: 119.0
click at [337, 238] on div "Mostafa Aly VP - Portfolio Manager - Asset Based Lending Email ma@cadencebank.c…" at bounding box center [534, 253] width 417 height 319
click at [793, 376] on div "Mostafa Aly VP - Portfolio Manager - Asset Based Lending Email ma@cadencebank.c…" at bounding box center [534, 254] width 1069 height 508
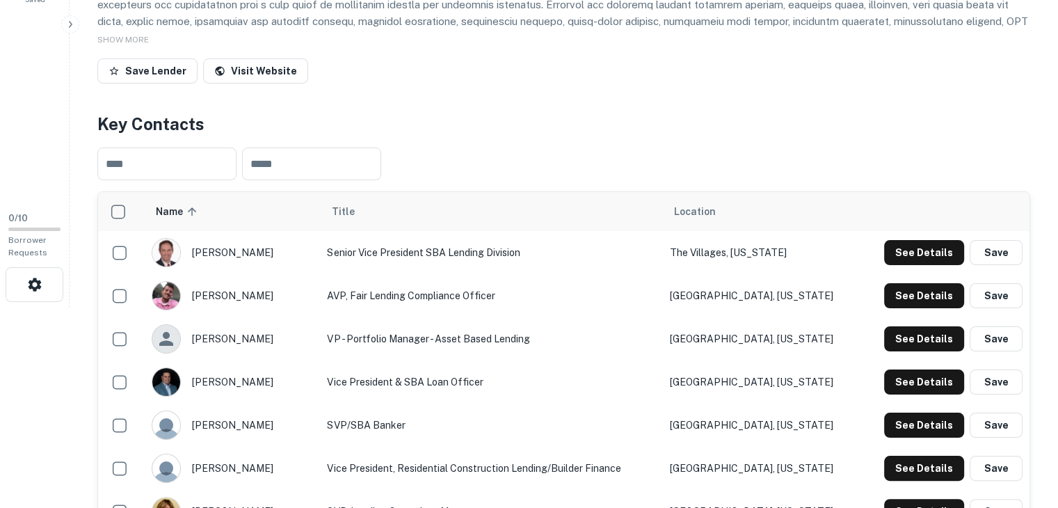
click at [906, 385] on button "See Details" at bounding box center [924, 381] width 80 height 25
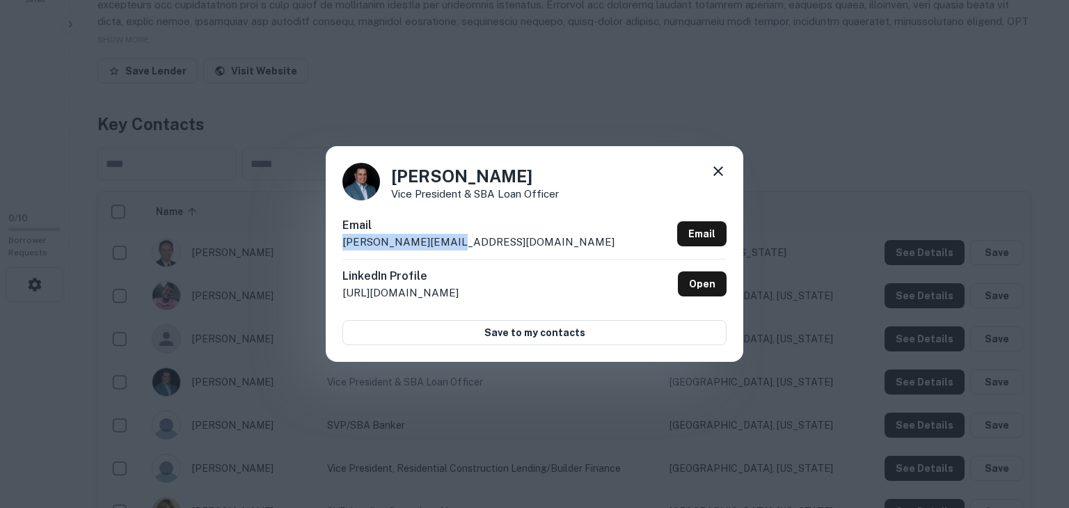
drag, startPoint x: 450, startPoint y: 235, endPoint x: 327, endPoint y: 243, distance: 123.4
click at [327, 243] on div "Piero Rossi Vice President & SBA Loan Officer Email piero.rossi@bxs.com Email L…" at bounding box center [534, 254] width 417 height 216
click at [820, 371] on div "Piero Rossi Vice President & SBA Loan Officer Email piero.rossi@bxs.com Email L…" at bounding box center [534, 254] width 1069 height 508
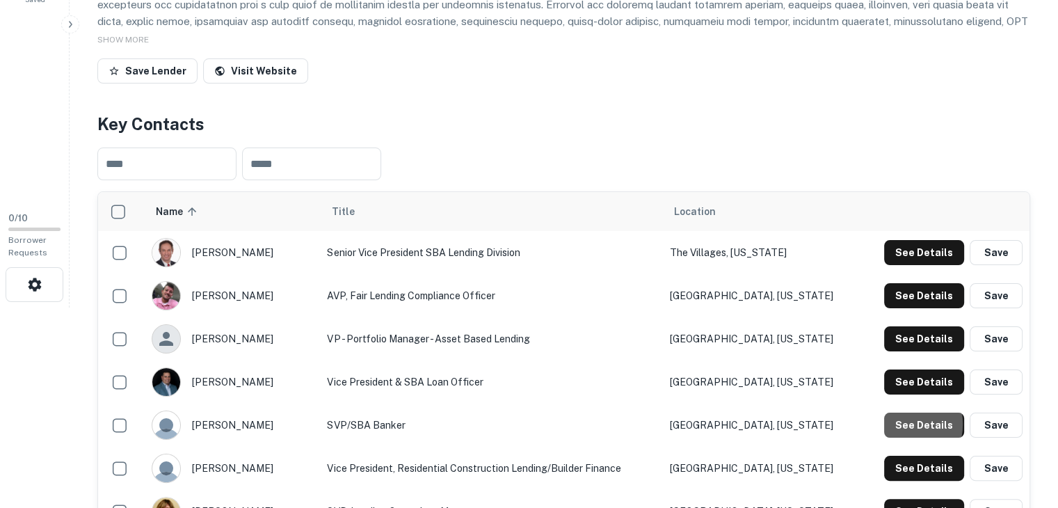
click at [902, 423] on button "See Details" at bounding box center [924, 425] width 80 height 25
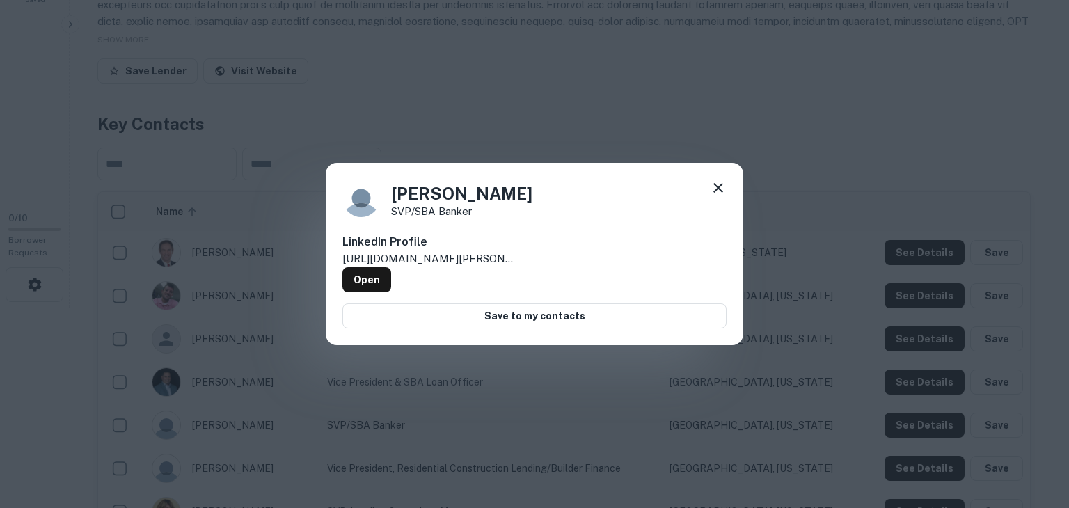
click at [906, 418] on div "Ruby Lalani SVP/SBA Banker LinkedIn Profile http://www.linkedin.com/in/ruby-lal…" at bounding box center [534, 254] width 1069 height 508
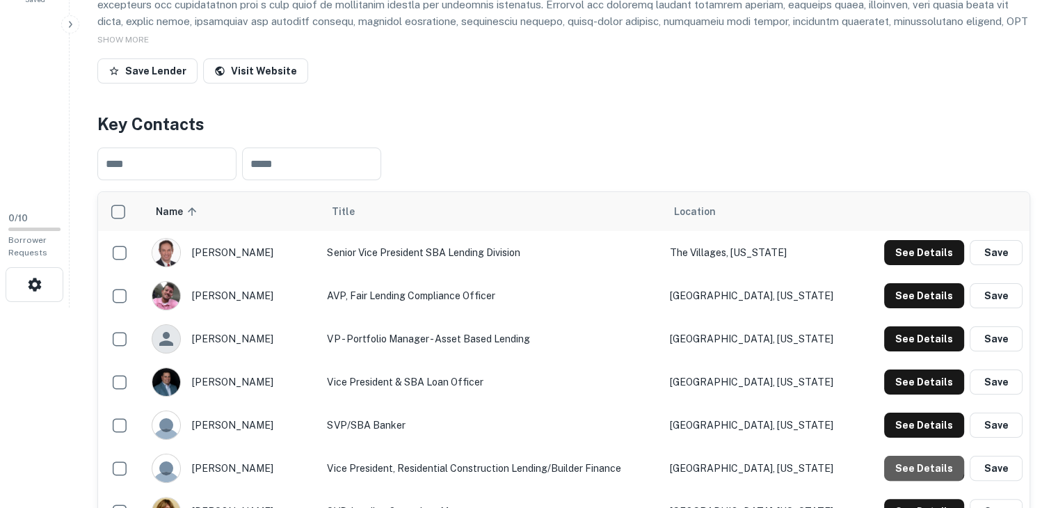
click at [920, 461] on button "See Details" at bounding box center [924, 468] width 80 height 25
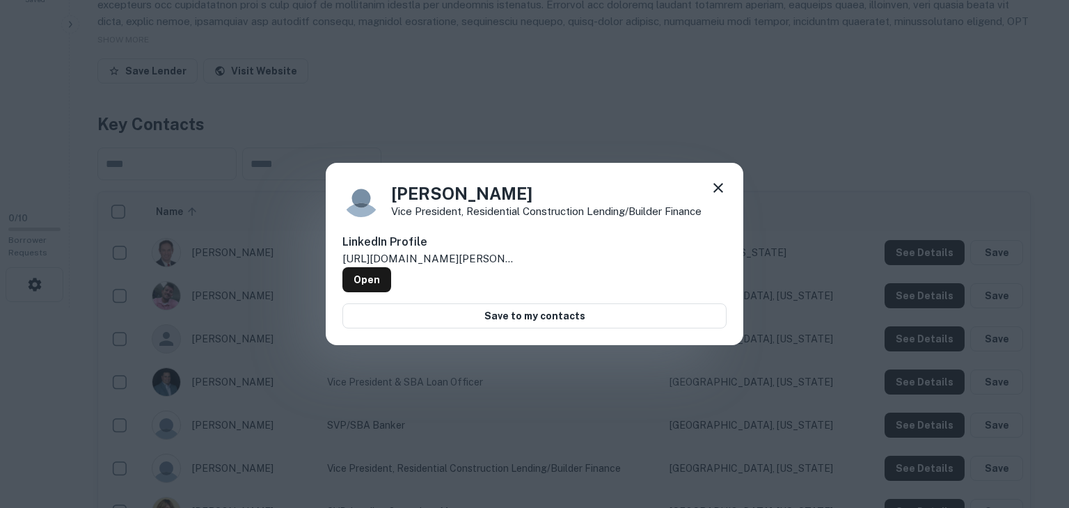
click at [920, 461] on div "Ryan Davis Vice President, Residential Construction Lending/Builder Finance Lin…" at bounding box center [534, 254] width 1069 height 508
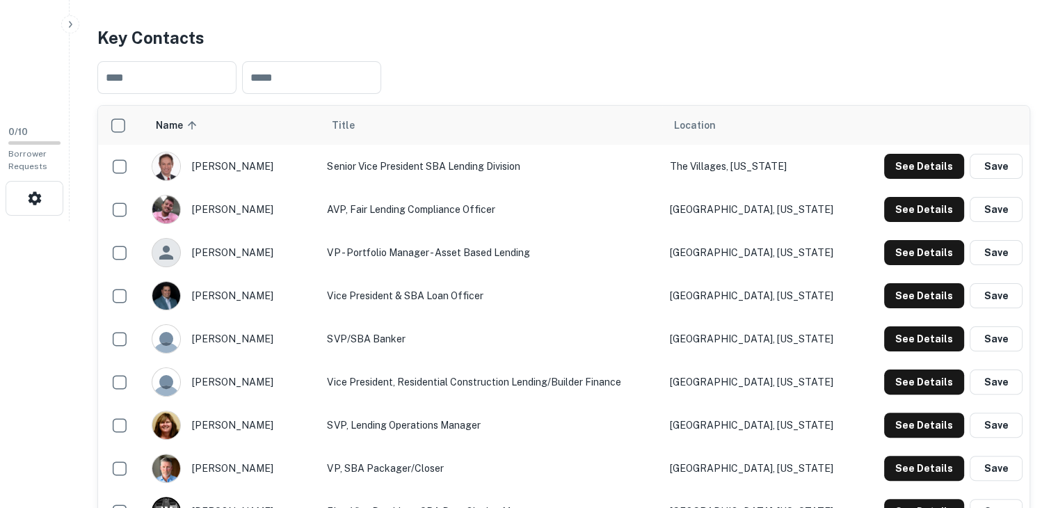
scroll to position [289, 0]
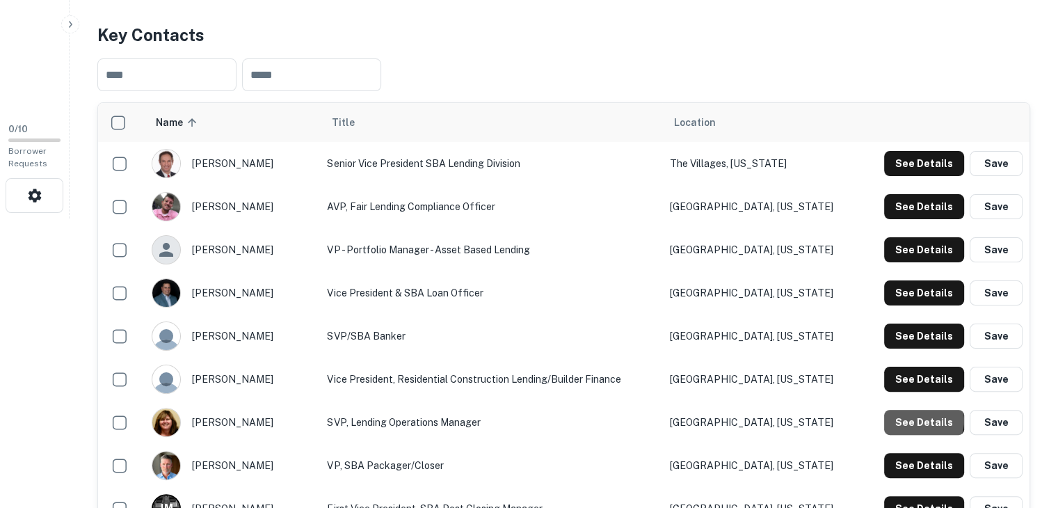
click at [925, 419] on button "See Details" at bounding box center [924, 422] width 80 height 25
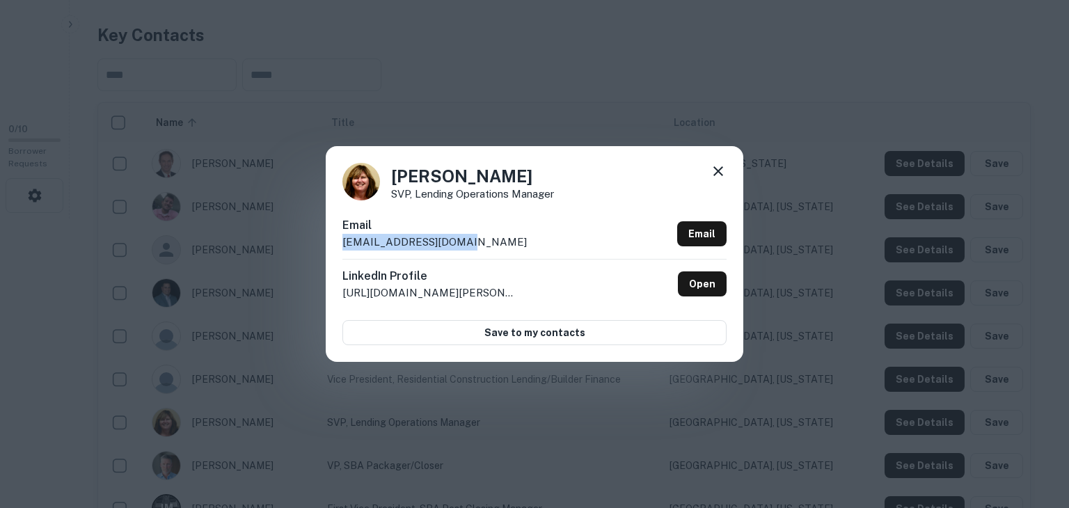
drag, startPoint x: 475, startPoint y: 243, endPoint x: 319, endPoint y: 241, distance: 155.8
click at [319, 241] on div "Sherrie Wise SVP, Lending Operations Manager Email swise@johnsonbank.com Email …" at bounding box center [534, 254] width 1069 height 508
click at [824, 358] on div "Sherrie Wise SVP, Lending Operations Manager Email swise@johnsonbank.com Email …" at bounding box center [534, 254] width 1069 height 508
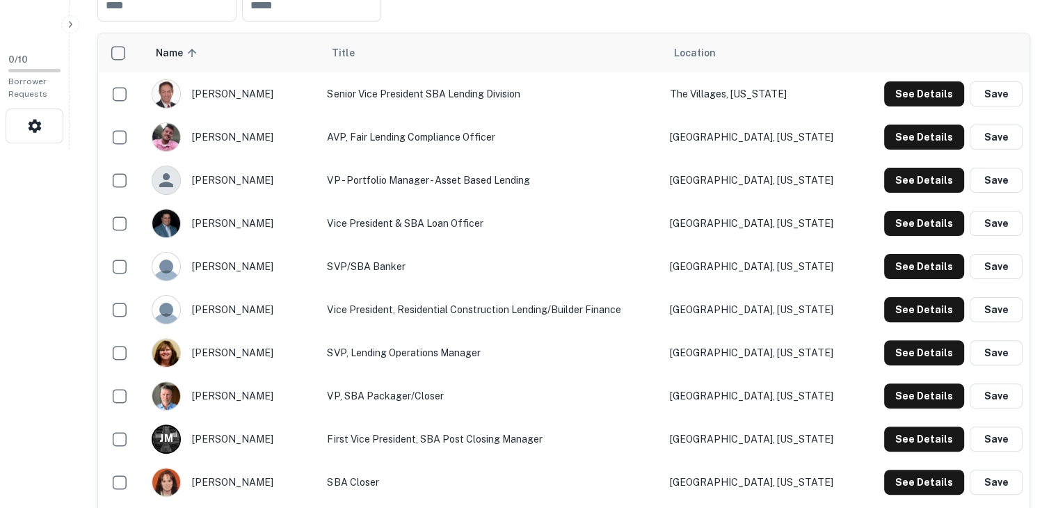
scroll to position [359, 0]
click at [918, 397] on button "See Details" at bounding box center [924, 395] width 80 height 25
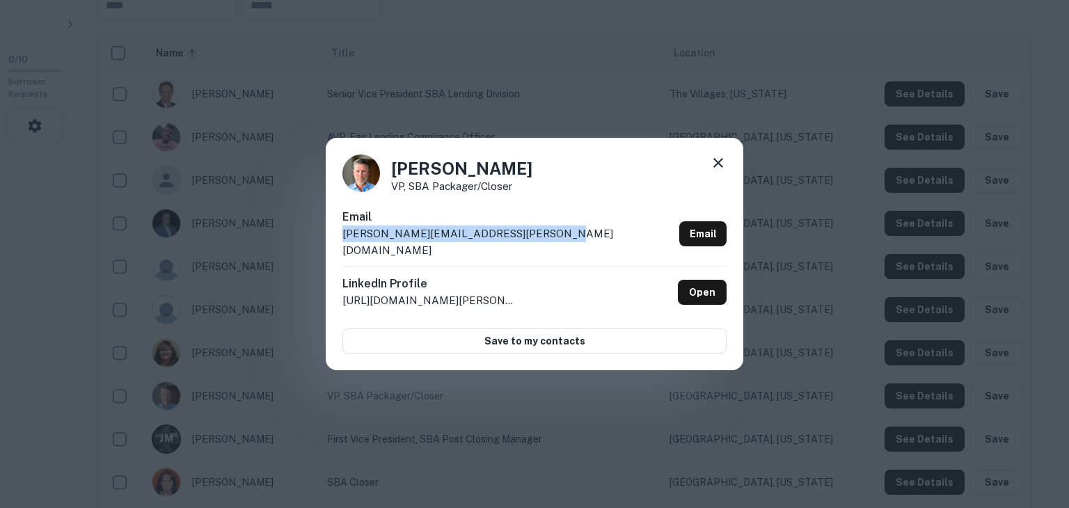
drag, startPoint x: 554, startPoint y: 246, endPoint x: 339, endPoint y: 241, distance: 215.7
click at [339, 241] on div "Stephen Schlotterbeck VP, SBA Packager/Closer Email stephen.schlotterbeck@caden…" at bounding box center [534, 254] width 417 height 232
click at [651, 407] on div "Stephen Schlotterbeck VP, SBA Packager/Closer Email stephen.schlotterbeck@caden…" at bounding box center [534, 254] width 1069 height 508
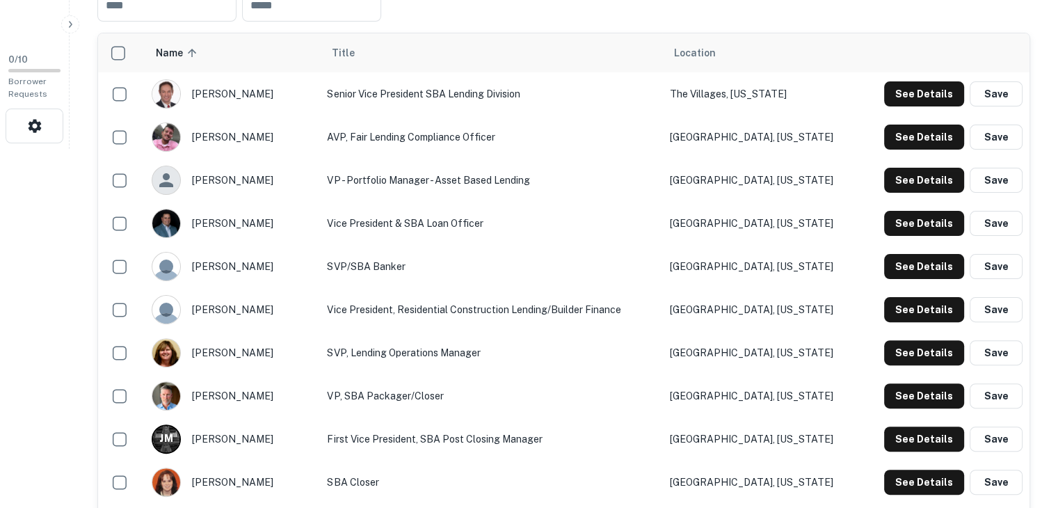
scroll to position [422, 0]
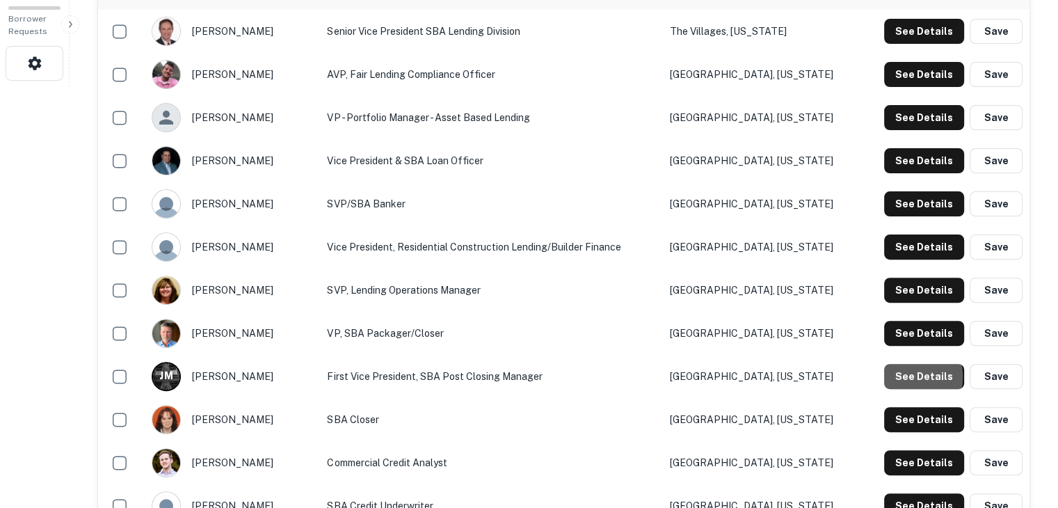
click at [904, 376] on button "See Details" at bounding box center [924, 376] width 80 height 25
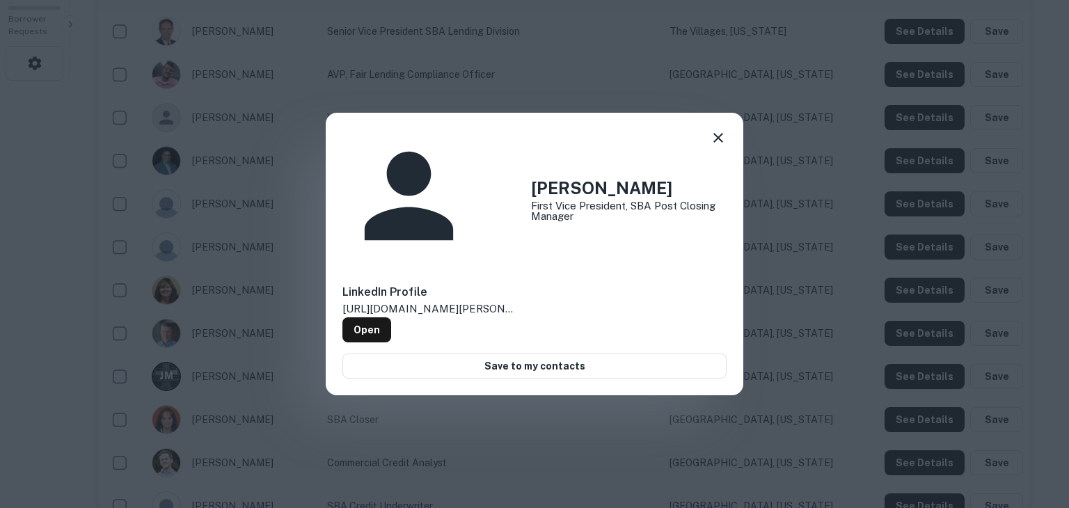
click at [904, 376] on div "Julie McCaulley First Vice President, SBA Post Closing Manager LinkedIn Profile…" at bounding box center [534, 254] width 1069 height 508
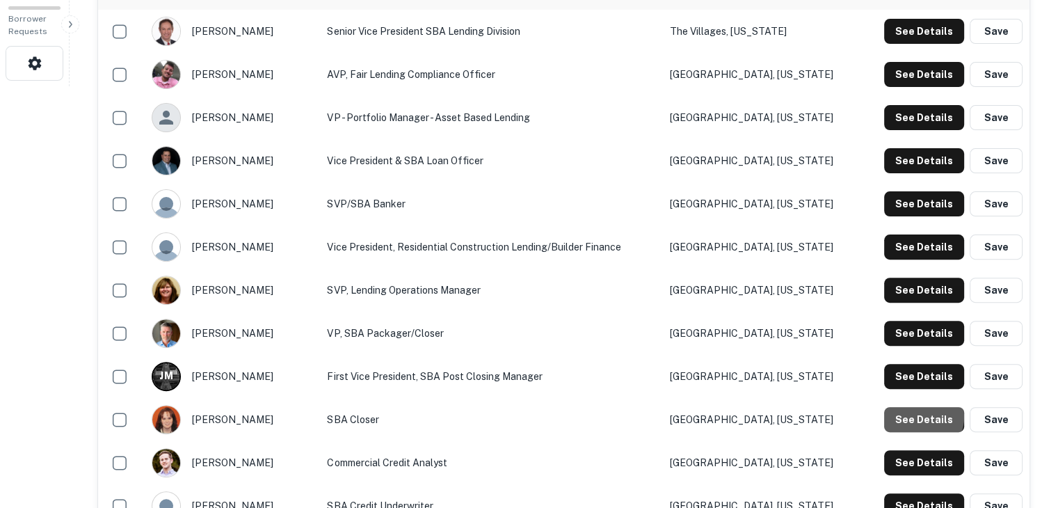
click at [918, 416] on button "See Details" at bounding box center [924, 419] width 80 height 25
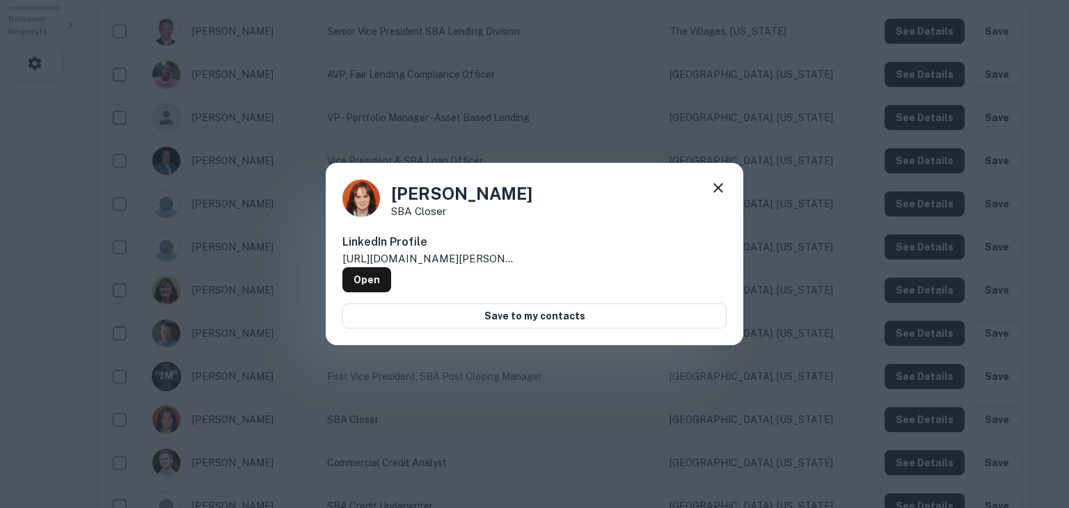
click at [918, 416] on div "Angela Eubanks SBA Closer LinkedIn Profile http://www.linkedin.com/in/angela-eu…" at bounding box center [534, 254] width 1069 height 508
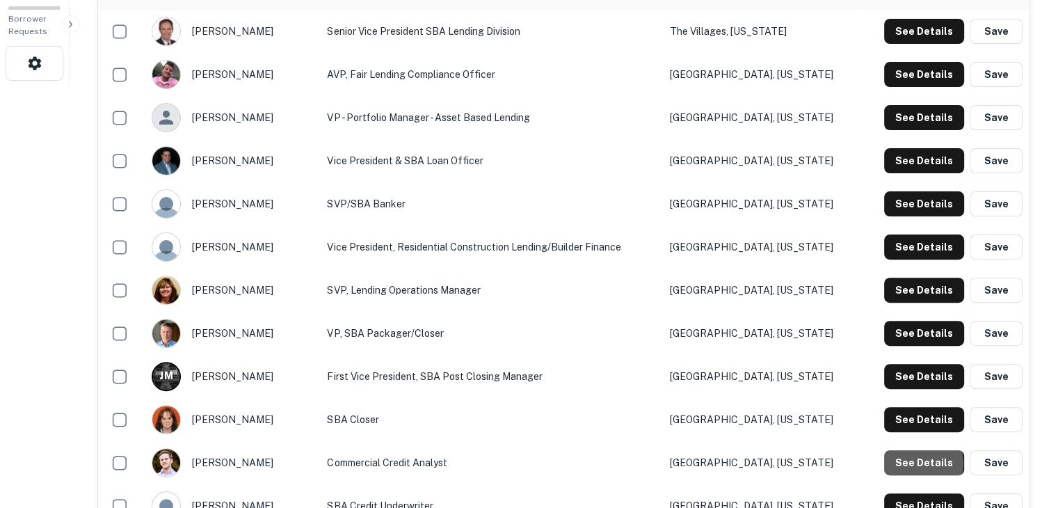
click at [917, 463] on button "See Details" at bounding box center [924, 462] width 80 height 25
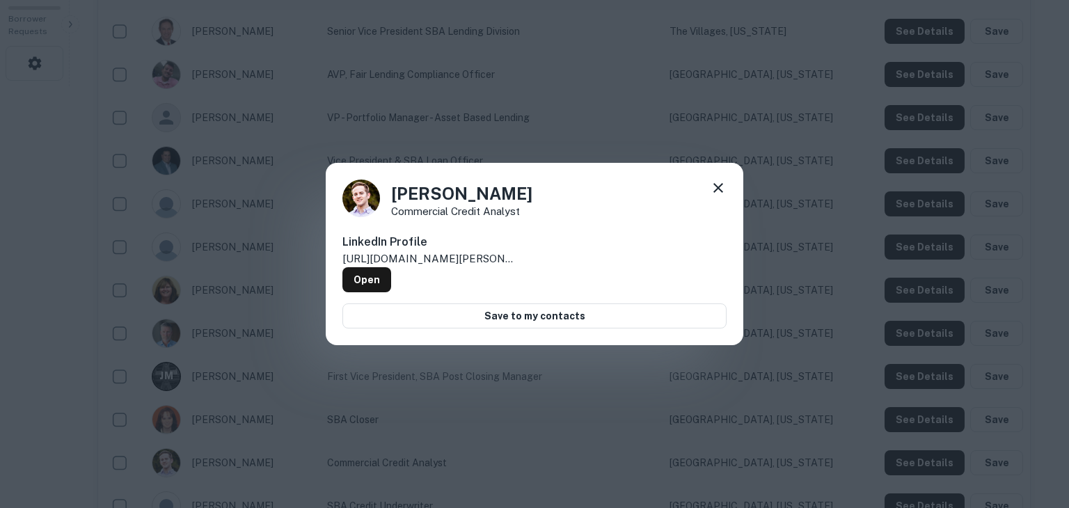
click at [917, 463] on div "Austin Hatch Commercial Credit Analyst LinkedIn Profile http://www.linkedin.com…" at bounding box center [534, 254] width 1069 height 508
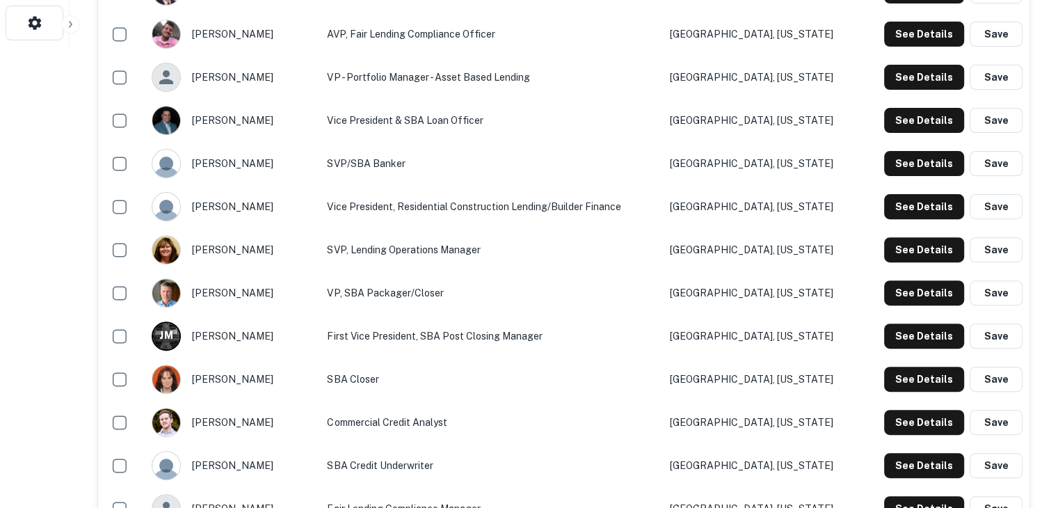
scroll to position [463, 0]
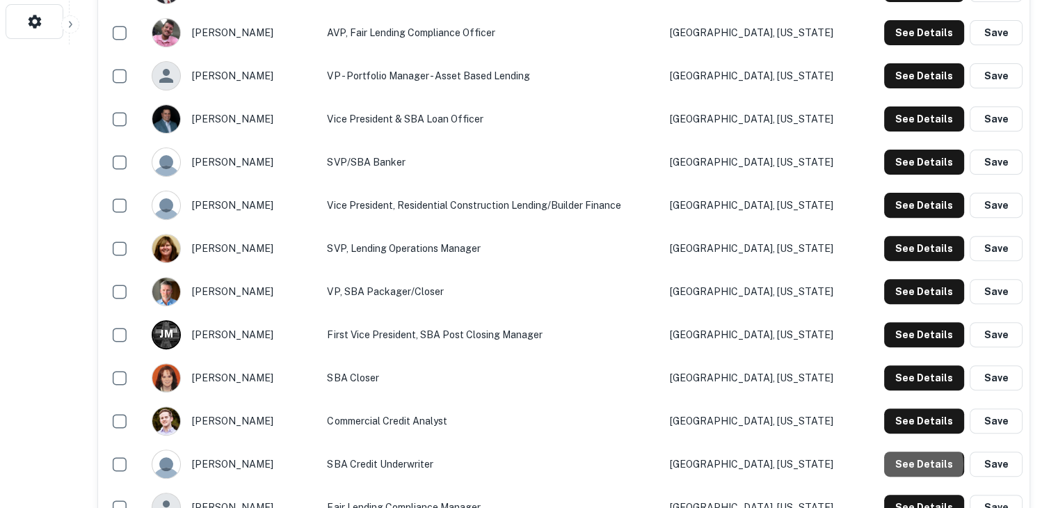
click at [923, 463] on button "See Details" at bounding box center [924, 464] width 80 height 25
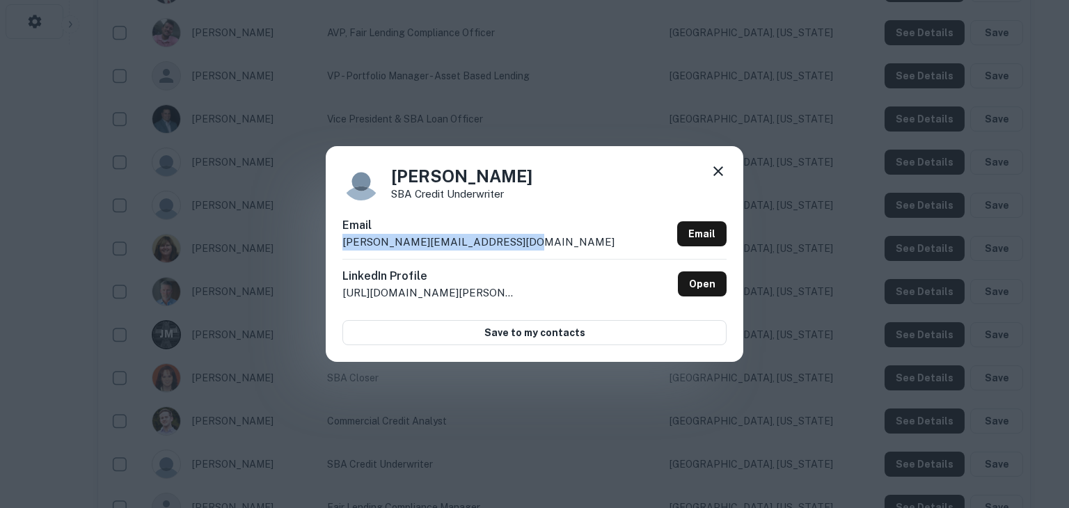
drag, startPoint x: 520, startPoint y: 237, endPoint x: 337, endPoint y: 239, distance: 183.0
click at [337, 239] on div "Chris Rey SBA Credit Underwriter Email christopher.rey@cadencebank.com Email Li…" at bounding box center [534, 254] width 417 height 216
click at [679, 421] on div "Chris Rey SBA Credit Underwriter Email christopher.rey@cadencebank.com Email Li…" at bounding box center [534, 254] width 1069 height 508
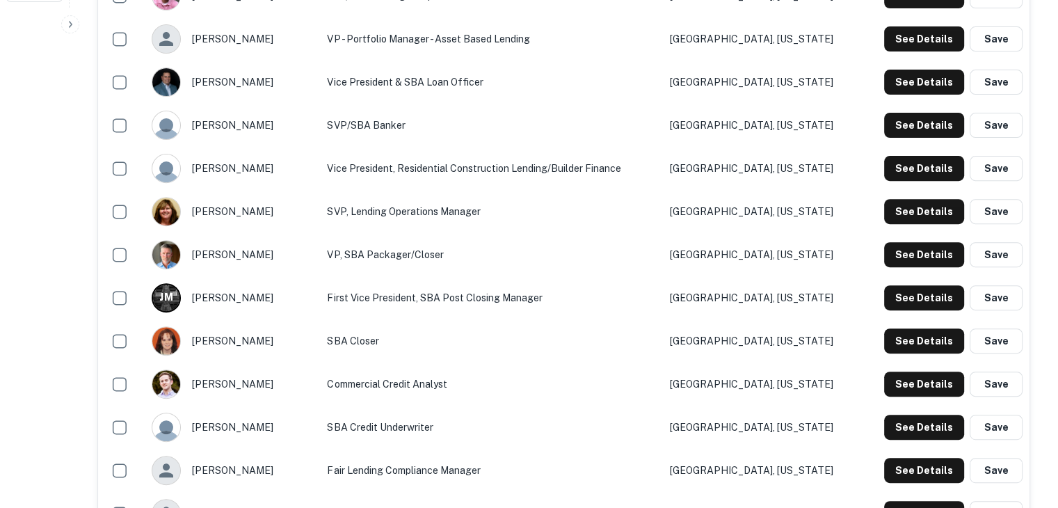
scroll to position [529, 0]
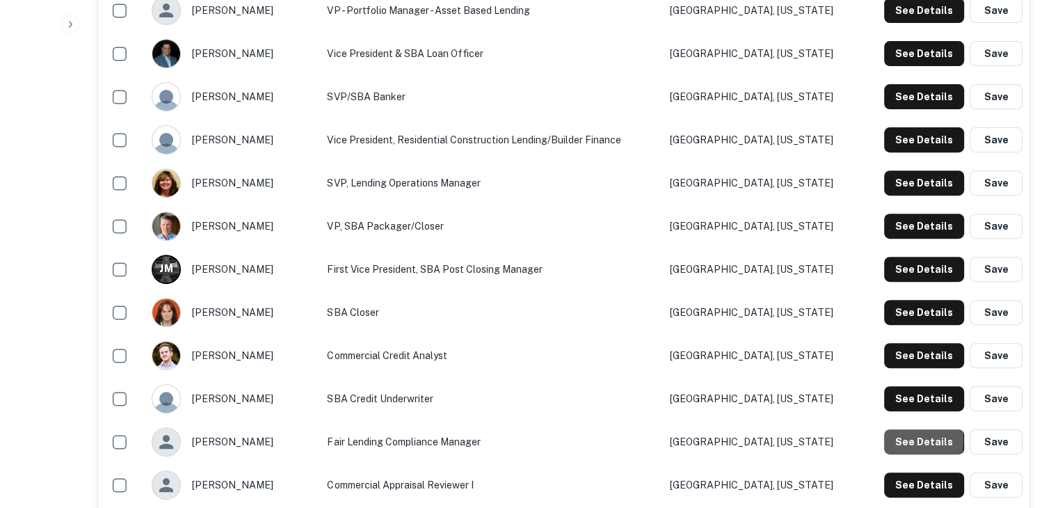
click at [904, 440] on button "See Details" at bounding box center [924, 441] width 80 height 25
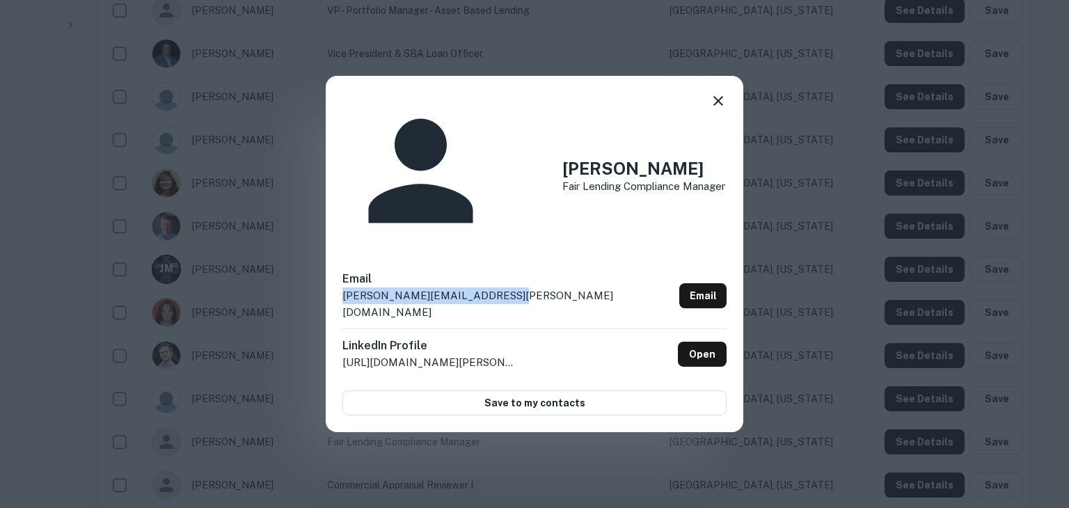
drag, startPoint x: 522, startPoint y: 247, endPoint x: 327, endPoint y: 246, distance: 194.8
click at [327, 246] on div "Cindy Roberts Fair Lending Compliance Manager Email cindy.roberts@cadencebank.c…" at bounding box center [534, 254] width 417 height 356
click at [681, 386] on div "Cindy Roberts Fair Lending Compliance Manager Email cindy.roberts@cadencebank.c…" at bounding box center [534, 254] width 1069 height 508
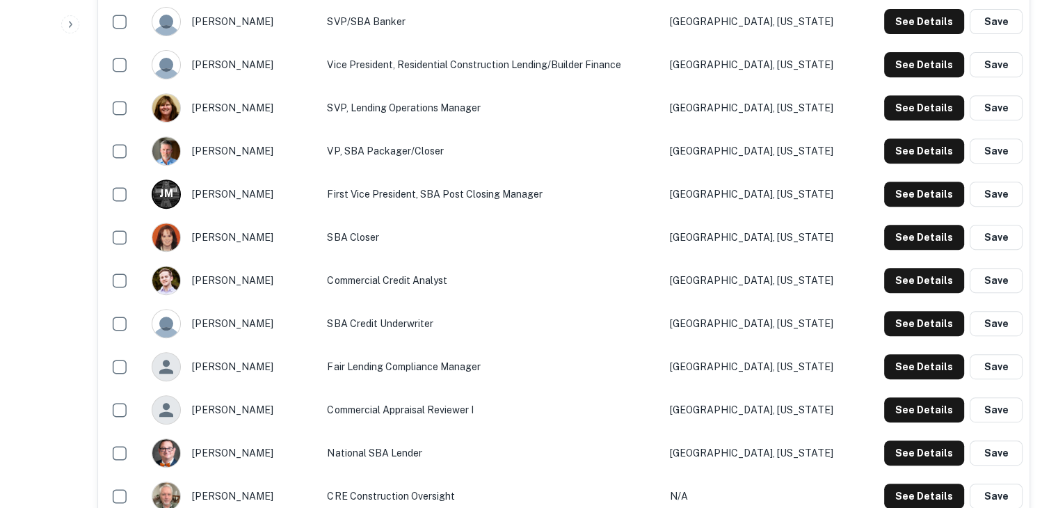
scroll to position [607, 0]
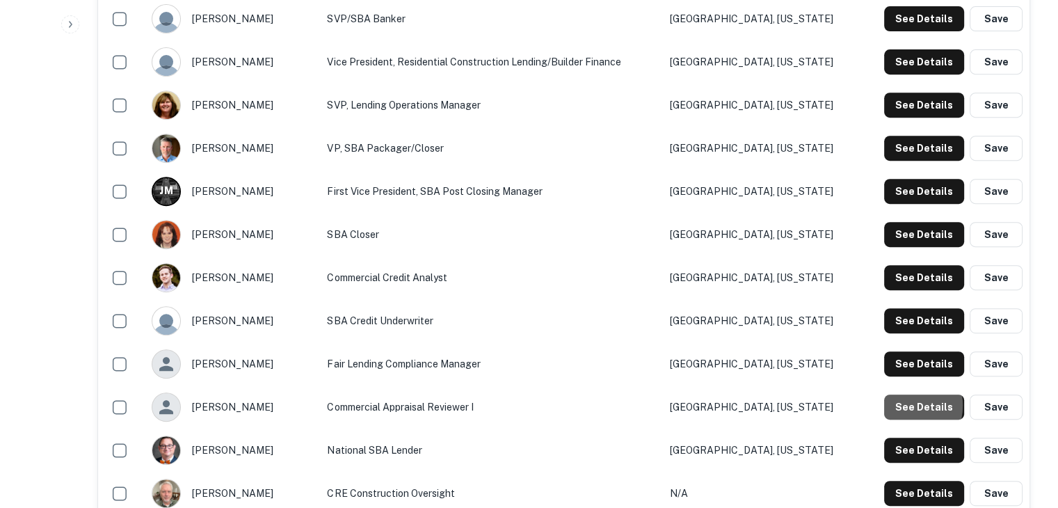
click at [904, 405] on button "See Details" at bounding box center [924, 406] width 80 height 25
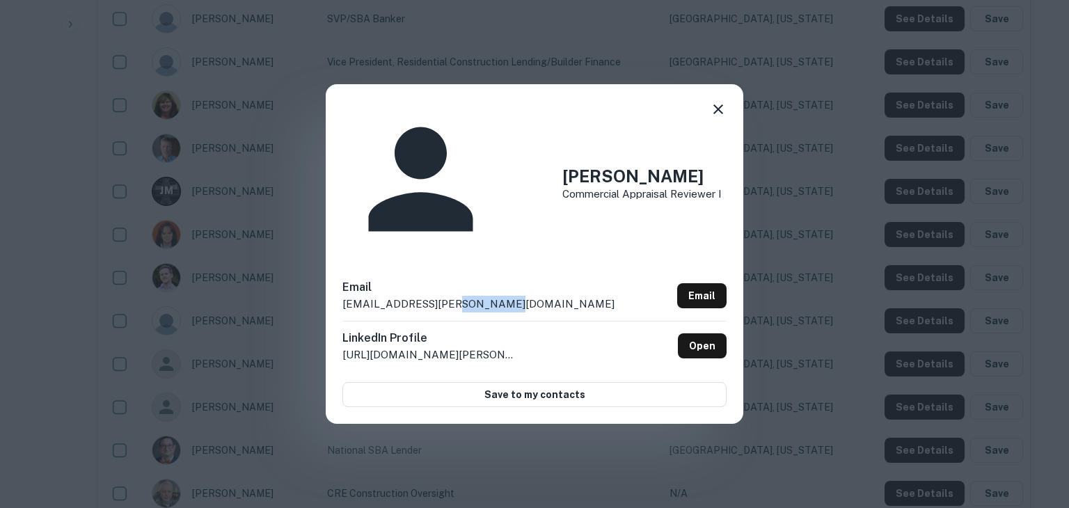
drag, startPoint x: 520, startPoint y: 242, endPoint x: 443, endPoint y: 237, distance: 77.4
click at [443, 279] on div "Email dantez.brock@cadencebank.com Email" at bounding box center [534, 300] width 384 height 42
click at [354, 296] on p "dantez.brock@cadencebank.com" at bounding box center [478, 304] width 272 height 17
click at [517, 279] on div "Email dantez.brock@cadencebank.com Email" at bounding box center [534, 300] width 384 height 42
drag, startPoint x: 517, startPoint y: 238, endPoint x: 345, endPoint y: 240, distance: 171.8
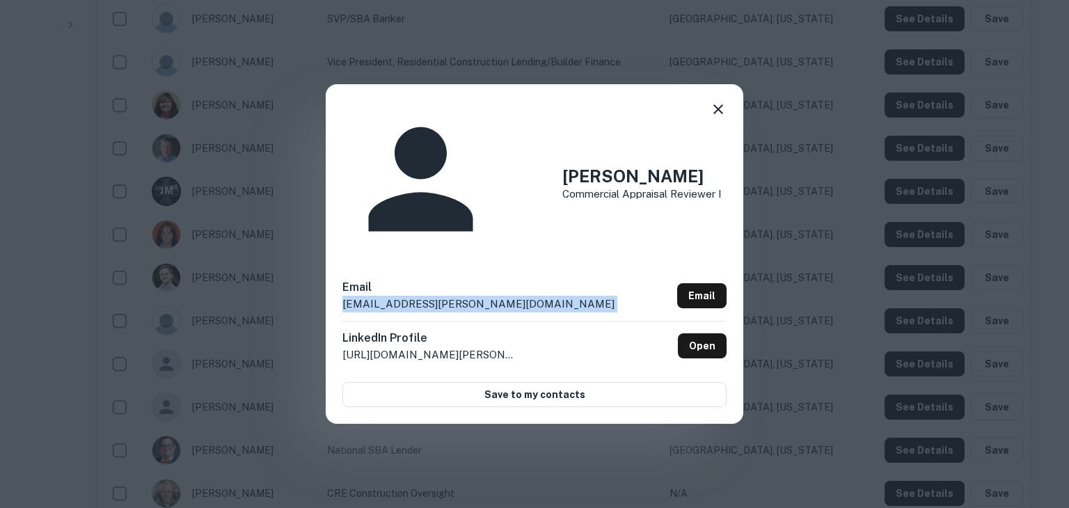
click at [345, 279] on div "Email dantez.brock@cadencebank.com Email" at bounding box center [534, 300] width 384 height 42
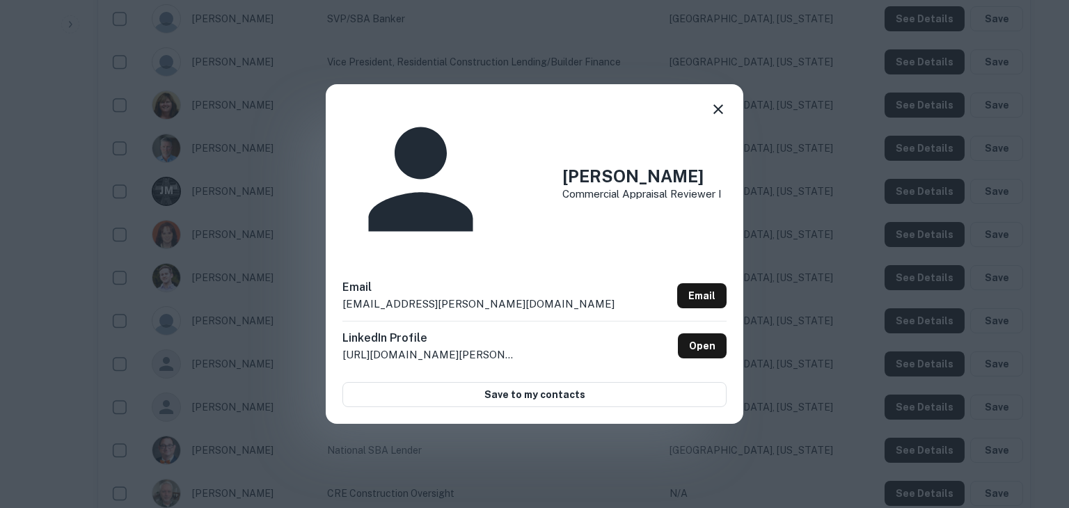
click at [678, 410] on div "Dantez Brock Commercial Appraisal Reviewer I Email dantez.brock@cadencebank.com…" at bounding box center [534, 254] width 1069 height 508
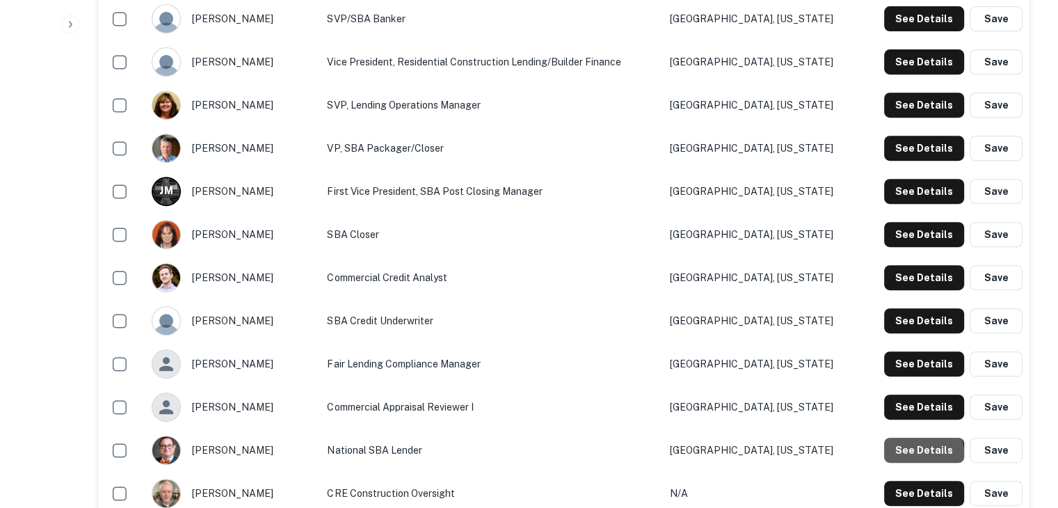
click at [906, 454] on button "See Details" at bounding box center [924, 450] width 80 height 25
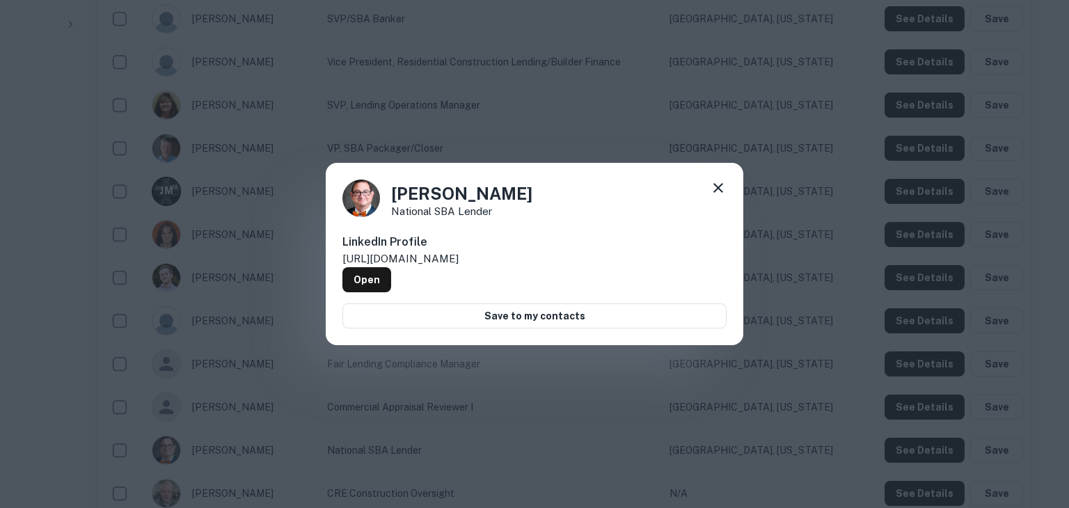
drag, startPoint x: 906, startPoint y: 454, endPoint x: 920, endPoint y: 490, distance: 39.4
click at [920, 490] on div "Darrell Byrd National SBA Lender LinkedIn Profile http://www.linkedin.com/in/sb…" at bounding box center [534, 254] width 1069 height 508
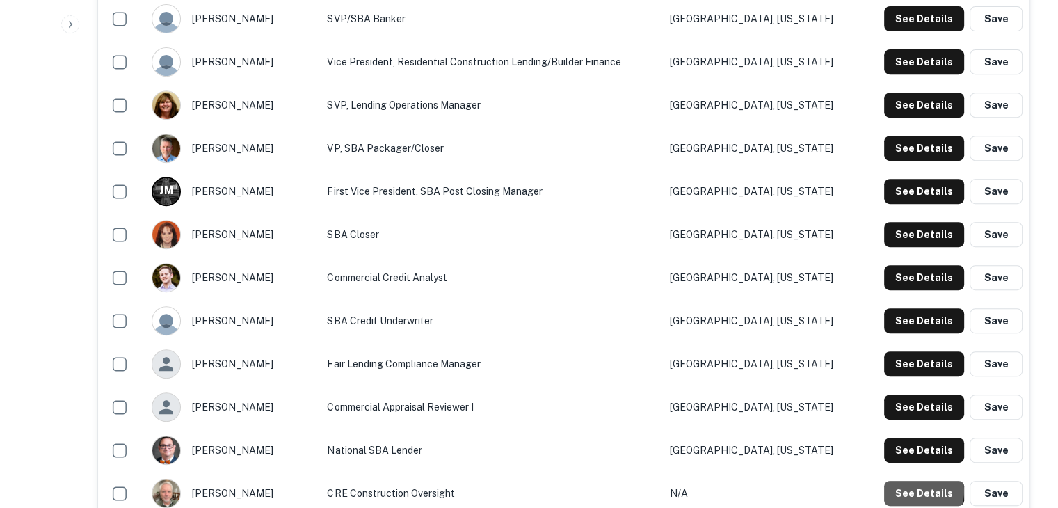
click at [920, 490] on button "See Details" at bounding box center [924, 493] width 80 height 25
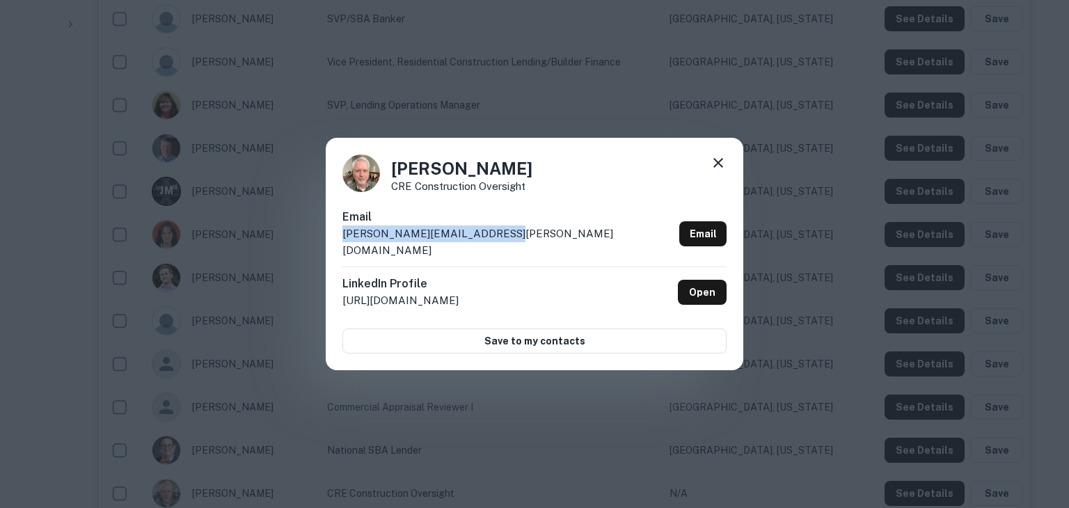
drag, startPoint x: 502, startPoint y: 238, endPoint x: 324, endPoint y: 242, distance: 178.1
click at [324, 242] on div "David Baskin CRE Construction Oversight Email david.baskin@cadencebank.com Emai…" at bounding box center [534, 254] width 1069 height 508
click at [748, 416] on div "David Baskin CRE Construction Oversight Email david.baskin@cadencebank.com Emai…" at bounding box center [534, 254] width 1069 height 508
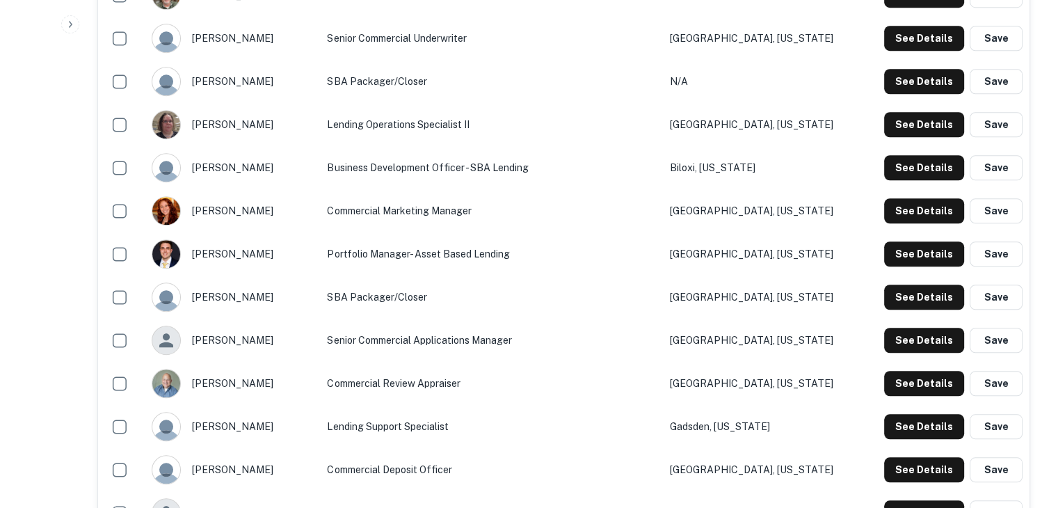
scroll to position [1107, 0]
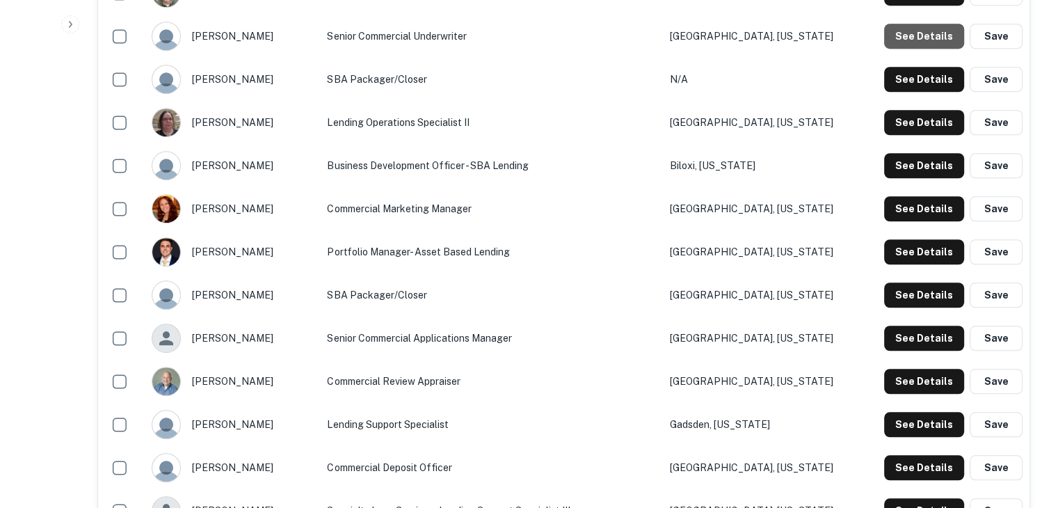
click at [933, 38] on button "See Details" at bounding box center [924, 36] width 80 height 25
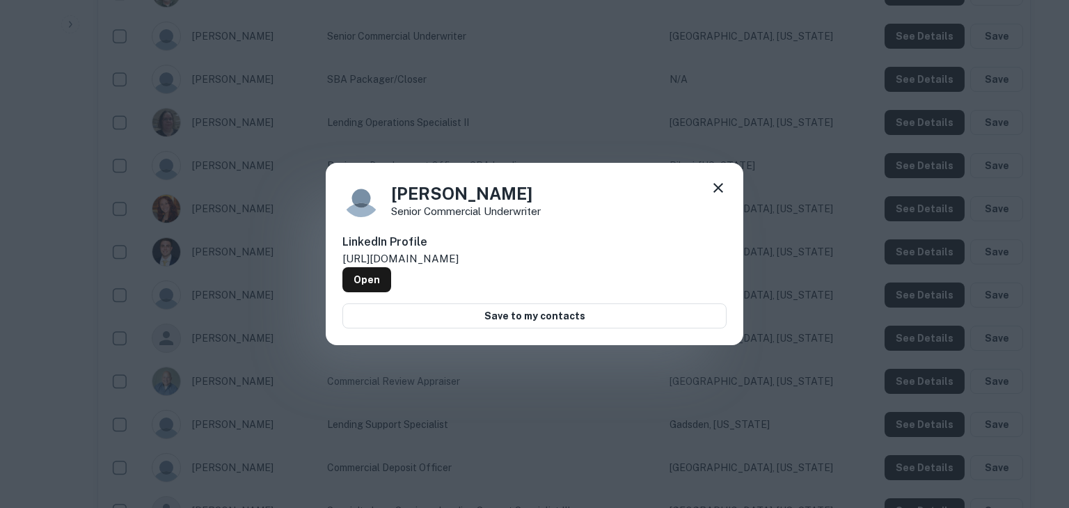
click at [815, 148] on div "David Thompson Senior Commercial Underwriter LinkedIn Profile http://www.linked…" at bounding box center [534, 254] width 1069 height 508
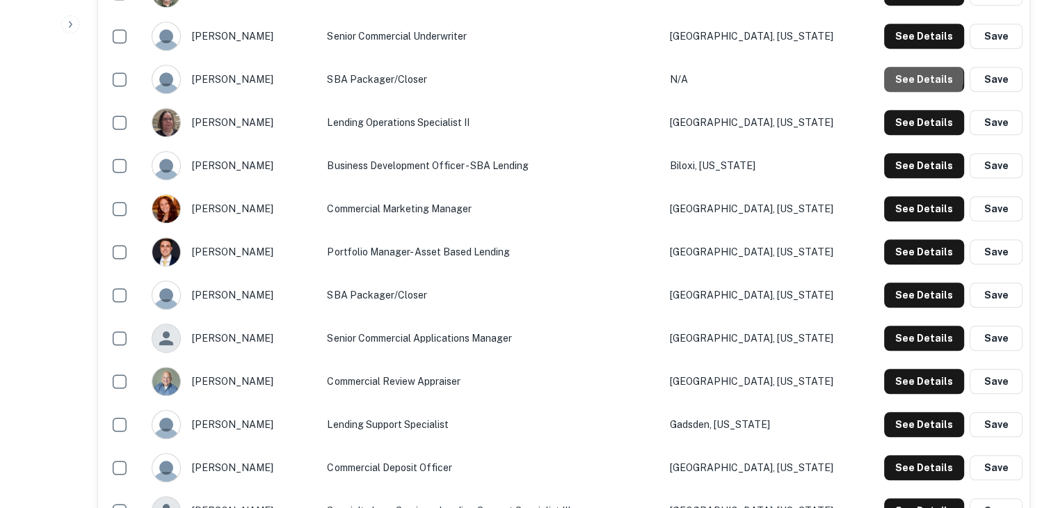
click at [907, 77] on button "See Details" at bounding box center [924, 79] width 80 height 25
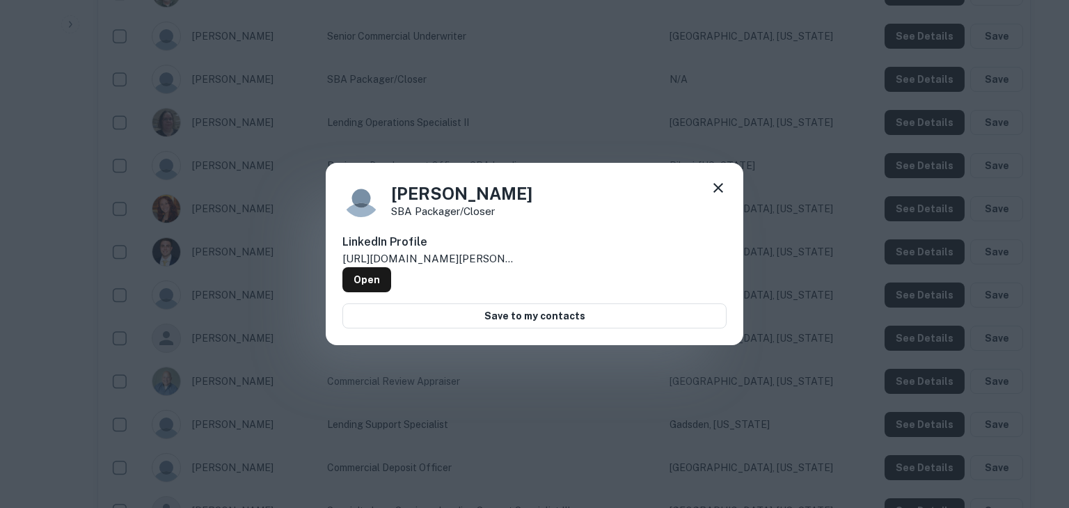
click at [799, 187] on div "Denise Hunt SBA Packager/Closer LinkedIn Profile http://www.linkedin.com/in/den…" at bounding box center [534, 254] width 1069 height 508
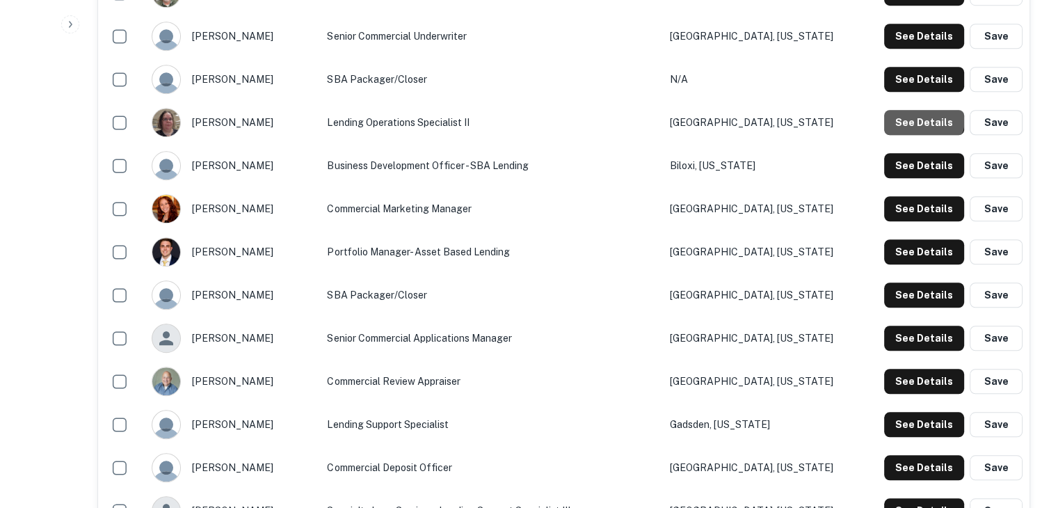
click at [920, 118] on button "See Details" at bounding box center [924, 122] width 80 height 25
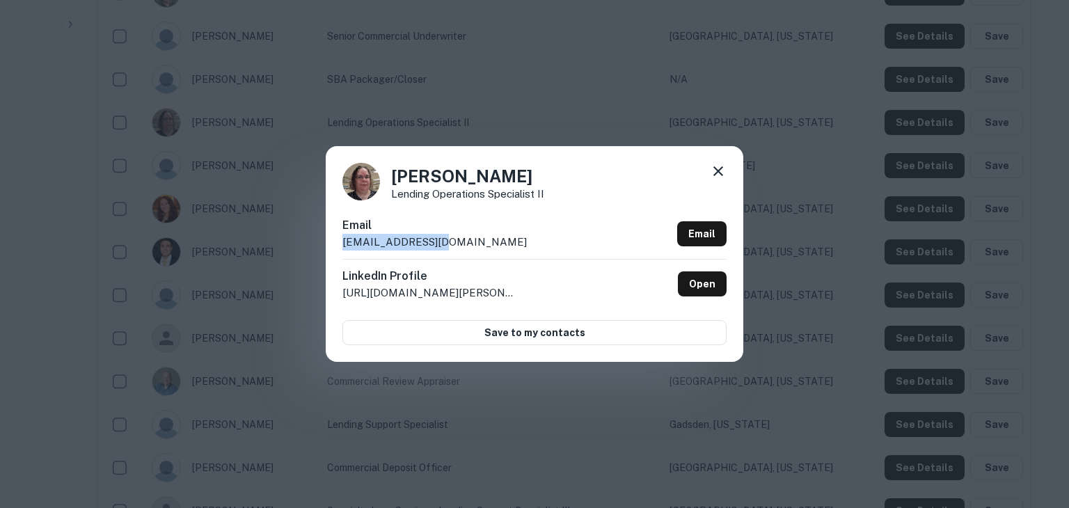
drag, startPoint x: 444, startPoint y: 248, endPoint x: 339, endPoint y: 246, distance: 104.4
click at [339, 246] on div "Erica Duff Lending Operations Specialist II Email eduff@prophet.com Email Linke…" at bounding box center [534, 254] width 417 height 216
click at [828, 351] on div "Erica Duff Lending Operations Specialist II Email eduff@prophet.com Email Linke…" at bounding box center [534, 254] width 1069 height 508
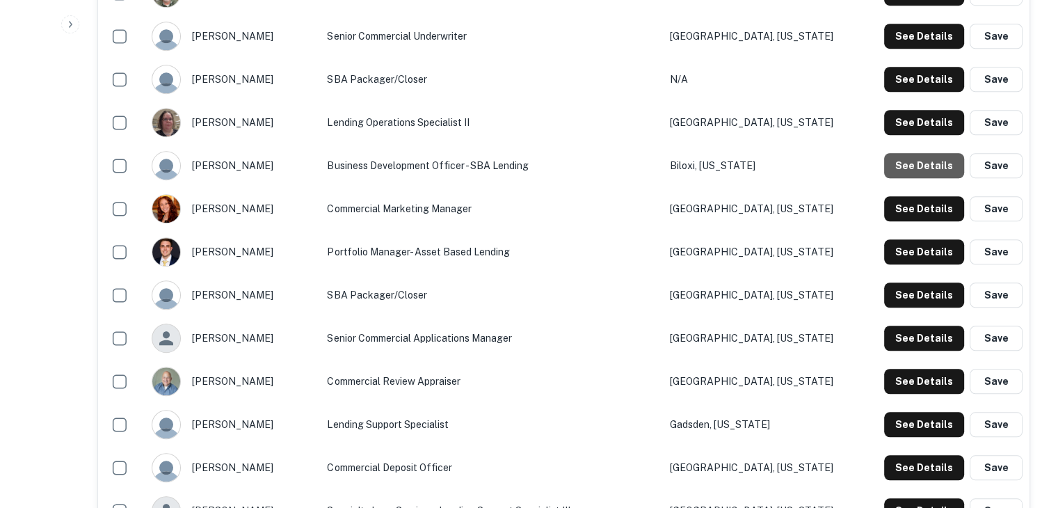
click at [936, 166] on button "See Details" at bounding box center [924, 165] width 80 height 25
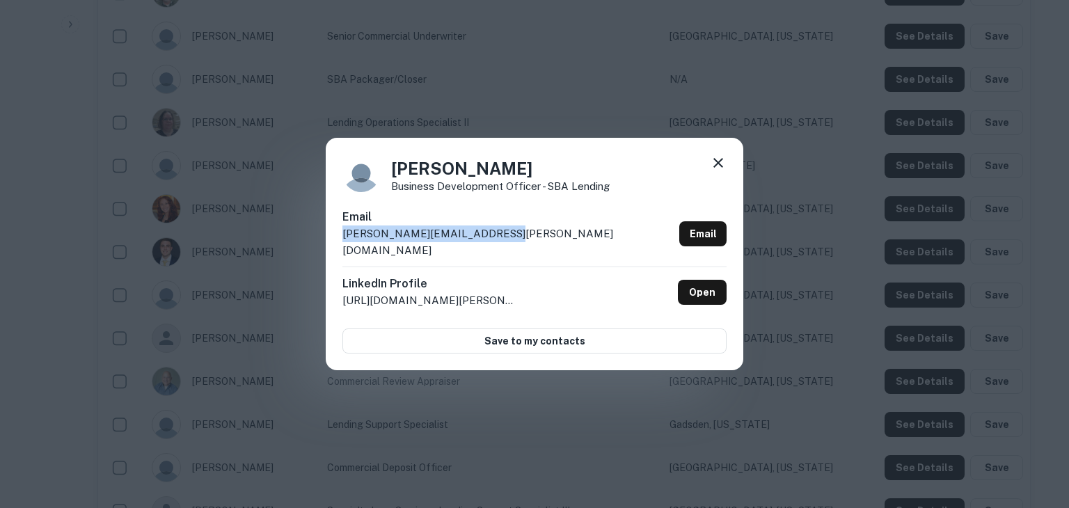
drag, startPoint x: 498, startPoint y: 241, endPoint x: 337, endPoint y: 243, distance: 161.4
click at [337, 243] on div "Eric Sievers Business Development Officer - SBA Lending Email eric.sievers@cade…" at bounding box center [534, 254] width 417 height 232
click at [820, 350] on div "Eric Sievers Business Development Officer - SBA Lending Email eric.sievers@cade…" at bounding box center [534, 254] width 1069 height 508
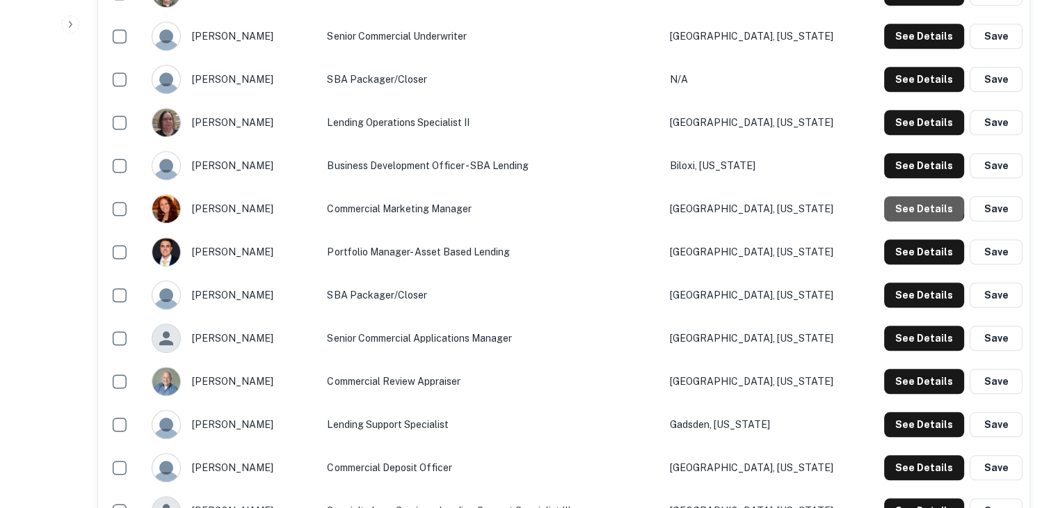
click at [917, 203] on button "See Details" at bounding box center [924, 208] width 80 height 25
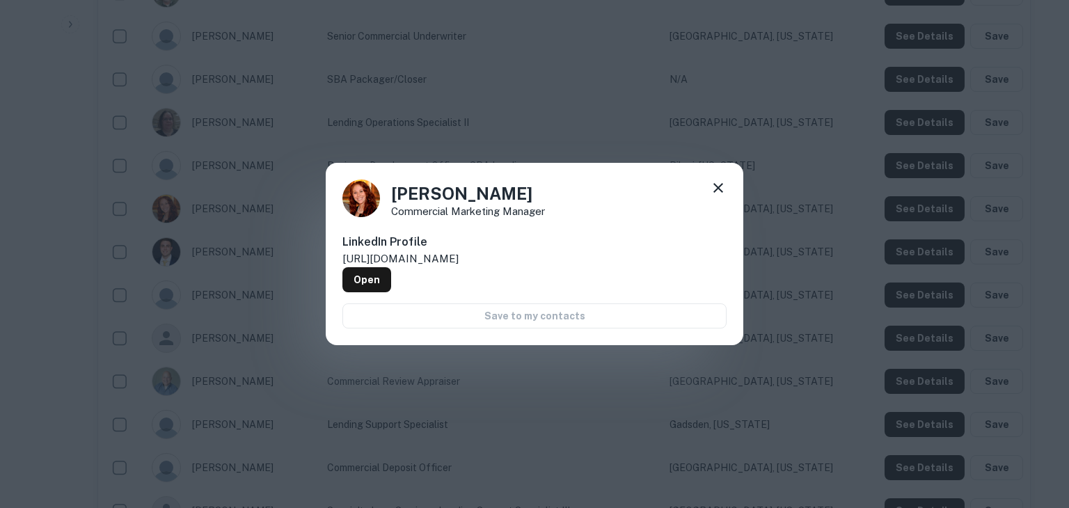
click at [932, 205] on div "Erin Hurley Commercial Marketing Manager LinkedIn Profile http://www.linkedin.c…" at bounding box center [534, 254] width 1069 height 508
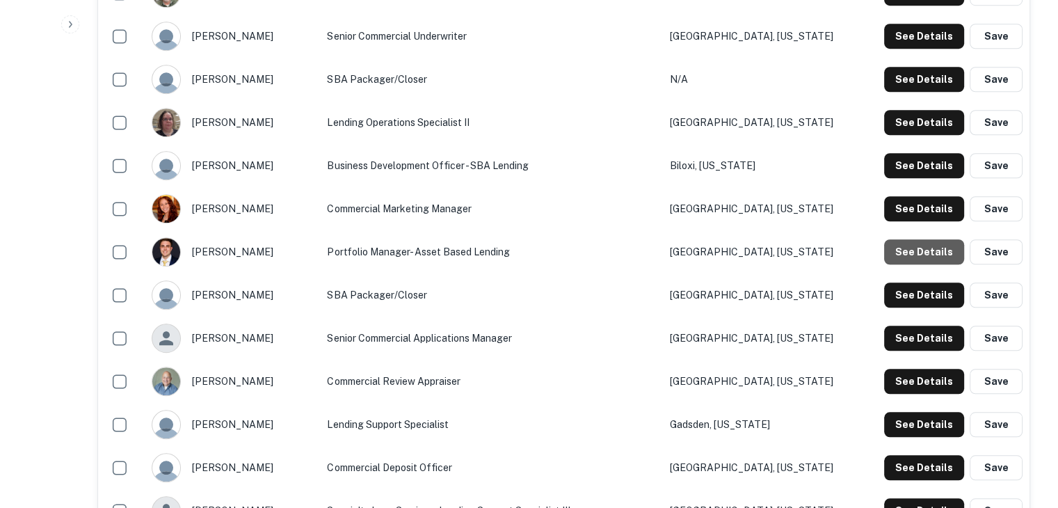
click at [935, 247] on button "See Details" at bounding box center [924, 251] width 80 height 25
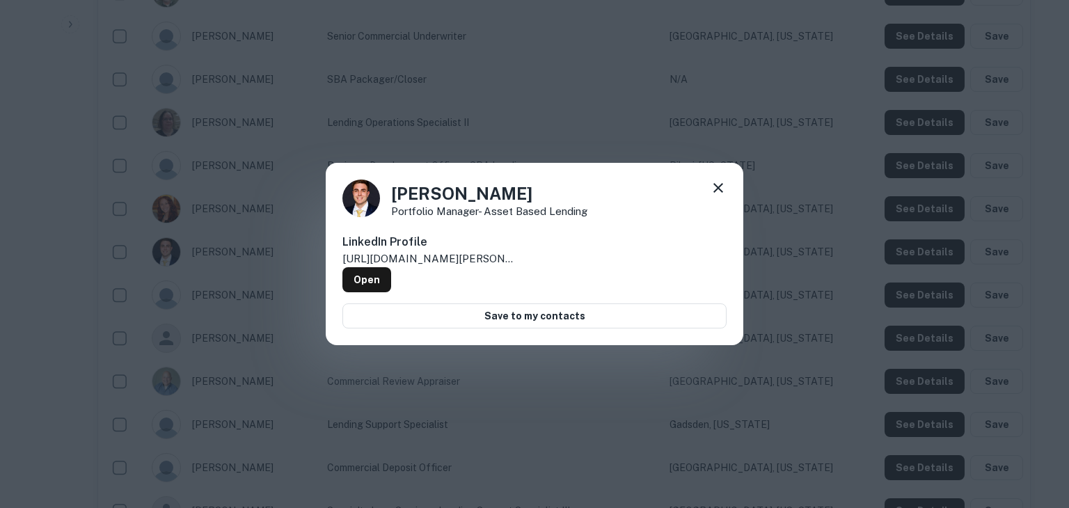
click at [935, 247] on div "Evan Watson Portfolio Manager- Asset Based Lending LinkedIn Profile http://www.…" at bounding box center [534, 254] width 1069 height 508
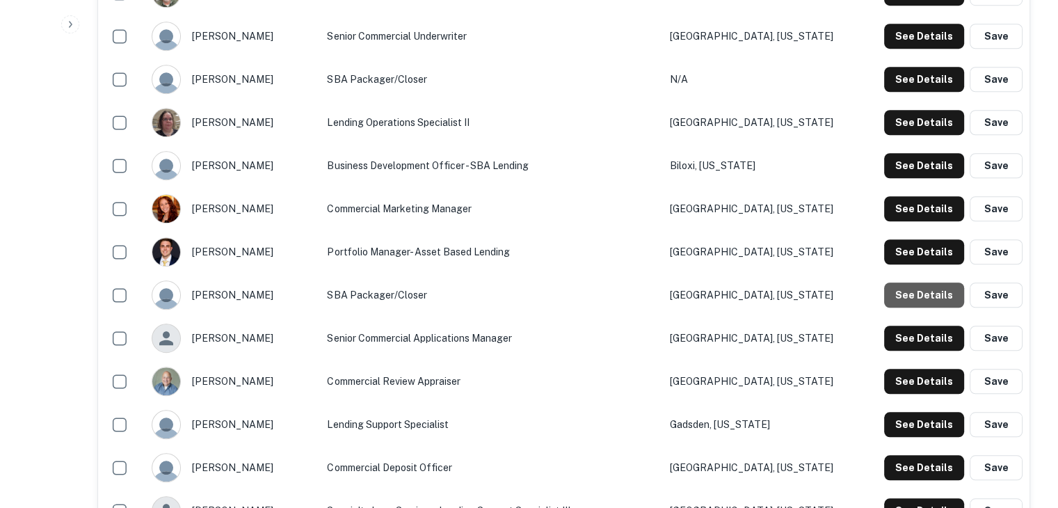
click at [930, 292] on button "See Details" at bounding box center [924, 294] width 80 height 25
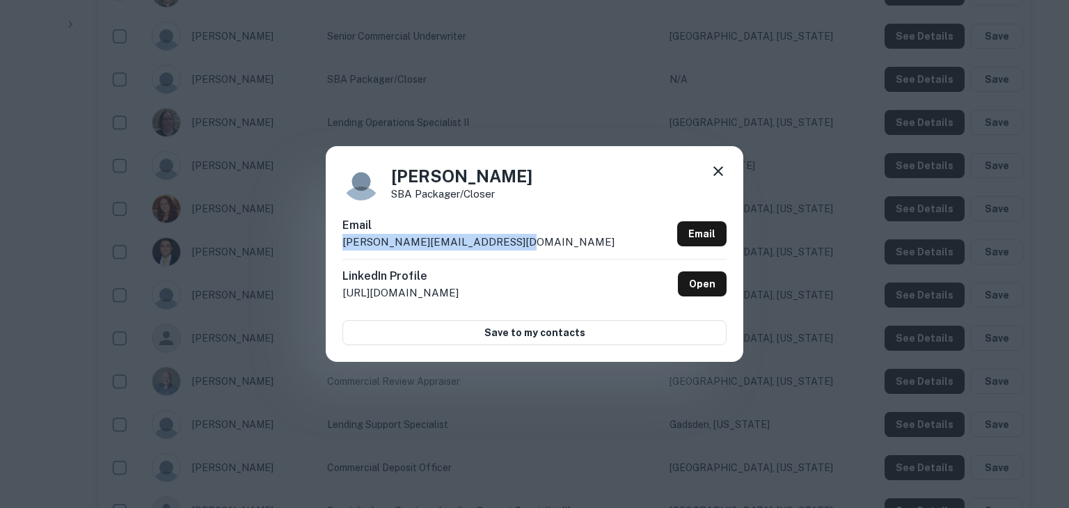
drag, startPoint x: 512, startPoint y: 240, endPoint x: 337, endPoint y: 252, distance: 175.0
click at [337, 252] on div "Gabrielle Head SBA Packager/Closer Email gabrielle.head@cadencebank.com Email L…" at bounding box center [534, 254] width 417 height 216
click at [717, 444] on div "Gabrielle Head SBA Packager/Closer Email gabrielle.head@cadencebank.com Email L…" at bounding box center [534, 254] width 1069 height 508
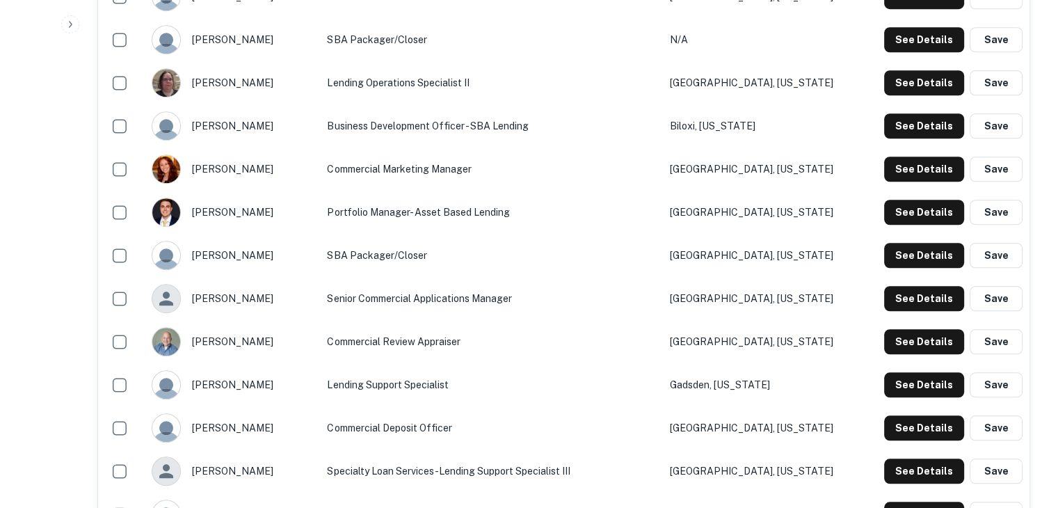
scroll to position [1149, 0]
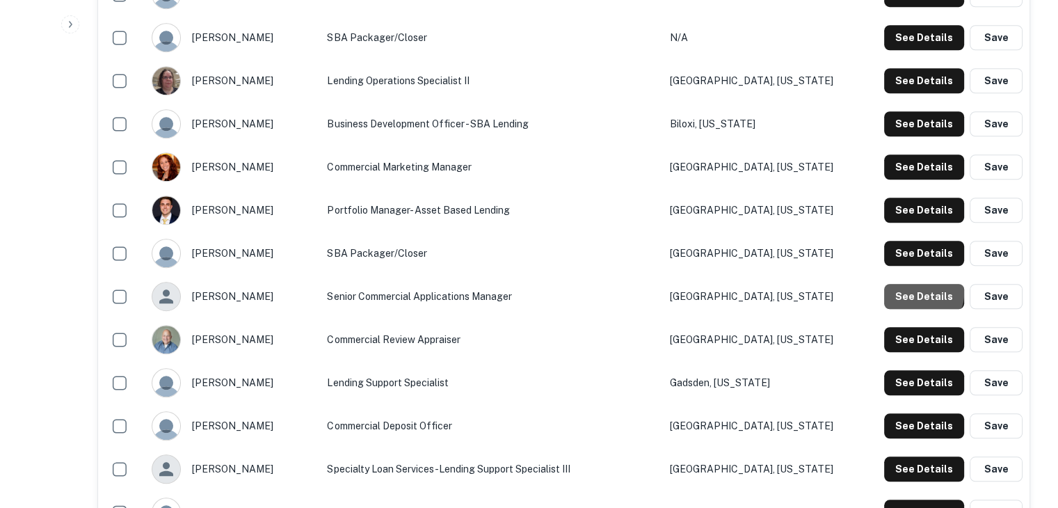
click at [925, 293] on button "See Details" at bounding box center [924, 296] width 80 height 25
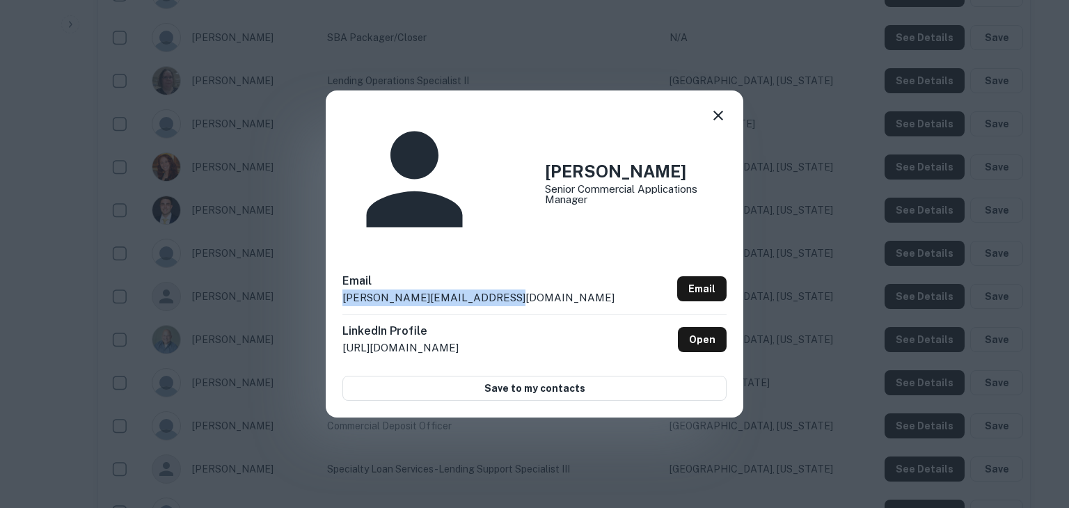
drag, startPoint x: 518, startPoint y: 238, endPoint x: 337, endPoint y: 243, distance: 180.3
click at [337, 243] on div "Halena White Senior Commercial Applications Manager Email halena.white@cadenceb…" at bounding box center [534, 253] width 417 height 327
click at [671, 378] on div "Halena White Senior Commercial Applications Manager Email halena.white@cadenceb…" at bounding box center [534, 254] width 1069 height 508
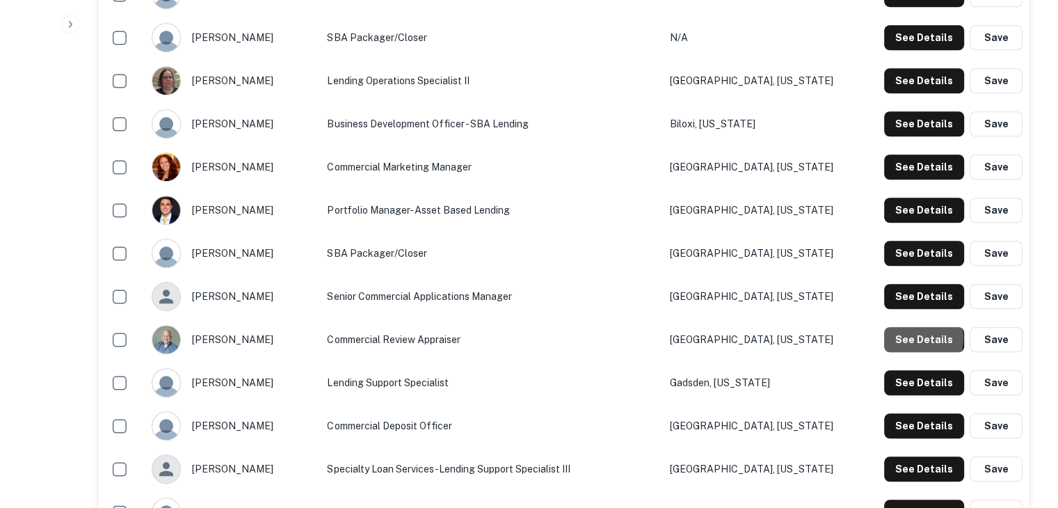
click at [911, 337] on button "See Details" at bounding box center [924, 339] width 80 height 25
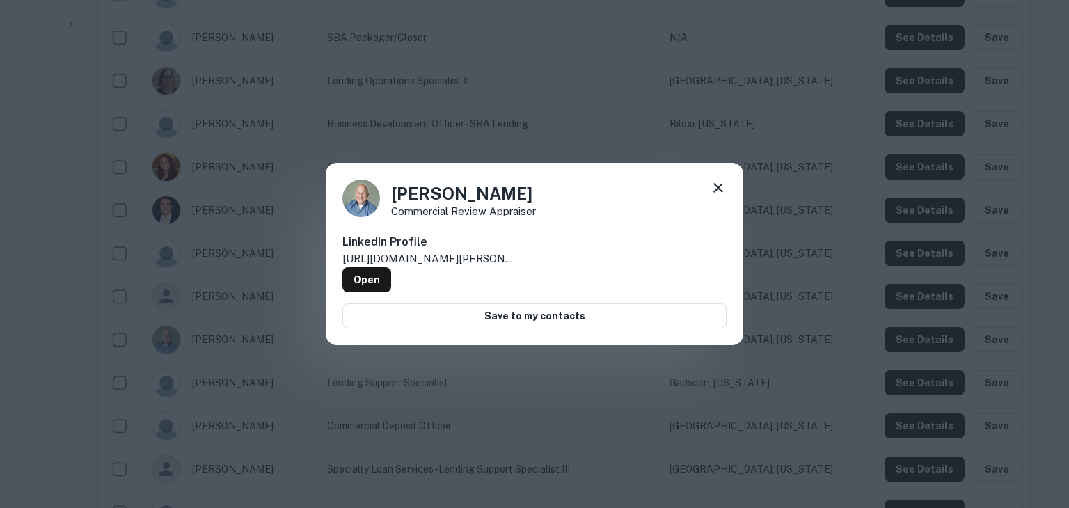
click at [911, 337] on div "Jeffrey Bowling Commercial Review Appraiser LinkedIn Profile http://www.linkedi…" at bounding box center [534, 254] width 1069 height 508
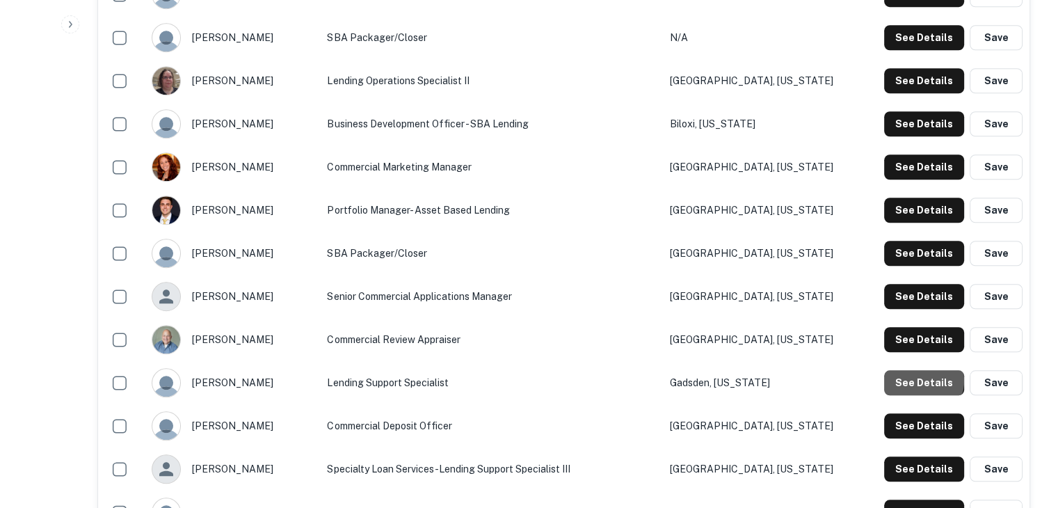
click at [921, 380] on button "See Details" at bounding box center [924, 382] width 80 height 25
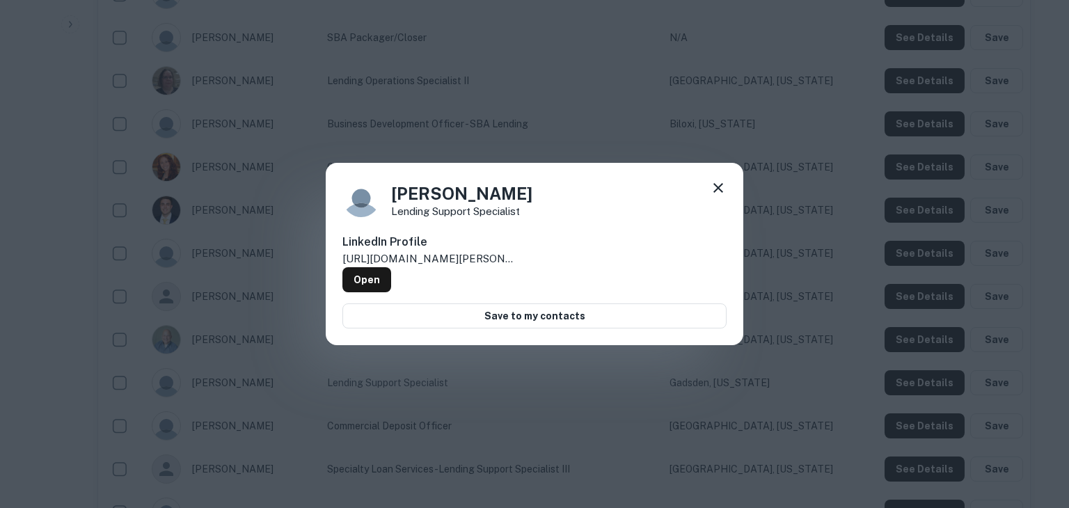
click at [921, 380] on div "Katherine Womack Lending Support Specialist LinkedIn Profile http://www.linkedi…" at bounding box center [534, 254] width 1069 height 508
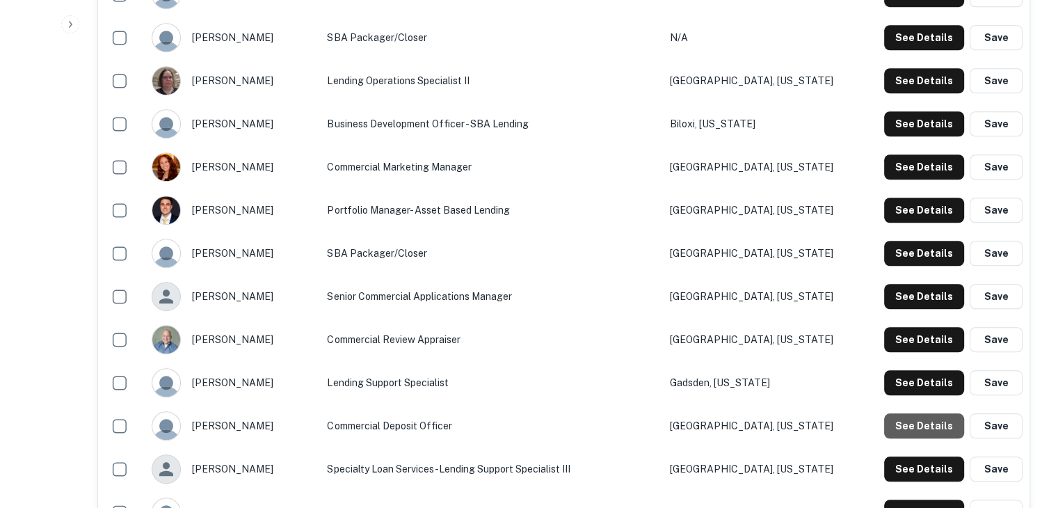
click at [932, 420] on button "See Details" at bounding box center [924, 425] width 80 height 25
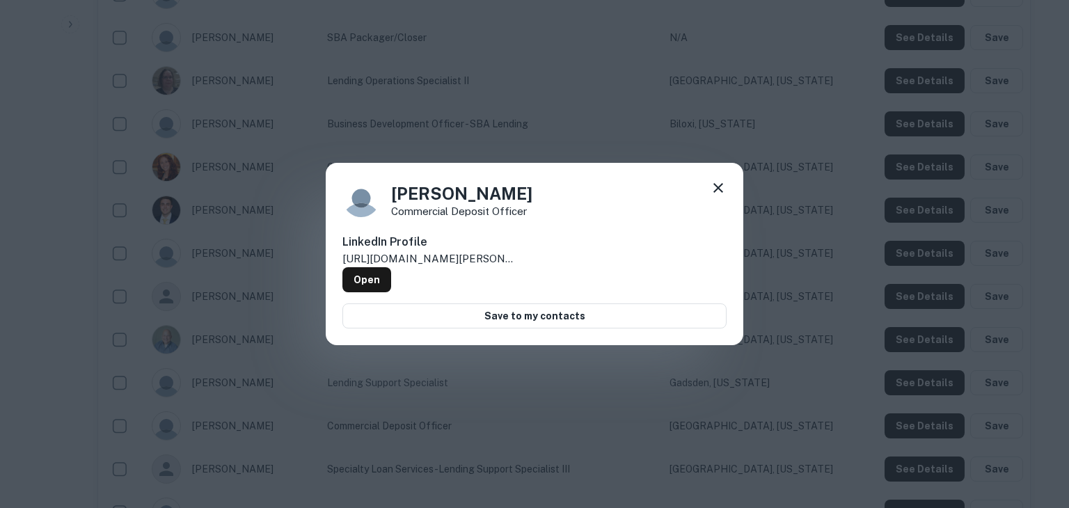
click at [932, 420] on div "Keri Henley Commercial Deposit Officer LinkedIn Profile http://www.linkedin.com…" at bounding box center [534, 254] width 1069 height 508
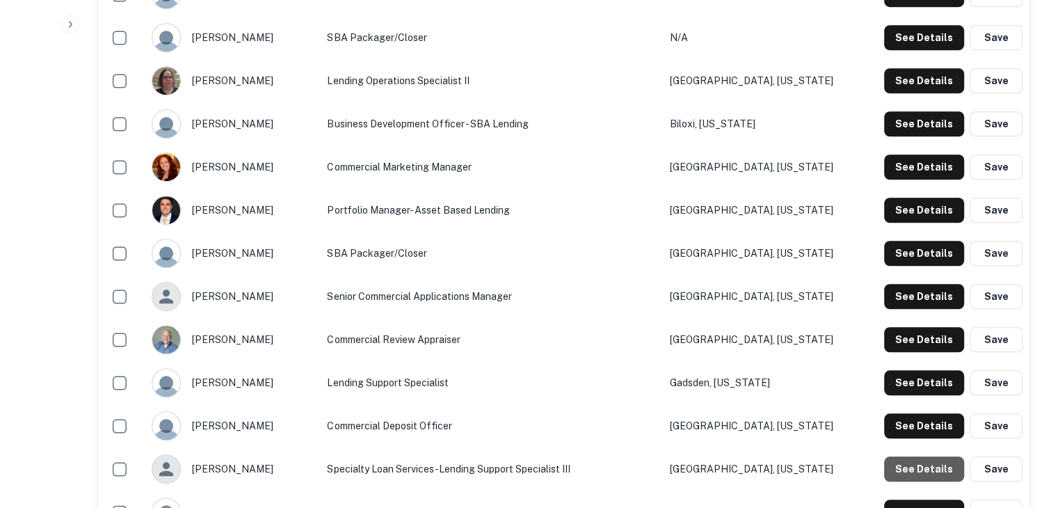
click at [932, 467] on button "See Details" at bounding box center [924, 468] width 80 height 25
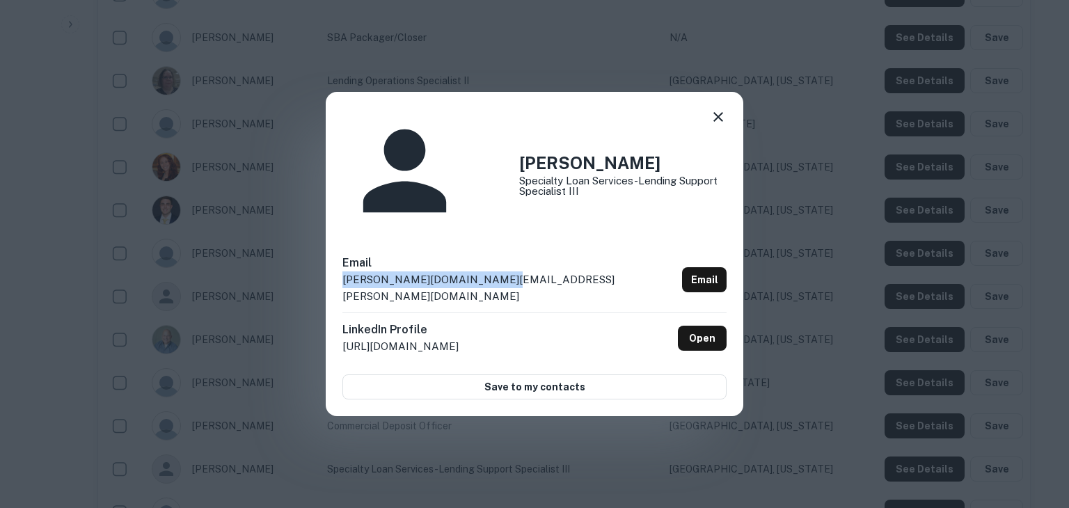
drag, startPoint x: 515, startPoint y: 241, endPoint x: 334, endPoint y: 241, distance: 180.9
click at [334, 241] on div "Leah Hughes Specialty Loan Services-Lending Support Specialist III Email leah.h…" at bounding box center [534, 253] width 417 height 323
click at [554, 395] on div "Leah Hughes Specialty Loan Services-Lending Support Specialist III Email leah.h…" at bounding box center [534, 254] width 1069 height 508
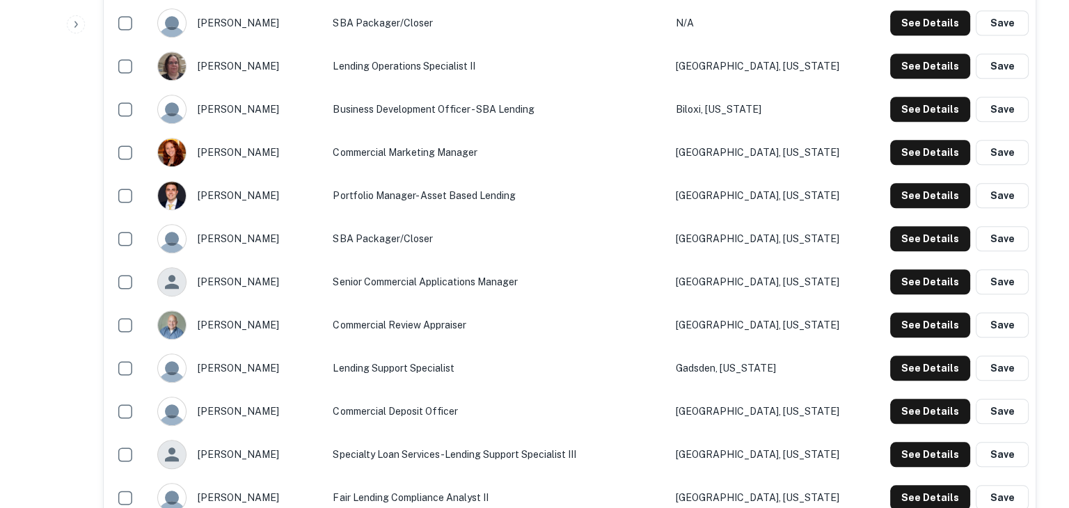
scroll to position [1165, 0]
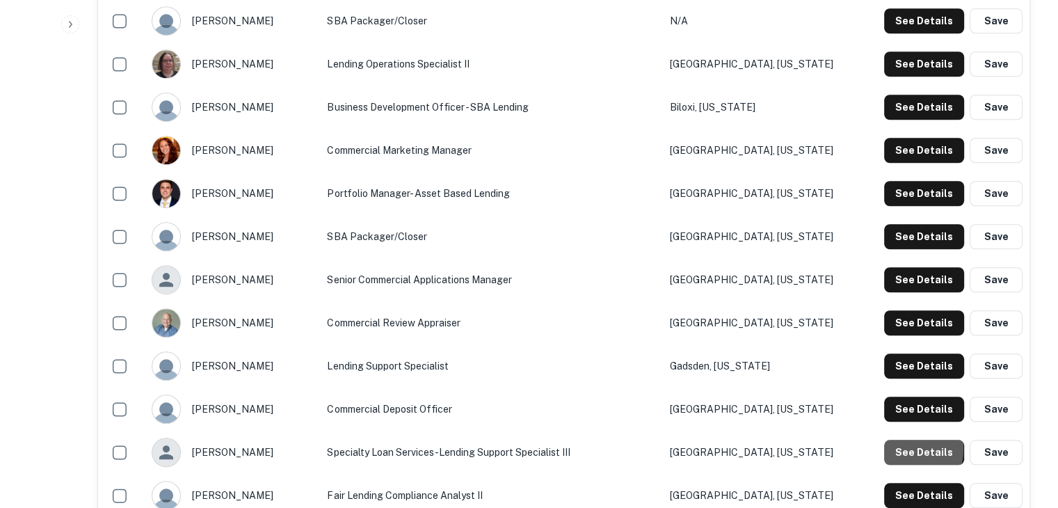
click at [907, 449] on button "See Details" at bounding box center [924, 452] width 80 height 25
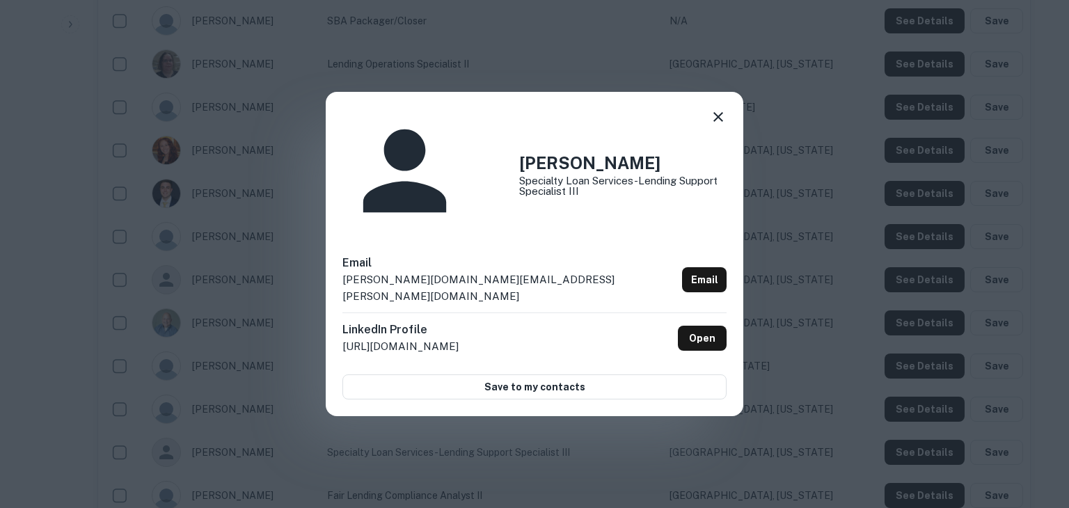
click at [916, 448] on div "Leah Hughes Specialty Loan Services-Lending Support Specialist III Email leah.h…" at bounding box center [534, 254] width 1069 height 508
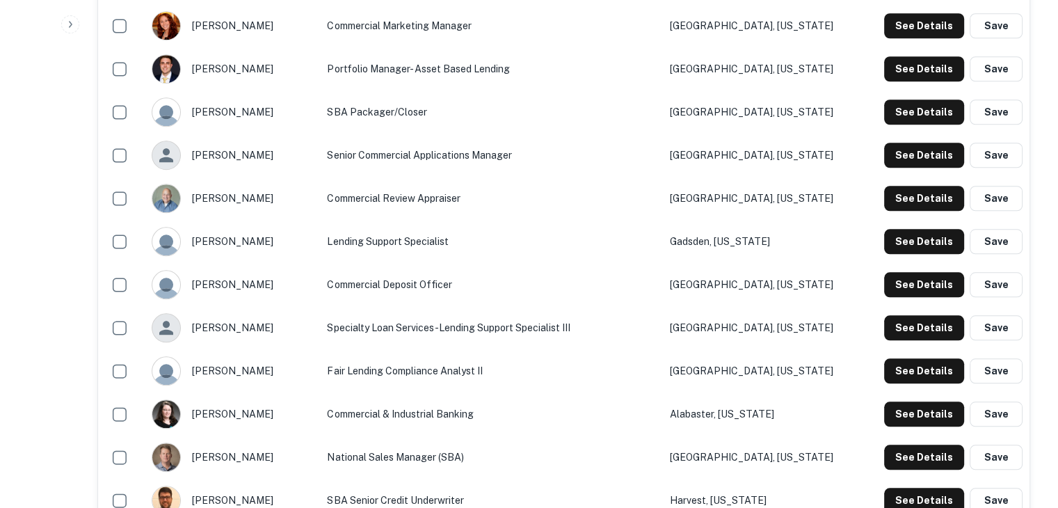
scroll to position [1301, 0]
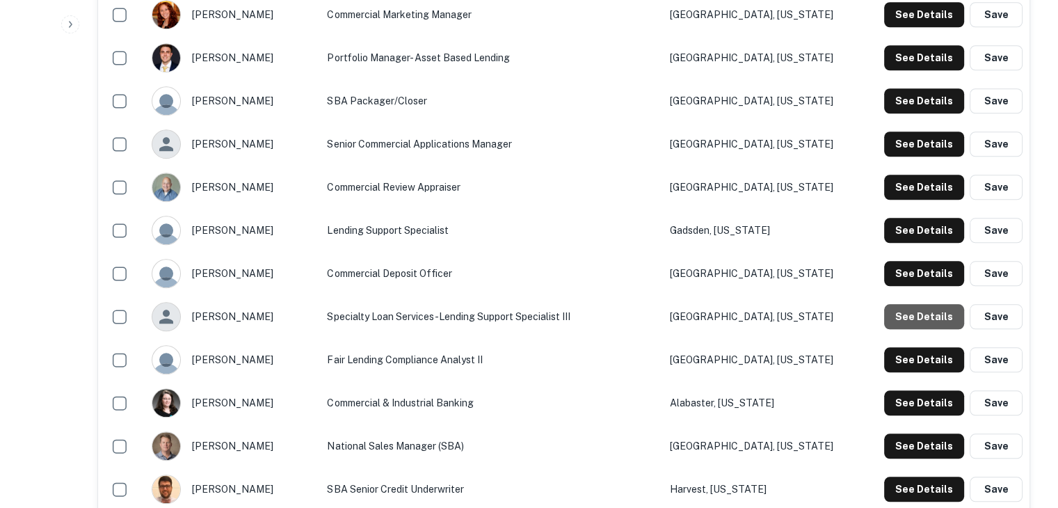
click at [933, 321] on button "See Details" at bounding box center [924, 316] width 80 height 25
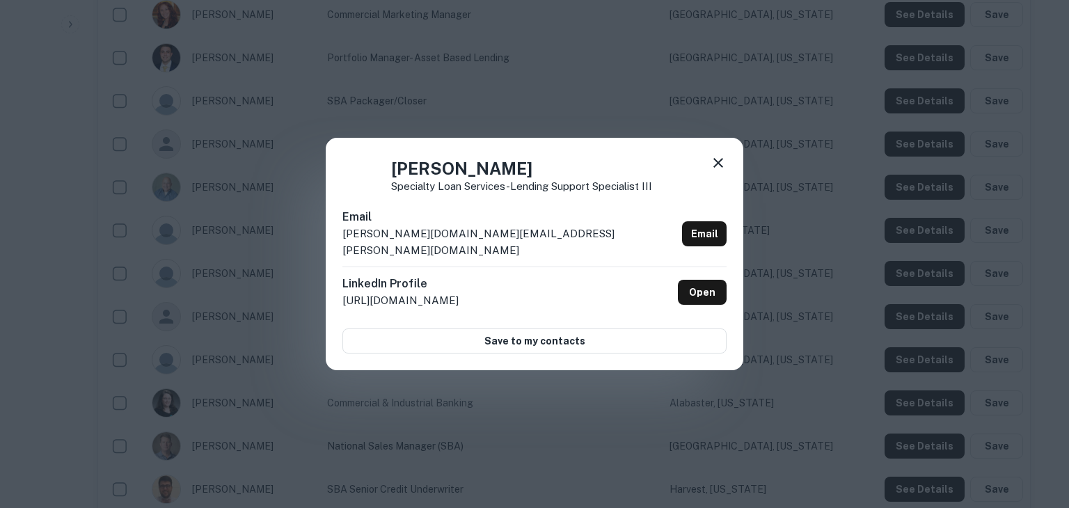
click at [933, 321] on div "Leah Hughes Specialty Loan Services-Lending Support Specialist III Email leah.h…" at bounding box center [534, 254] width 1069 height 508
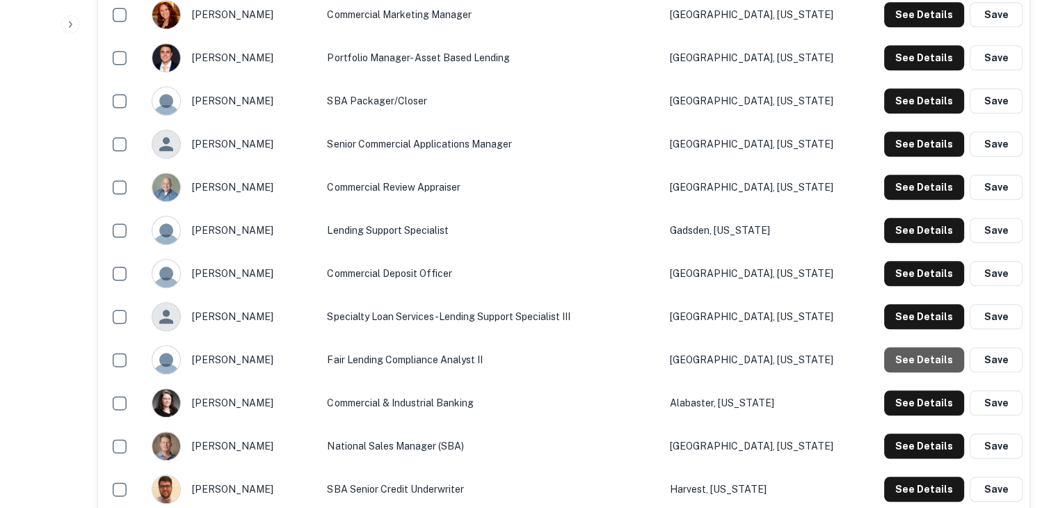
click at [934, 360] on button "See Details" at bounding box center [924, 359] width 80 height 25
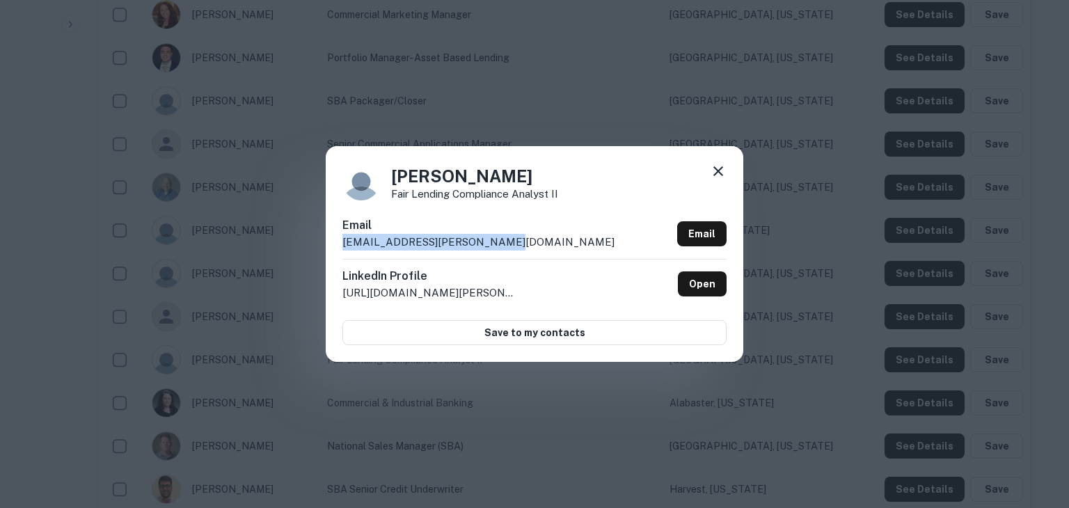
drag, startPoint x: 505, startPoint y: 231, endPoint x: 512, endPoint y: 247, distance: 17.4
click at [512, 247] on div "Email leia.windham@cadencebank.com Email" at bounding box center [534, 238] width 384 height 42
click at [662, 413] on div "Leia Windham Fair Lending Compliance Analyst II Email leia.windham@cadencebank.…" at bounding box center [534, 254] width 1069 height 508
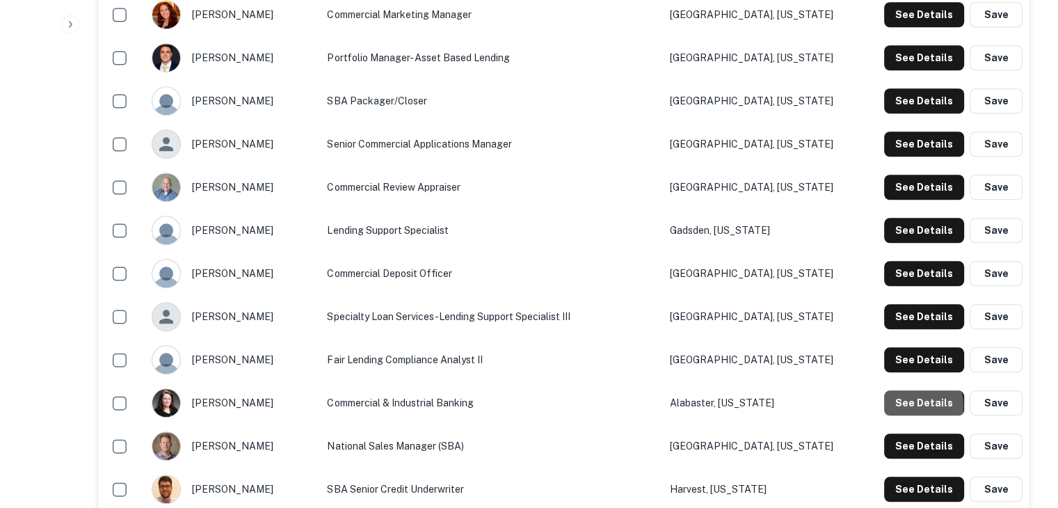
click at [911, 405] on button "See Details" at bounding box center [924, 402] width 80 height 25
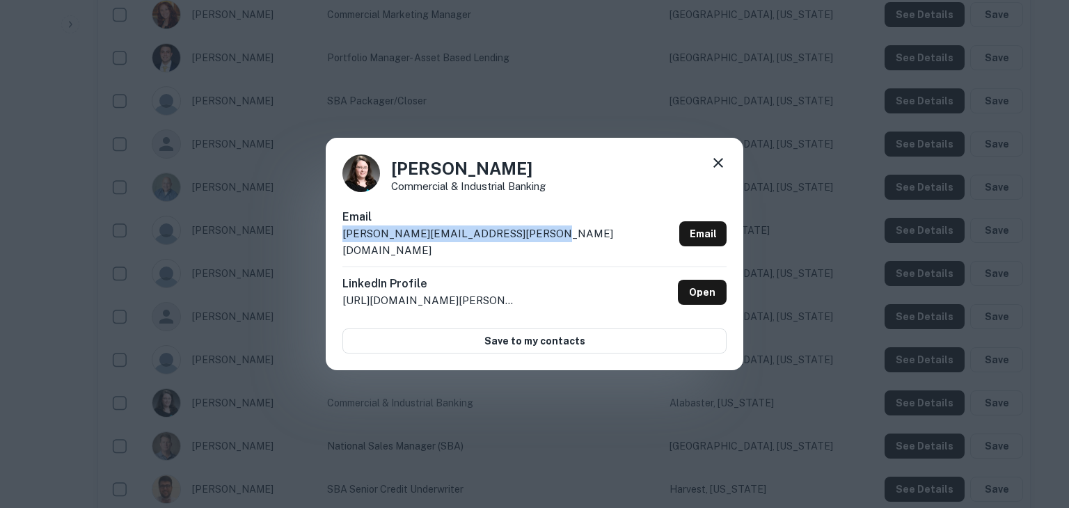
drag, startPoint x: 554, startPoint y: 246, endPoint x: 341, endPoint y: 246, distance: 213.6
click at [341, 246] on div "Melinda Thompson Commercial & Industrial Banking Email melinda.thompson@cadence…" at bounding box center [534, 254] width 417 height 232
click at [688, 399] on div "Melinda Thompson Commercial & Industrial Banking Email melinda.thompson@cadence…" at bounding box center [534, 254] width 1069 height 508
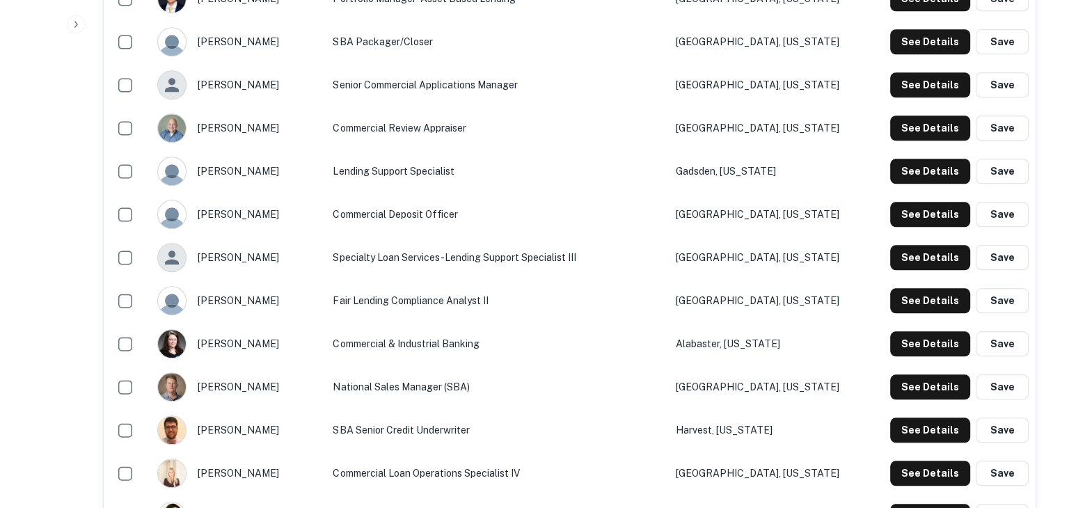
scroll to position [1372, 0]
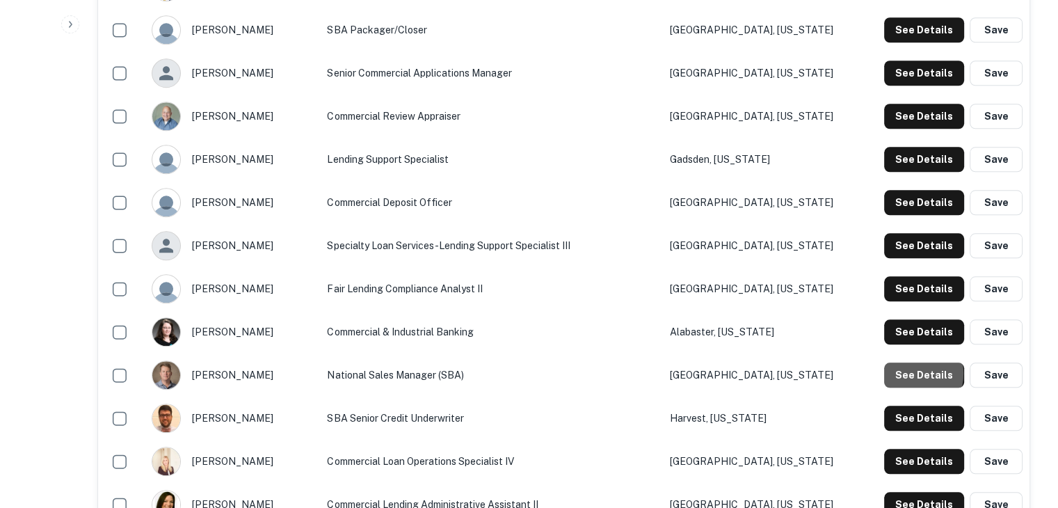
click at [909, 373] on button "See Details" at bounding box center [924, 374] width 80 height 25
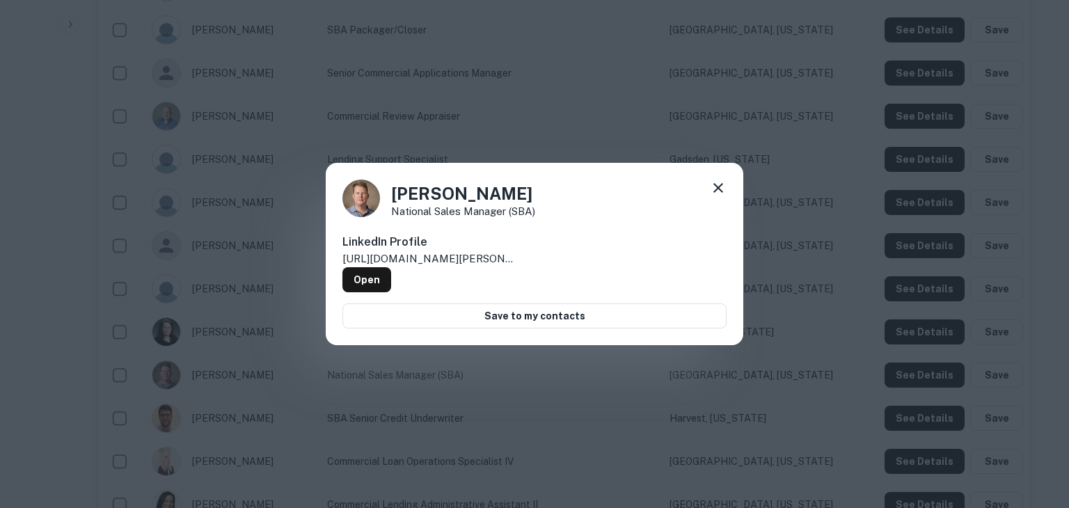
click at [909, 373] on div "Mitt Weissinger National Sales Manager (SBA) LinkedIn Profile http://www.linked…" at bounding box center [534, 254] width 1069 height 508
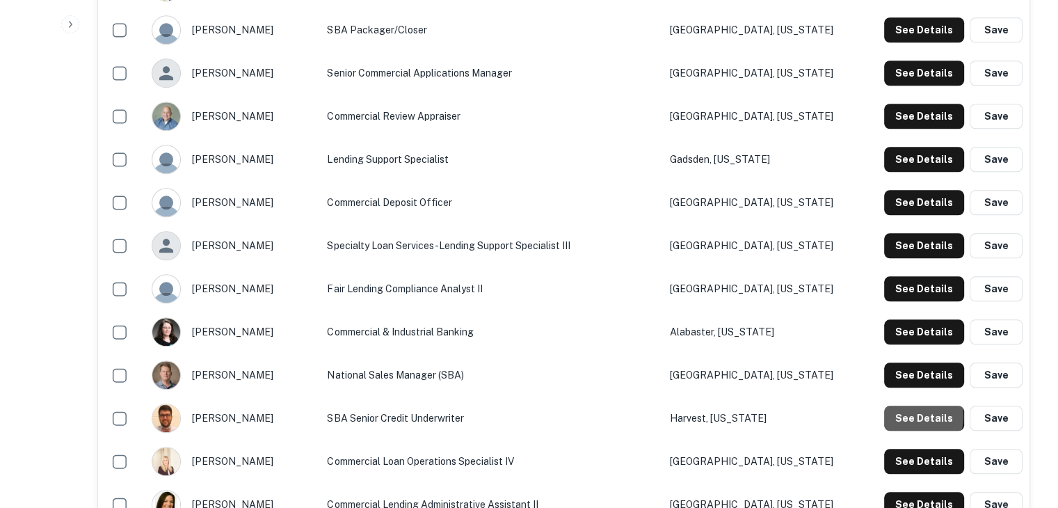
click at [918, 416] on button "See Details" at bounding box center [924, 418] width 80 height 25
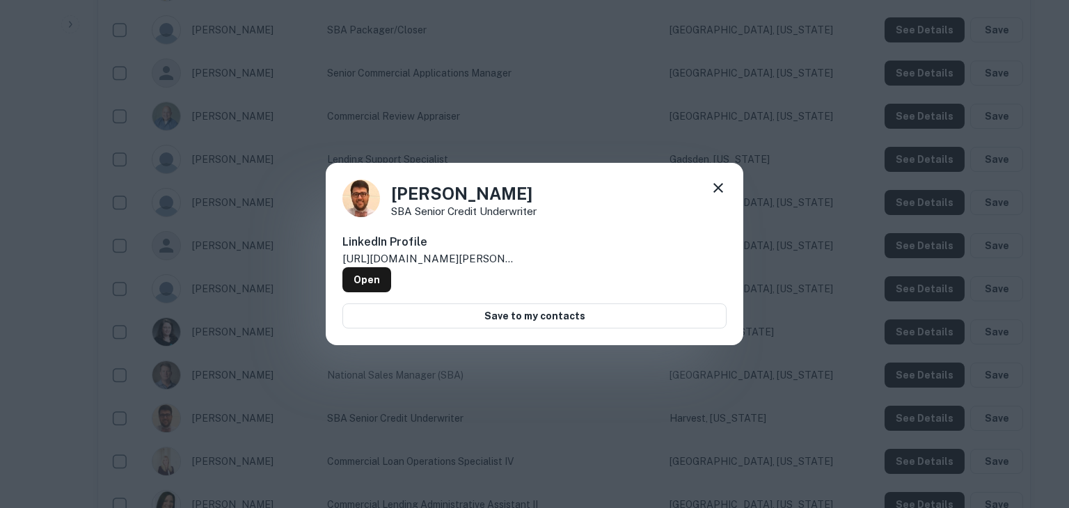
click at [918, 416] on div "Nicholas Bradley SBA Senior Credit Underwriter LinkedIn Profile http://www.link…" at bounding box center [534, 254] width 1069 height 508
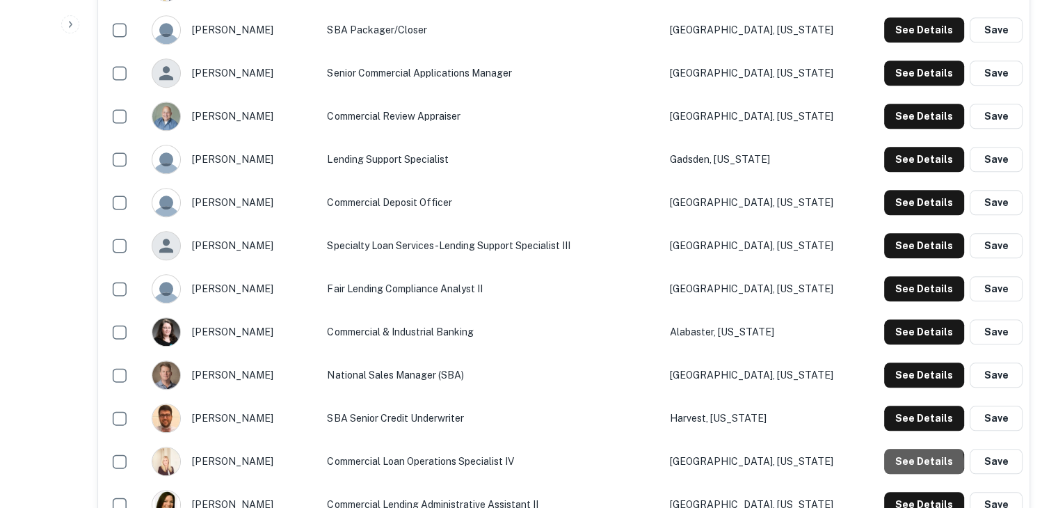
click at [921, 463] on button "See Details" at bounding box center [924, 461] width 80 height 25
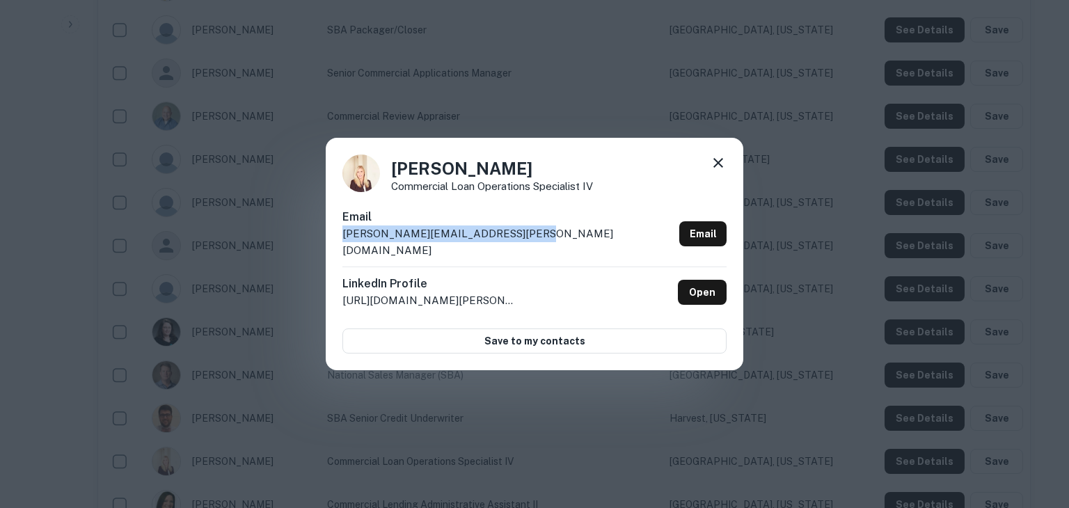
drag, startPoint x: 535, startPoint y: 248, endPoint x: 333, endPoint y: 248, distance: 201.8
click at [333, 248] on div "Patricia McKnight Commercial Loan Operations Specialist IV Email patricia.mckni…" at bounding box center [534, 254] width 417 height 232
click at [676, 451] on div "Patricia McKnight Commercial Loan Operations Specialist IV Email patricia.mckni…" at bounding box center [534, 254] width 1069 height 508
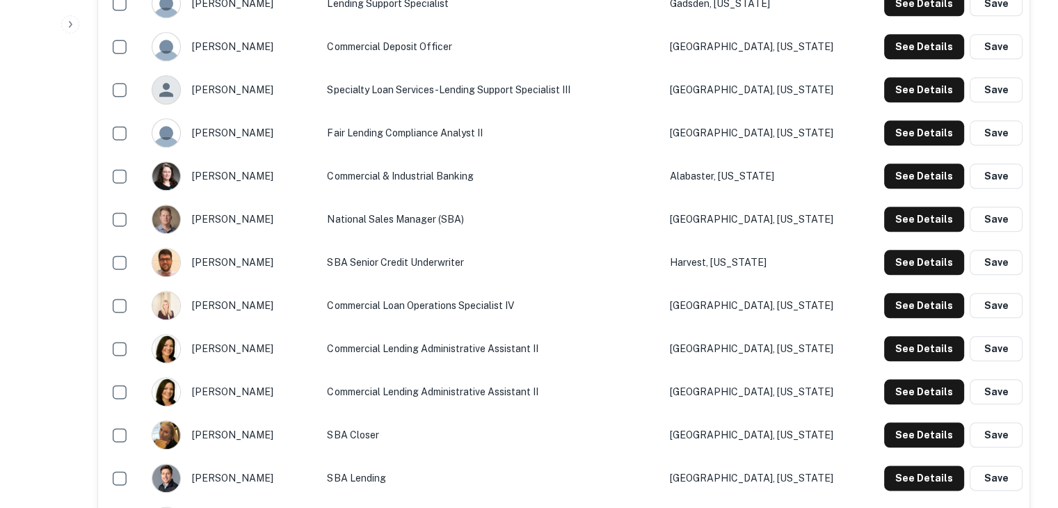
scroll to position [1528, 0]
click at [895, 346] on button "See Details" at bounding box center [924, 348] width 80 height 25
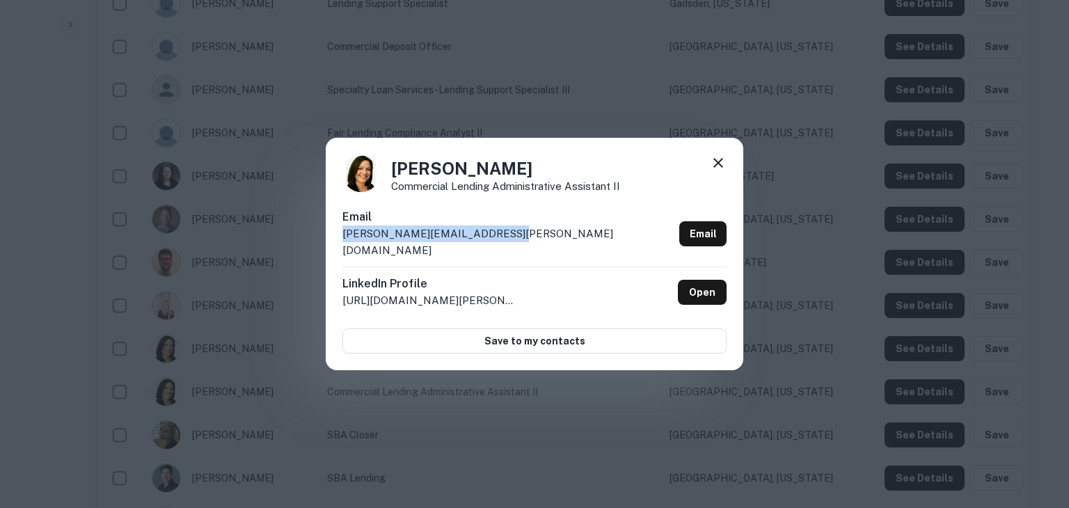
drag, startPoint x: 512, startPoint y: 248, endPoint x: 339, endPoint y: 251, distance: 172.6
click at [339, 251] on div "Rebecca Swire Commercial Lending Administrative Assistant II Email rebecca.swir…" at bounding box center [534, 254] width 417 height 232
click at [673, 413] on div "Rebecca Swire Commercial Lending Administrative Assistant II Email rebecca.swir…" at bounding box center [534, 254] width 1069 height 508
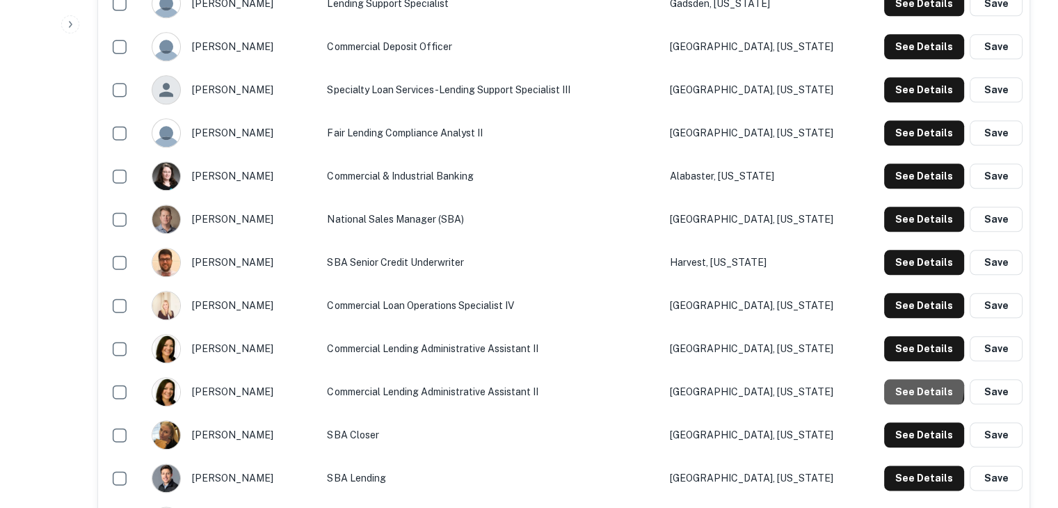
click at [900, 385] on button "See Details" at bounding box center [924, 391] width 80 height 25
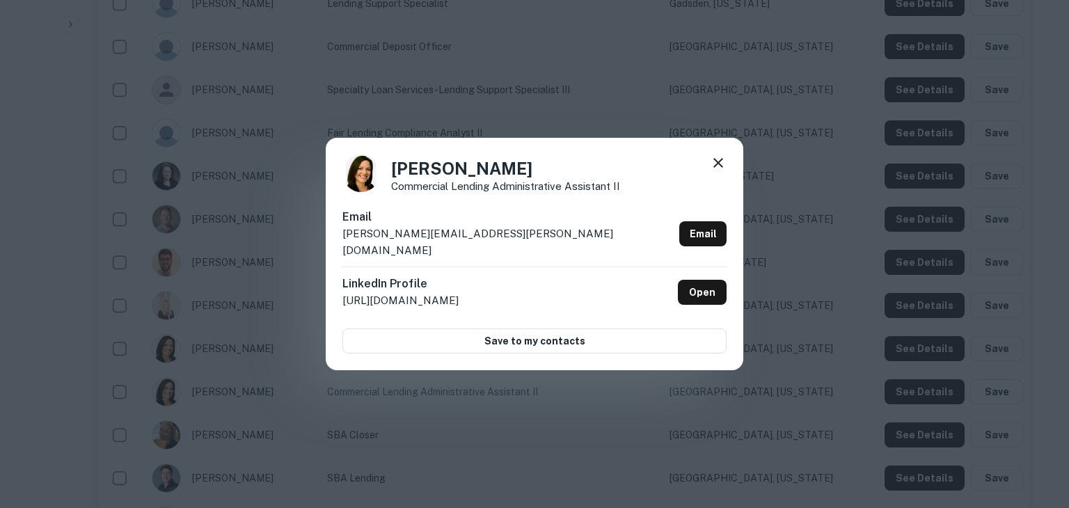
click at [929, 396] on div "Rebecca Swire Commercial Lending Administrative Assistant II Email rebecca.swir…" at bounding box center [534, 254] width 1069 height 508
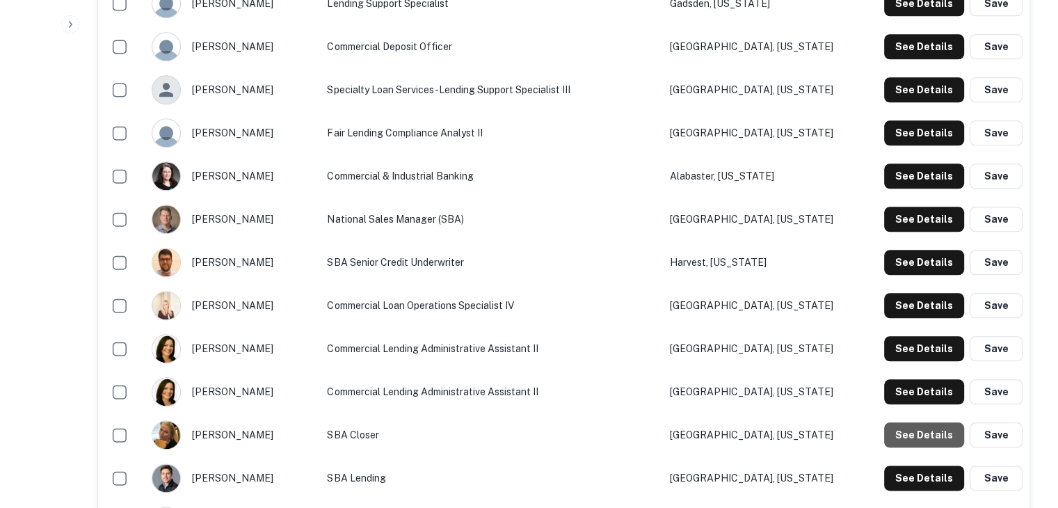
click at [952, 440] on button "See Details" at bounding box center [924, 434] width 80 height 25
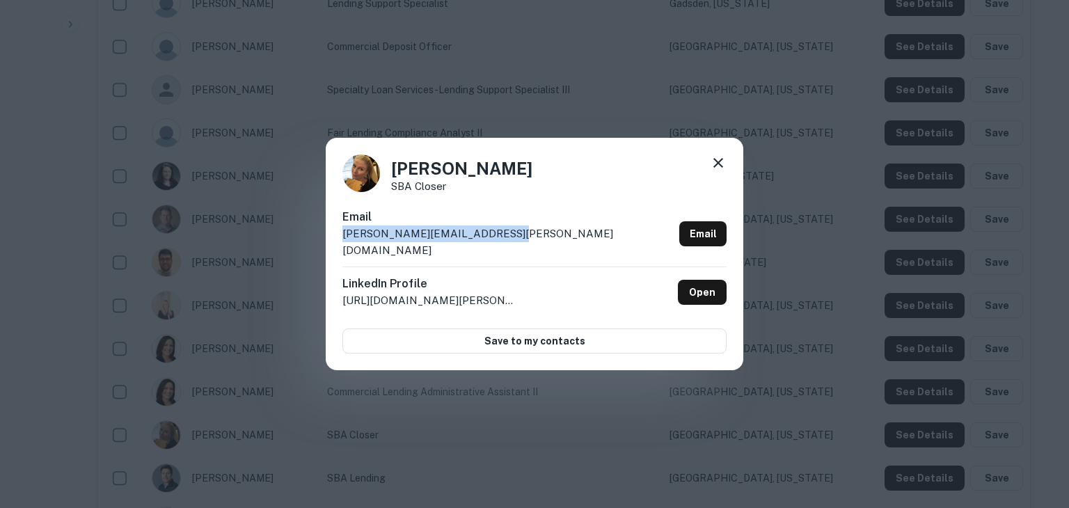
drag, startPoint x: 518, startPoint y: 246, endPoint x: 337, endPoint y: 243, distance: 180.9
click at [337, 243] on div "Sabrina Baker SBA Closer Email sabrina.baker@cadencebank.com Email LinkedIn Pro…" at bounding box center [534, 254] width 417 height 232
click at [706, 410] on div "Sabrina Baker SBA Closer Email sabrina.baker@cadencebank.com Email LinkedIn Pro…" at bounding box center [534, 254] width 1069 height 508
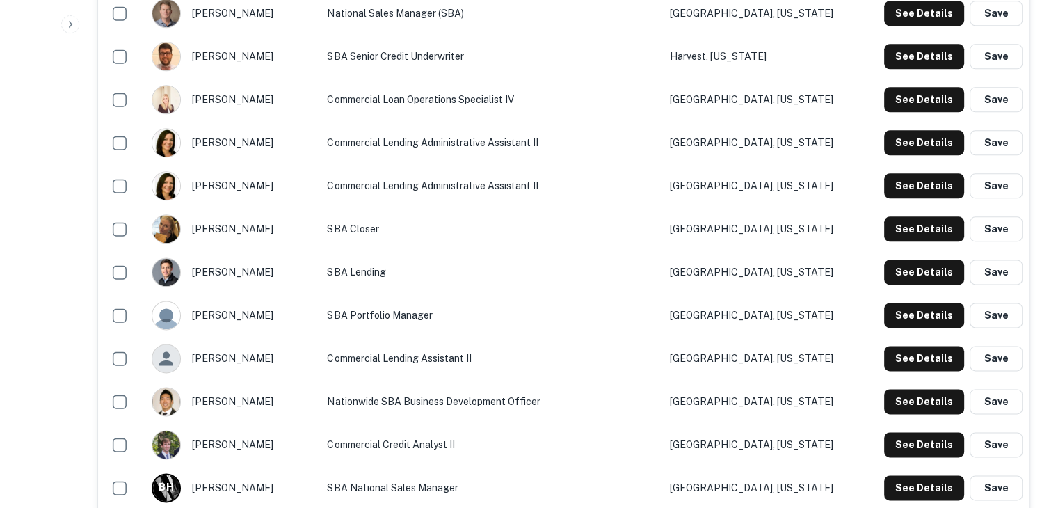
scroll to position [1735, 0]
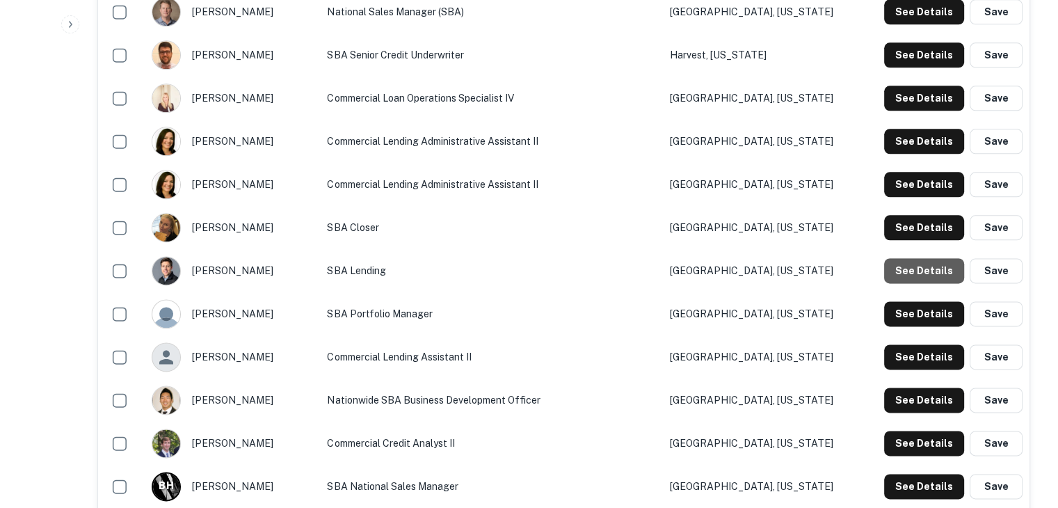
click at [936, 271] on button "See Details" at bounding box center [924, 270] width 80 height 25
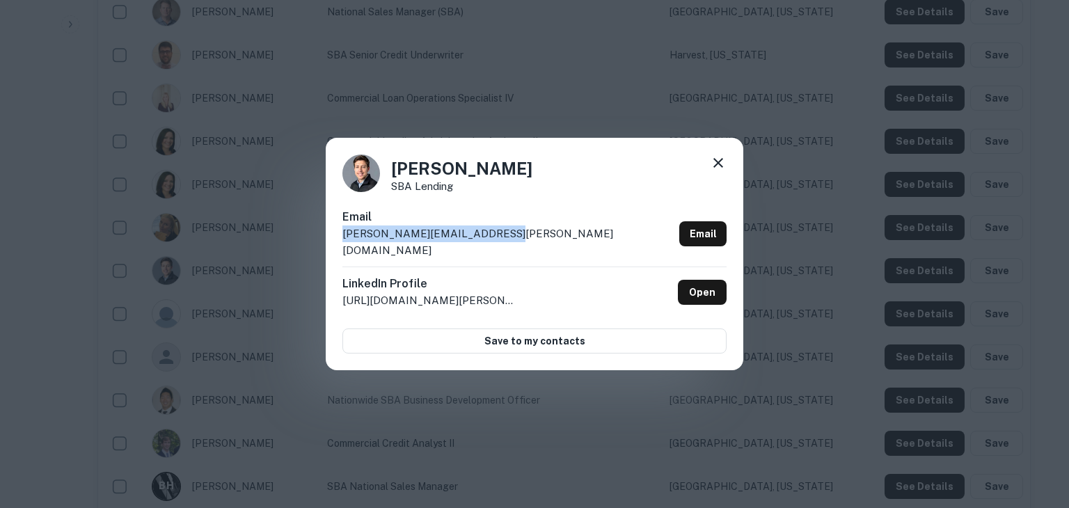
drag, startPoint x: 504, startPoint y: 239, endPoint x: 325, endPoint y: 248, distance: 179.0
click at [325, 248] on div "Sean Goggins SBA Lending Email sean.goggins@cadencebank.com Email LinkedIn Prof…" at bounding box center [534, 254] width 1069 height 508
click at [655, 429] on div "Sean Goggins SBA Lending Email sean.goggins@cadencebank.com Email LinkedIn Prof…" at bounding box center [534, 254] width 1069 height 508
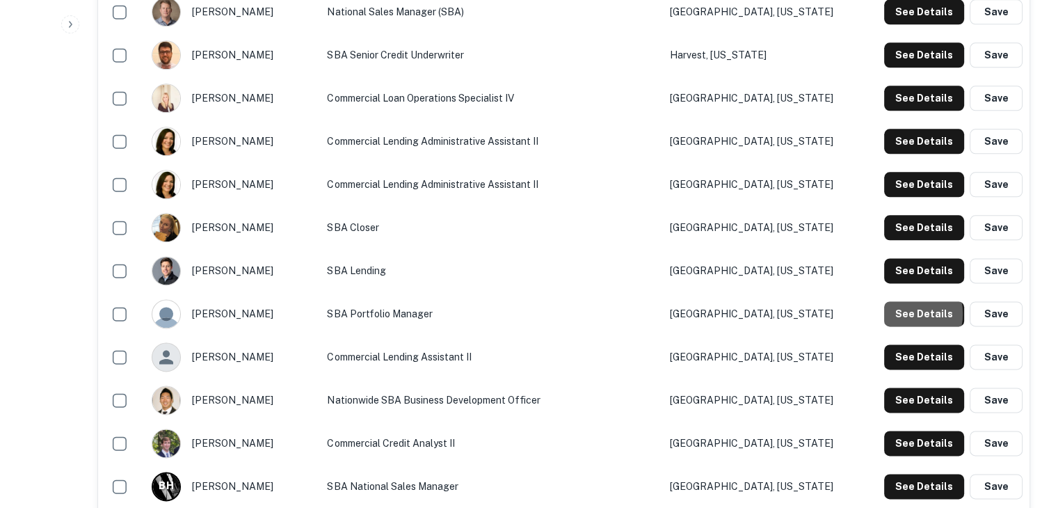
click at [908, 313] on button "See Details" at bounding box center [924, 313] width 80 height 25
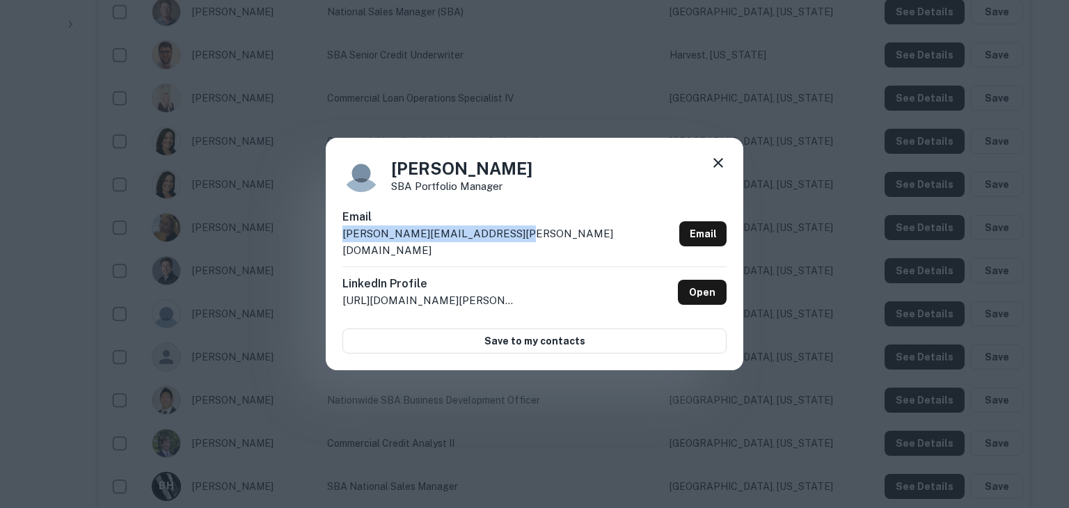
drag, startPoint x: 520, startPoint y: 248, endPoint x: 339, endPoint y: 253, distance: 180.9
click at [339, 253] on div "Sergio Esteban SBA Portfolio Manager Email sergio.esteban@cadencebank.com Email…" at bounding box center [534, 254] width 417 height 232
click at [710, 419] on div "Sergio Esteban SBA Portfolio Manager Email sergio.esteban@cadencebank.com Email…" at bounding box center [534, 254] width 1069 height 508
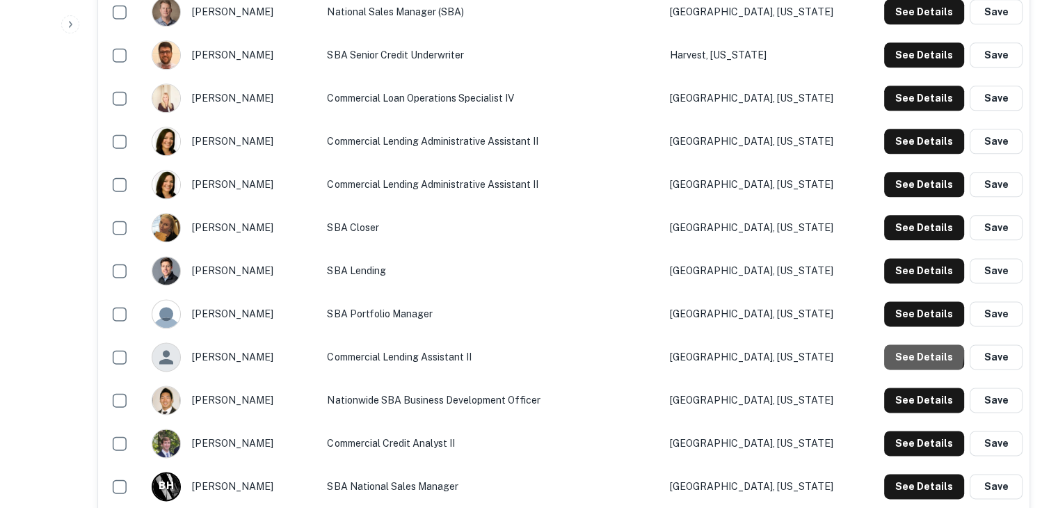
click at [910, 352] on button "See Details" at bounding box center [924, 356] width 80 height 25
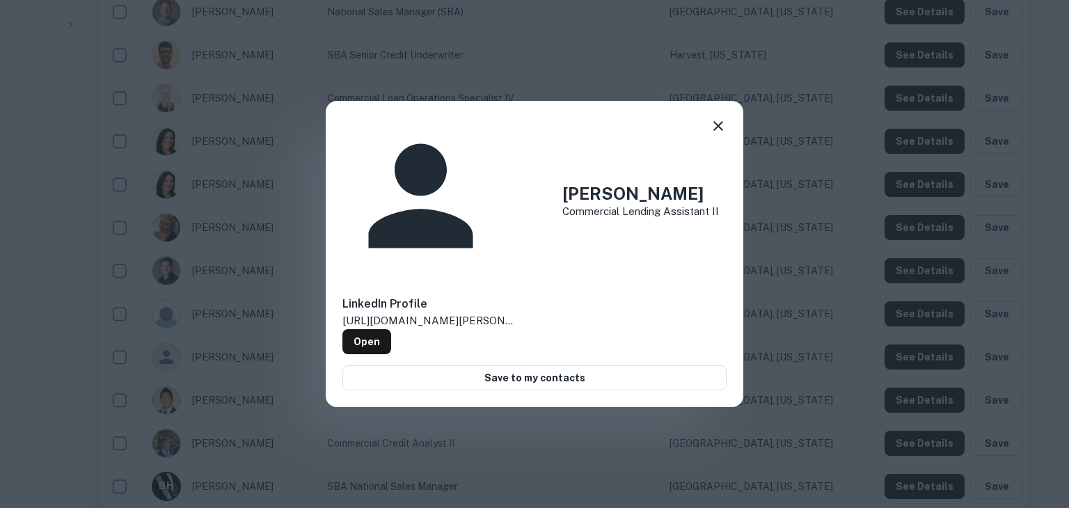
click at [910, 352] on div "Suzanne Wilson Commercial Lending Assistant II LinkedIn Profile http://www.link…" at bounding box center [534, 254] width 1069 height 508
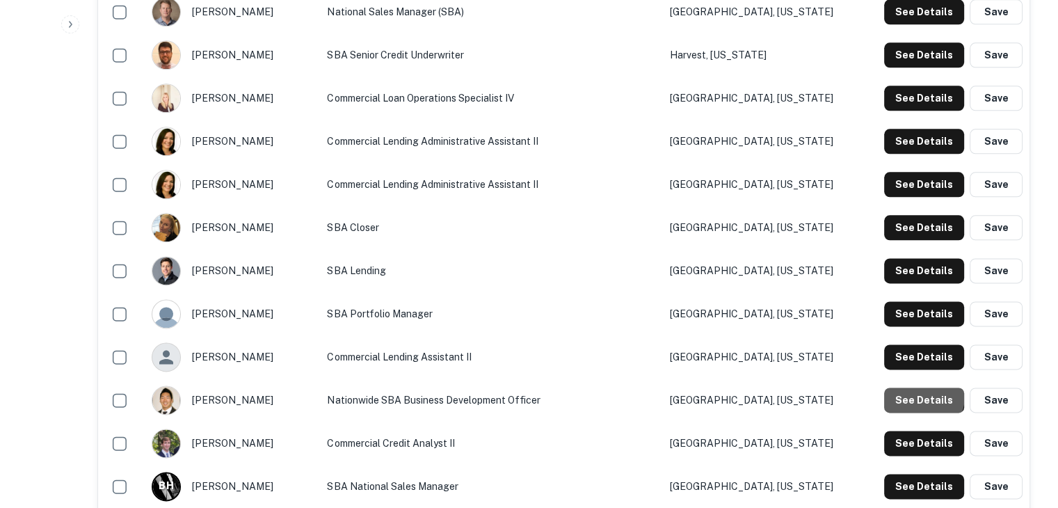
click at [915, 394] on button "See Details" at bounding box center [924, 400] width 80 height 25
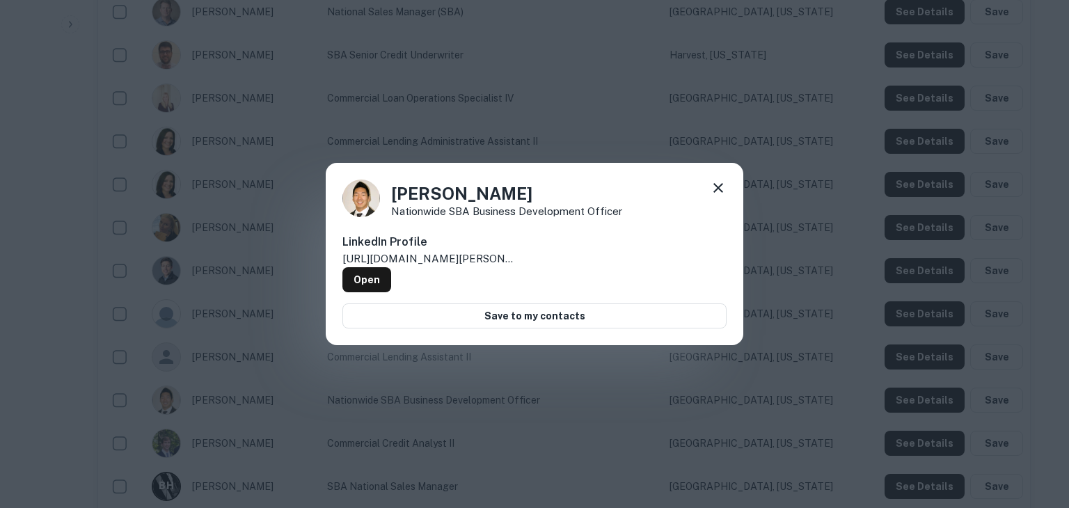
click at [915, 394] on div "Tom Im Nationwide SBA Business Development Officer LinkedIn Profile http://www.…" at bounding box center [534, 254] width 1069 height 508
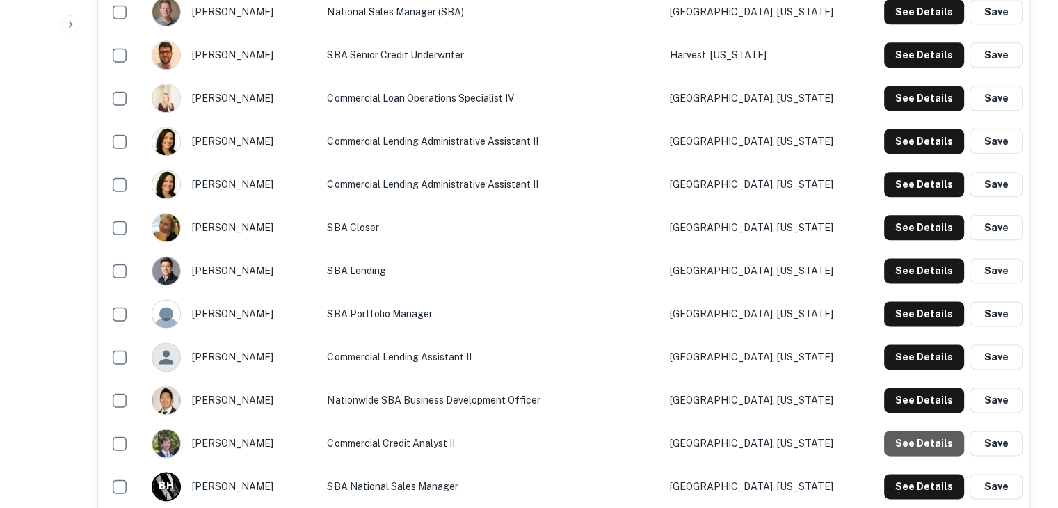
click at [929, 440] on button "See Details" at bounding box center [924, 443] width 80 height 25
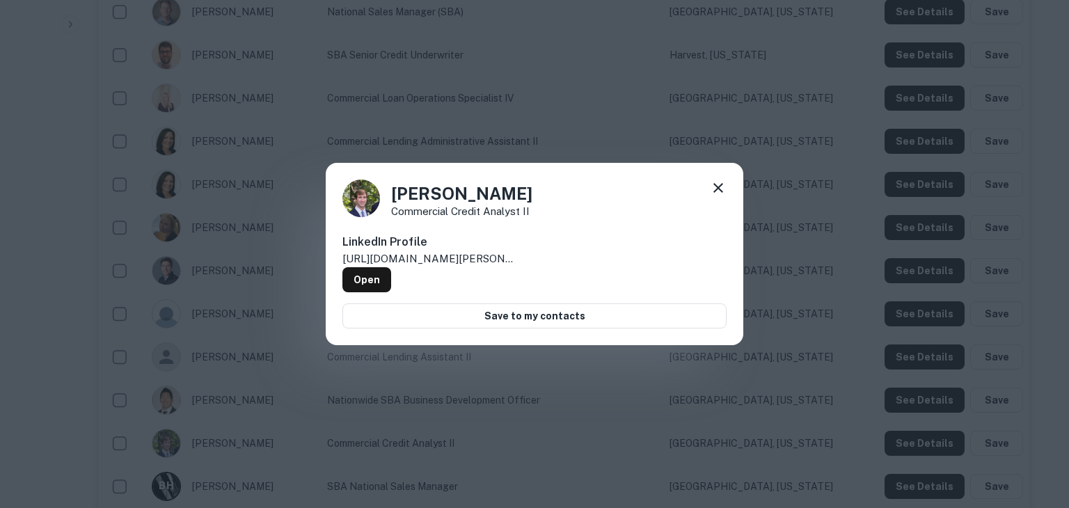
click at [929, 440] on div "Tyler Berens Commercial Credit Analyst II LinkedIn Profile http://www.linkedin.…" at bounding box center [534, 254] width 1069 height 508
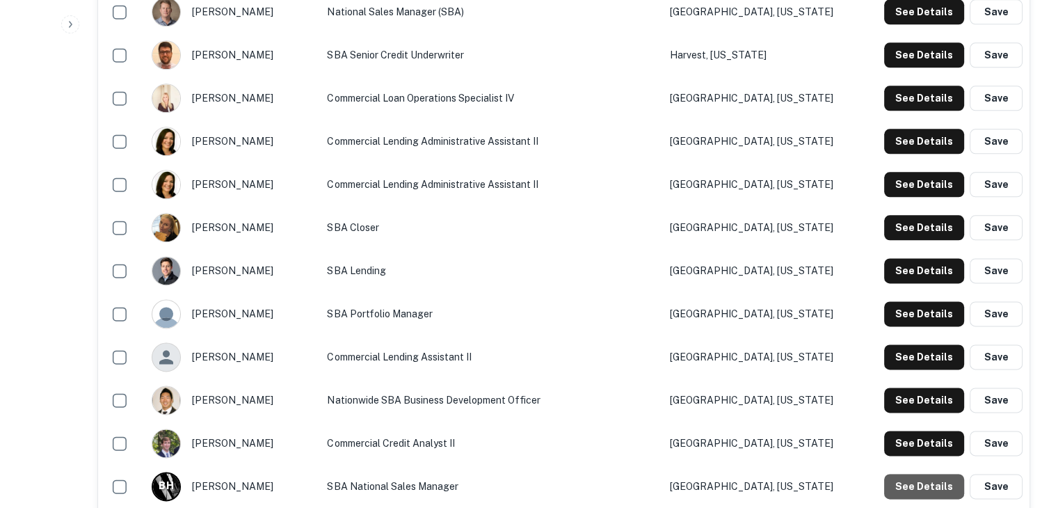
click at [934, 482] on button "See Details" at bounding box center [924, 486] width 80 height 25
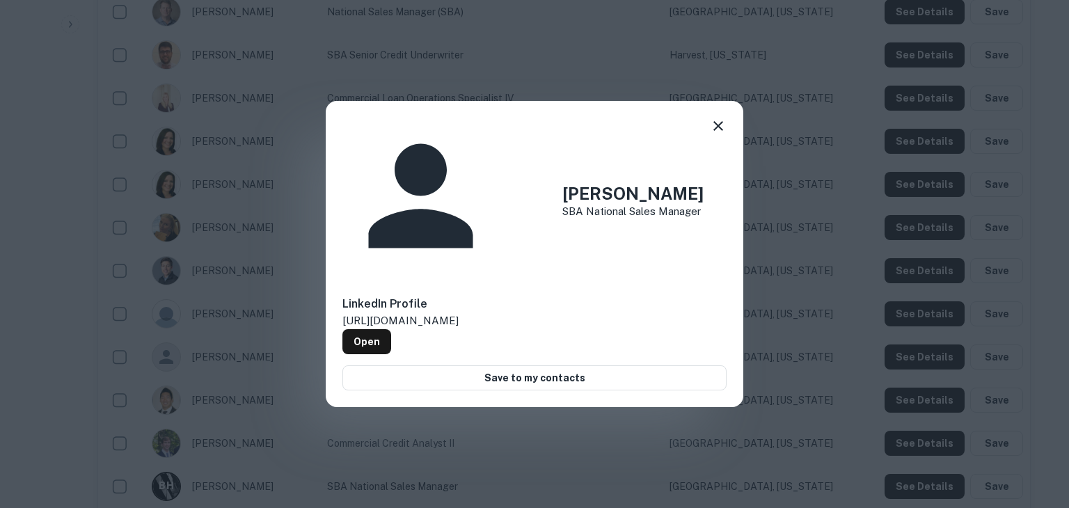
click at [934, 482] on div "Brian Harper SBA National Sales Manager LinkedIn Profile http://www.linkedin.co…" at bounding box center [534, 254] width 1069 height 508
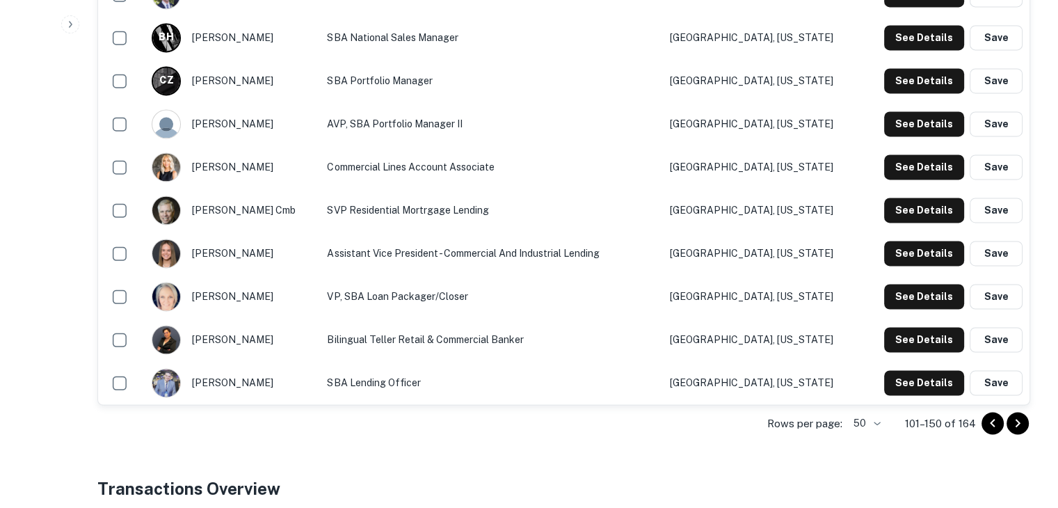
scroll to position [2186, 0]
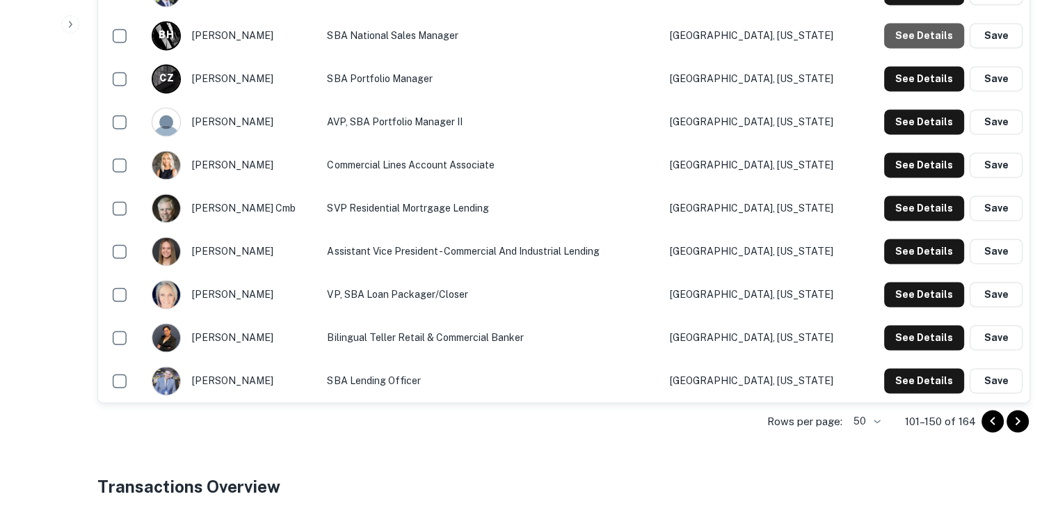
click at [933, 30] on button "See Details" at bounding box center [924, 35] width 80 height 25
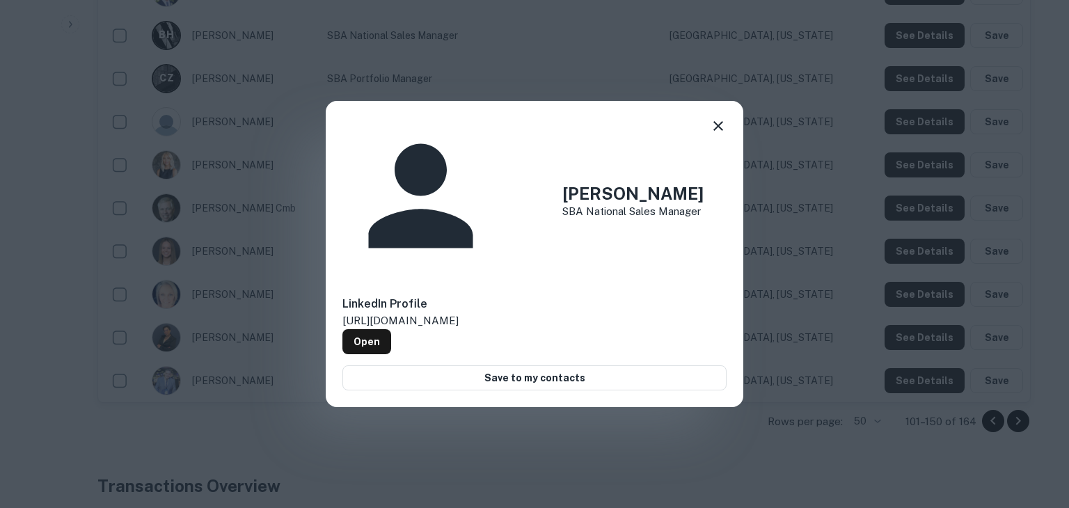
click at [933, 30] on div "Brian Harper SBA National Sales Manager LinkedIn Profile http://www.linkedin.co…" at bounding box center [534, 254] width 1069 height 508
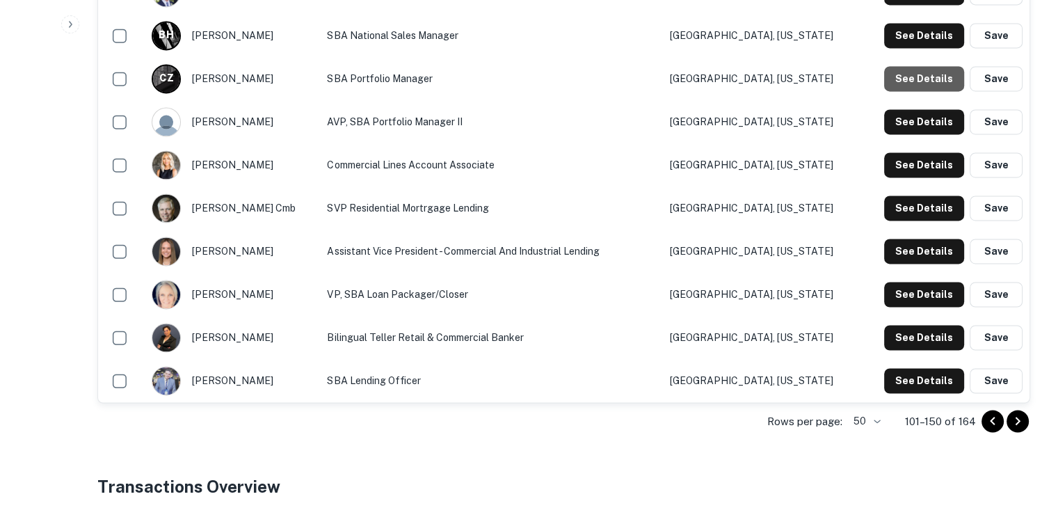
click at [936, 78] on button "See Details" at bounding box center [924, 78] width 80 height 25
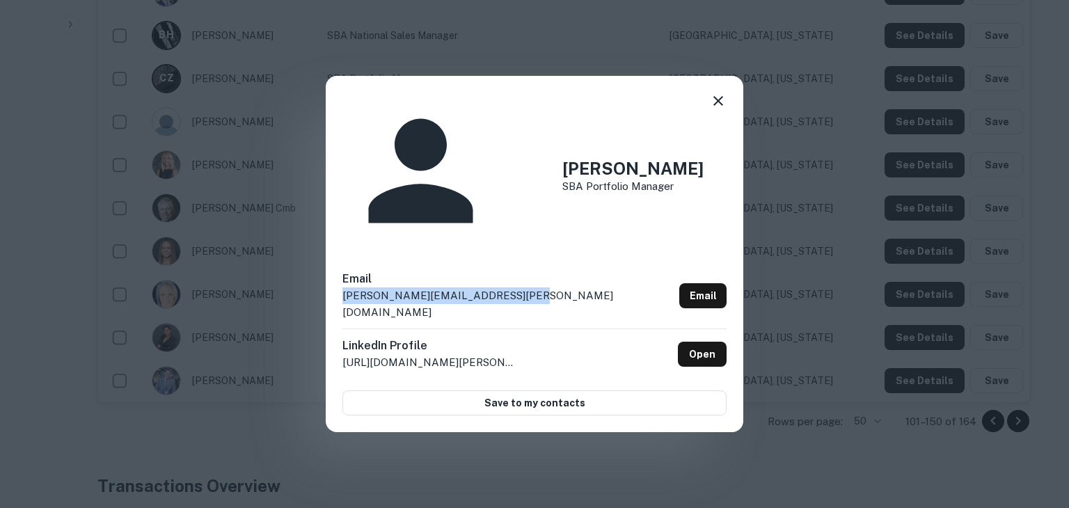
drag, startPoint x: 526, startPoint y: 244, endPoint x: 338, endPoint y: 248, distance: 187.9
click at [338, 248] on div "Charlene Zachary SBA Portfolio Manager Email charlene.zachary@cadencebank.com E…" at bounding box center [534, 254] width 417 height 356
click at [830, 296] on div "Charlene Zachary SBA Portfolio Manager Email charlene.zachary@cadencebank.com E…" at bounding box center [534, 254] width 1069 height 508
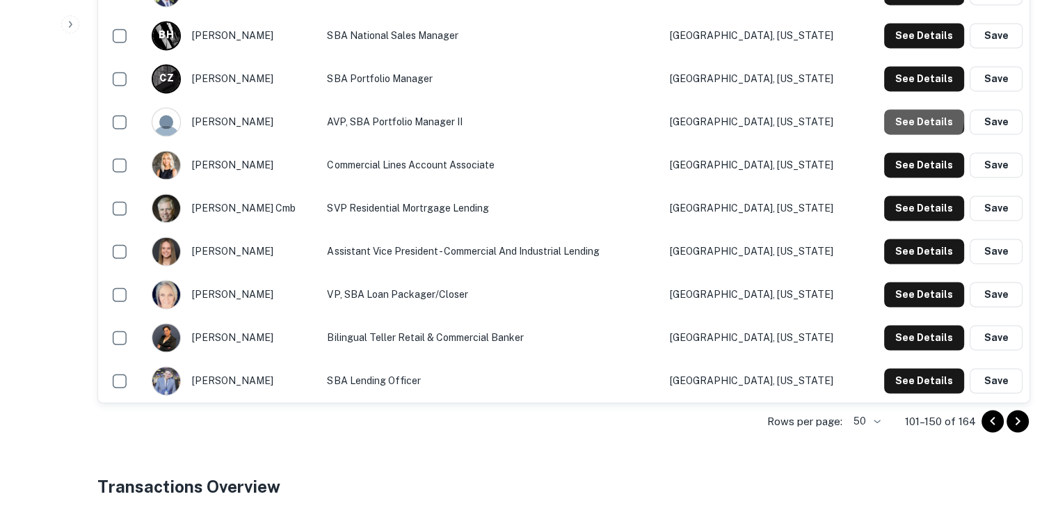
click at [918, 118] on button "See Details" at bounding box center [924, 121] width 80 height 25
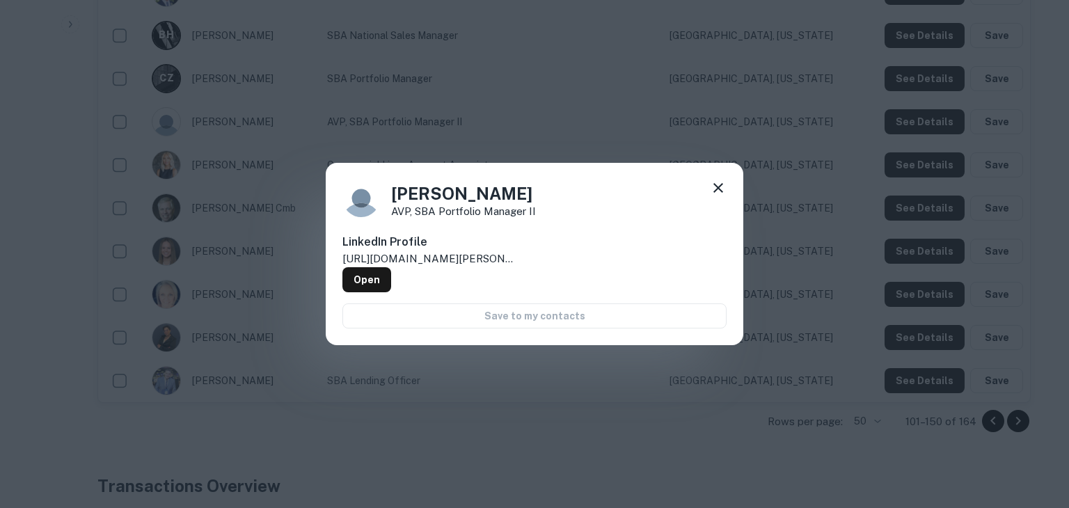
click at [918, 118] on div "Charletta Rice AVP, SBA Portfolio Manager II LinkedIn Profile http://www.linked…" at bounding box center [534, 254] width 1069 height 508
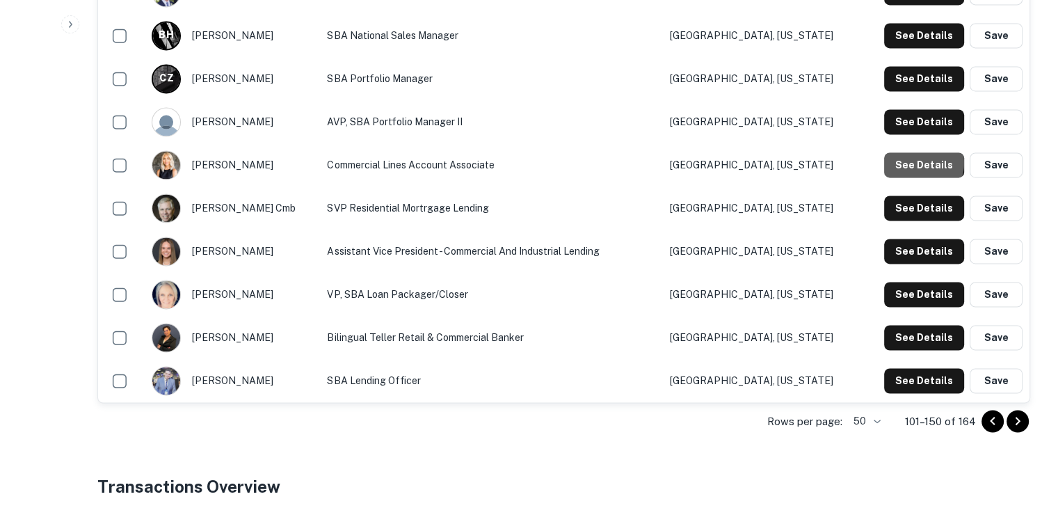
click at [921, 162] on button "See Details" at bounding box center [924, 164] width 80 height 25
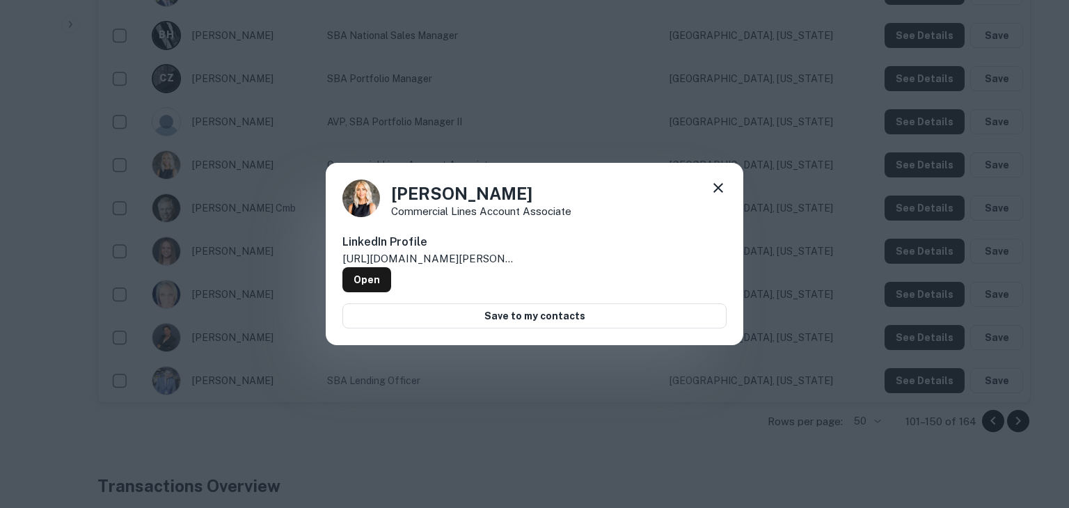
click at [921, 162] on div "Jacquelyn McGrew Commercial Lines Account Associate LinkedIn Profile http://www…" at bounding box center [534, 254] width 1069 height 508
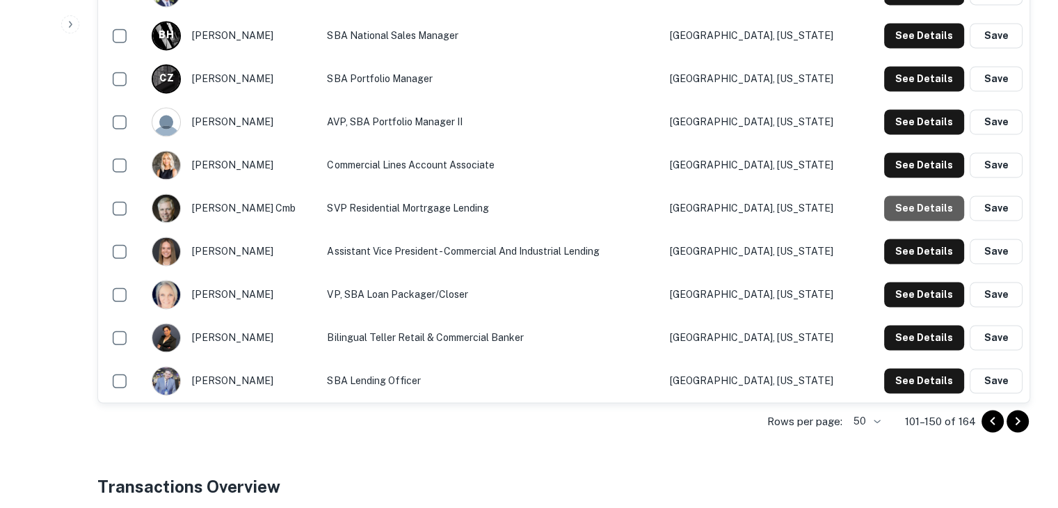
click at [928, 207] on button "See Details" at bounding box center [924, 207] width 80 height 25
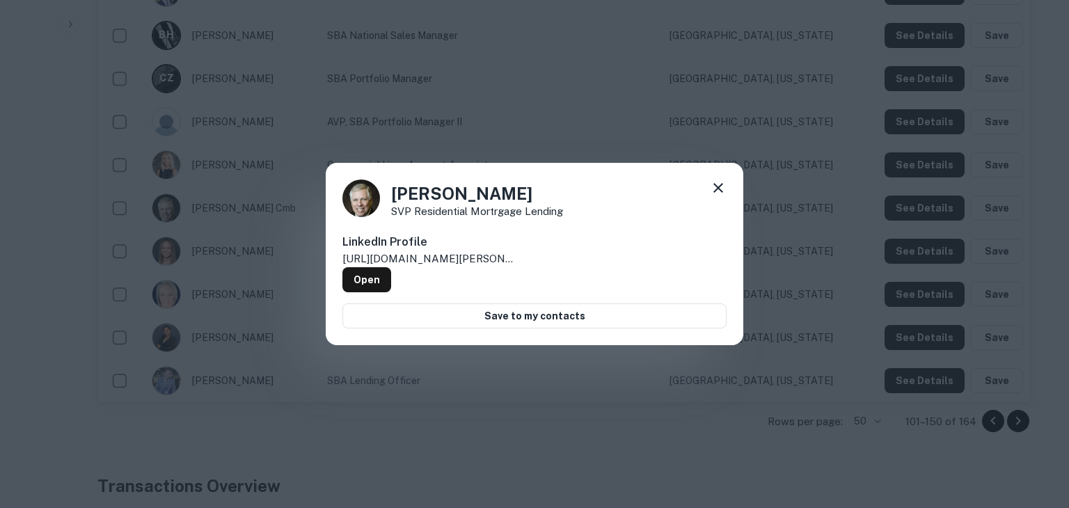
click at [928, 207] on div "John Cmb SVP Residential Mortrgage Lending LinkedIn Profile http://www.linkedin…" at bounding box center [534, 254] width 1069 height 508
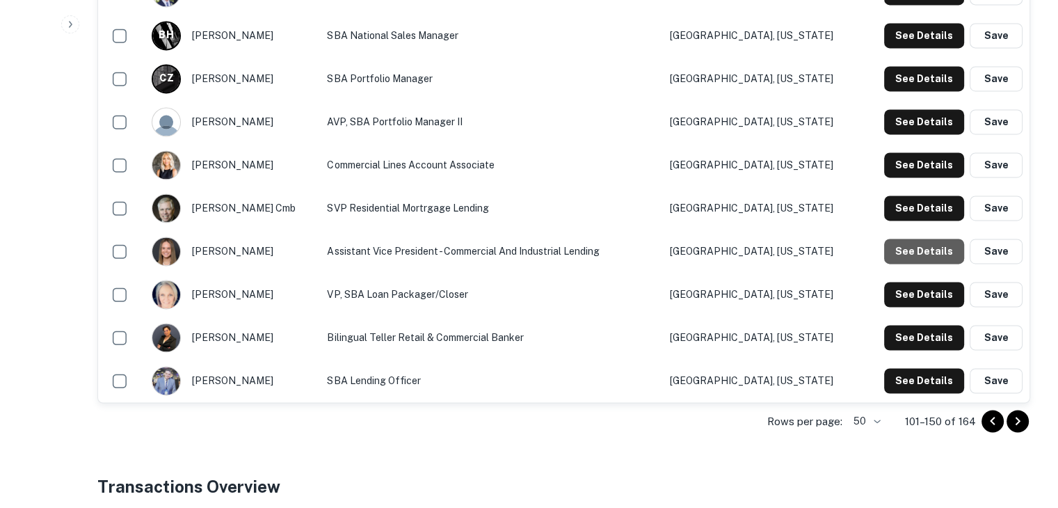
click at [927, 243] on button "See Details" at bounding box center [924, 251] width 80 height 25
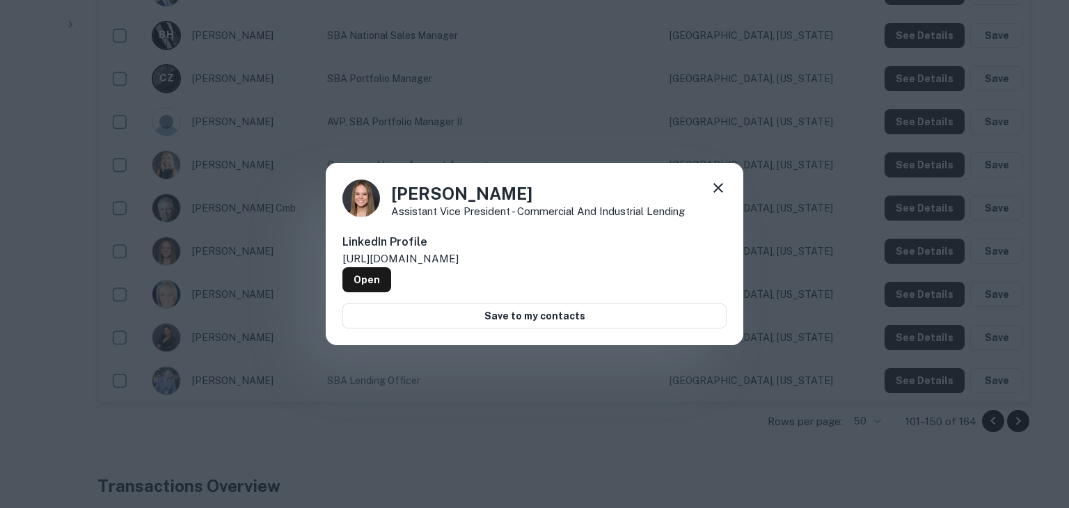
click at [927, 243] on div "Lindsey Fish Assistant Vice President - Commercial and Industrial Lending Linke…" at bounding box center [534, 254] width 1069 height 508
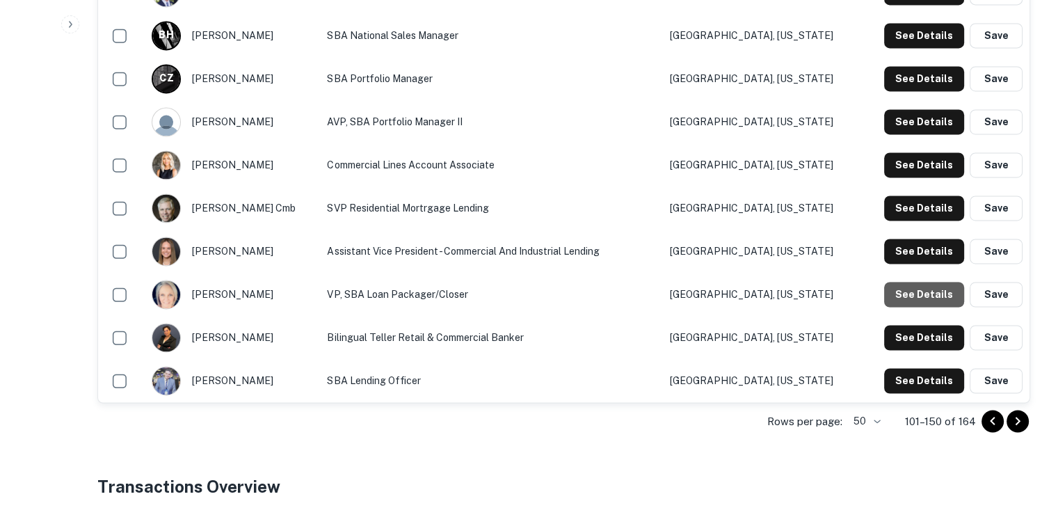
click at [927, 287] on button "See Details" at bounding box center [924, 294] width 80 height 25
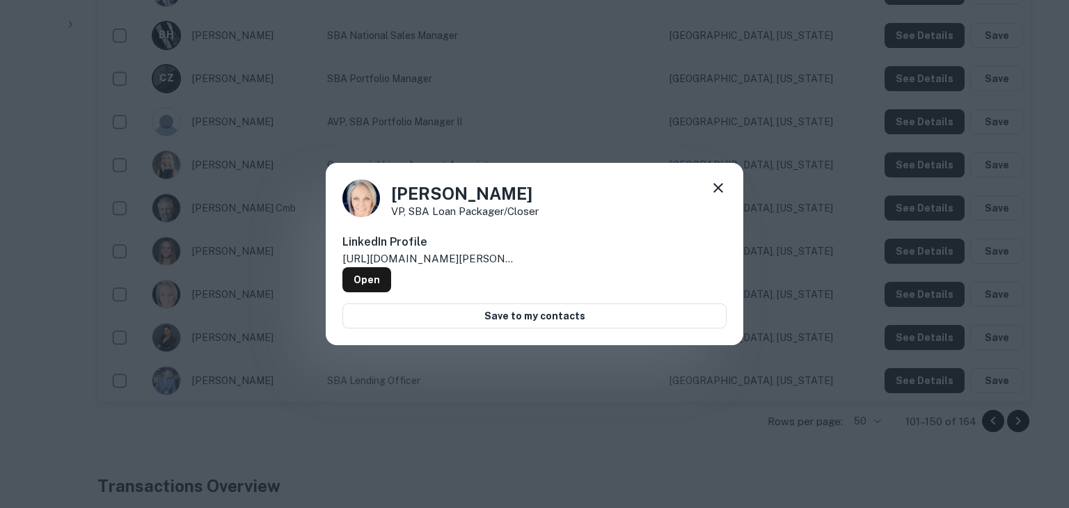
click at [927, 287] on div "Lori Mauldin VP, SBA Loan Packager/Closer LinkedIn Profile http://www.linkedin.…" at bounding box center [534, 254] width 1069 height 508
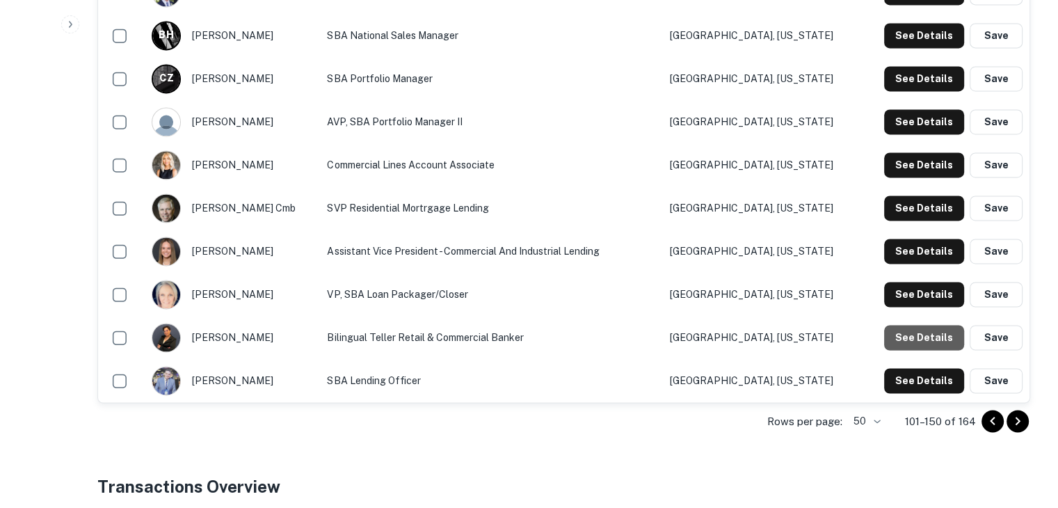
click at [929, 332] on button "See Details" at bounding box center [924, 337] width 80 height 25
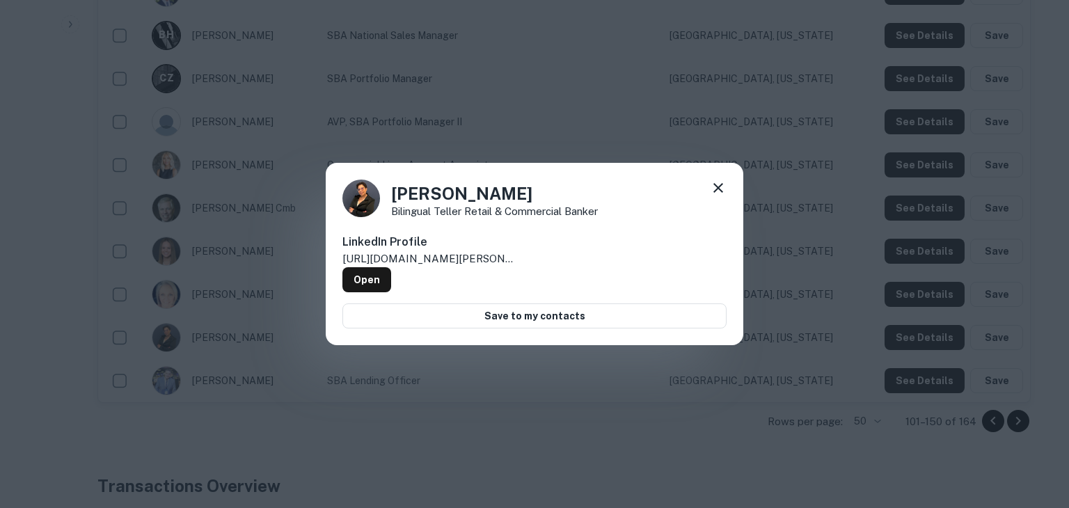
click at [929, 332] on div "Nitza Rodriguez Bilingual Teller Retail & Commercial Banker LinkedIn Profile ht…" at bounding box center [534, 254] width 1069 height 508
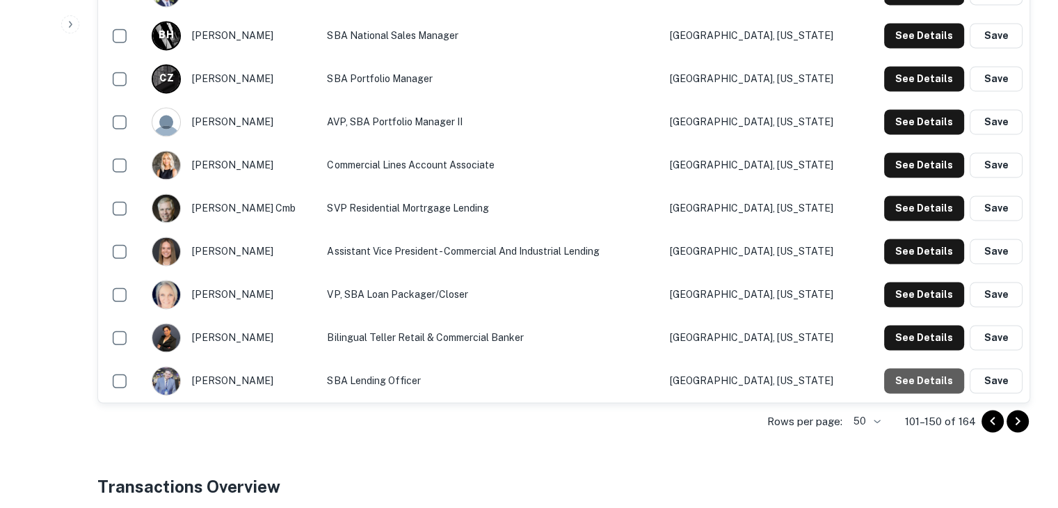
click at [930, 373] on button "See Details" at bounding box center [924, 380] width 80 height 25
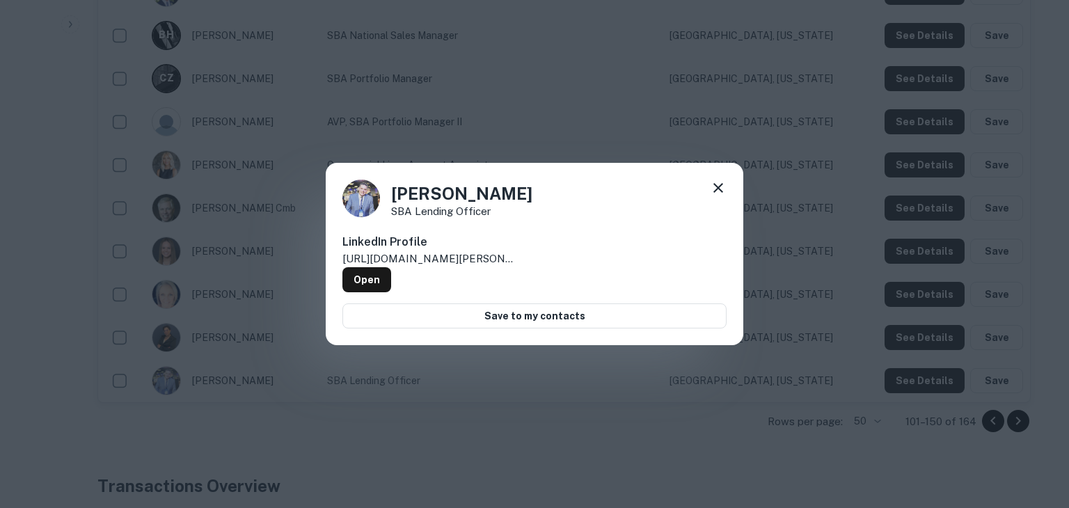
click at [930, 373] on div "Randy Hernandez SBA Lending Officer LinkedIn Profile http://www.linkedin.com/in…" at bounding box center [534, 254] width 1069 height 508
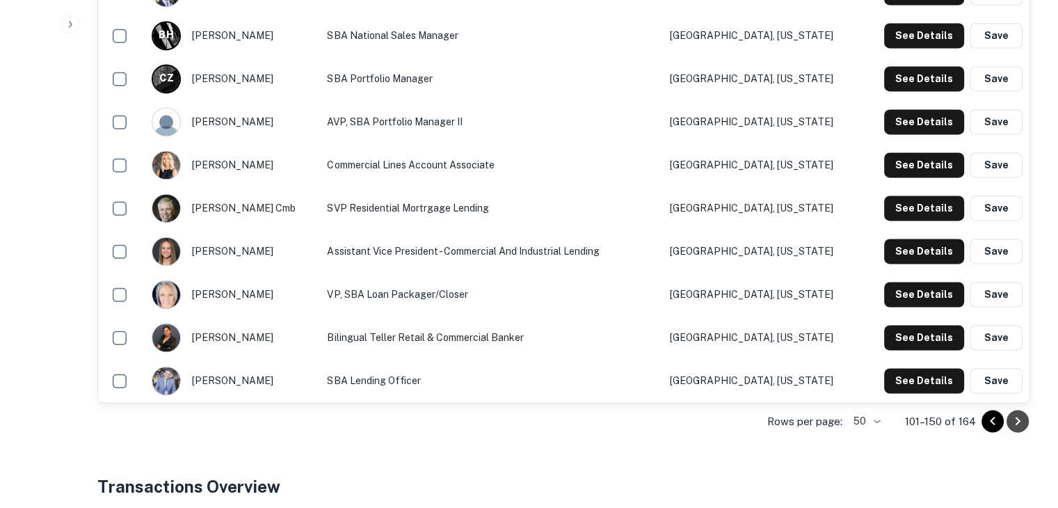
click at [1017, 419] on icon "Go to next page" at bounding box center [1017, 421] width 17 height 17
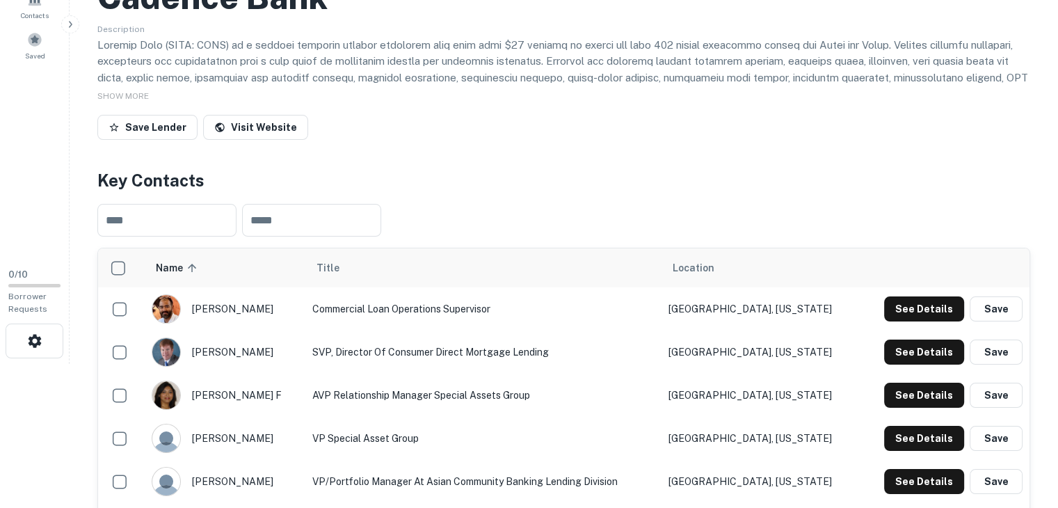
scroll to position [149, 0]
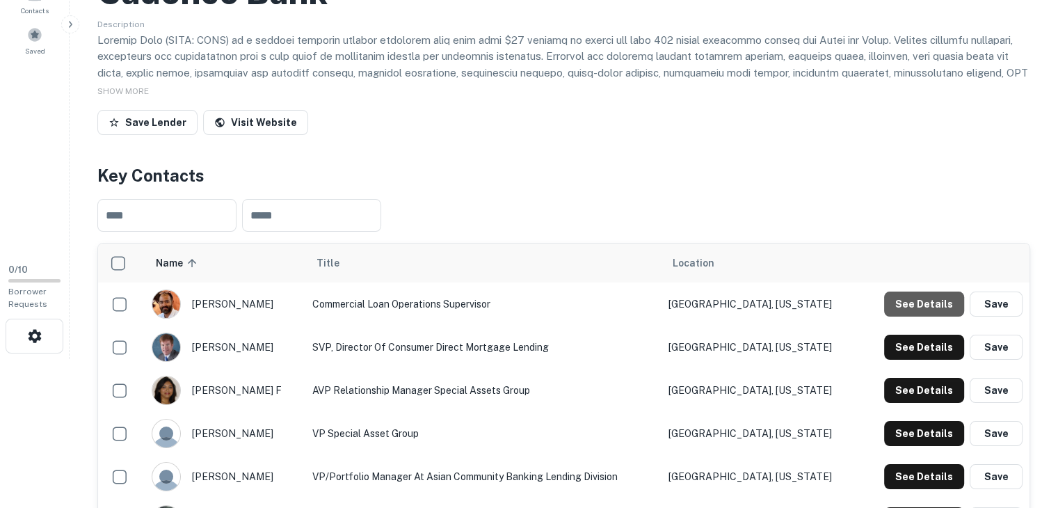
click at [943, 299] on button "See Details" at bounding box center [924, 303] width 80 height 25
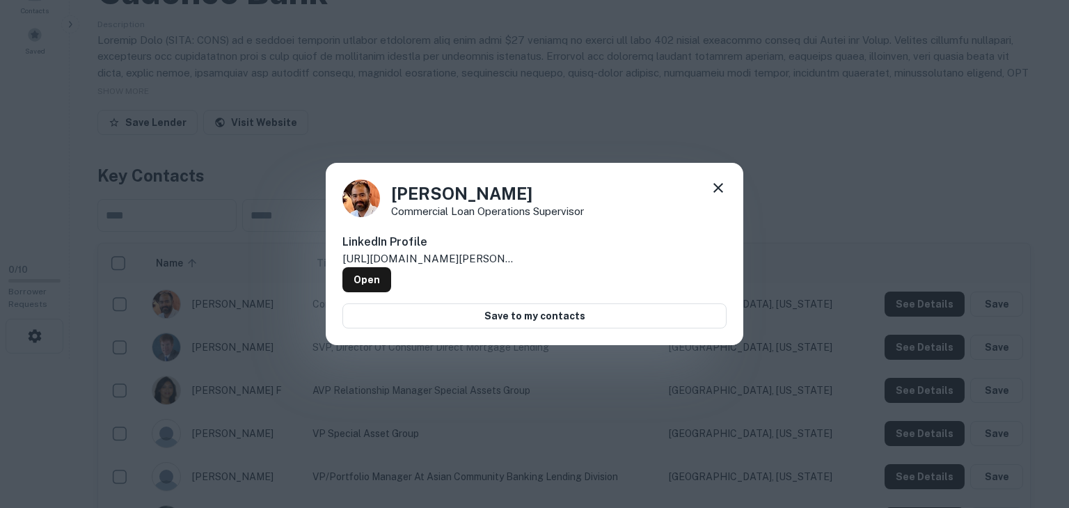
click at [943, 299] on div "Robert Bundoc Commercial Loan Operations Supervisor LinkedIn Profile http://www…" at bounding box center [534, 254] width 1069 height 508
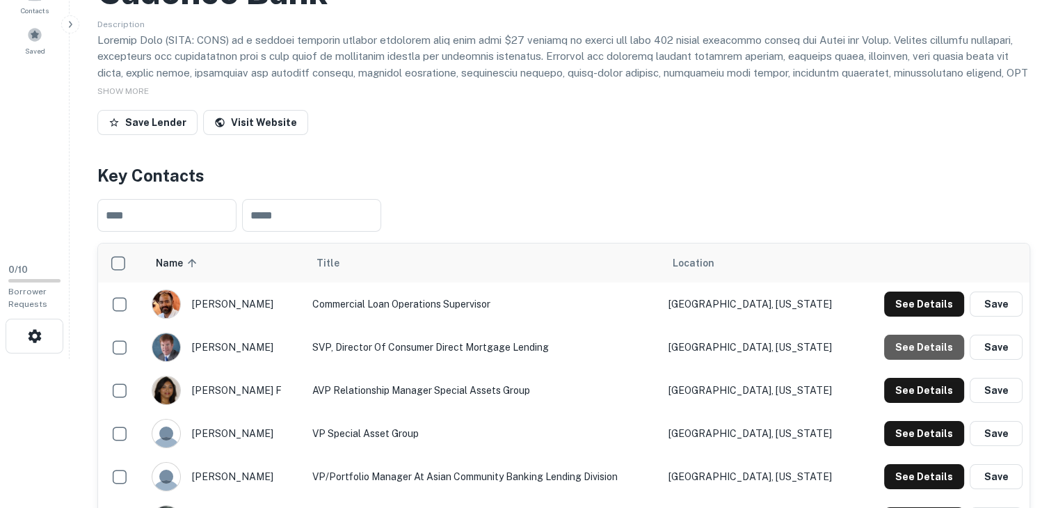
click at [931, 349] on button "See Details" at bounding box center [924, 347] width 80 height 25
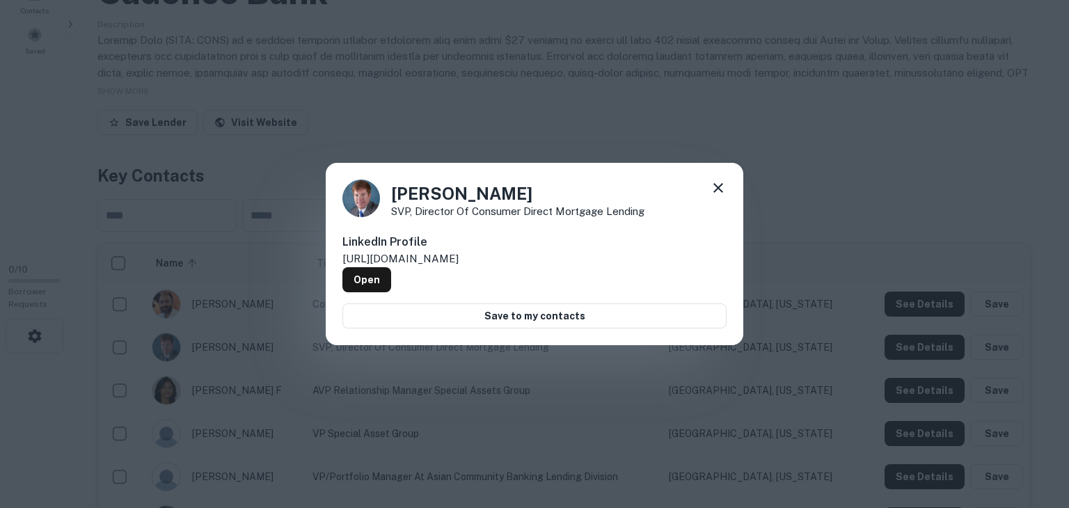
click at [931, 349] on div "Robert Jones SVP, Director of Consumer Direct Mortgage Lending LinkedIn Profile…" at bounding box center [534, 254] width 1069 height 508
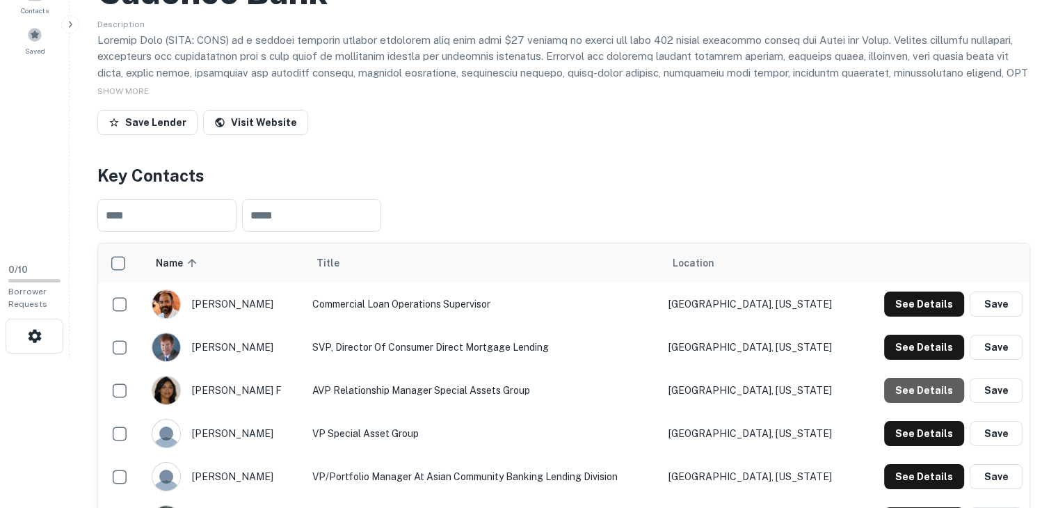
click at [935, 388] on button "See Details" at bounding box center [924, 390] width 80 height 25
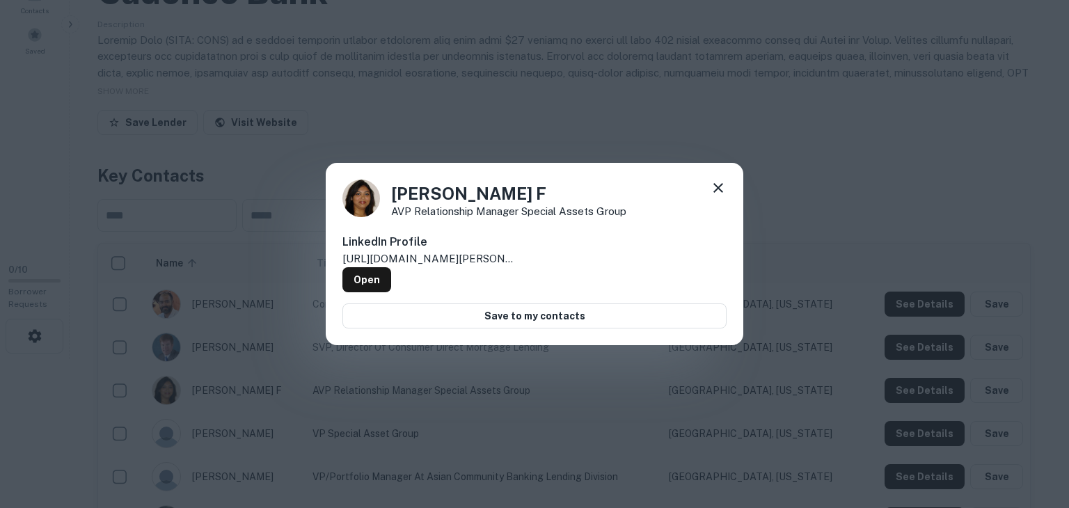
click at [935, 388] on div "Roshni F AVP Relationship Manager Special Assets Group LinkedIn Profile http://…" at bounding box center [534, 254] width 1069 height 508
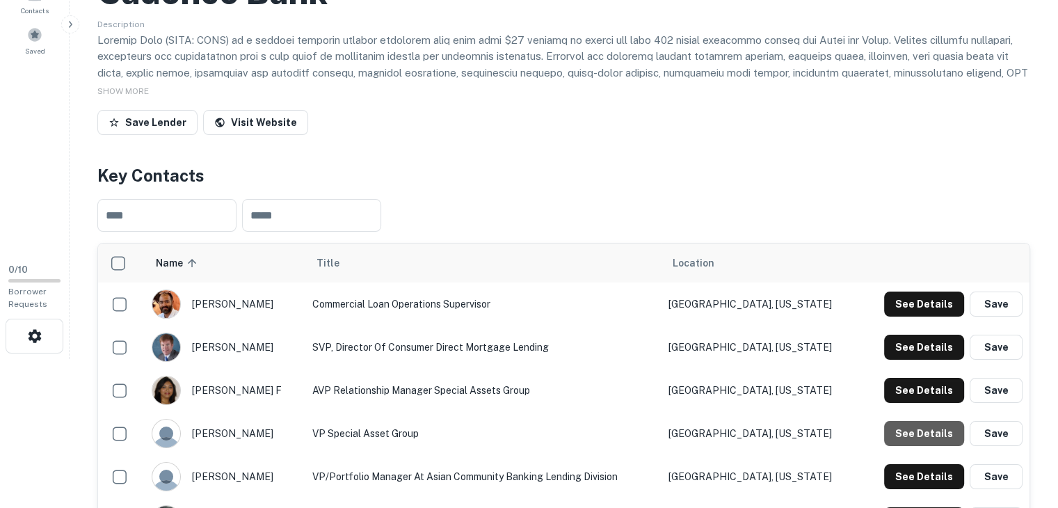
click at [931, 429] on button "See Details" at bounding box center [924, 433] width 80 height 25
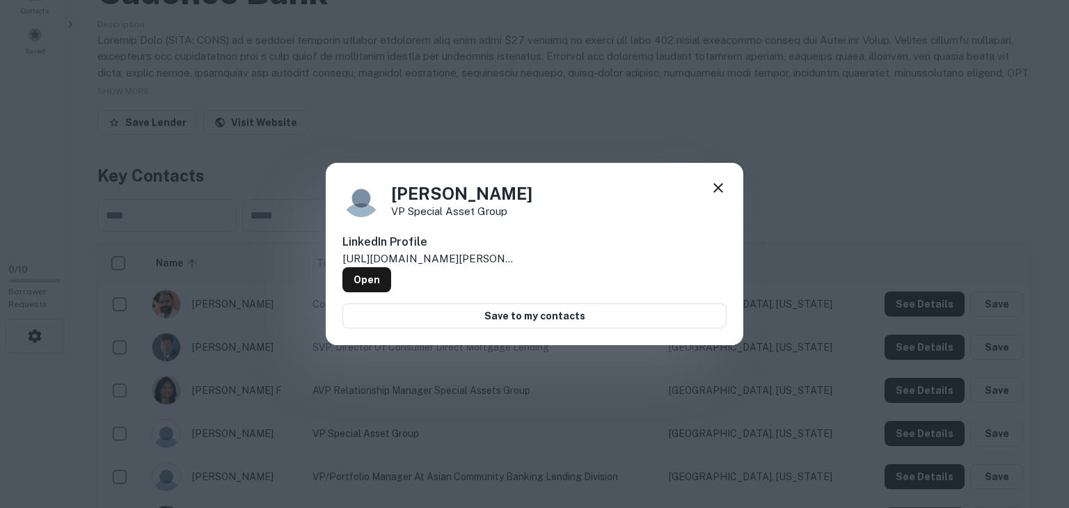
click at [931, 429] on div "Ross Vollmer VP Special Asset Group LinkedIn Profile http://www.linkedin.com/in…" at bounding box center [534, 254] width 1069 height 508
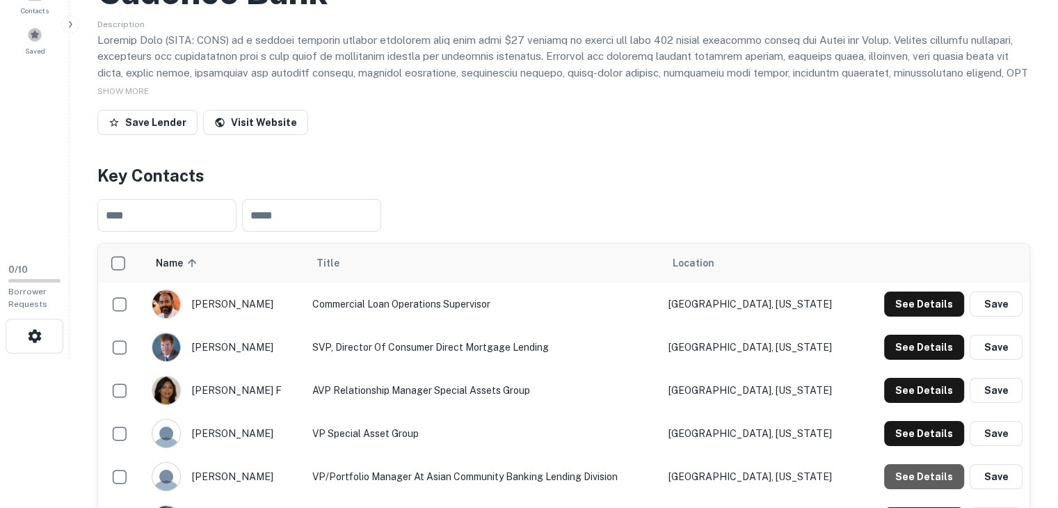
click at [929, 473] on button "See Details" at bounding box center [924, 476] width 80 height 25
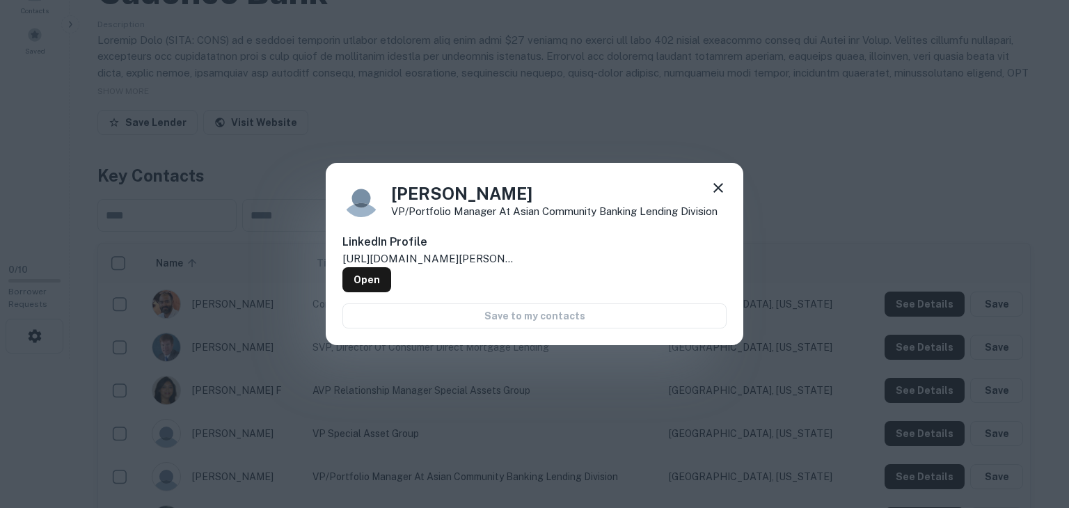
click at [929, 473] on div "Sudha Varghese VP/Portfolio Manager at Asian Community Banking Lending Division…" at bounding box center [534, 254] width 1069 height 508
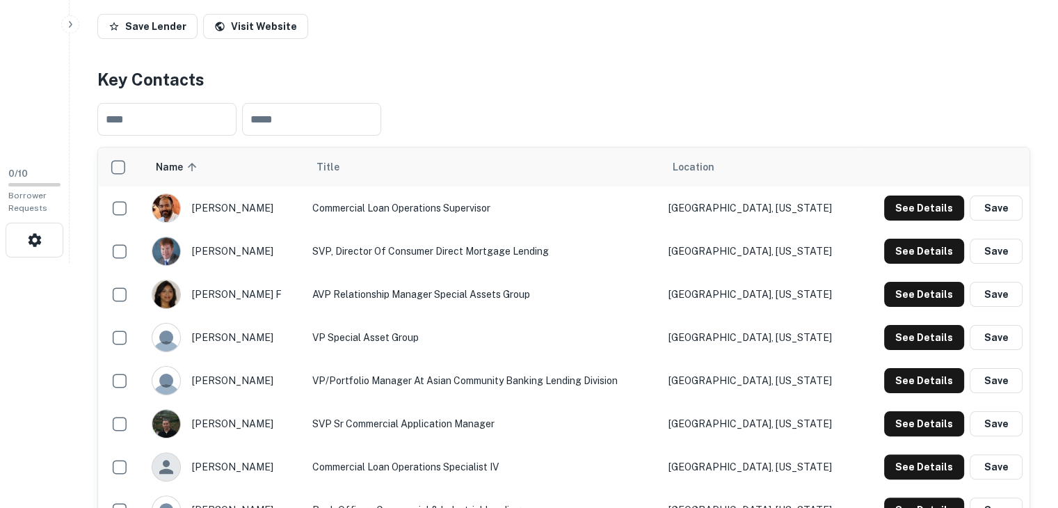
scroll to position [245, 0]
click at [932, 429] on button "See Details" at bounding box center [924, 423] width 80 height 25
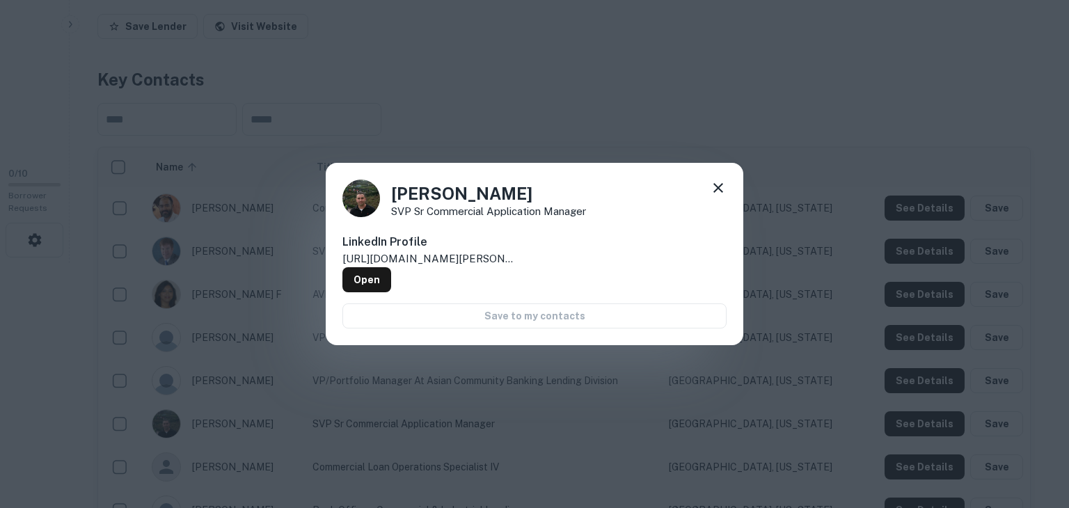
click at [932, 429] on div "Tony Brinson SVP Sr Commercial Application Manager LinkedIn Profile http://www.…" at bounding box center [534, 254] width 1069 height 508
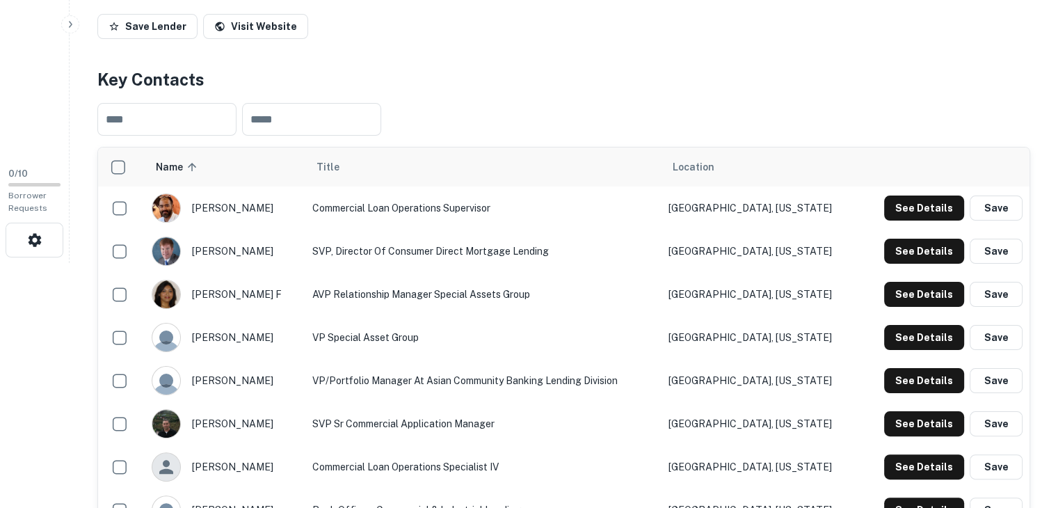
click at [927, 463] on button "See Details" at bounding box center [924, 466] width 80 height 25
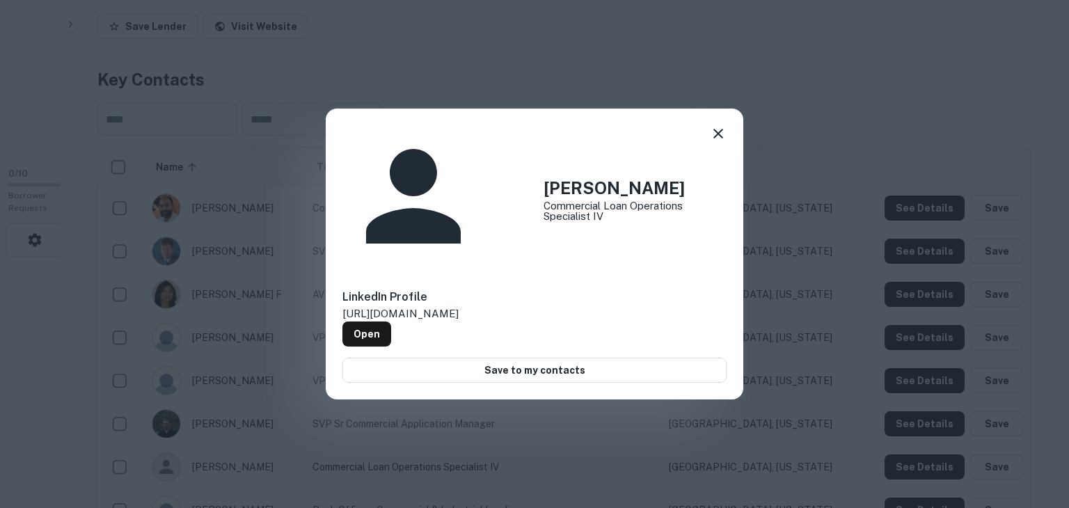
click at [927, 463] on div "Ashwin P. Commercial Loan Operations Specialist IV LinkedIn Profile http://www.…" at bounding box center [534, 254] width 1069 height 508
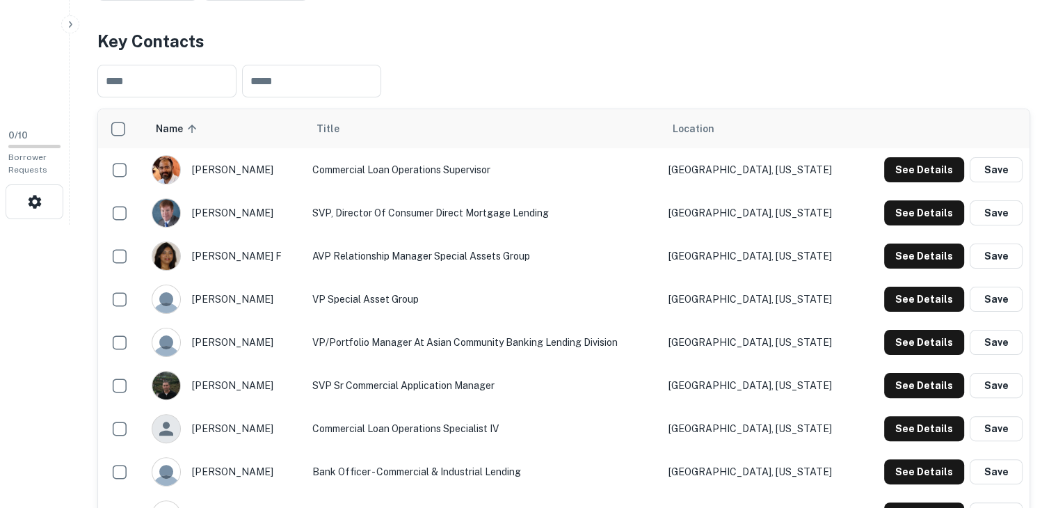
scroll to position [294, 0]
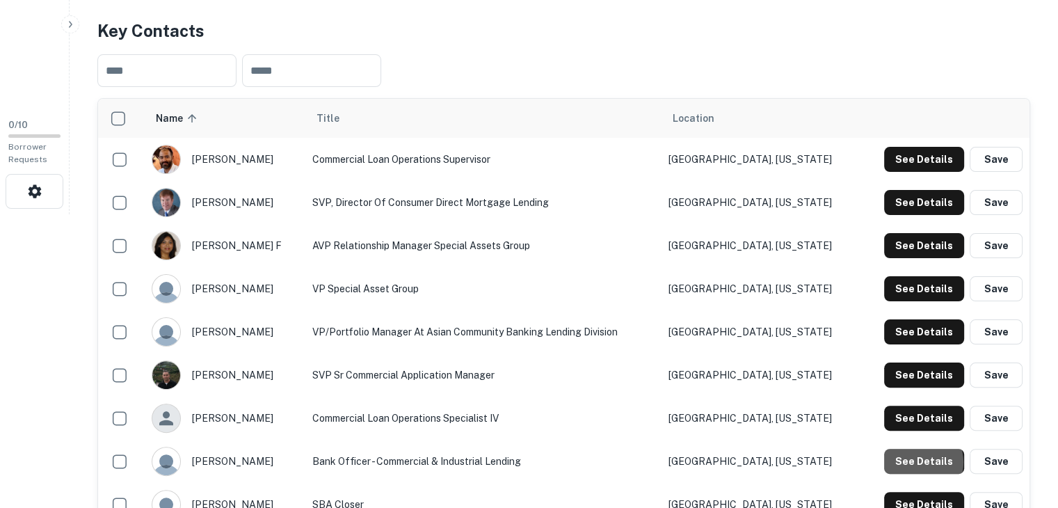
click at [919, 461] on button "See Details" at bounding box center [924, 461] width 80 height 25
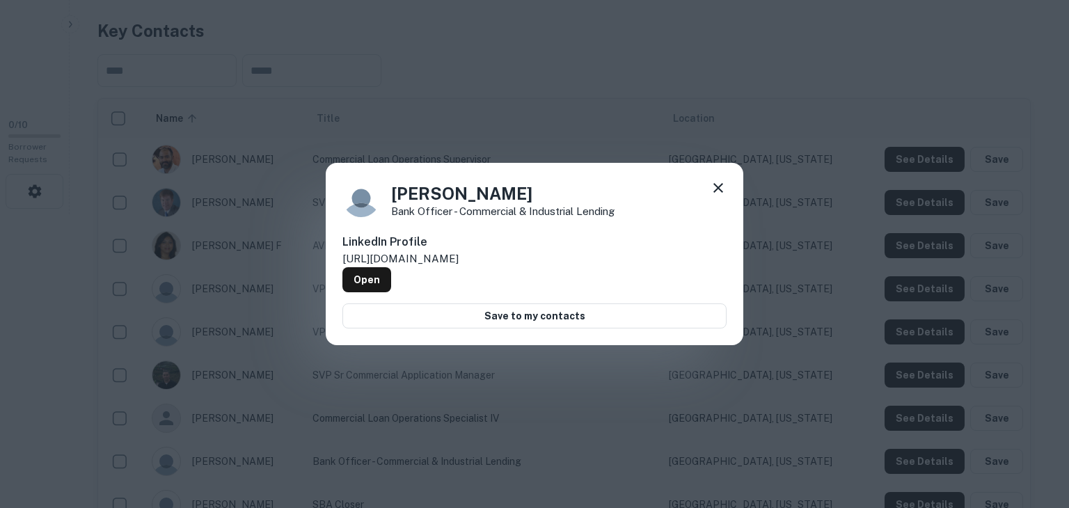
click at [919, 461] on div "Colin Douville Bank Officer - Commercial & Industrial Lending LinkedIn Profile …" at bounding box center [534, 254] width 1069 height 508
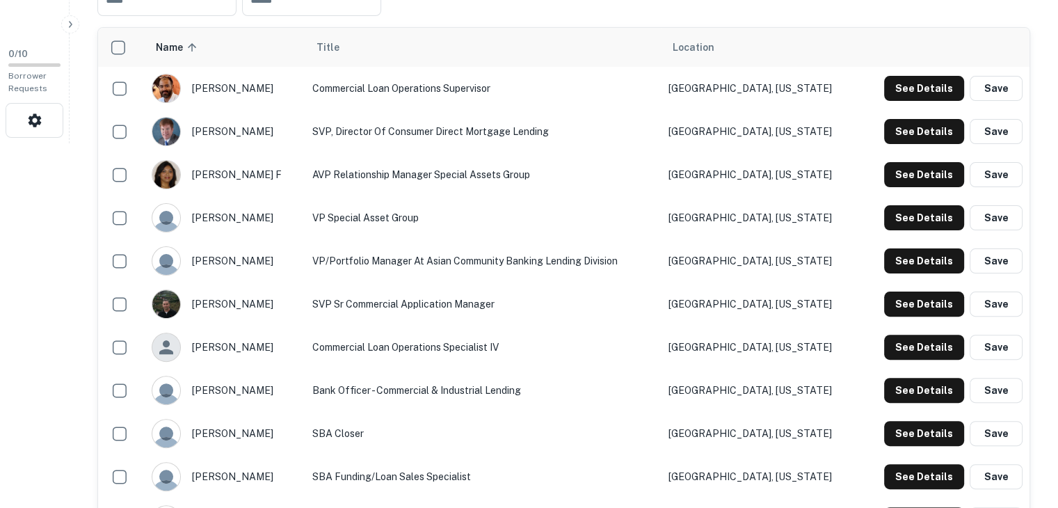
scroll to position [366, 0]
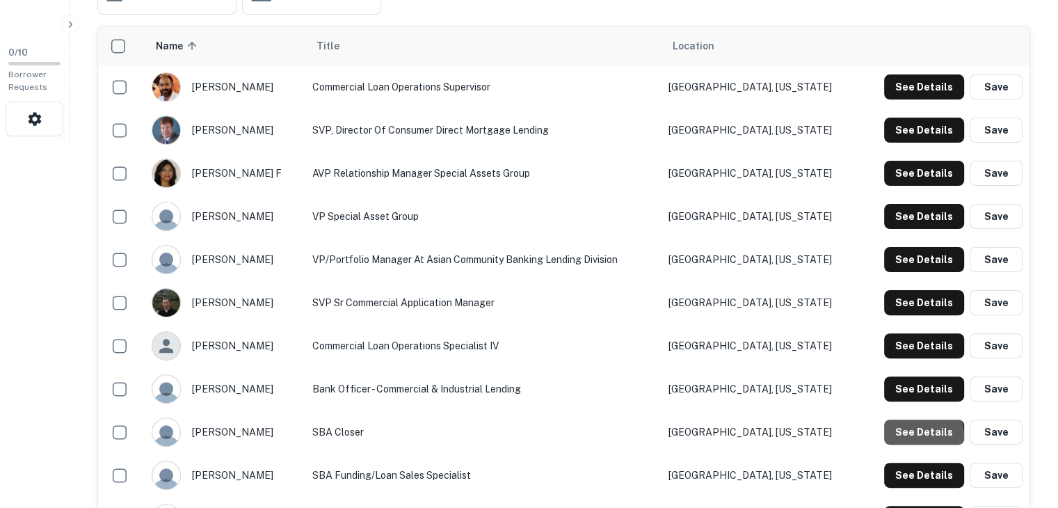
click at [916, 436] on button "See Details" at bounding box center [924, 432] width 80 height 25
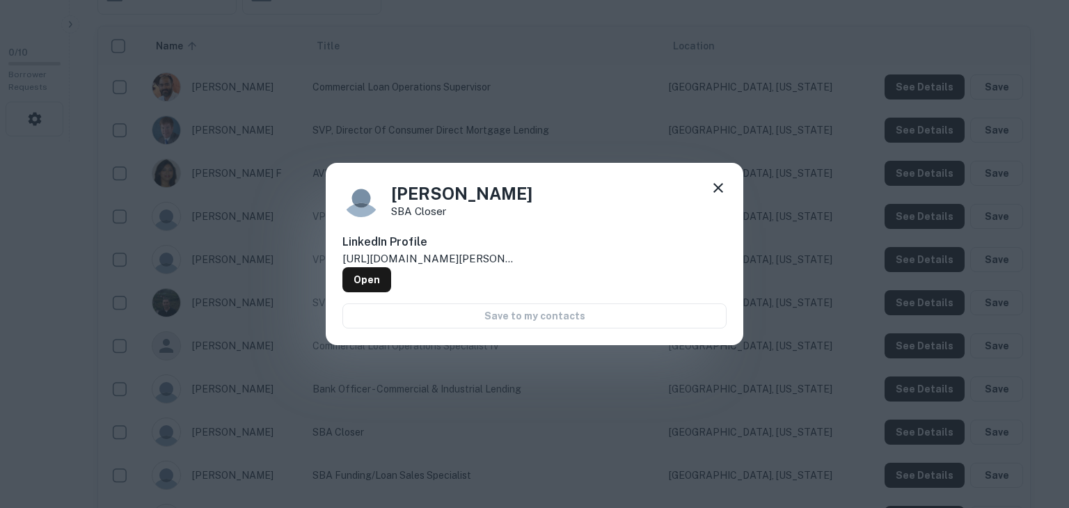
click at [916, 436] on div "David Householder SBA Closer LinkedIn Profile http://www.linkedin.com/in/david-…" at bounding box center [534, 254] width 1069 height 508
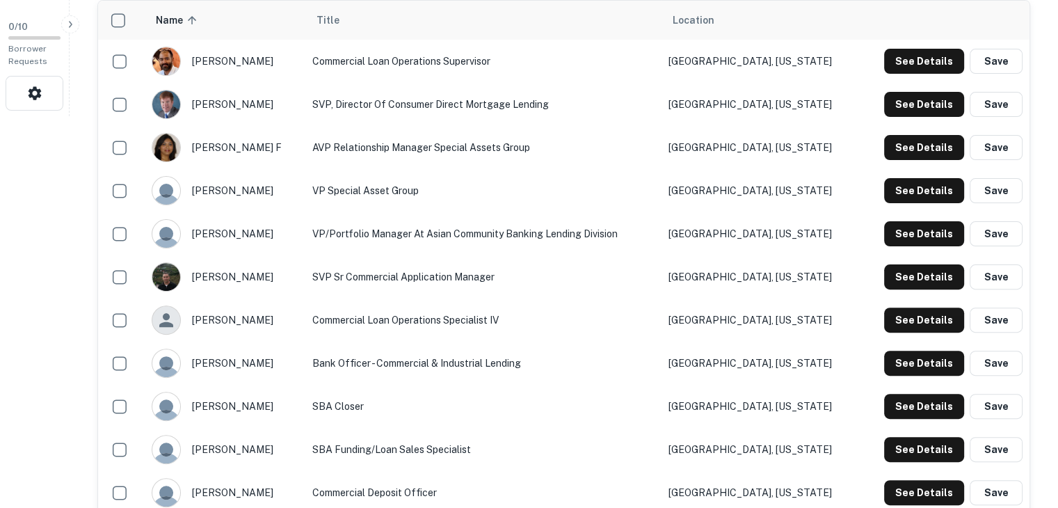
scroll to position [400, 0]
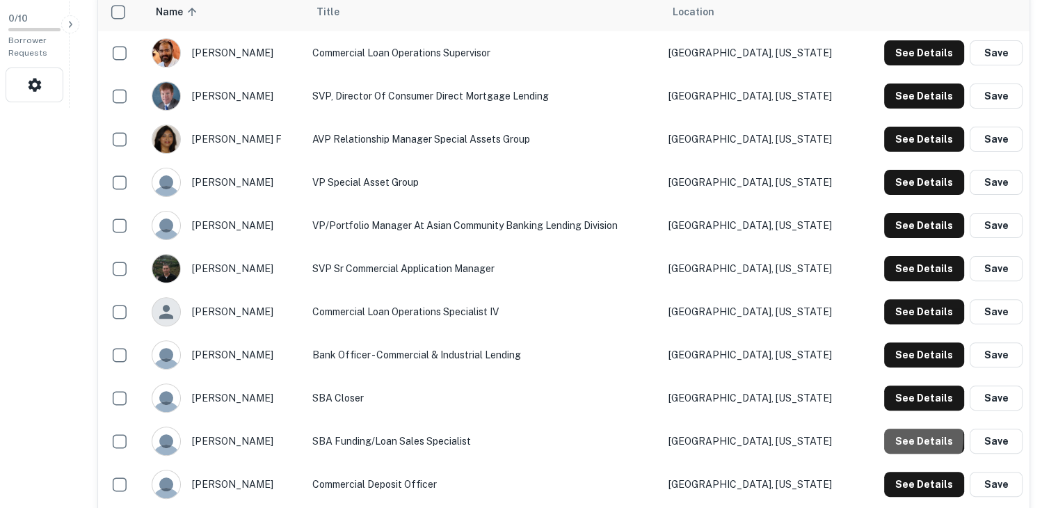
click at [910, 438] on button "See Details" at bounding box center [924, 441] width 80 height 25
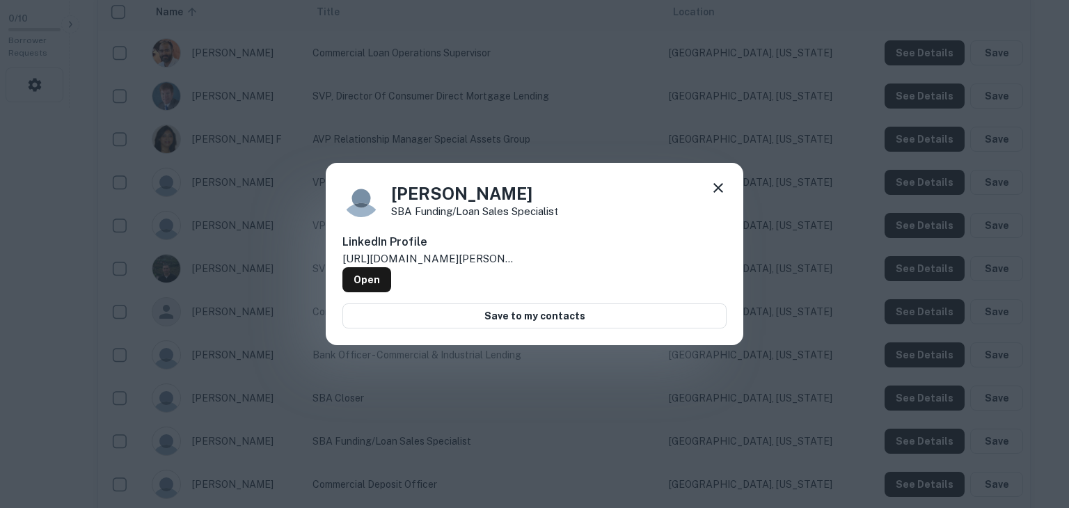
click at [910, 438] on div "Jennifer D. SBA Funding/Loan Sales Specialist LinkedIn Profile http://www.linke…" at bounding box center [534, 254] width 1069 height 508
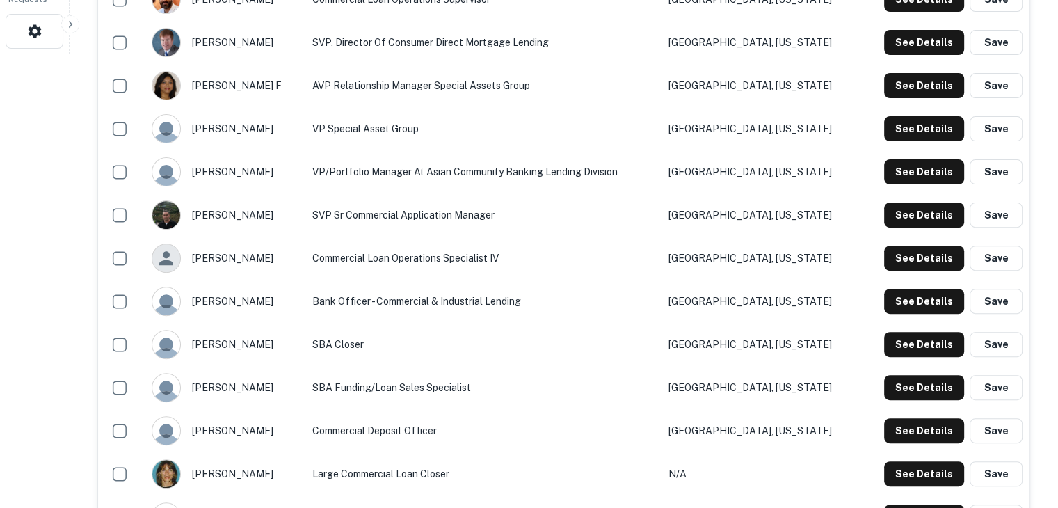
scroll to position [455, 0]
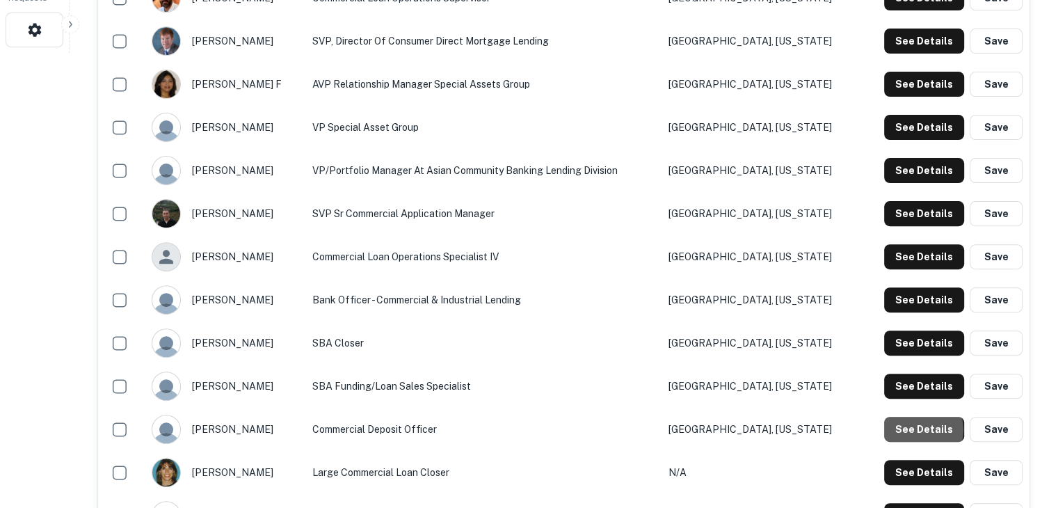
click at [922, 429] on button "See Details" at bounding box center [924, 429] width 80 height 25
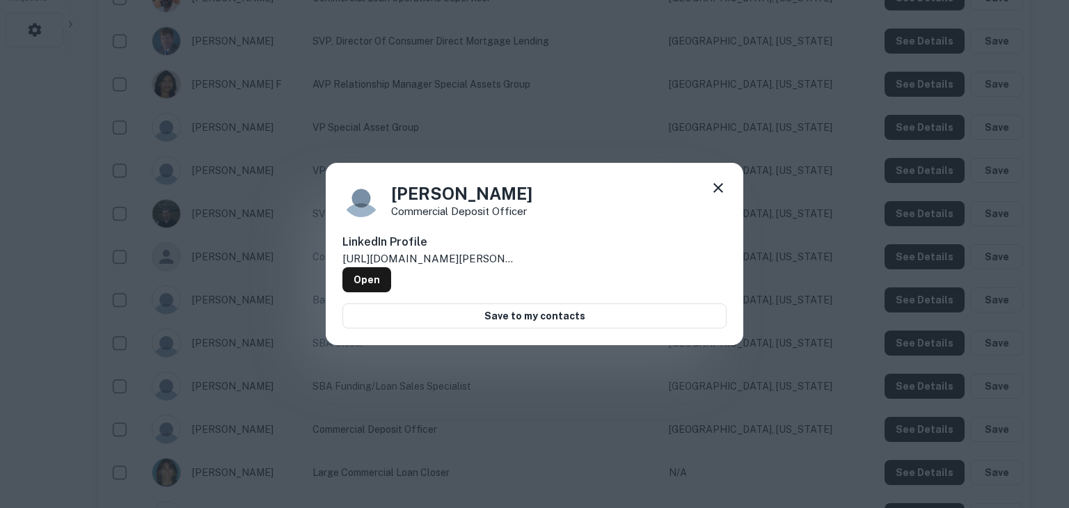
click at [922, 429] on div "Keri Henley Commercial Deposit Officer LinkedIn Profile http://www.linkedin.com…" at bounding box center [534, 254] width 1069 height 508
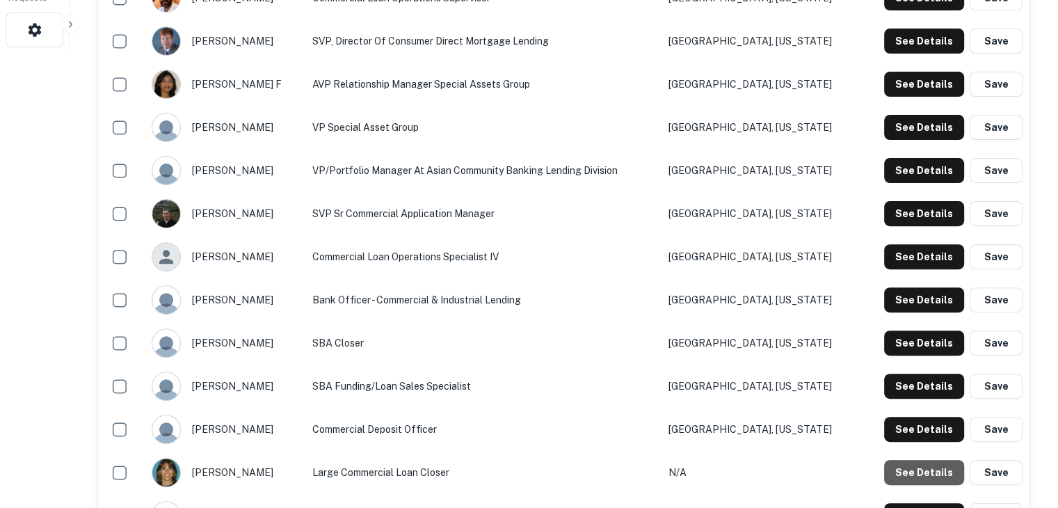
click at [929, 474] on button "See Details" at bounding box center [924, 472] width 80 height 25
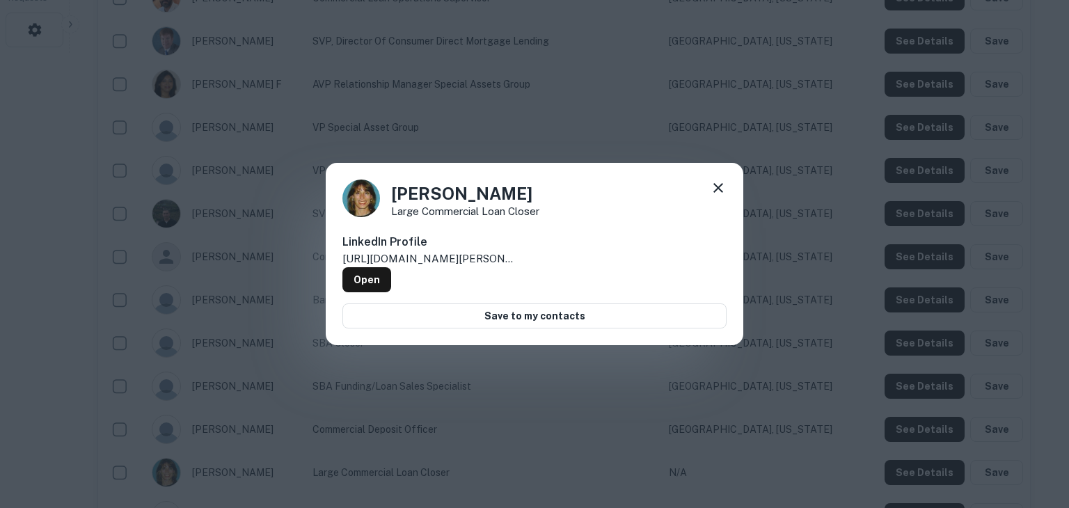
click at [929, 474] on div "Lori Buonanno Large Commercial Loan Closer LinkedIn Profile http://www.linkedin…" at bounding box center [534, 254] width 1069 height 508
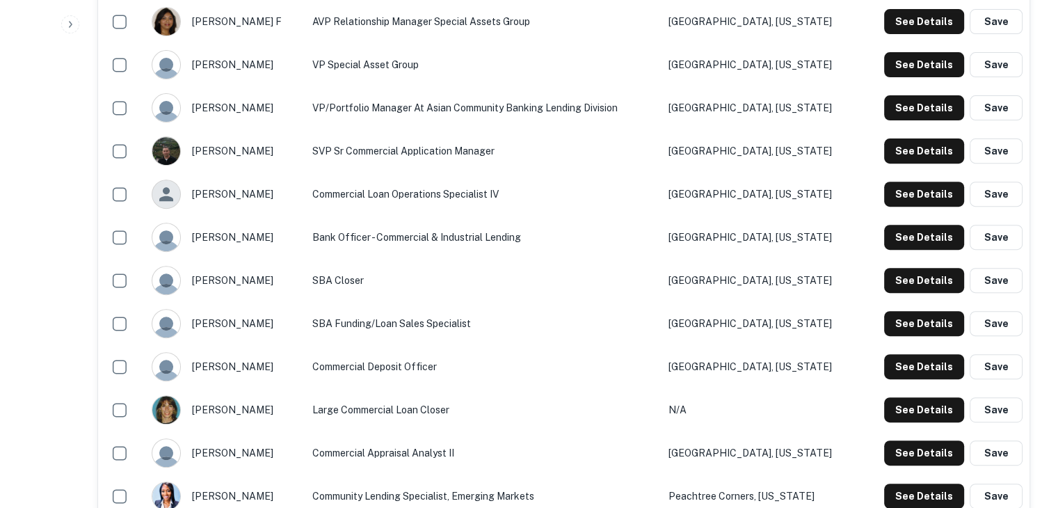
scroll to position [520, 0]
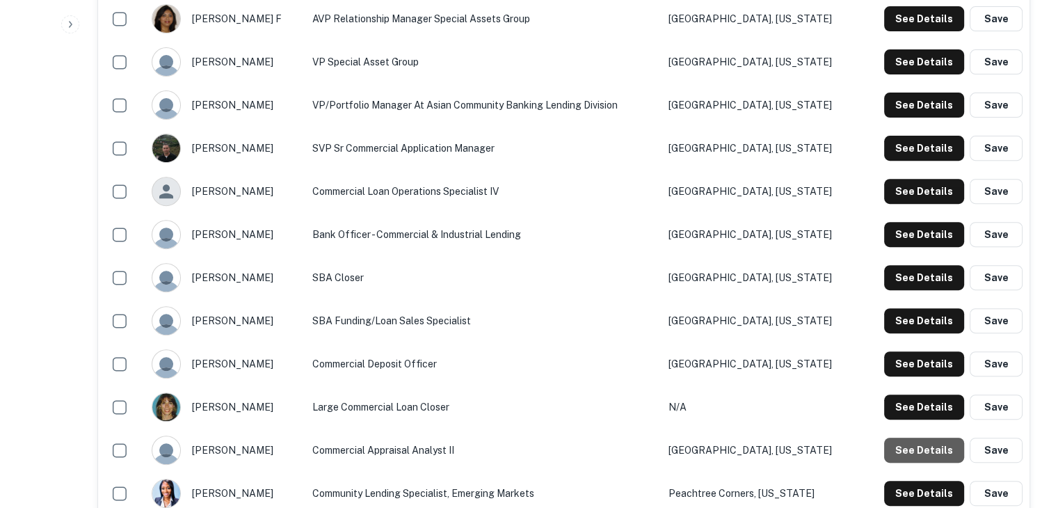
click at [925, 460] on button "See Details" at bounding box center [924, 450] width 80 height 25
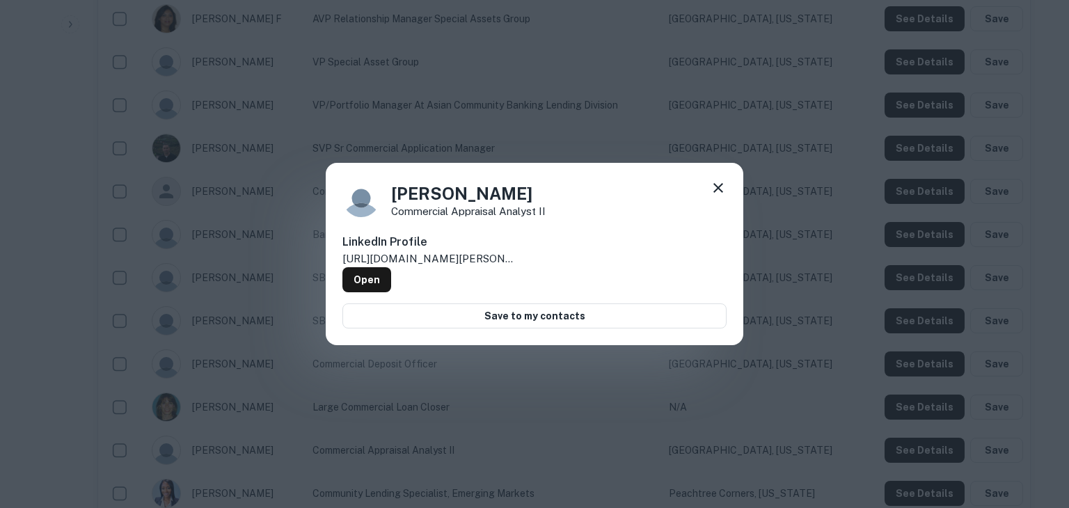
click at [870, 442] on div "Madi Clark Commercial Appraisal Analyst II LinkedIn Profile http://www.linkedin…" at bounding box center [534, 254] width 1069 height 508
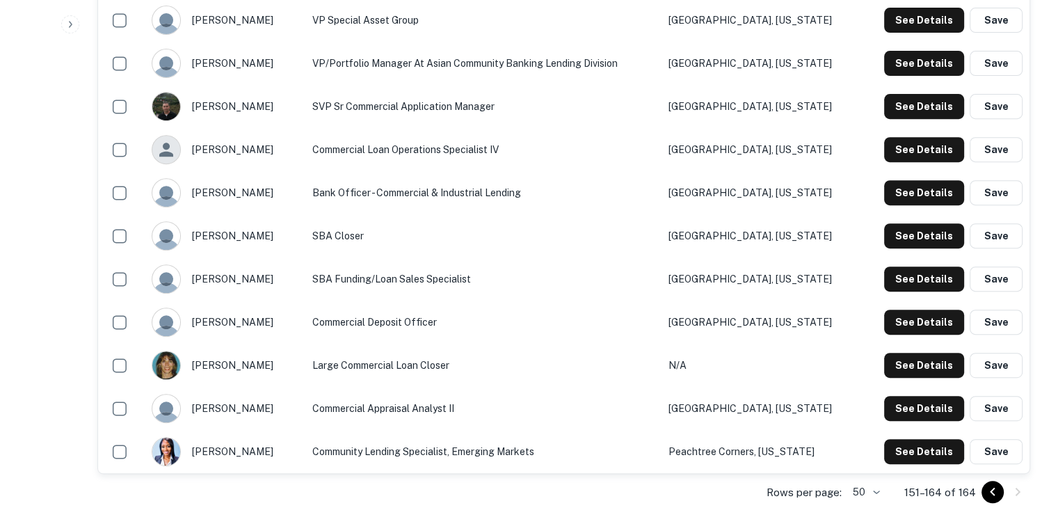
scroll to position [564, 0]
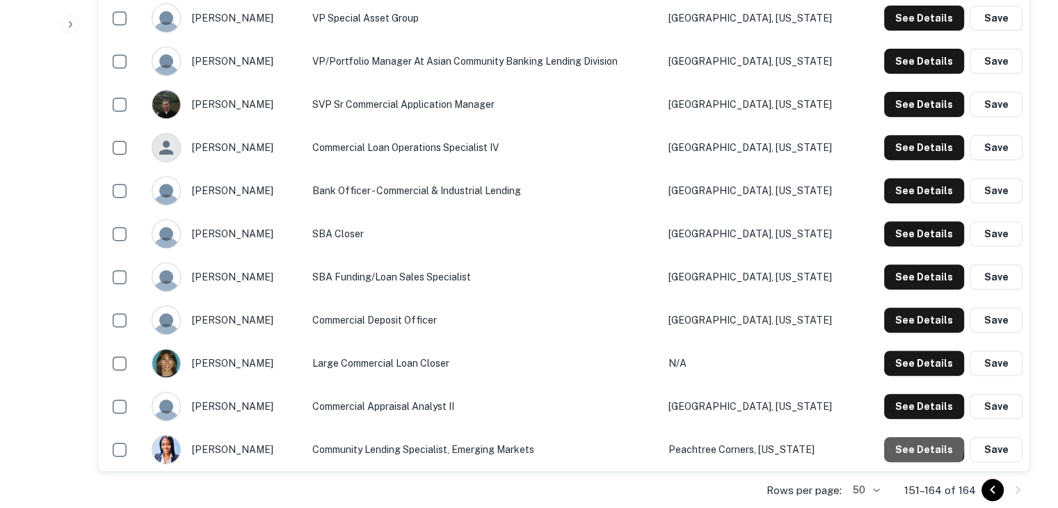
click at [920, 445] on button "See Details" at bounding box center [924, 449] width 80 height 25
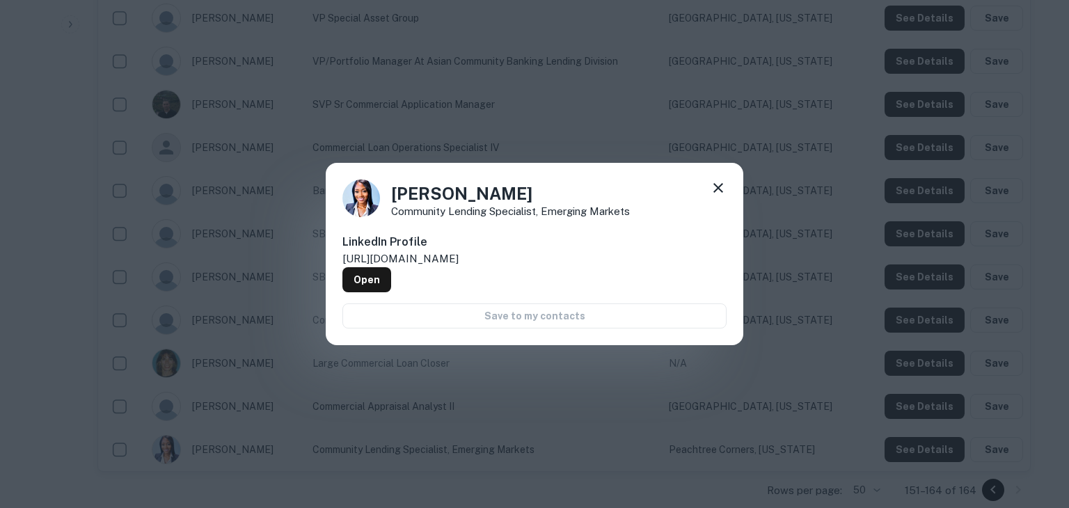
click at [920, 445] on div "Zelah Wright Community Lending Specialist, Emerging Markets LinkedIn Profile ht…" at bounding box center [534, 254] width 1069 height 508
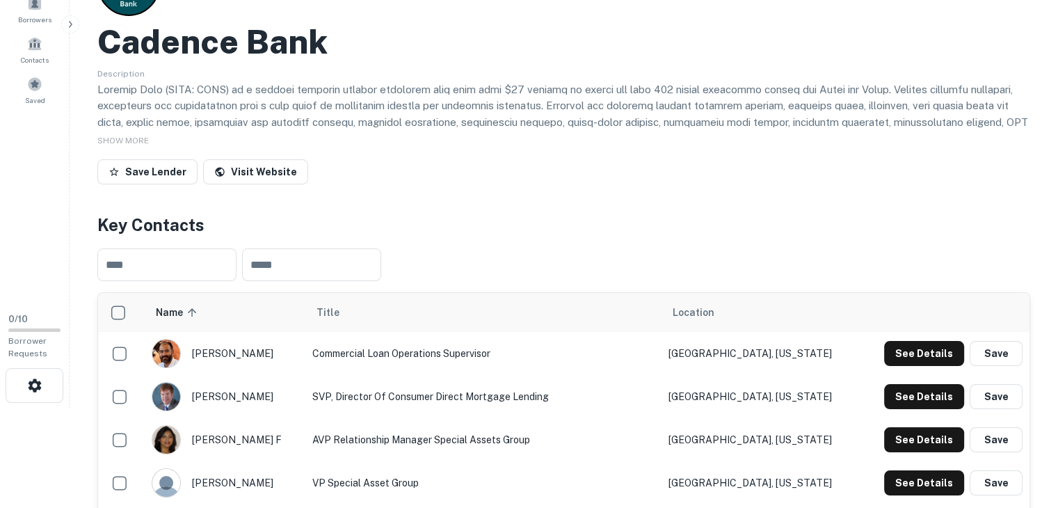
scroll to position [71, 0]
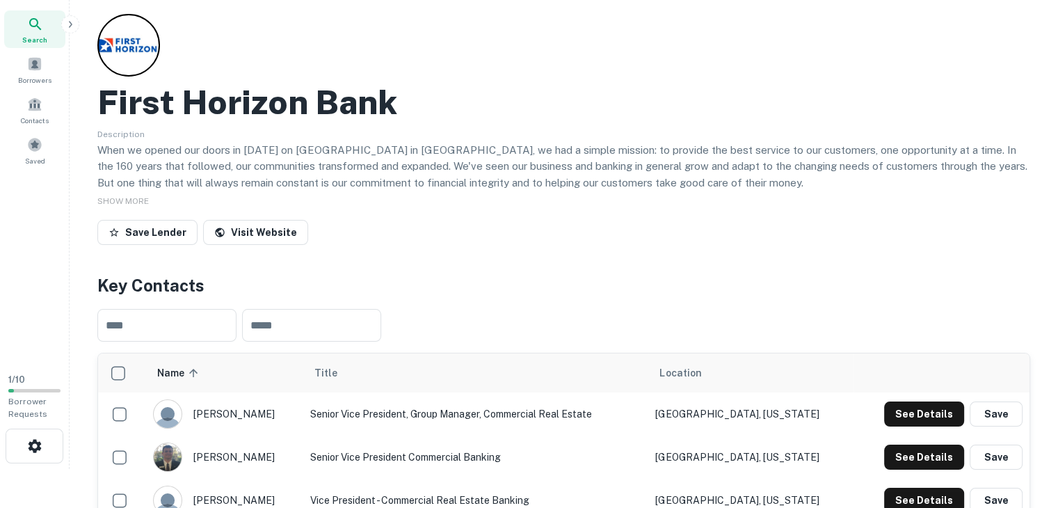
scroll to position [11, 0]
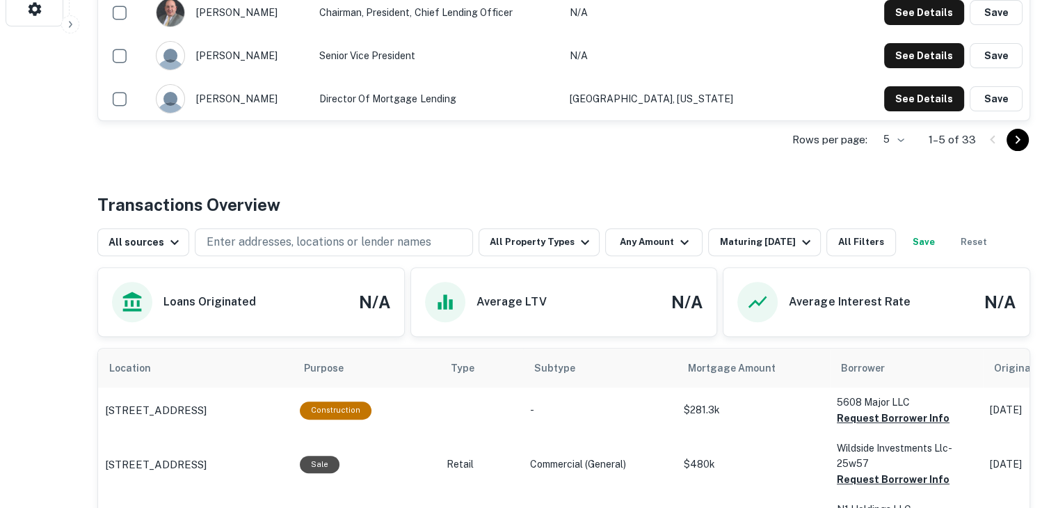
scroll to position [461, 0]
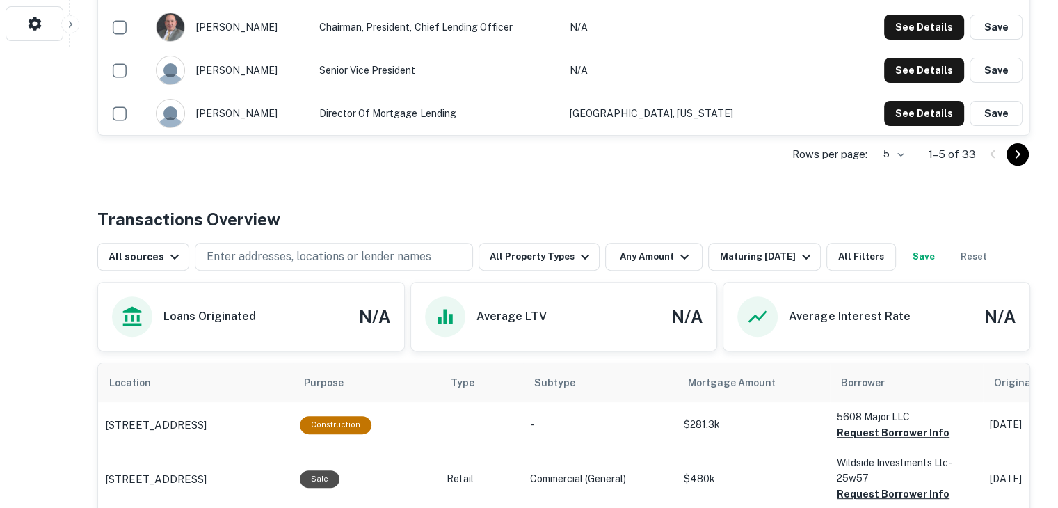
click at [678, 253] on icon "button" at bounding box center [684, 256] width 17 height 17
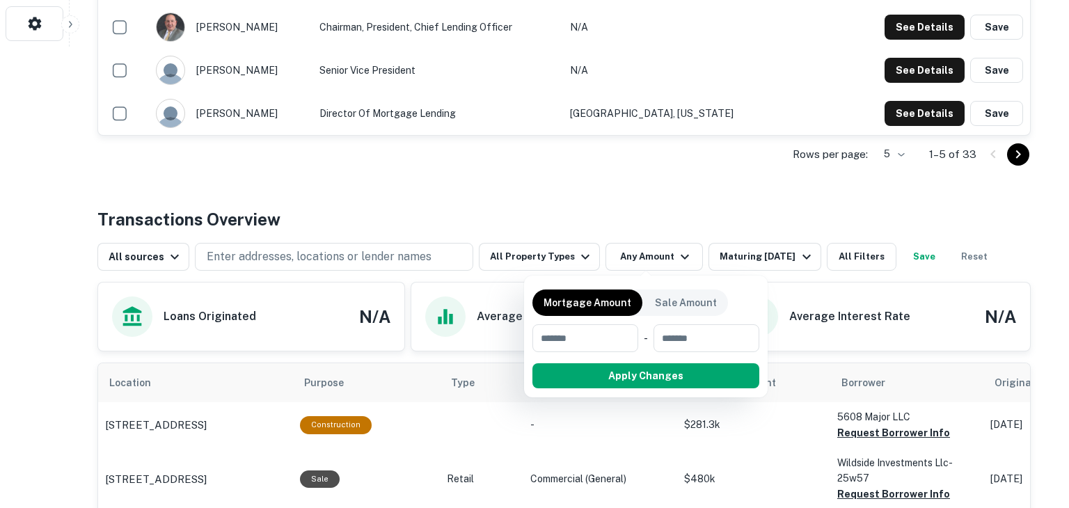
click at [577, 254] on div at bounding box center [534, 254] width 1069 height 508
